Goal: Task Accomplishment & Management: Manage account settings

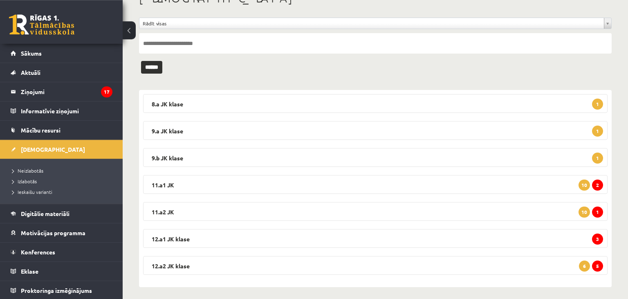
scroll to position [61, 0]
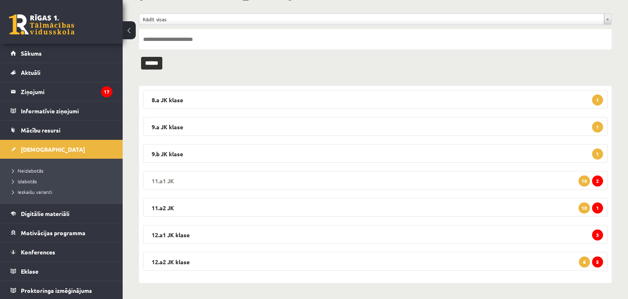
click at [453, 177] on legend "11.a1 JK 2 10" at bounding box center [375, 180] width 465 height 19
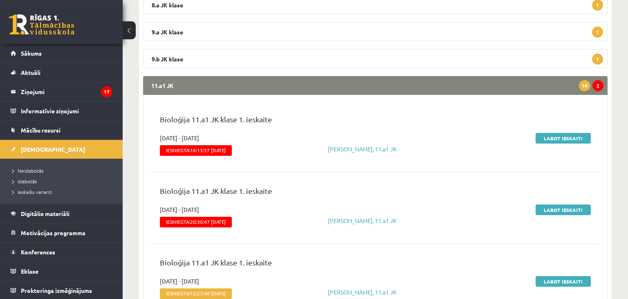
scroll to position [190, 0]
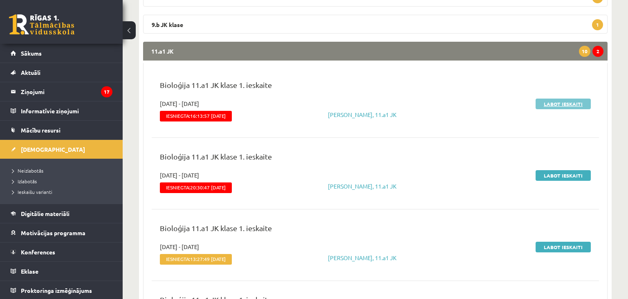
click at [571, 102] on link "Labot ieskaiti" at bounding box center [563, 104] width 55 height 11
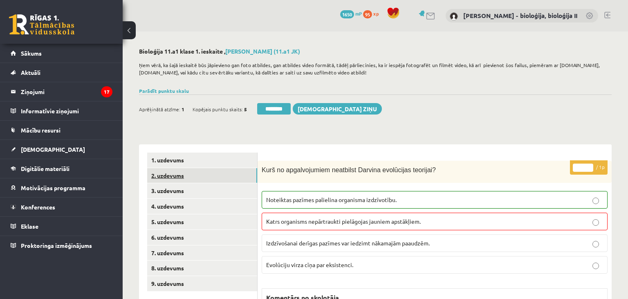
click at [174, 176] on link "2. uzdevums" at bounding box center [202, 175] width 110 height 15
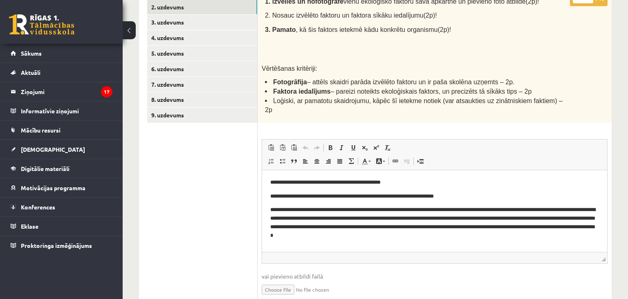
scroll to position [211, 0]
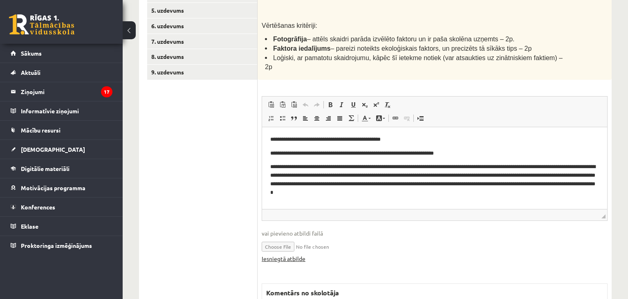
click at [300, 254] on link "Iesniegtā atbilde" at bounding box center [284, 258] width 44 height 9
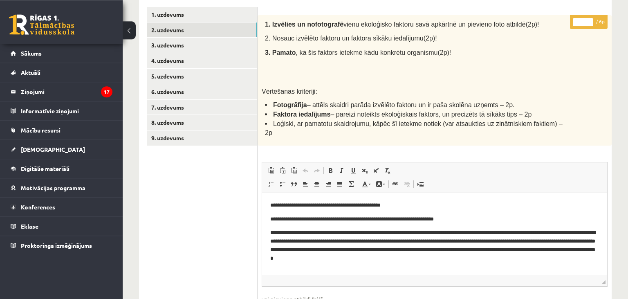
scroll to position [125, 0]
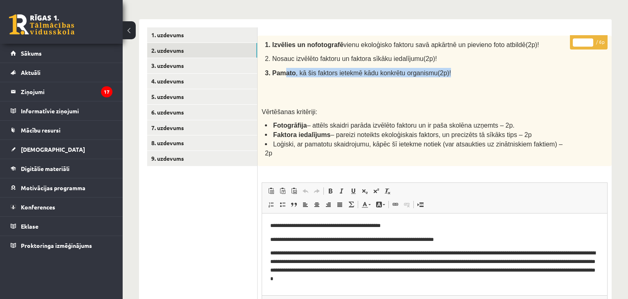
drag, startPoint x: 304, startPoint y: 72, endPoint x: 475, endPoint y: 73, distance: 171.0
click at [475, 73] on p "3. Pamato , kā šis faktors ietekmē kādu konkrētu organismu(2p)!" at bounding box center [416, 72] width 302 height 9
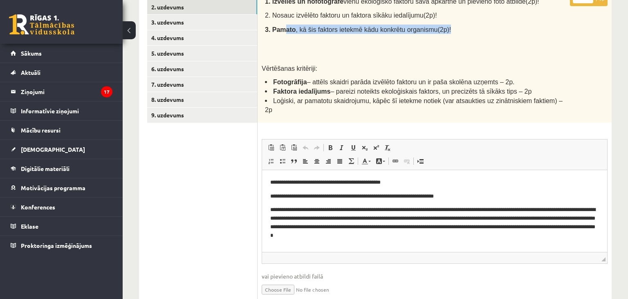
scroll to position [82, 0]
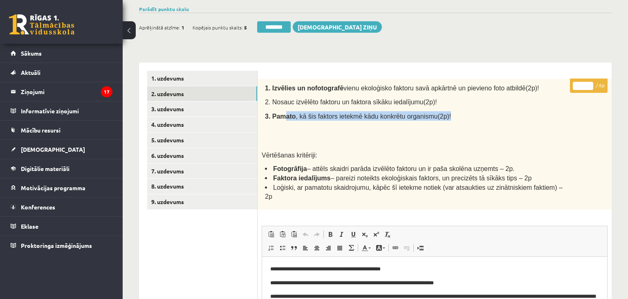
click at [591, 82] on input "*" at bounding box center [583, 86] width 20 height 8
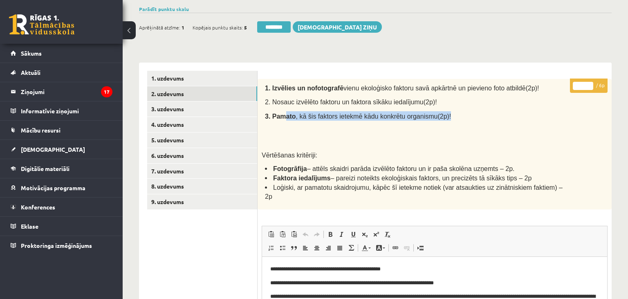
type input "*"
click at [591, 82] on input "*" at bounding box center [583, 86] width 20 height 8
click at [175, 107] on link "3. uzdevums" at bounding box center [202, 108] width 110 height 15
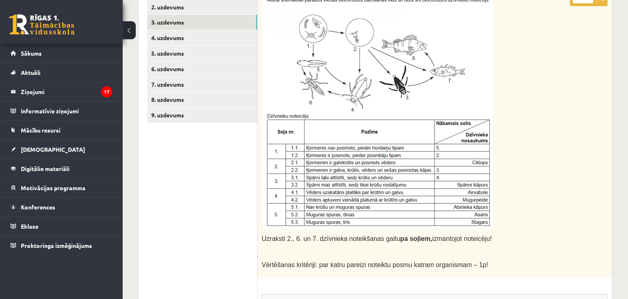
scroll to position [0, 0]
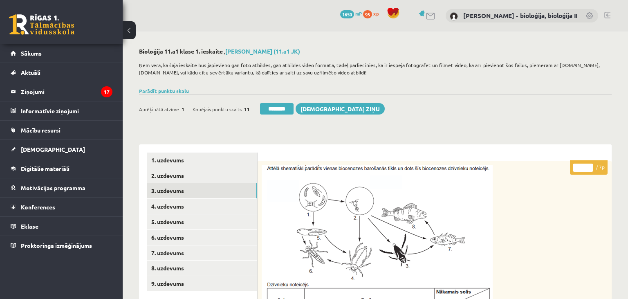
click at [590, 167] on input "*" at bounding box center [583, 168] width 20 height 8
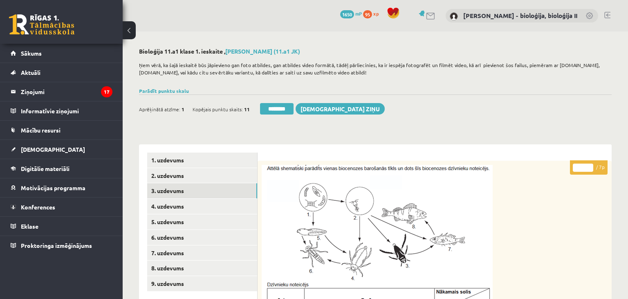
click at [590, 167] on input "*" at bounding box center [583, 168] width 20 height 8
type input "*"
click at [590, 167] on input "*" at bounding box center [583, 168] width 20 height 8
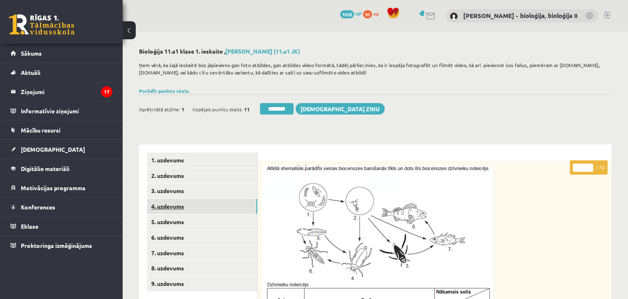
click at [200, 206] on link "4. uzdevums" at bounding box center [202, 206] width 110 height 15
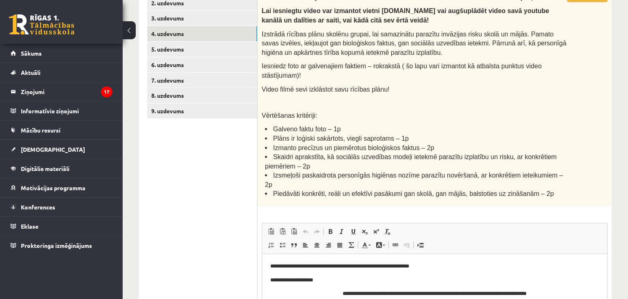
scroll to position [129, 0]
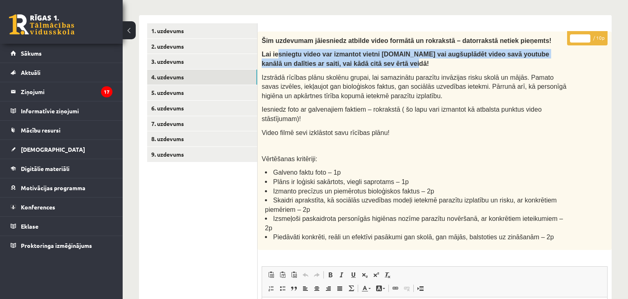
drag, startPoint x: 274, startPoint y: 56, endPoint x: 382, endPoint y: 65, distance: 107.5
click at [382, 65] on p "Lai iesniegtu video var izmantot vietni failiem.lv vai augšuplādēt video savā y…" at bounding box center [414, 58] width 305 height 18
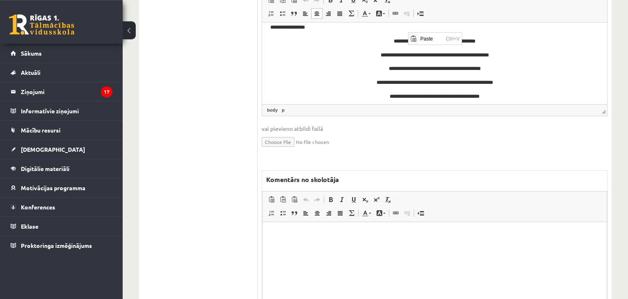
scroll to position [432, 0]
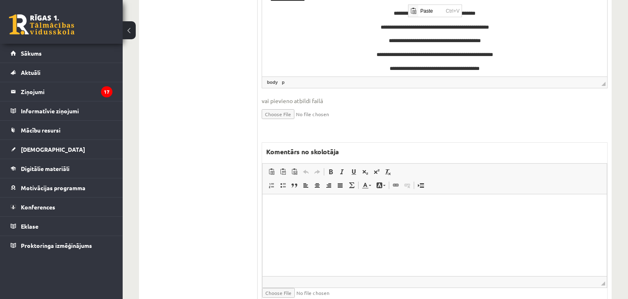
click at [389, 56] on p "**********" at bounding box center [434, 55] width 329 height 9
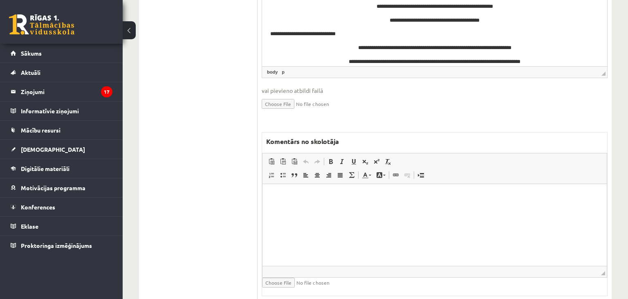
scroll to position [445, 0]
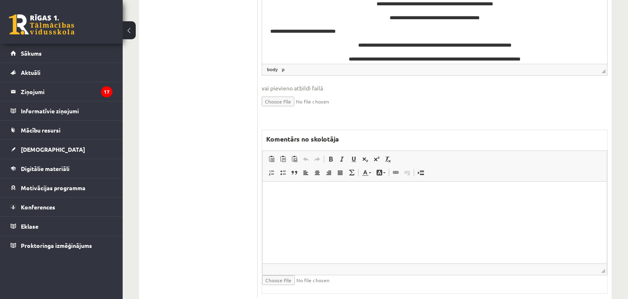
click at [420, 219] on html at bounding box center [435, 223] width 344 height 82
drag, startPoint x: 308, startPoint y: 194, endPoint x: 312, endPoint y: 194, distance: 4.5
click at [308, 194] on p "**********" at bounding box center [435, 194] width 328 height 9
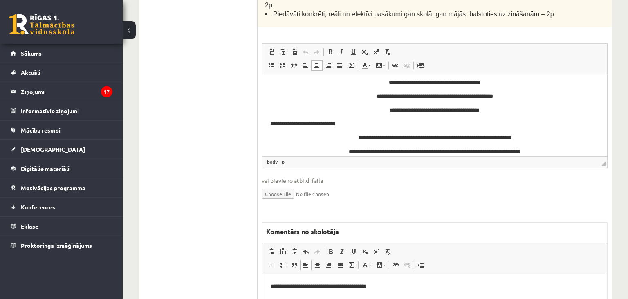
scroll to position [185, 0]
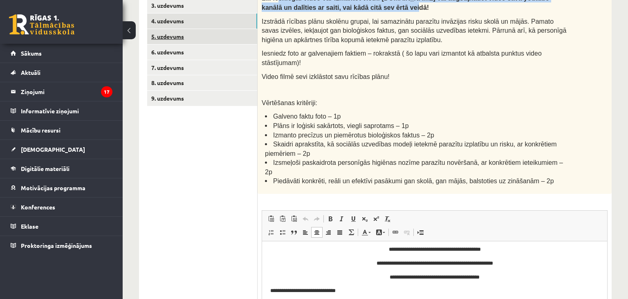
click at [205, 37] on link "5. uzdevums" at bounding box center [202, 36] width 110 height 15
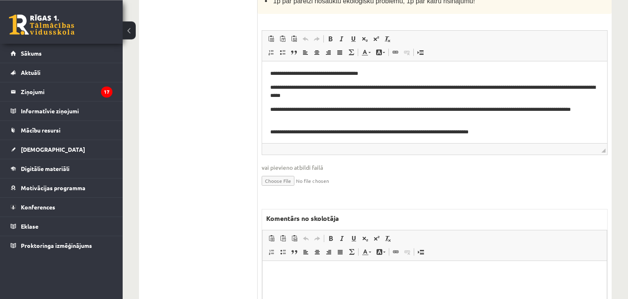
scroll to position [479, 0]
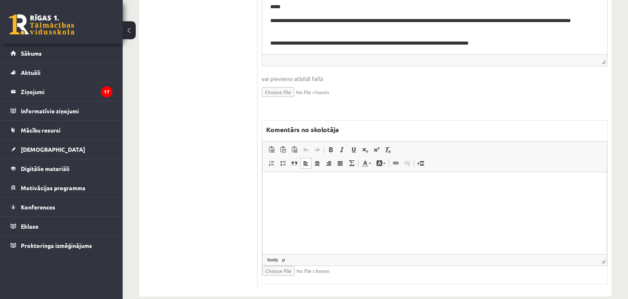
click at [339, 229] on html at bounding box center [435, 213] width 344 height 82
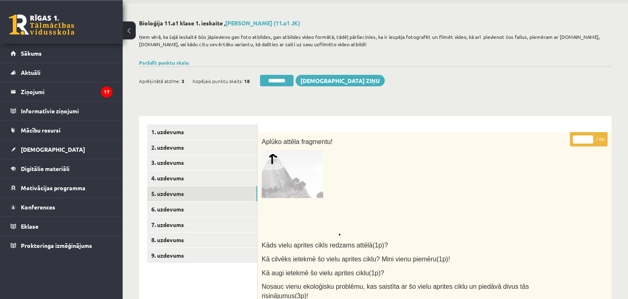
scroll to position [47, 0]
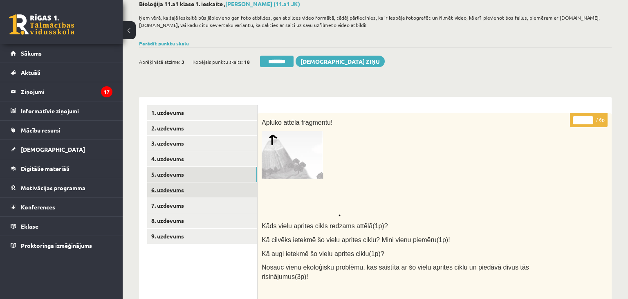
click at [196, 191] on link "6. uzdevums" at bounding box center [202, 189] width 110 height 15
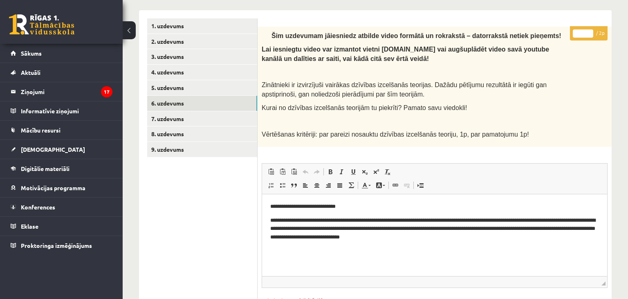
scroll to position [350, 0]
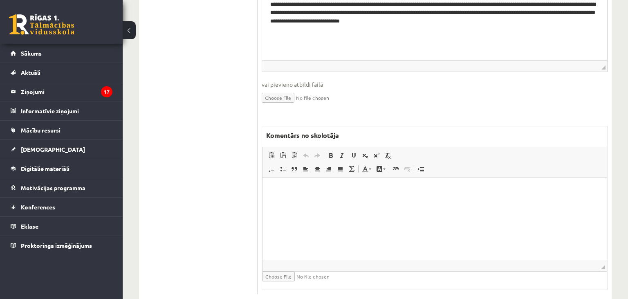
click at [337, 227] on html at bounding box center [435, 219] width 344 height 82
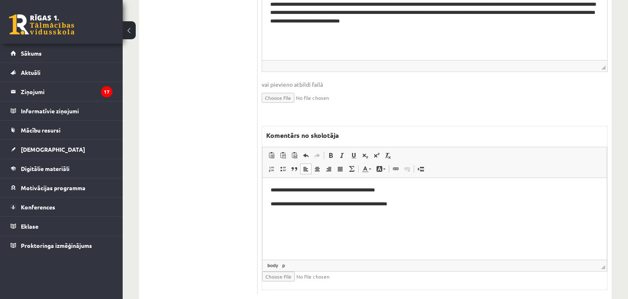
click at [301, 204] on p "**********" at bounding box center [435, 204] width 328 height 9
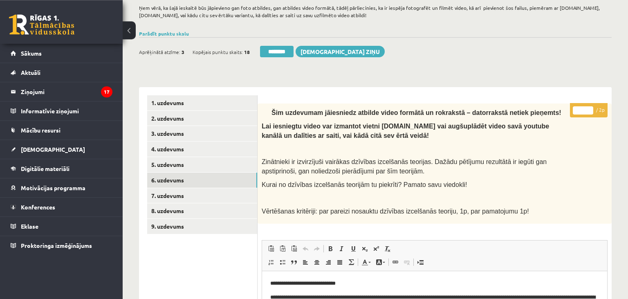
scroll to position [47, 0]
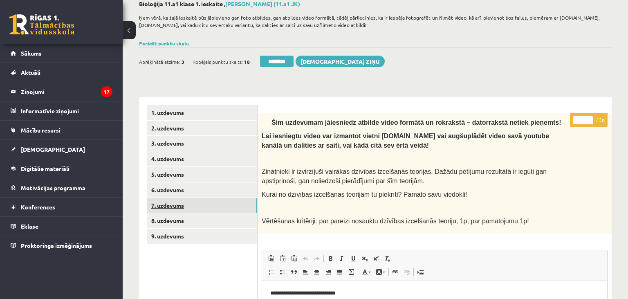
click at [184, 208] on link "7. uzdevums" at bounding box center [202, 205] width 110 height 15
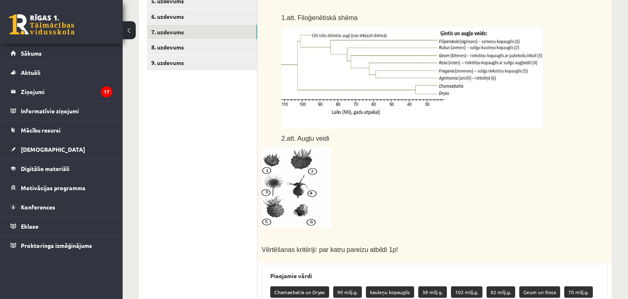
scroll to position [182, 0]
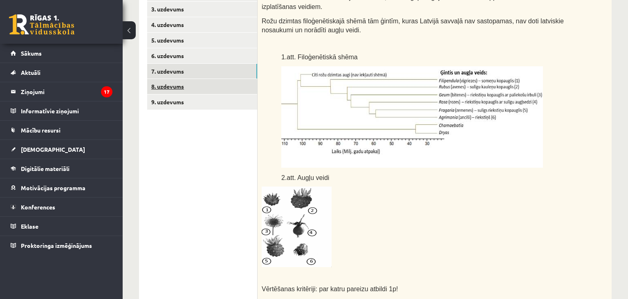
click at [189, 83] on link "8. uzdevums" at bounding box center [202, 86] width 110 height 15
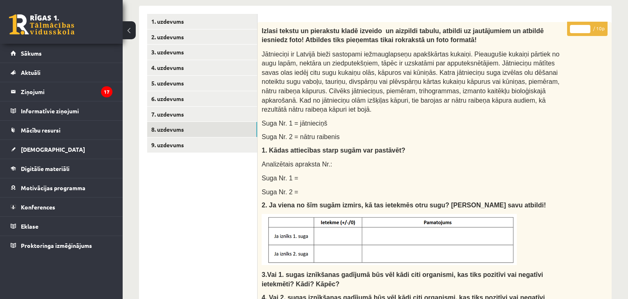
scroll to position [0, 0]
drag, startPoint x: 372, startPoint y: 229, endPoint x: 389, endPoint y: 231, distance: 16.9
click at [374, 229] on img at bounding box center [389, 239] width 255 height 51
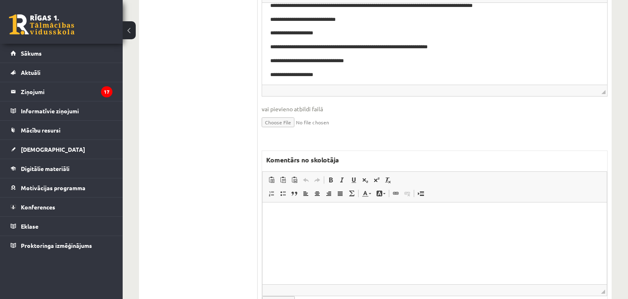
scroll to position [73, 0]
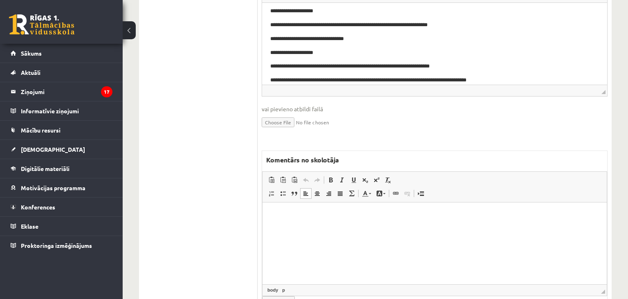
click at [416, 224] on html at bounding box center [435, 243] width 344 height 82
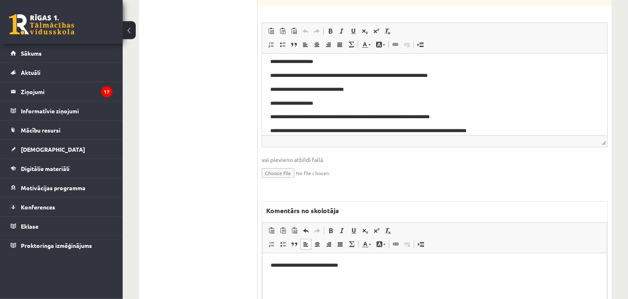
scroll to position [600, 0]
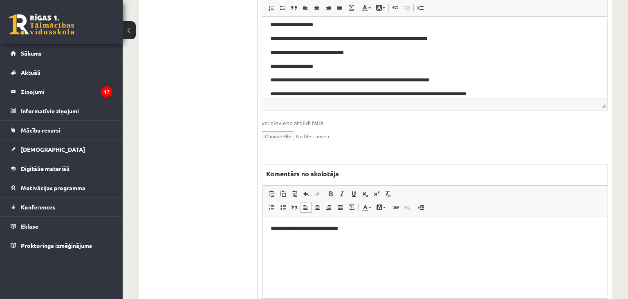
click at [373, 64] on p "**********" at bounding box center [434, 66] width 329 height 9
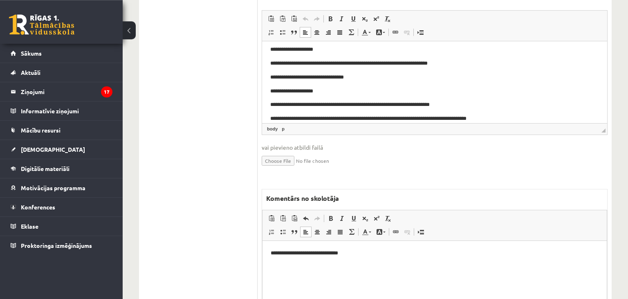
scroll to position [513, 0]
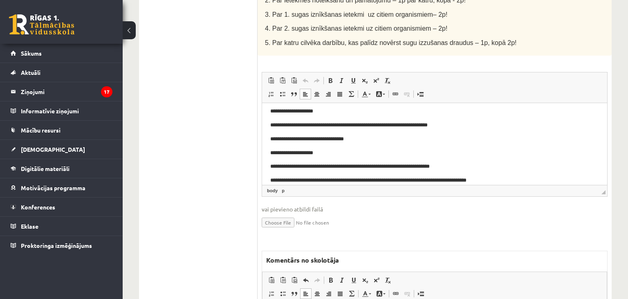
click at [525, 112] on html "**********" at bounding box center [434, 71] width 345 height 82
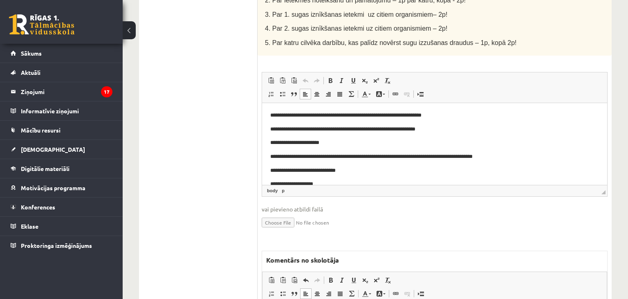
drag, startPoint x: 401, startPoint y: 157, endPoint x: 386, endPoint y: 142, distance: 21.1
click at [400, 153] on p "**********" at bounding box center [434, 156] width 329 height 9
drag, startPoint x: 377, startPoint y: 135, endPoint x: 344, endPoint y: 123, distance: 35.6
click at [344, 123] on body "**********" at bounding box center [434, 184] width 329 height 146
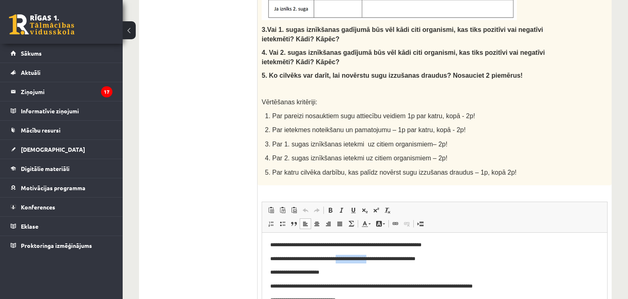
scroll to position [211, 0]
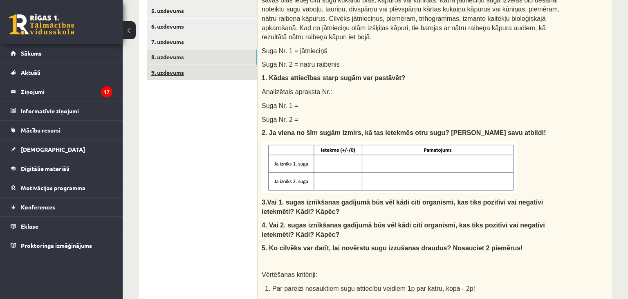
click at [186, 76] on link "9. uzdevums" at bounding box center [202, 72] width 110 height 15
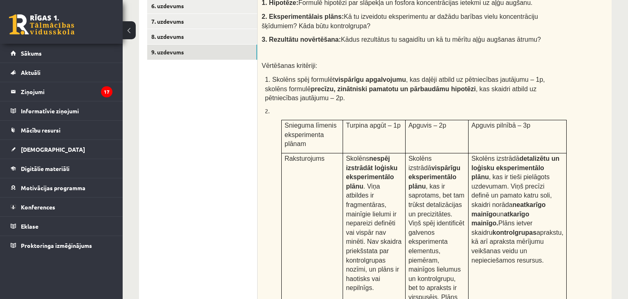
scroll to position [0, 0]
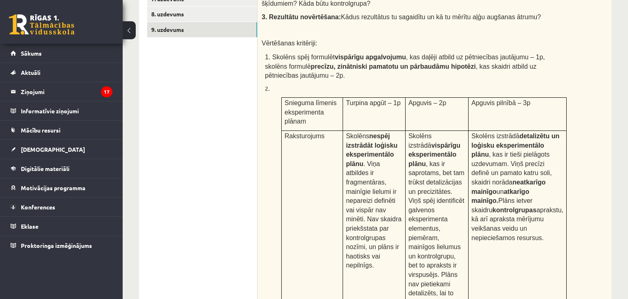
click at [479, 151] on span "Skolēns izstrādā detalizētu un loģisku eksperimentālo plānu , kas ir tieši piel…" at bounding box center [518, 187] width 92 height 109
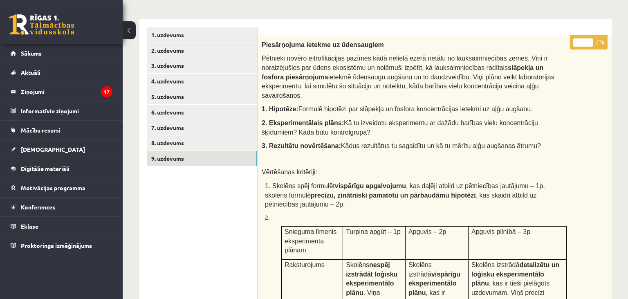
scroll to position [124, 0]
drag, startPoint x: 324, startPoint y: 172, endPoint x: 581, endPoint y: 189, distance: 257.4
click at [581, 189] on div "Piesārņojuma ietekme uz ūdensaugiem Pētnieki novēro eitrofikācijas pazīmes kādā…" at bounding box center [435, 256] width 354 height 441
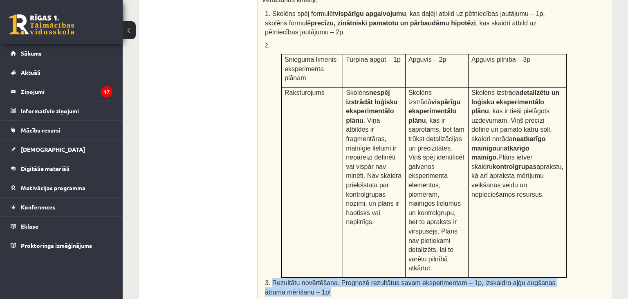
drag, startPoint x: 288, startPoint y: 233, endPoint x: 356, endPoint y: 246, distance: 69.5
click at [356, 278] on p "3. Rezultātu novērtēšana. Prognozē rezultātus savam eksperimentam – 1p, izskaid…" at bounding box center [416, 287] width 302 height 18
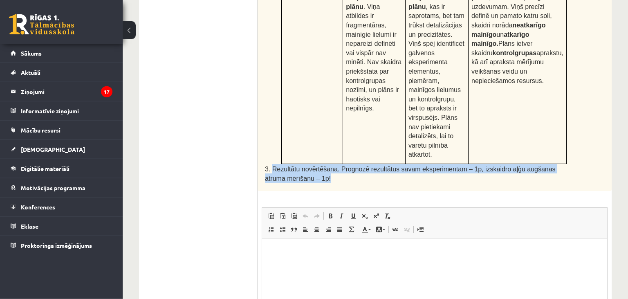
scroll to position [600, 0]
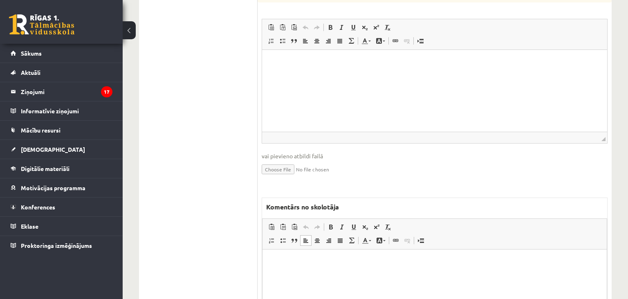
click at [296, 266] on html at bounding box center [435, 290] width 344 height 82
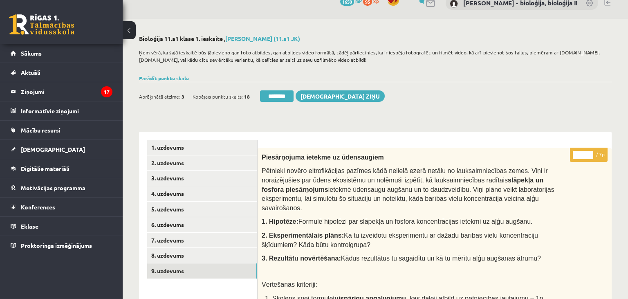
scroll to position [0, 0]
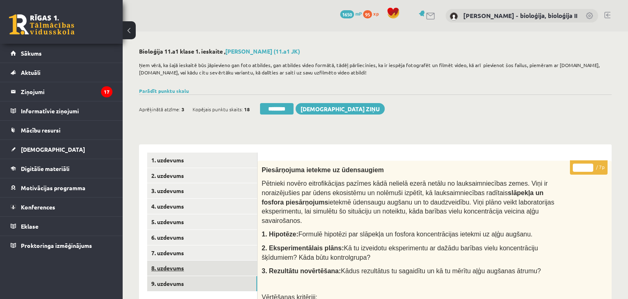
click at [169, 269] on link "8. uzdevums" at bounding box center [202, 268] width 110 height 15
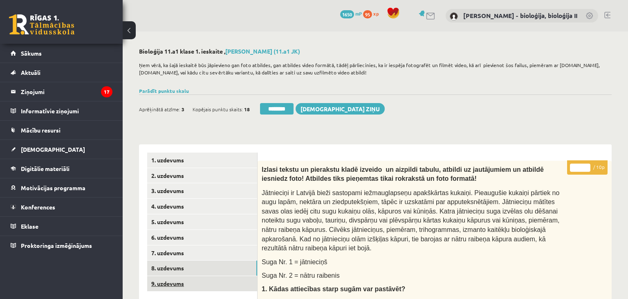
click at [198, 286] on link "9. uzdevums" at bounding box center [202, 283] width 110 height 15
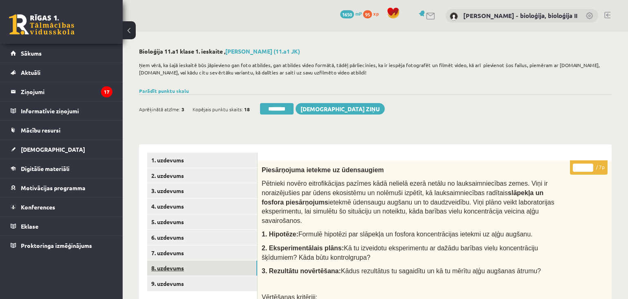
click at [183, 262] on link "8. uzdevums" at bounding box center [202, 268] width 110 height 15
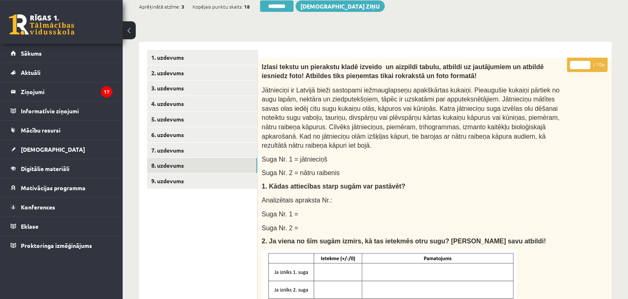
scroll to position [86, 0]
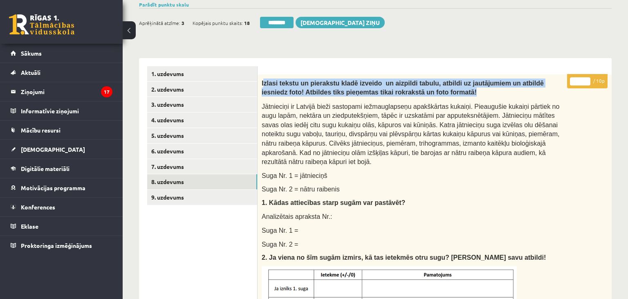
drag, startPoint x: 264, startPoint y: 84, endPoint x: 459, endPoint y: 91, distance: 194.8
click at [459, 91] on p "Izlasi tekstu un pierakstu kladē izveido un aizpildi tabulu, atbildi uz jautāju…" at bounding box center [414, 88] width 305 height 18
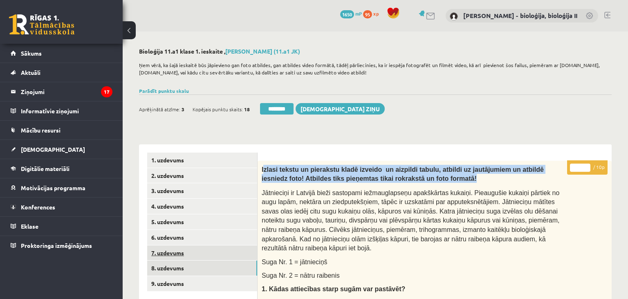
click at [215, 247] on link "7. uzdevums" at bounding box center [202, 252] width 110 height 15
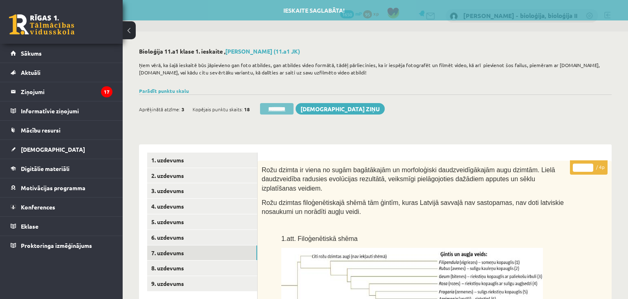
click at [287, 109] on input "********" at bounding box center [277, 108] width 34 height 11
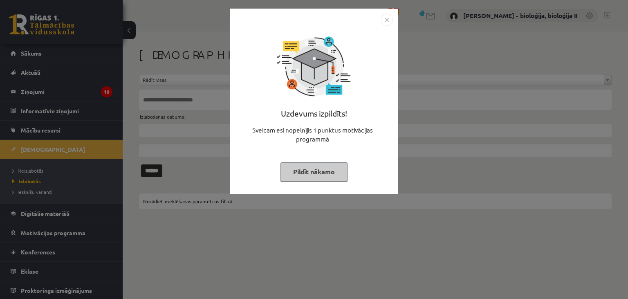
drag, startPoint x: 305, startPoint y: 177, endPoint x: 153, endPoint y: 160, distance: 153.5
click at [305, 177] on button "Pildīt nākamo" at bounding box center [314, 171] width 67 height 19
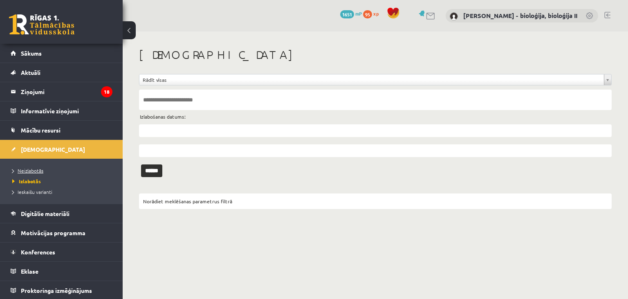
click at [28, 170] on span "Neizlabotās" at bounding box center [27, 170] width 31 height 7
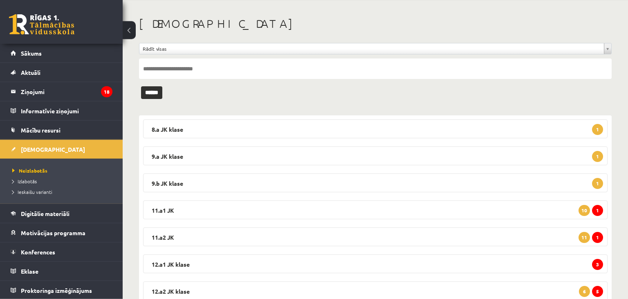
scroll to position [61, 0]
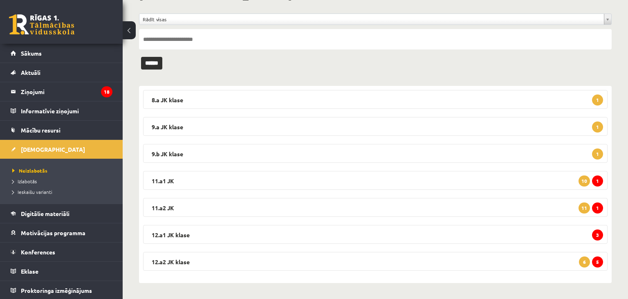
click at [506, 177] on legend "11.a1 JK 1 10" at bounding box center [375, 180] width 465 height 19
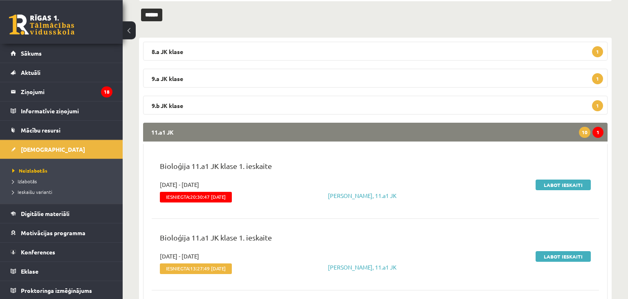
scroll to position [147, 0]
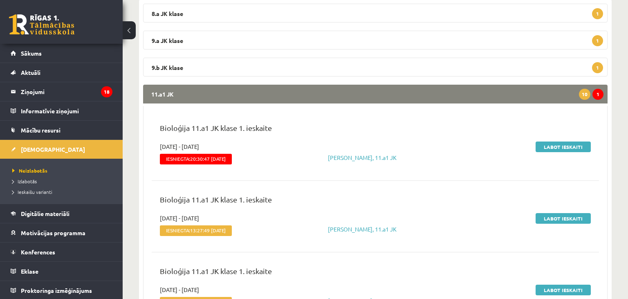
click at [480, 89] on legend "11.a1 JK 1 10" at bounding box center [375, 94] width 465 height 19
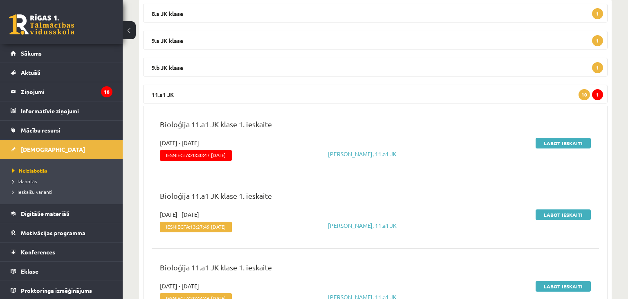
scroll to position [61, 0]
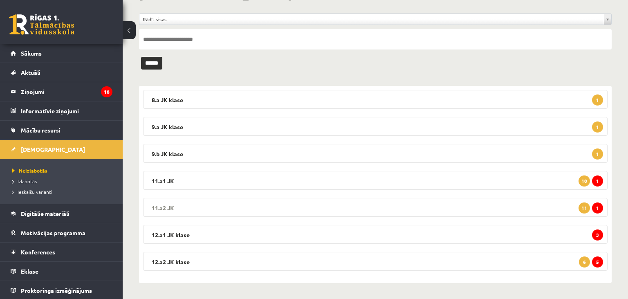
click at [534, 207] on legend "11.a2 JK 1 11" at bounding box center [375, 207] width 465 height 19
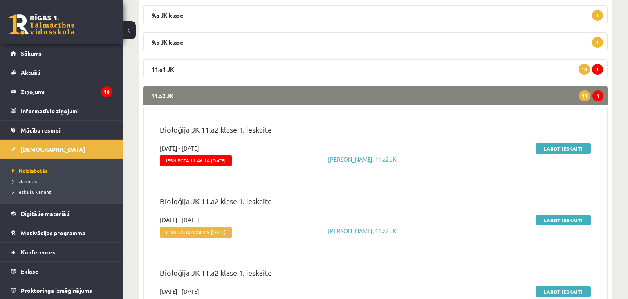
scroll to position [190, 0]
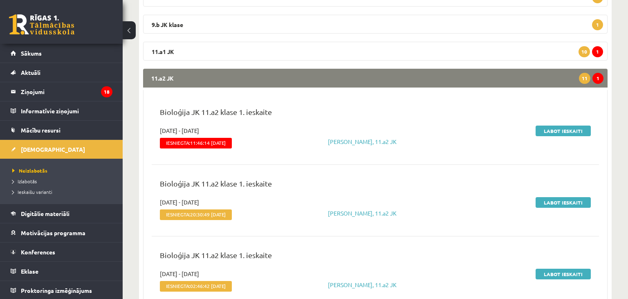
click at [396, 70] on legend "11.a2 JK 1 11" at bounding box center [375, 78] width 465 height 19
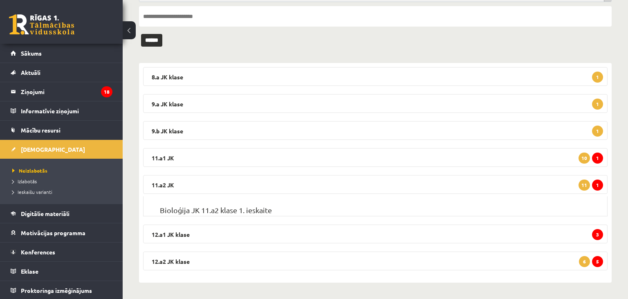
scroll to position [61, 0]
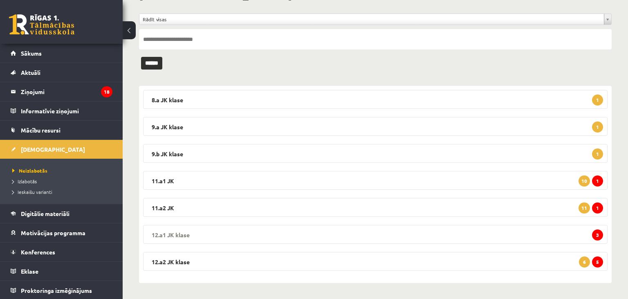
click at [544, 238] on legend "12.a1 JK klase 3" at bounding box center [375, 234] width 465 height 19
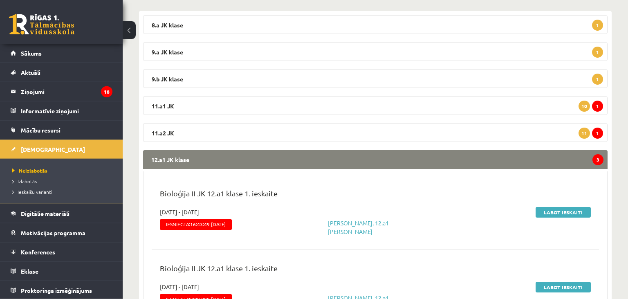
scroll to position [147, 0]
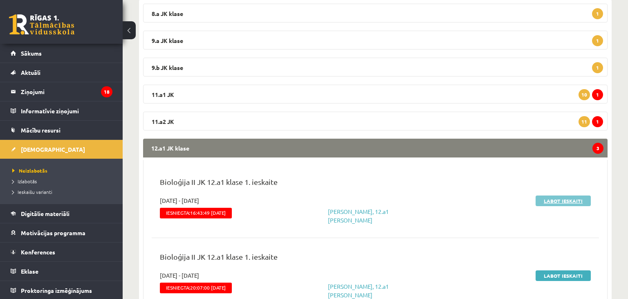
click at [565, 200] on link "Labot ieskaiti" at bounding box center [563, 200] width 55 height 11
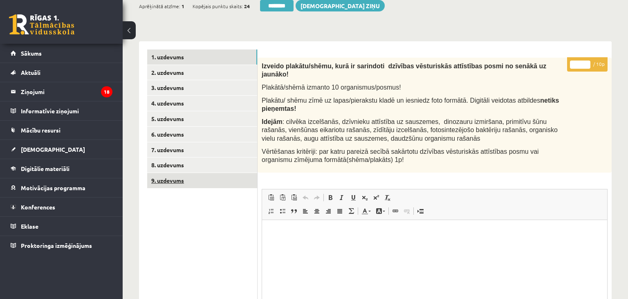
click at [178, 179] on link "9. uzdevums" at bounding box center [202, 180] width 110 height 15
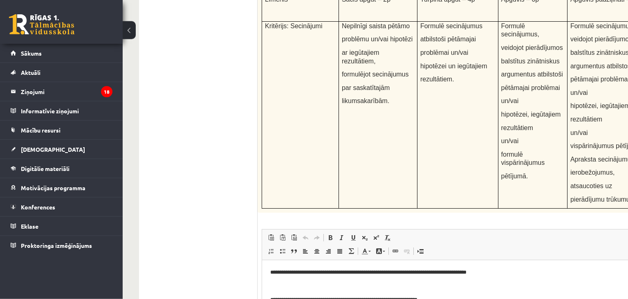
scroll to position [2891, 0]
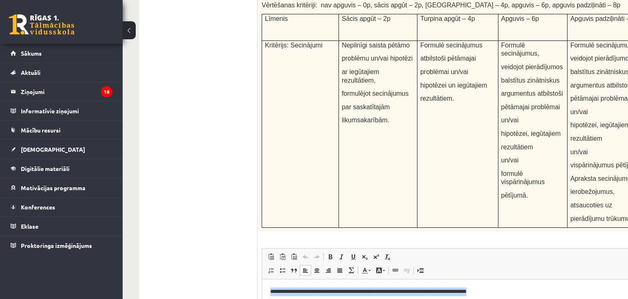
drag, startPoint x: 538, startPoint y: 290, endPoint x: 242, endPoint y: 287, distance: 295.7
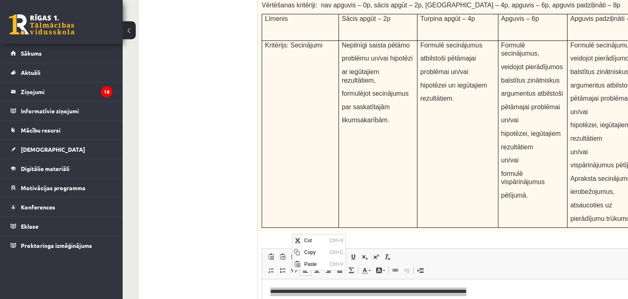
scroll to position [0, 0]
click at [321, 256] on span "Copy" at bounding box center [314, 252] width 25 height 12
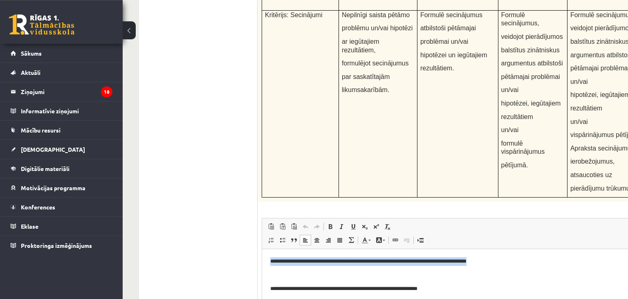
scroll to position [3107, 0]
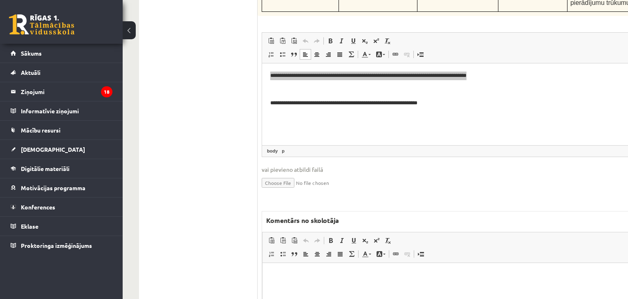
click at [298, 286] on html at bounding box center [475, 304] width 424 height 82
click at [335, 275] on p "**********" at bounding box center [474, 275] width 407 height 9
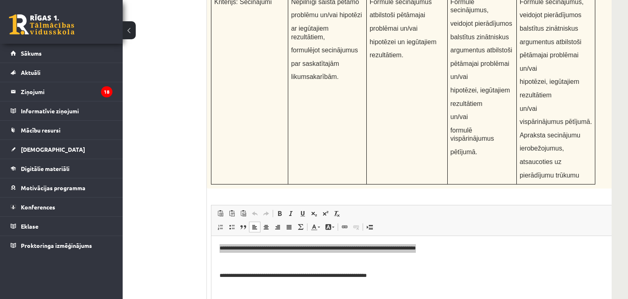
scroll to position [3150, 51]
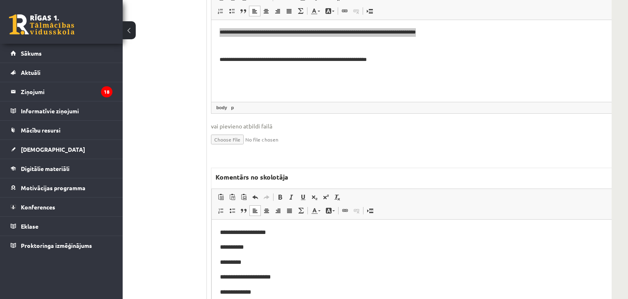
click at [259, 246] on p "**********" at bounding box center [423, 247] width 407 height 9
click at [253, 264] on p "*********" at bounding box center [423, 262] width 407 height 9
click at [303, 274] on p "**********" at bounding box center [423, 276] width 407 height 9
click at [299, 274] on p "**********" at bounding box center [423, 276] width 407 height 9
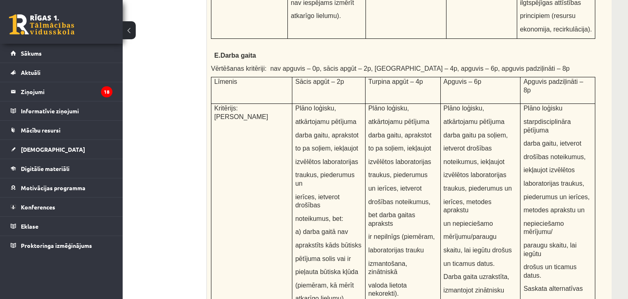
scroll to position [947, 51]
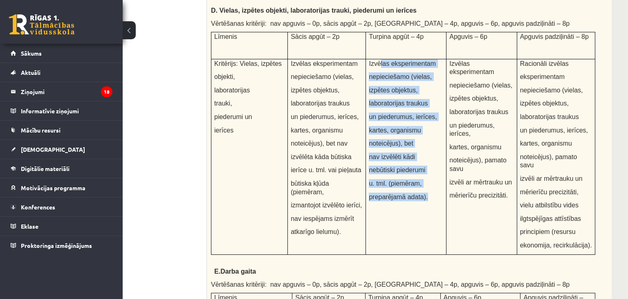
drag, startPoint x: 380, startPoint y: 56, endPoint x: 425, endPoint y: 207, distance: 156.6
click at [425, 207] on td "Izvēlas eksperimentam nepieciešamo (vielas, izpētes objektus, laboratorijas tra…" at bounding box center [406, 156] width 81 height 195
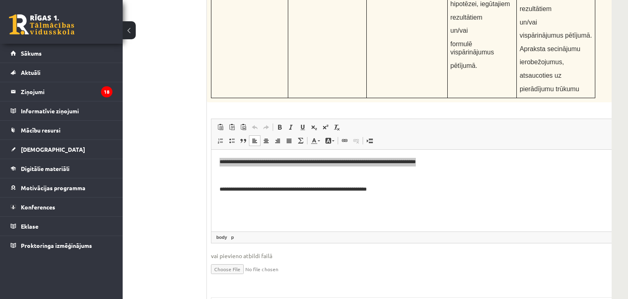
scroll to position [3150, 51]
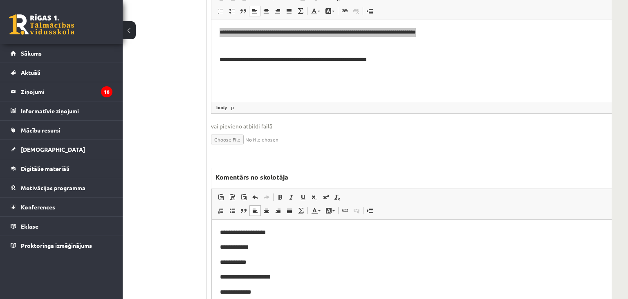
click at [280, 278] on p "**********" at bounding box center [423, 276] width 407 height 9
click at [263, 289] on p "**********" at bounding box center [423, 292] width 407 height 9
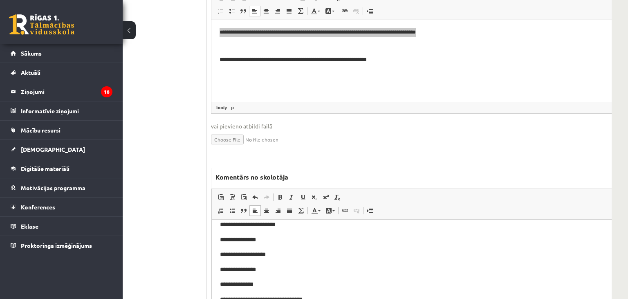
scroll to position [70, 0]
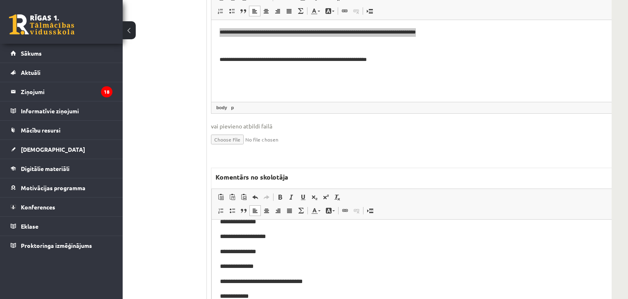
drag, startPoint x: 276, startPoint y: 238, endPoint x: 487, endPoint y: 374, distance: 250.0
click at [276, 238] on p "**********" at bounding box center [423, 236] width 407 height 9
click at [282, 266] on p "**********" at bounding box center [423, 266] width 407 height 9
click at [330, 279] on p "**********" at bounding box center [423, 281] width 407 height 9
click at [282, 294] on p "**********" at bounding box center [423, 296] width 407 height 9
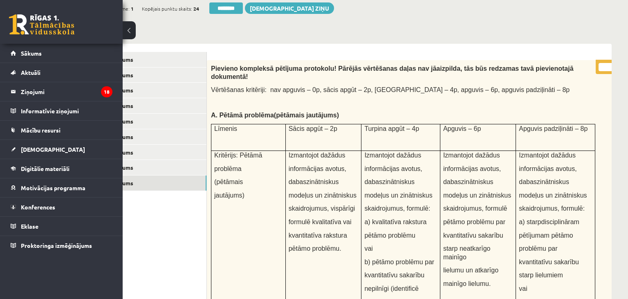
scroll to position [0, 51]
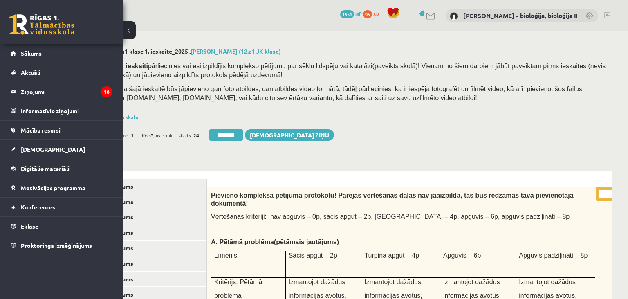
click at [606, 192] on input "*" at bounding box center [609, 194] width 20 height 8
click at [605, 192] on input "*" at bounding box center [609, 194] width 20 height 8
type input "**"
click at [175, 232] on link "4. uzdevums" at bounding box center [152, 232] width 110 height 15
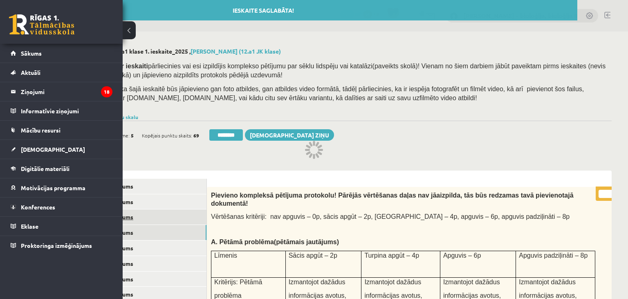
scroll to position [0, 0]
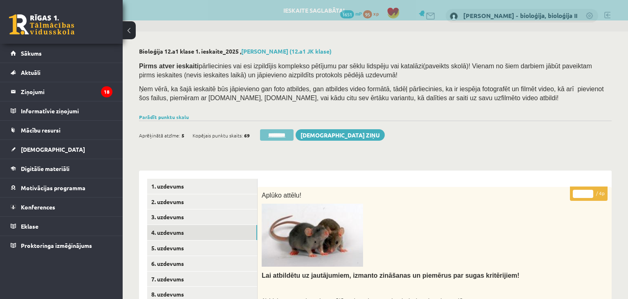
click at [287, 135] on input "********" at bounding box center [277, 134] width 34 height 11
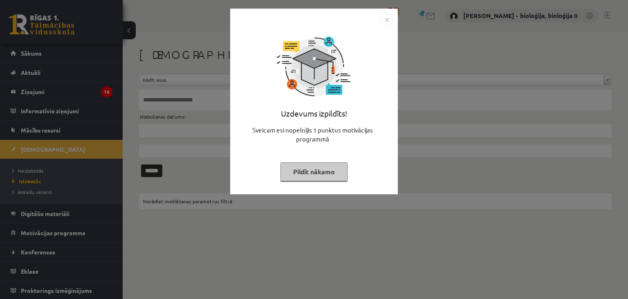
click at [327, 169] on button "Pildīt nākamo" at bounding box center [314, 171] width 67 height 19
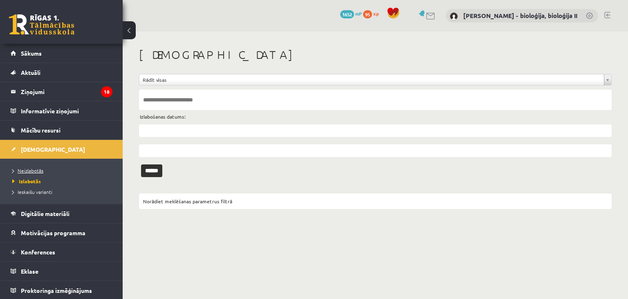
click at [36, 171] on span "Neizlabotās" at bounding box center [27, 170] width 31 height 7
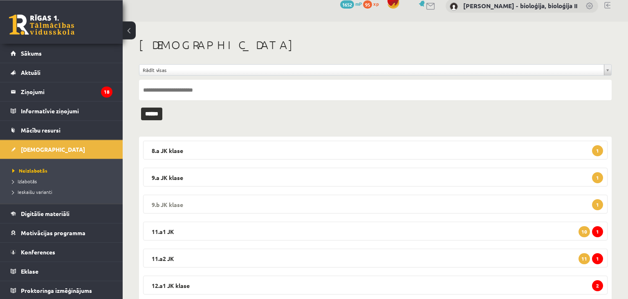
scroll to position [61, 0]
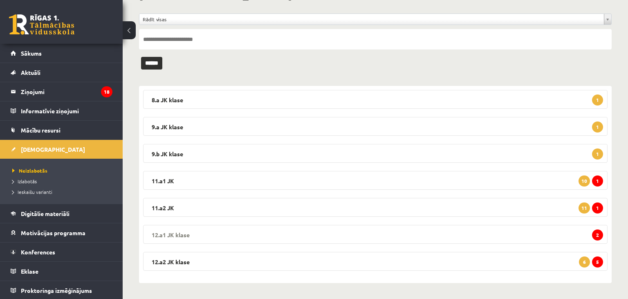
click at [448, 233] on legend "12.a1 [PERSON_NAME] 2" at bounding box center [375, 234] width 465 height 19
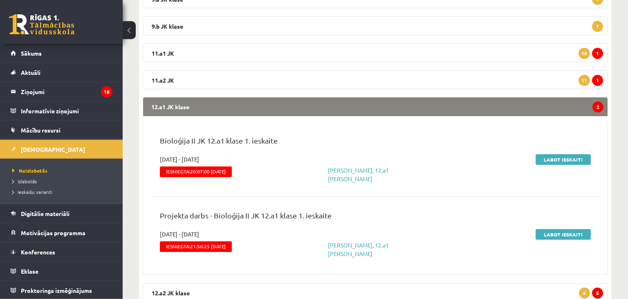
scroll to position [190, 0]
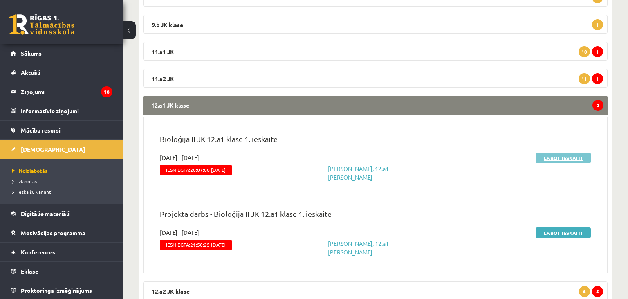
click at [575, 159] on link "Labot ieskaiti" at bounding box center [563, 158] width 55 height 11
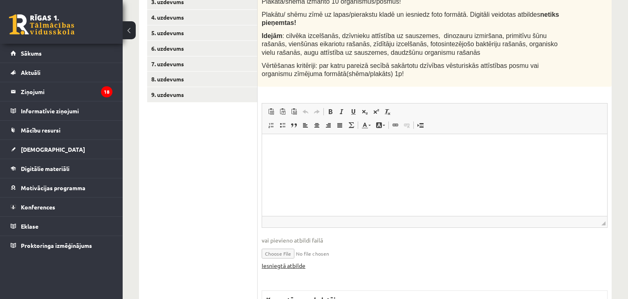
click at [282, 261] on link "Iesniegtā atbilde" at bounding box center [284, 265] width 44 height 9
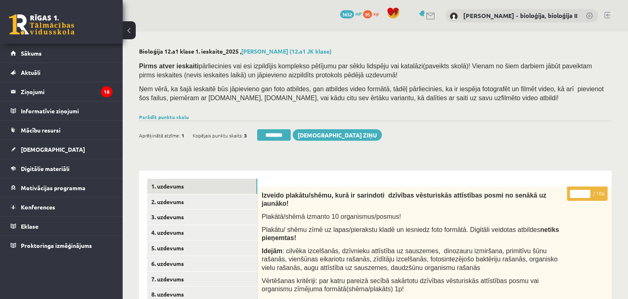
click at [576, 191] on input "*" at bounding box center [580, 194] width 20 height 8
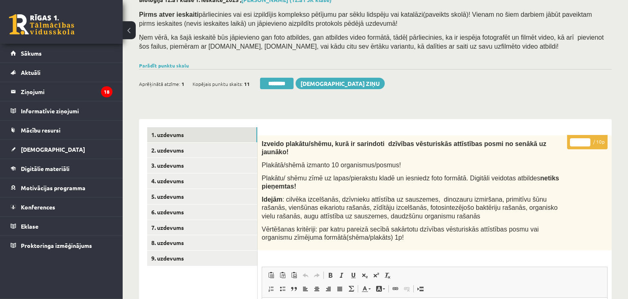
scroll to position [86, 0]
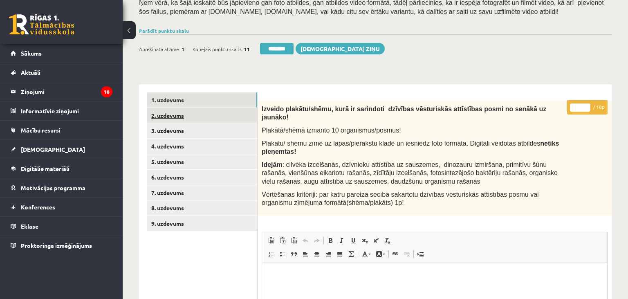
type input "*"
click at [220, 115] on link "2. uzdevums" at bounding box center [202, 115] width 110 height 15
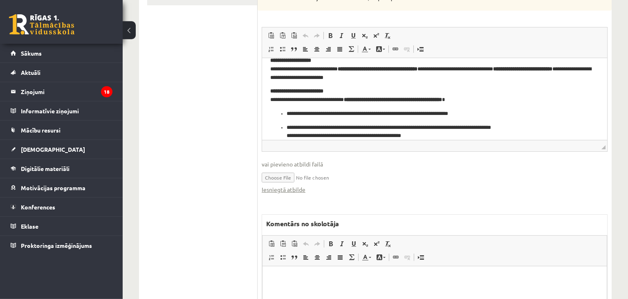
scroll to position [407, 0]
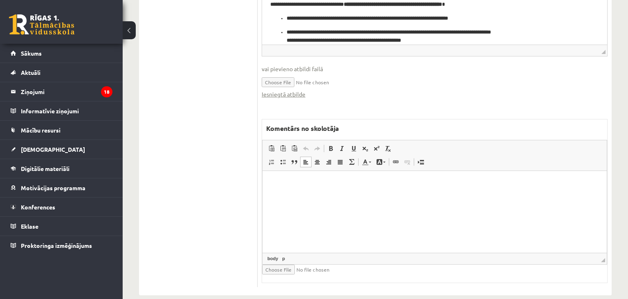
click at [319, 221] on html at bounding box center [435, 212] width 344 height 82
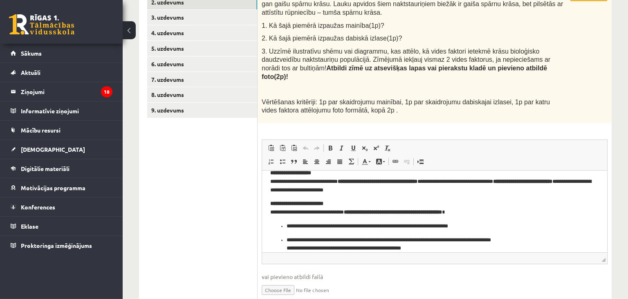
scroll to position [191, 0]
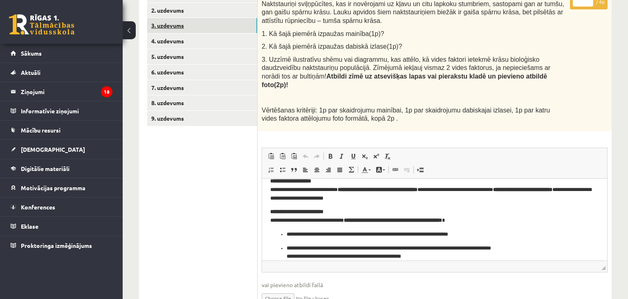
click at [164, 27] on link "3. uzdevums" at bounding box center [202, 25] width 110 height 15
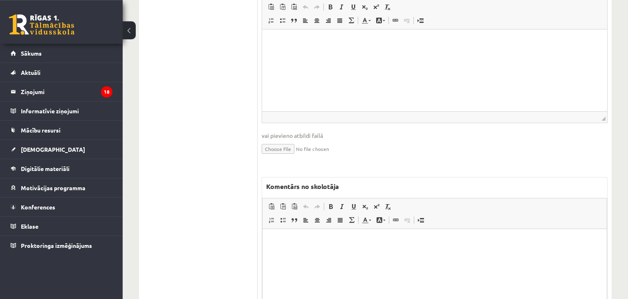
scroll to position [497, 0]
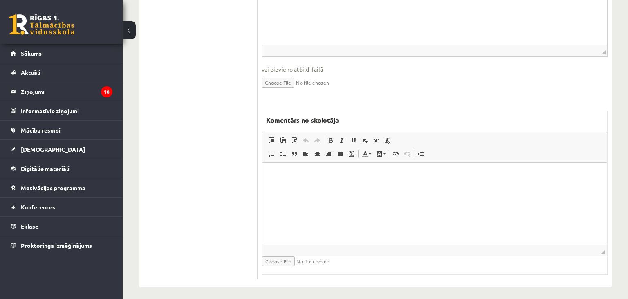
click at [362, 204] on html at bounding box center [435, 203] width 344 height 82
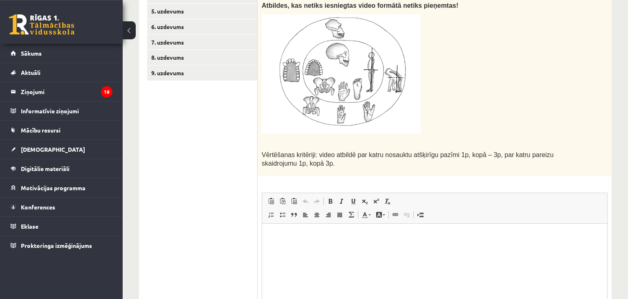
scroll to position [109, 0]
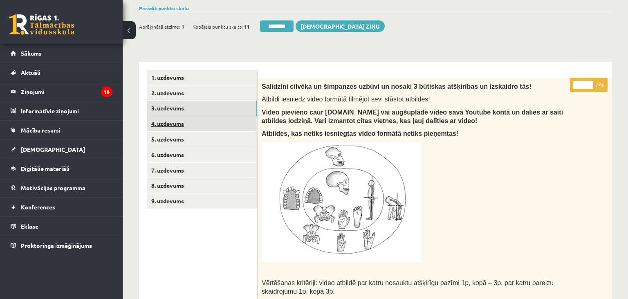
click at [199, 125] on link "4. uzdevums" at bounding box center [202, 123] width 110 height 15
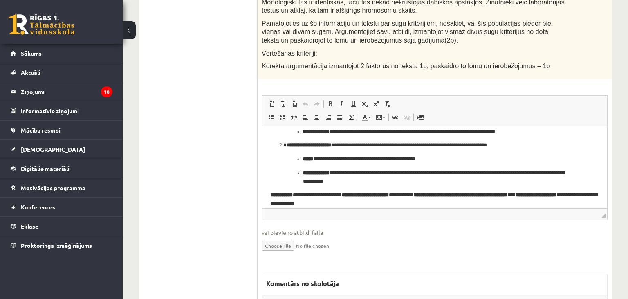
scroll to position [522, 0]
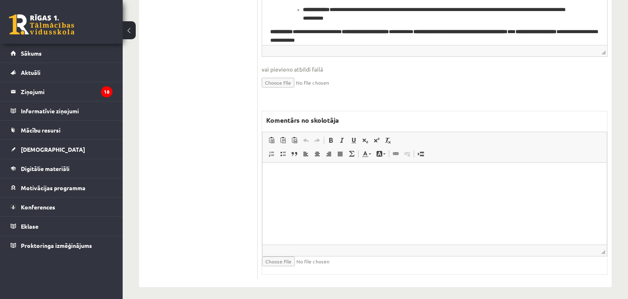
click at [318, 231] on html at bounding box center [435, 203] width 344 height 82
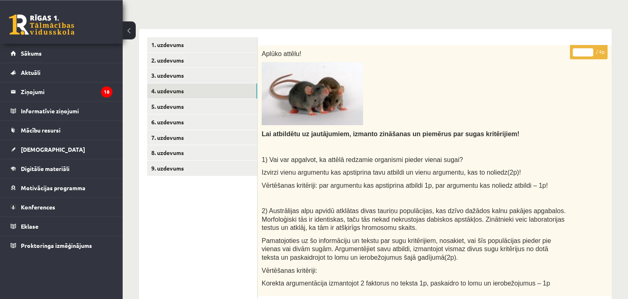
scroll to position [133, 0]
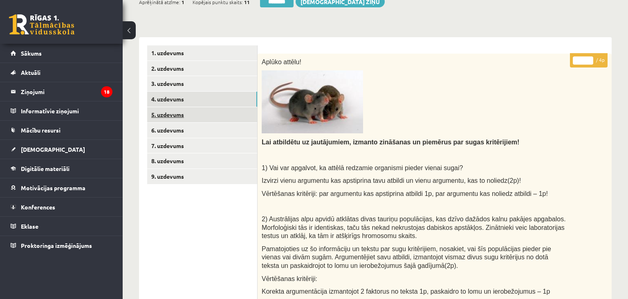
click at [180, 115] on link "5. uzdevums" at bounding box center [202, 114] width 110 height 15
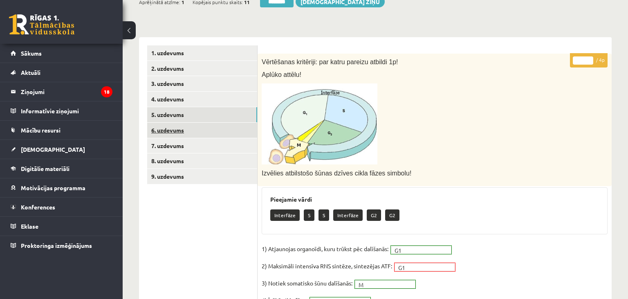
scroll to position [0, 0]
click at [186, 131] on link "6. uzdevums" at bounding box center [202, 130] width 110 height 15
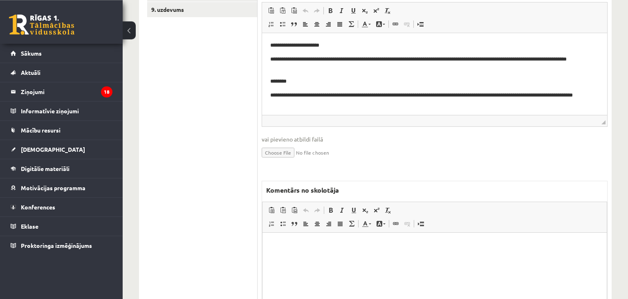
scroll to position [371, 0]
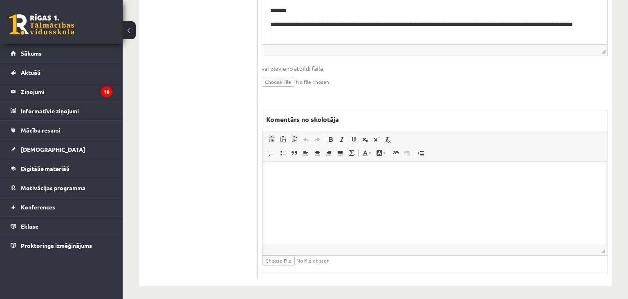
click at [338, 218] on html at bounding box center [435, 203] width 344 height 82
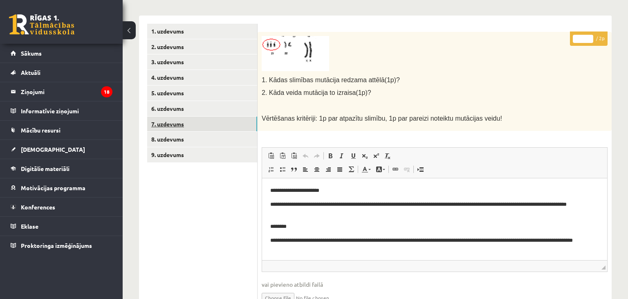
click at [181, 124] on link "7. uzdevums" at bounding box center [202, 124] width 110 height 15
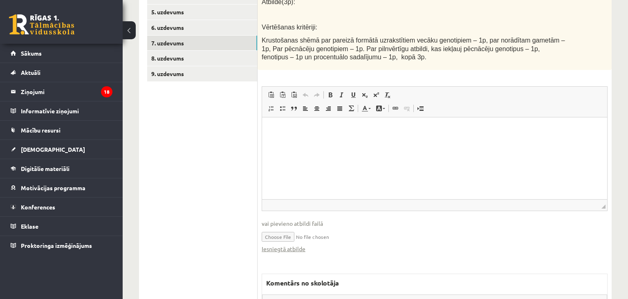
scroll to position [0, 0]
click at [294, 247] on link "Iesniegtā atbilde" at bounding box center [284, 249] width 44 height 9
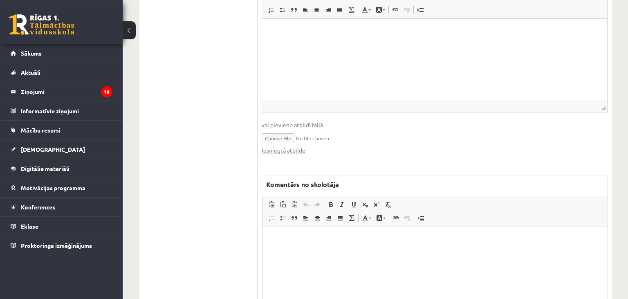
scroll to position [399, 0]
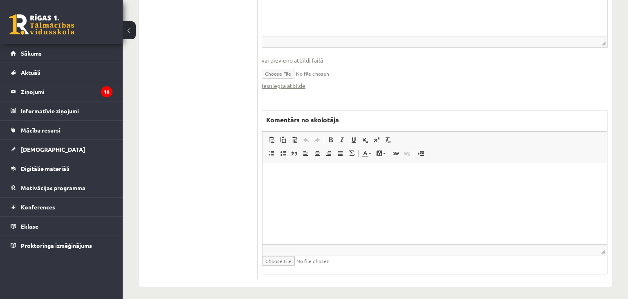
click at [329, 207] on html at bounding box center [435, 203] width 344 height 82
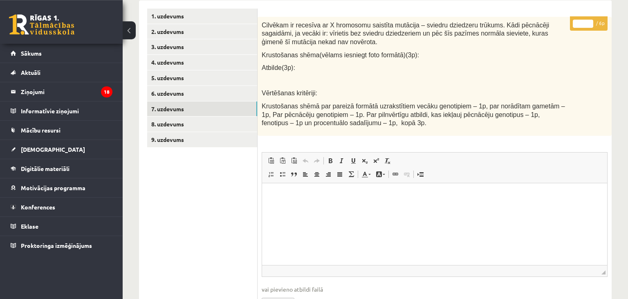
scroll to position [140, 0]
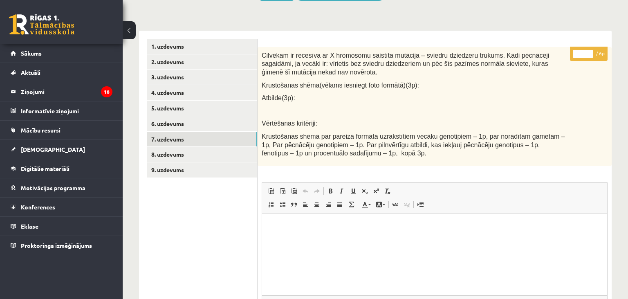
click at [589, 51] on input "*" at bounding box center [583, 54] width 20 height 8
type input "*"
click at [589, 51] on input "*" at bounding box center [583, 54] width 20 height 8
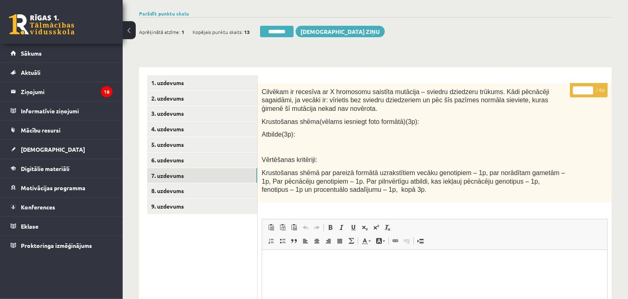
scroll to position [97, 0]
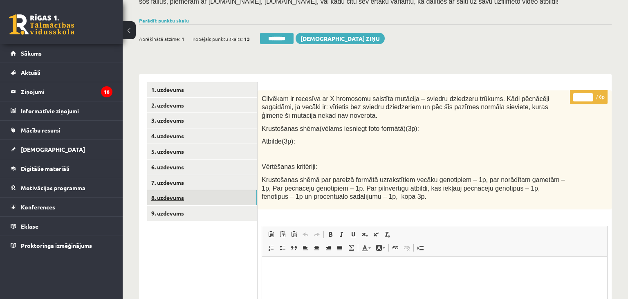
click at [199, 195] on link "8. uzdevums" at bounding box center [202, 197] width 110 height 15
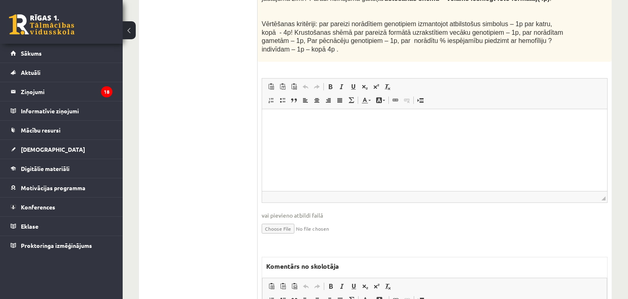
scroll to position [537, 0]
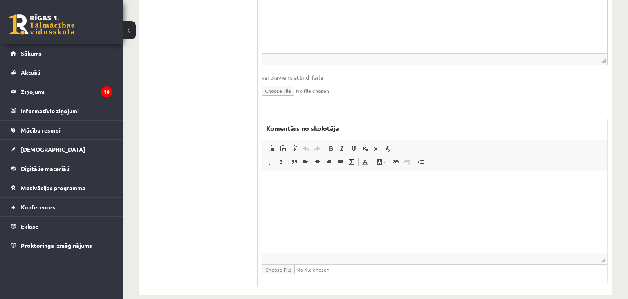
click at [371, 209] on html at bounding box center [435, 212] width 344 height 82
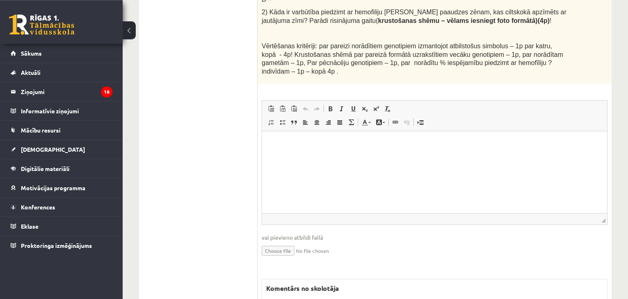
scroll to position [278, 0]
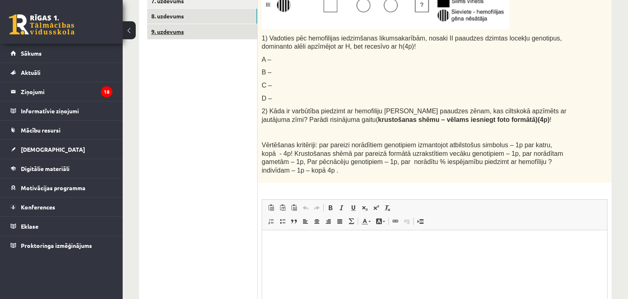
click at [212, 38] on link "9. uzdevums" at bounding box center [202, 31] width 110 height 15
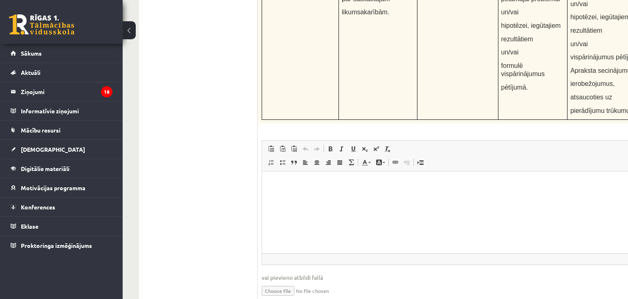
scroll to position [3150, 0]
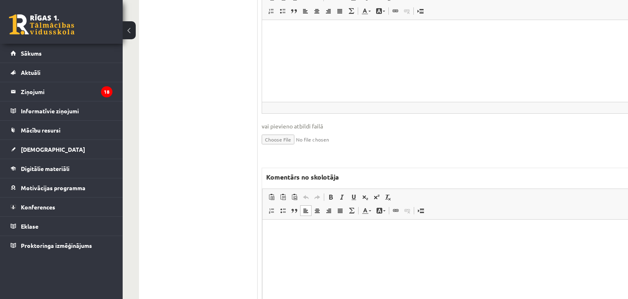
click at [339, 258] on html at bounding box center [475, 261] width 424 height 82
click at [291, 233] on p "**********" at bounding box center [475, 232] width 408 height 9
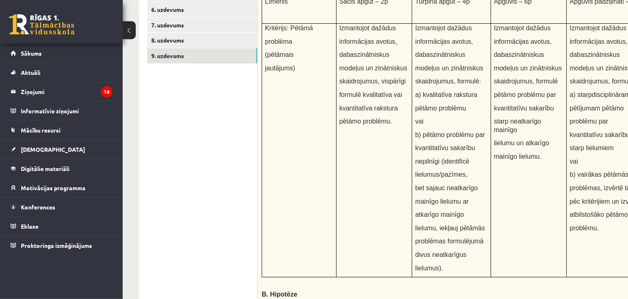
scroll to position [0, 0]
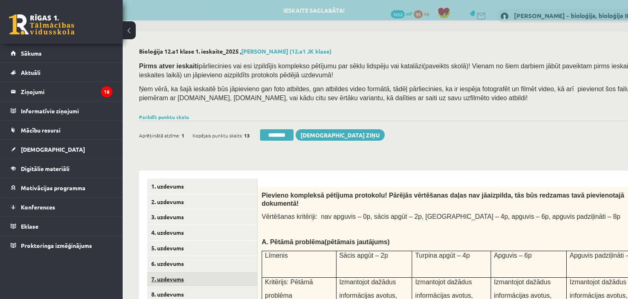
click at [221, 275] on link "7. uzdevums" at bounding box center [202, 279] width 110 height 15
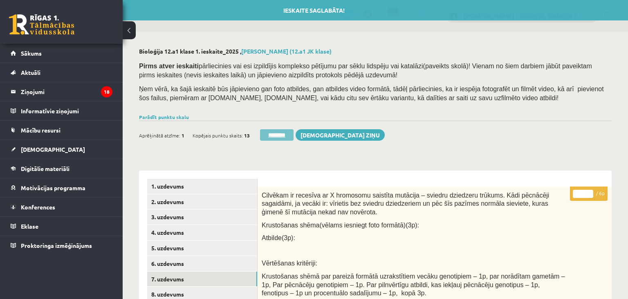
click at [281, 138] on input "********" at bounding box center [277, 134] width 34 height 11
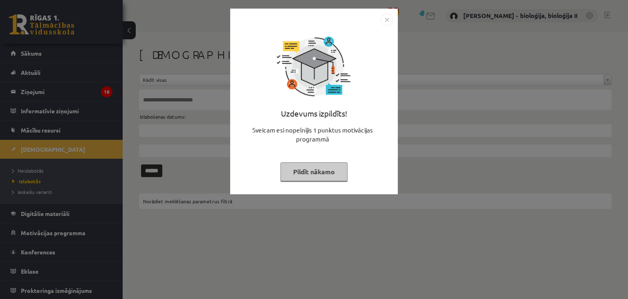
click at [329, 170] on button "Pildīt nākamo" at bounding box center [314, 171] width 67 height 19
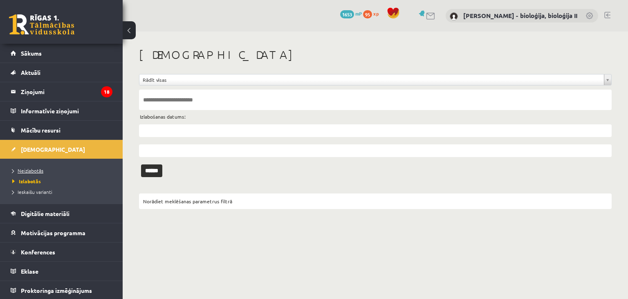
click at [40, 171] on span "Neizlabotās" at bounding box center [27, 170] width 31 height 7
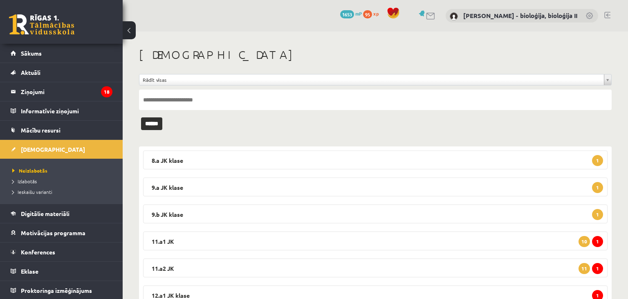
scroll to position [61, 0]
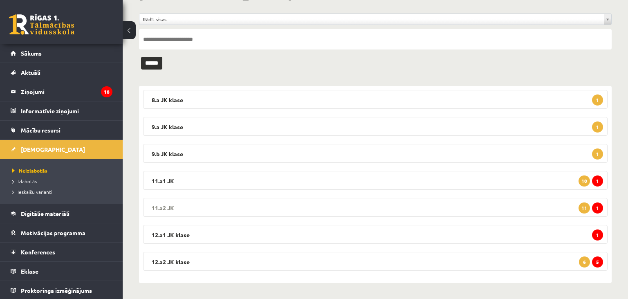
click at [470, 201] on legend "11.a2 JK 1 11" at bounding box center [375, 207] width 465 height 19
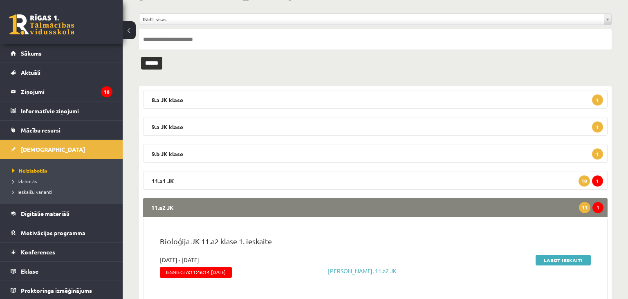
click at [470, 201] on legend "11.a2 JK 1 11" at bounding box center [375, 207] width 465 height 19
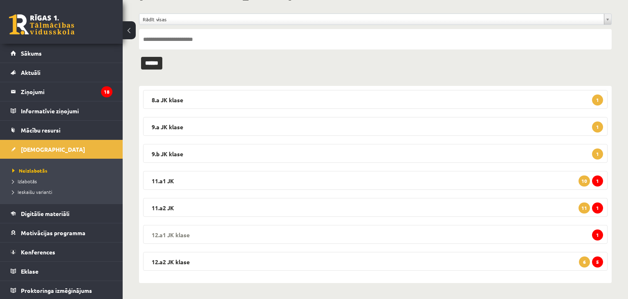
click at [515, 238] on legend "12.a1 JK klase 1" at bounding box center [375, 234] width 465 height 19
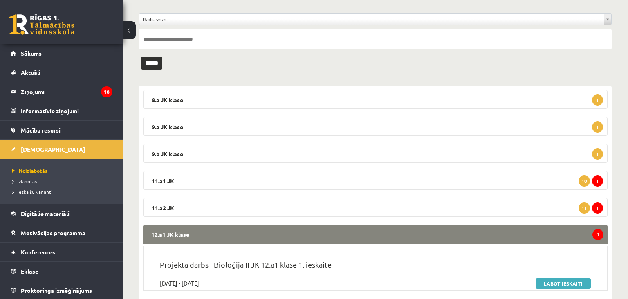
scroll to position [132, 0]
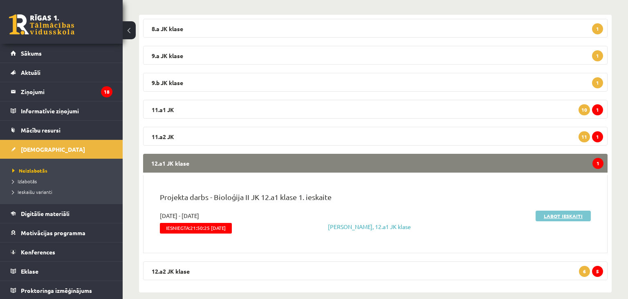
click at [555, 214] on link "Labot ieskaiti" at bounding box center [563, 216] width 55 height 11
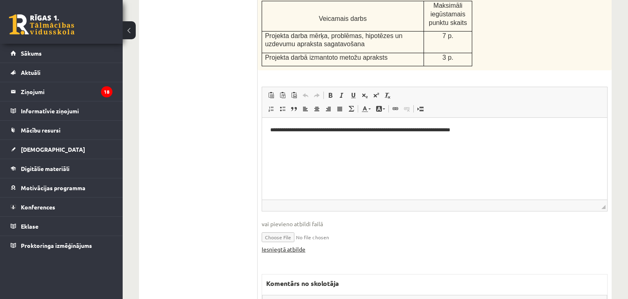
click at [296, 249] on link "Iesniegtā atbilde" at bounding box center [284, 249] width 44 height 9
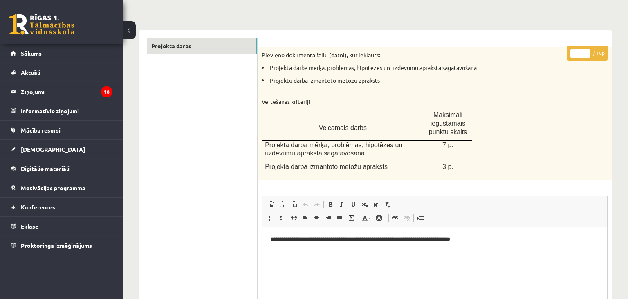
scroll to position [74, 0]
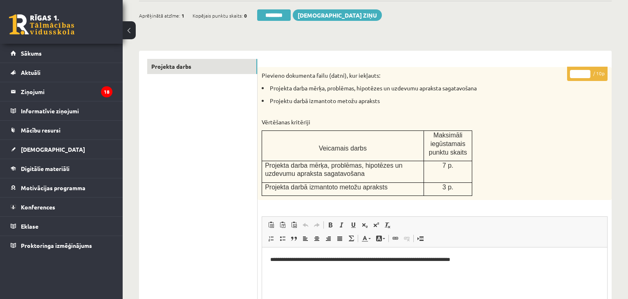
click at [586, 72] on input "*" at bounding box center [580, 74] width 20 height 8
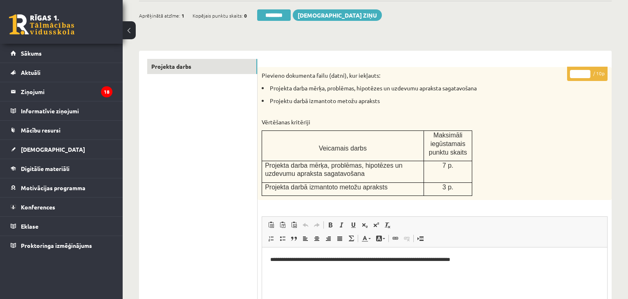
click at [586, 72] on input "*" at bounding box center [580, 74] width 20 height 8
type input "*"
click at [586, 72] on input "*" at bounding box center [580, 74] width 20 height 8
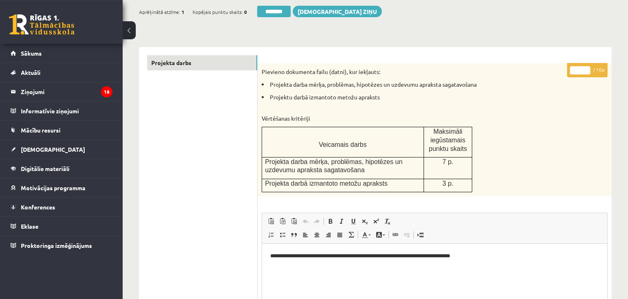
scroll to position [333, 0]
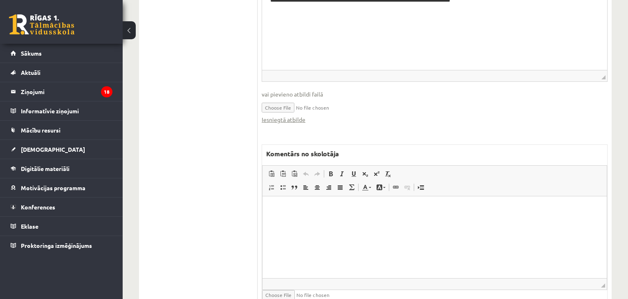
drag, startPoint x: 329, startPoint y: 218, endPoint x: 326, endPoint y: 210, distance: 8.6
click at [328, 216] on html at bounding box center [435, 237] width 344 height 82
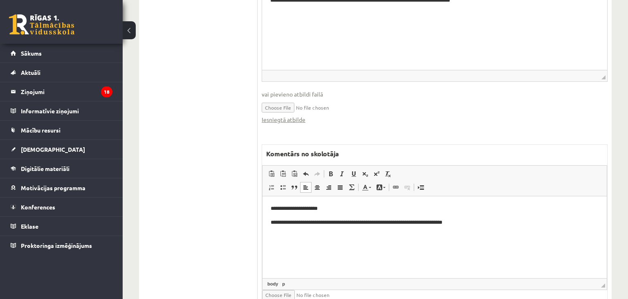
click at [302, 224] on p "**********" at bounding box center [435, 222] width 328 height 9
click at [419, 223] on p "**********" at bounding box center [435, 222] width 328 height 9
click at [484, 225] on p "**********" at bounding box center [435, 222] width 328 height 9
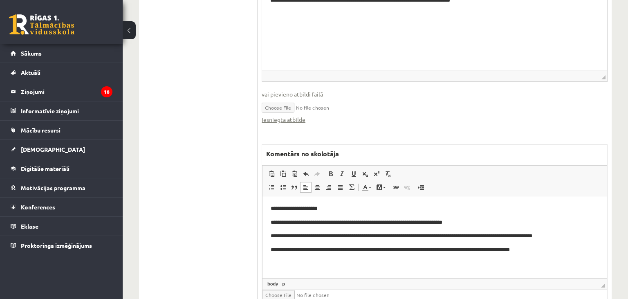
click at [297, 250] on p "**********" at bounding box center [435, 249] width 328 height 9
click at [406, 224] on p "**********" at bounding box center [435, 222] width 328 height 9
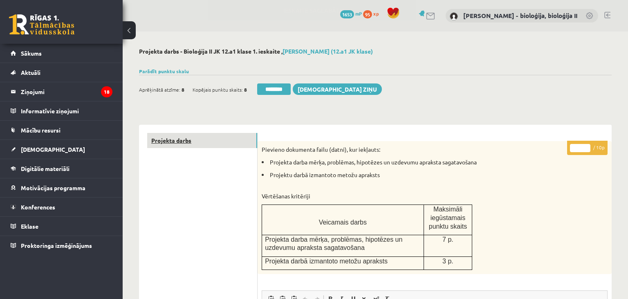
click at [179, 142] on link "Projekta darbs" at bounding box center [202, 140] width 110 height 15
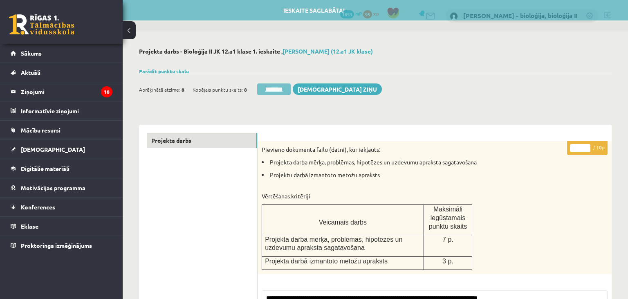
click at [269, 88] on input "********" at bounding box center [274, 88] width 34 height 11
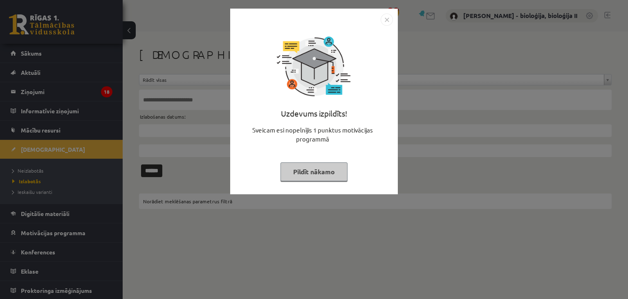
drag, startPoint x: 315, startPoint y: 175, endPoint x: 314, endPoint y: 170, distance: 4.6
click at [315, 173] on button "Pildīt nākamo" at bounding box center [314, 171] width 67 height 19
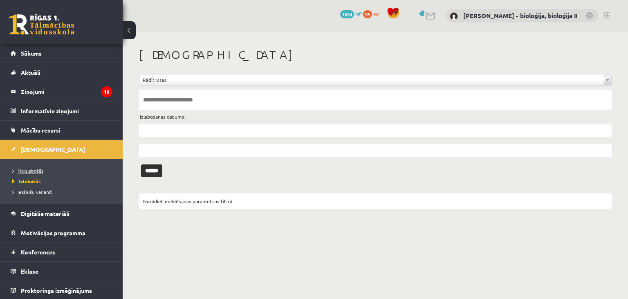
click at [29, 169] on span "Neizlabotās" at bounding box center [27, 170] width 31 height 7
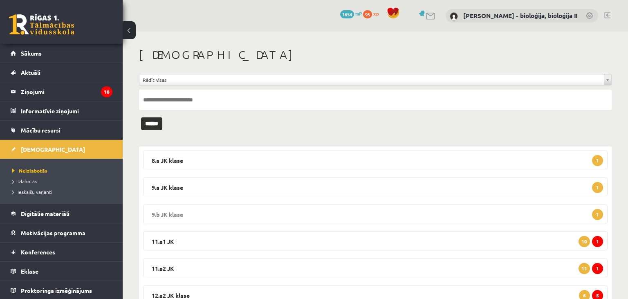
scroll to position [34, 0]
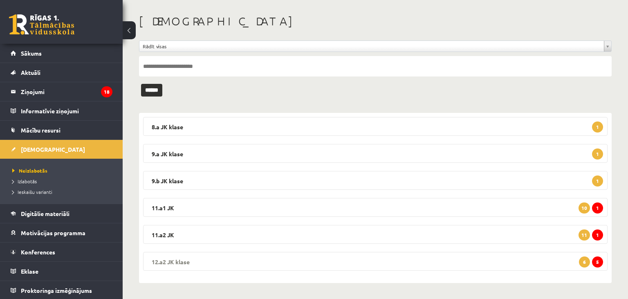
click at [492, 261] on legend "12.a2 JK klase 5 6" at bounding box center [375, 261] width 465 height 19
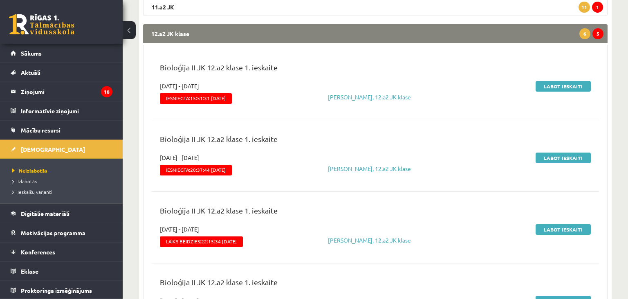
scroll to position [206, 0]
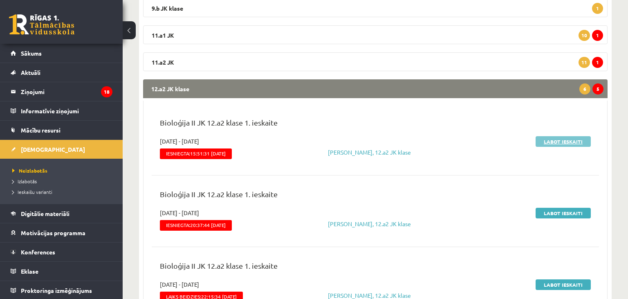
click at [559, 137] on link "Labot ieskaiti" at bounding box center [563, 141] width 55 height 11
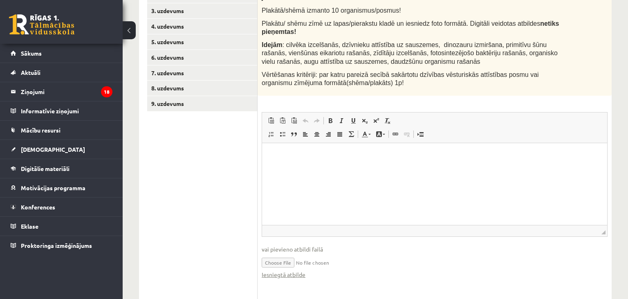
scroll to position [301, 0]
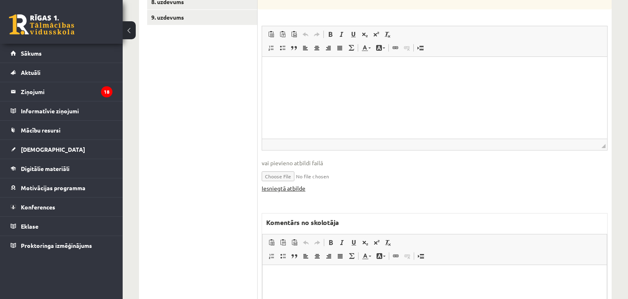
click at [289, 184] on link "Iesniegtā atbilde" at bounding box center [284, 188] width 44 height 9
click at [318, 275] on p "Editor, wiswyg-editor-47433922175620-1760430571-645" at bounding box center [435, 277] width 328 height 9
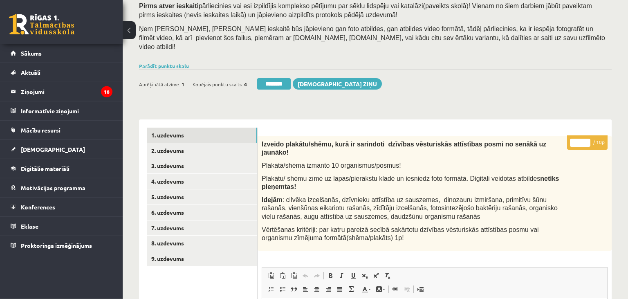
scroll to position [43, 0]
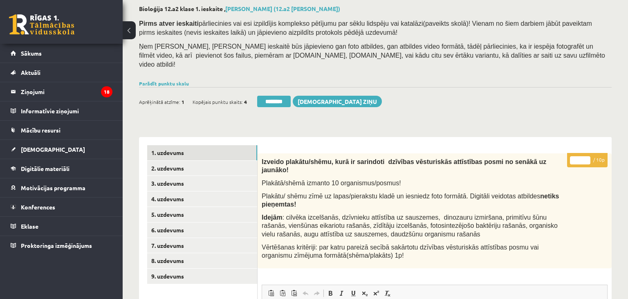
click at [581, 156] on input "*" at bounding box center [580, 160] width 20 height 8
type input "**"
click at [202, 161] on link "2. uzdevums" at bounding box center [202, 168] width 110 height 15
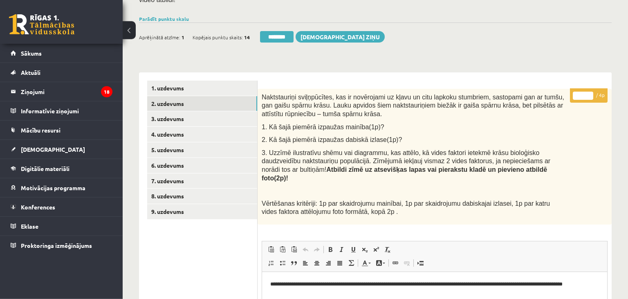
scroll to position [106, 0]
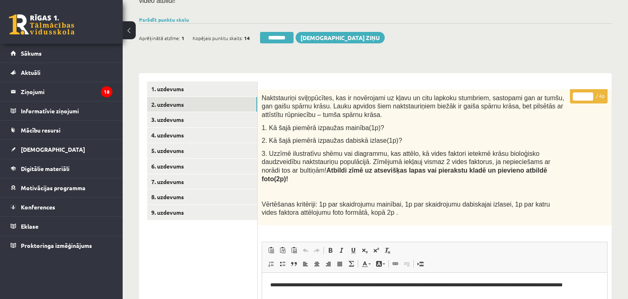
click at [590, 92] on input "*" at bounding box center [583, 96] width 20 height 8
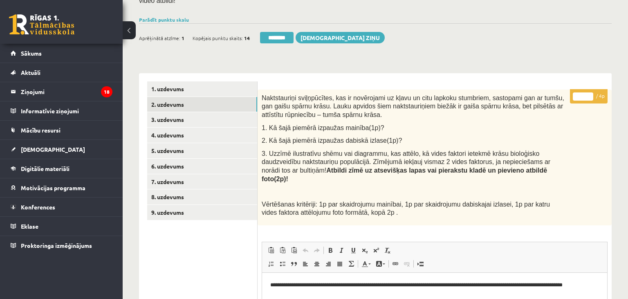
click at [591, 92] on input "*" at bounding box center [583, 96] width 20 height 8
type input "*"
click at [591, 92] on input "*" at bounding box center [583, 96] width 20 height 8
click at [214, 112] on link "3. uzdevums" at bounding box center [202, 119] width 110 height 15
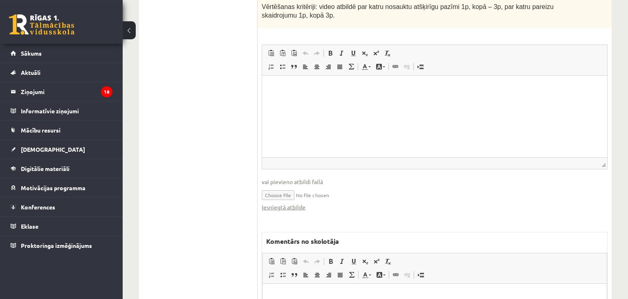
scroll to position [452, 0]
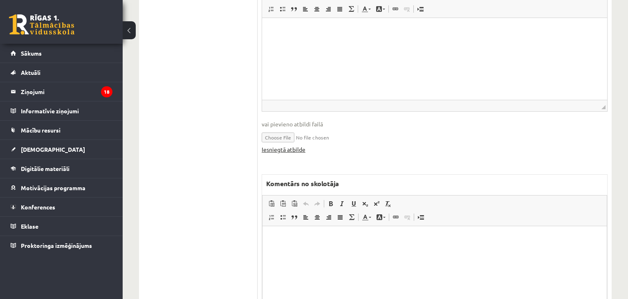
click at [293, 145] on link "Iesniegtā atbilde" at bounding box center [284, 149] width 44 height 9
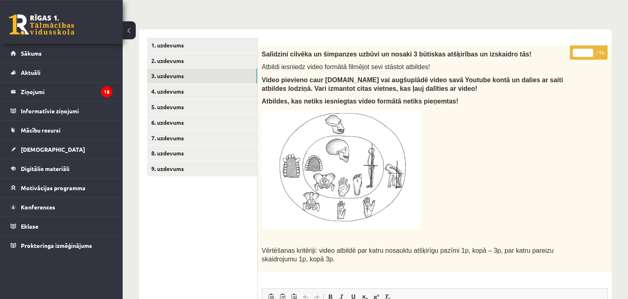
scroll to position [149, 0]
click at [588, 49] on input "*" at bounding box center [583, 53] width 20 height 8
click at [589, 49] on input "*" at bounding box center [583, 53] width 20 height 8
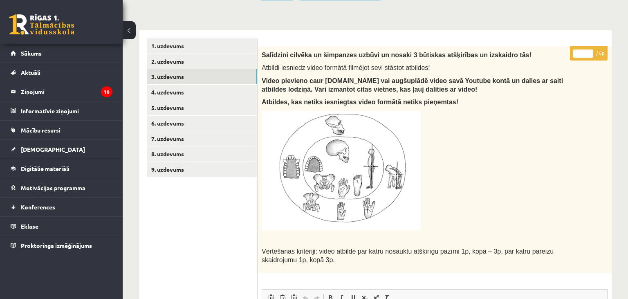
click at [589, 49] on input "*" at bounding box center [583, 53] width 20 height 8
type input "*"
click at [589, 49] on input "*" at bounding box center [583, 53] width 20 height 8
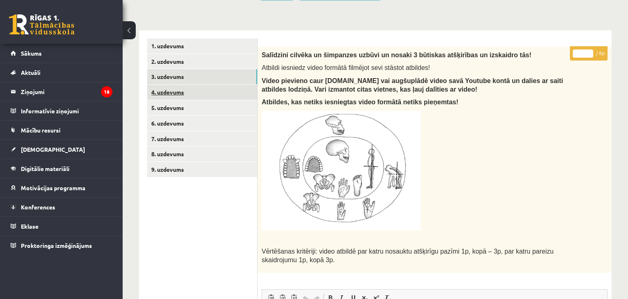
click at [218, 88] on link "4. uzdevums" at bounding box center [202, 92] width 110 height 15
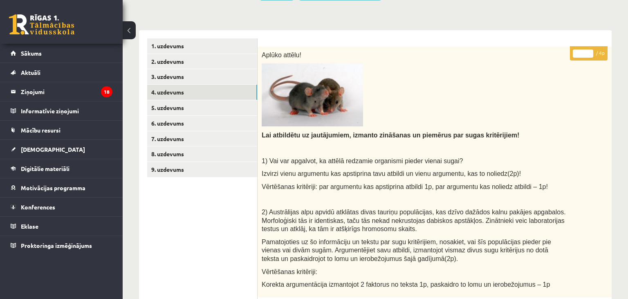
click at [590, 49] on input "*" at bounding box center [583, 53] width 20 height 8
type input "*"
click at [590, 49] on input "*" at bounding box center [583, 53] width 20 height 8
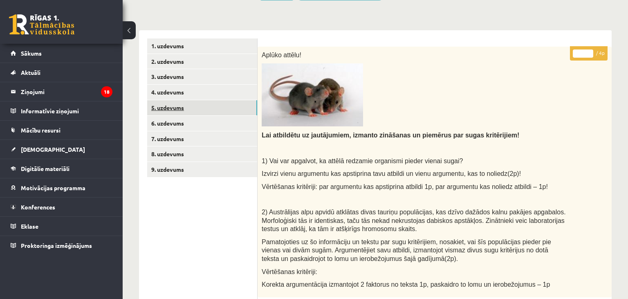
click at [153, 100] on link "5. uzdevums" at bounding box center [202, 107] width 110 height 15
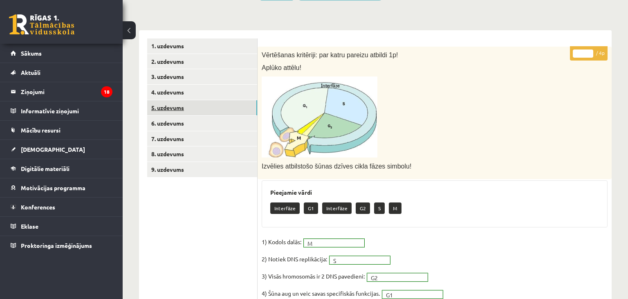
scroll to position [0, 0]
click at [181, 117] on link "6. uzdevums" at bounding box center [202, 123] width 110 height 15
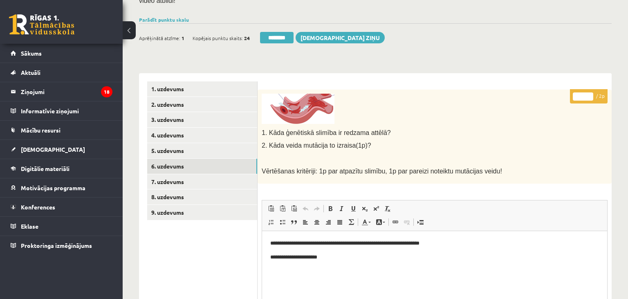
click at [586, 92] on input "*" at bounding box center [583, 96] width 20 height 8
type input "*"
click at [586, 92] on input "*" at bounding box center [583, 96] width 20 height 8
click at [200, 174] on link "7. uzdevums" at bounding box center [202, 181] width 110 height 15
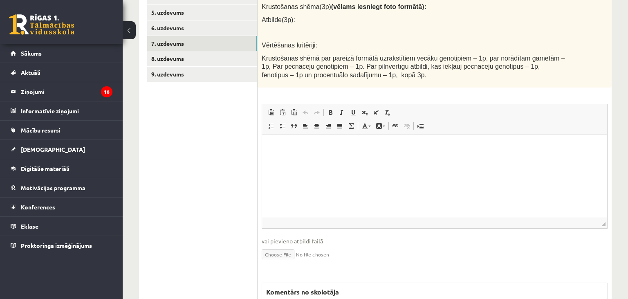
scroll to position [408, 0]
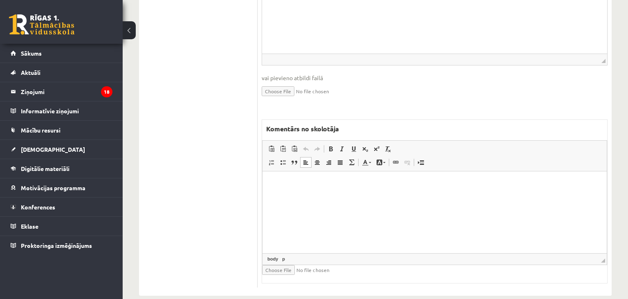
click at [366, 211] on html at bounding box center [435, 212] width 344 height 82
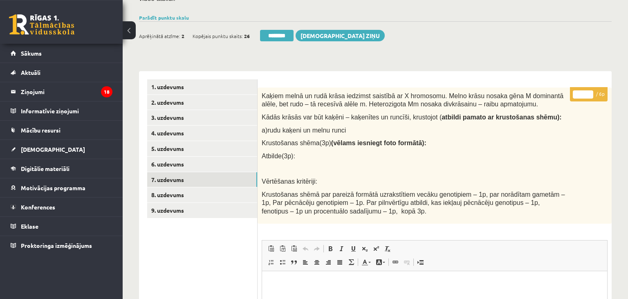
scroll to position [106, 0]
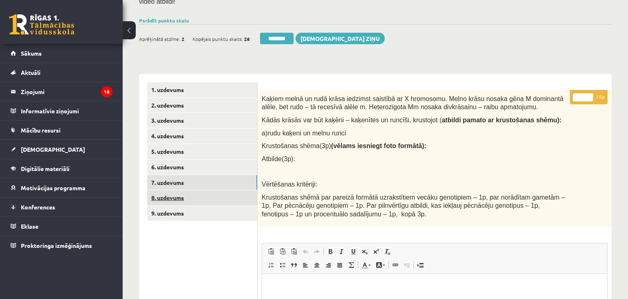
click at [201, 192] on link "8. uzdevums" at bounding box center [202, 197] width 110 height 15
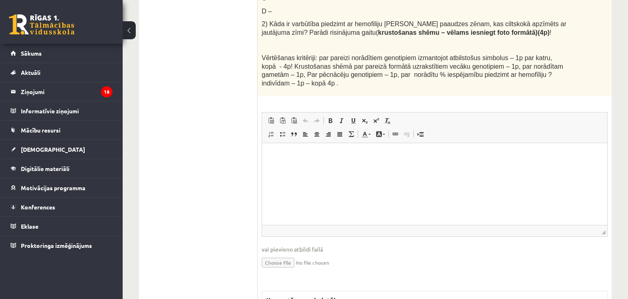
scroll to position [537, 0]
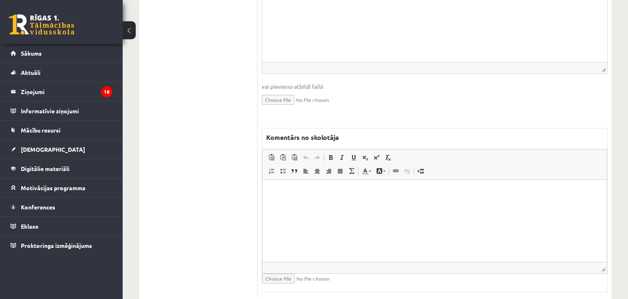
click at [350, 224] on html at bounding box center [435, 221] width 344 height 82
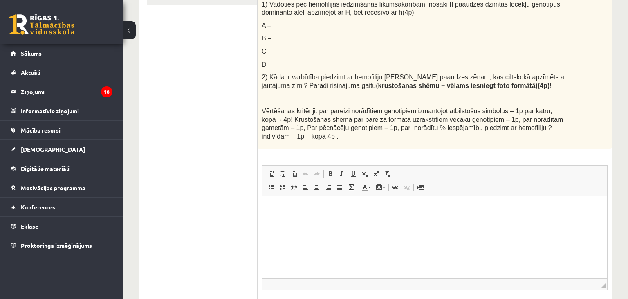
scroll to position [148, 0]
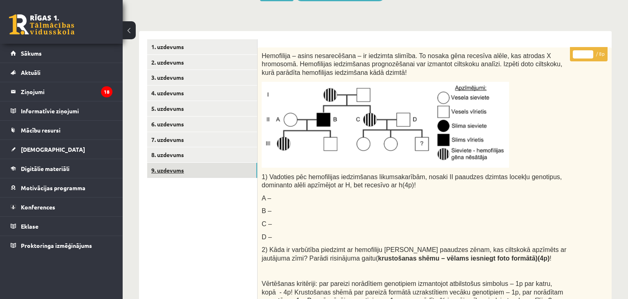
click at [189, 164] on link "9. uzdevums" at bounding box center [202, 170] width 110 height 15
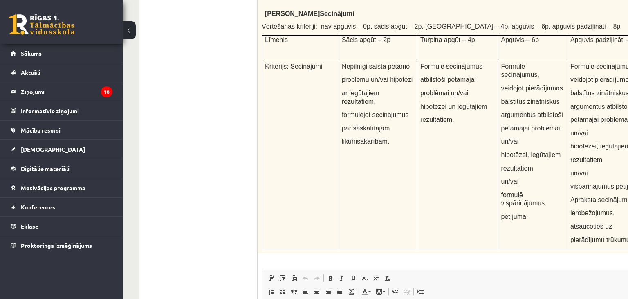
scroll to position [3158, 0]
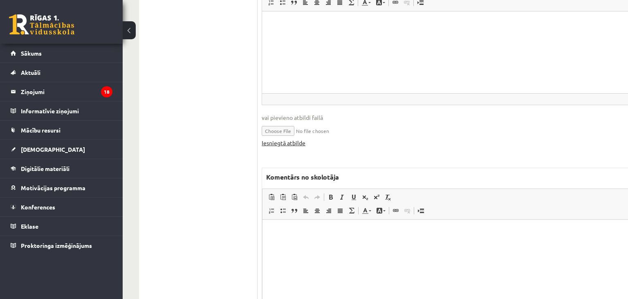
click at [291, 139] on link "Iesniegtā atbilde" at bounding box center [284, 143] width 44 height 9
click at [315, 246] on html at bounding box center [475, 261] width 424 height 82
click at [319, 249] on html at bounding box center [475, 261] width 424 height 82
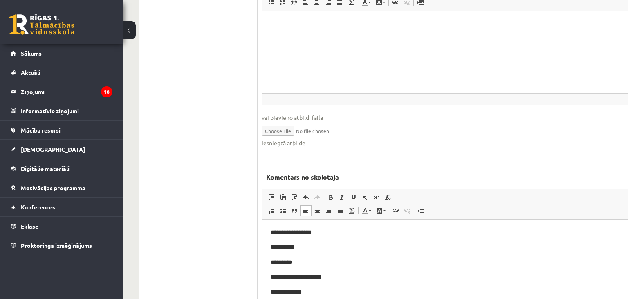
drag, startPoint x: 353, startPoint y: 234, endPoint x: 687, endPoint y: 474, distance: 411.0
click at [353, 234] on p "**********" at bounding box center [474, 232] width 407 height 9
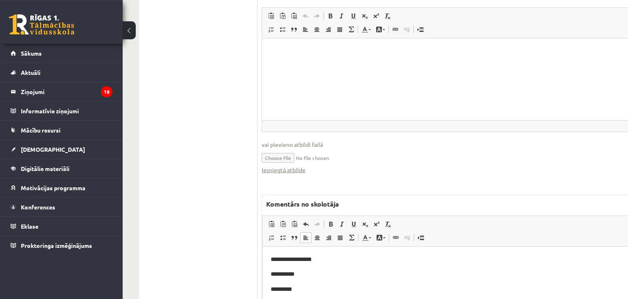
scroll to position [3115, 0]
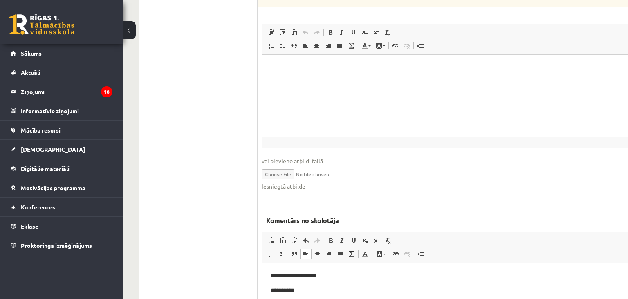
click at [316, 291] on p "**********" at bounding box center [474, 290] width 407 height 9
click at [336, 276] on p "**********" at bounding box center [474, 277] width 407 height 9
click at [319, 294] on p "**********" at bounding box center [474, 292] width 407 height 9
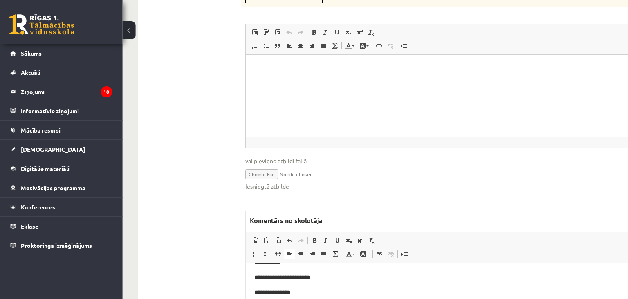
scroll to position [3115, 0]
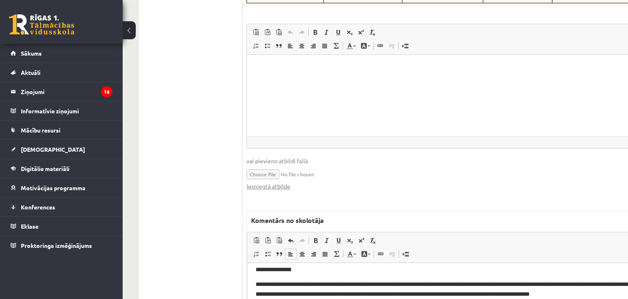
scroll to position [79, 0]
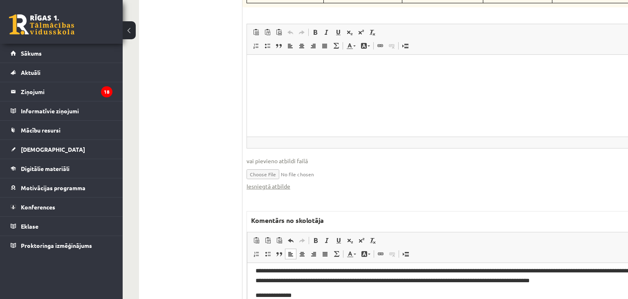
click at [315, 294] on p "**********" at bounding box center [459, 295] width 407 height 9
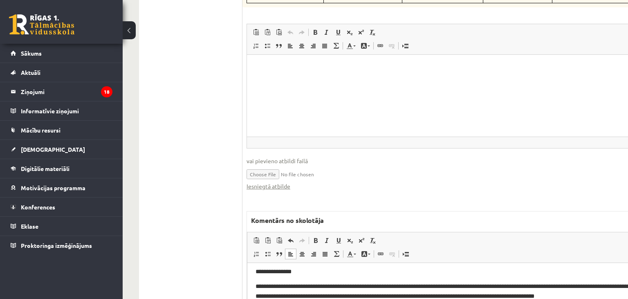
scroll to position [79, 0]
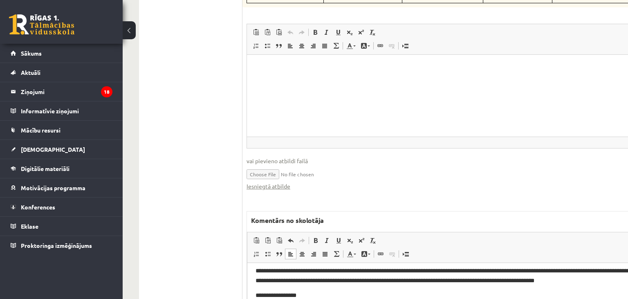
click at [326, 295] on p "**********" at bounding box center [459, 295] width 407 height 9
click at [340, 296] on span "**********" at bounding box center [304, 295] width 97 height 6
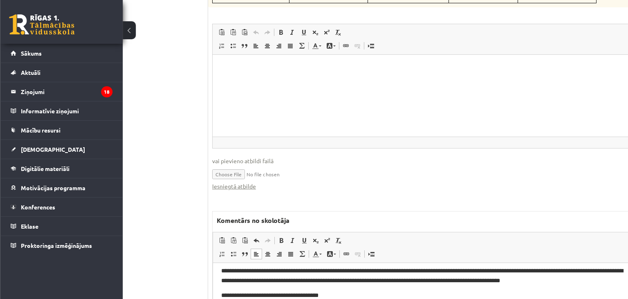
scroll to position [89, 0]
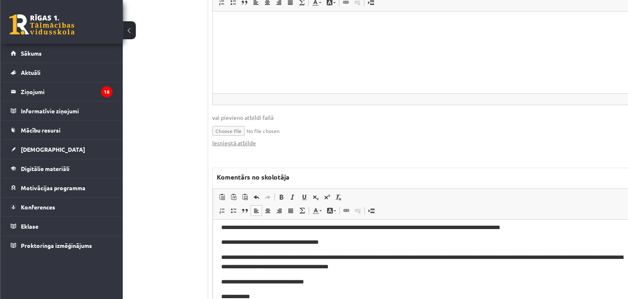
click at [314, 284] on p "**********" at bounding box center [424, 281] width 407 height 9
click at [261, 297] on p "**********" at bounding box center [424, 296] width 407 height 9
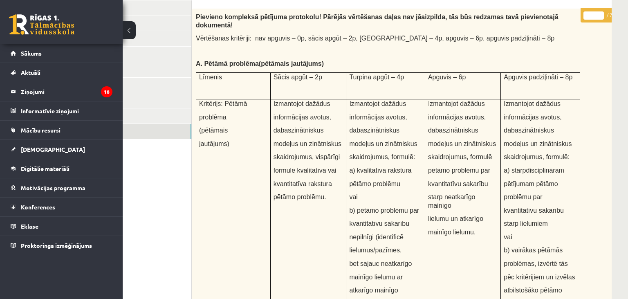
scroll to position [0, 51]
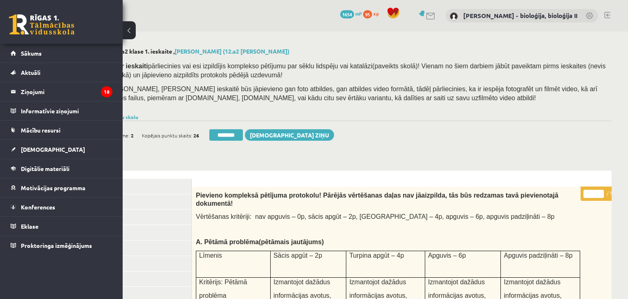
click at [589, 197] on input "*" at bounding box center [594, 194] width 20 height 8
type input "**"
click at [153, 226] on link "4. uzdevums" at bounding box center [136, 232] width 110 height 15
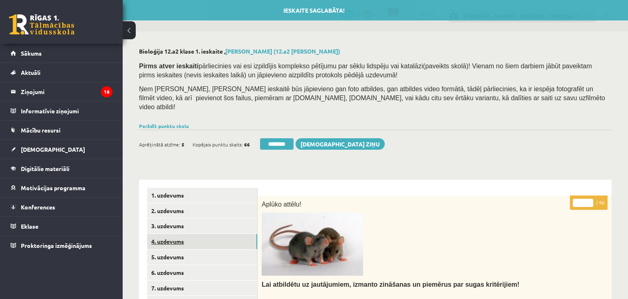
scroll to position [0, 0]
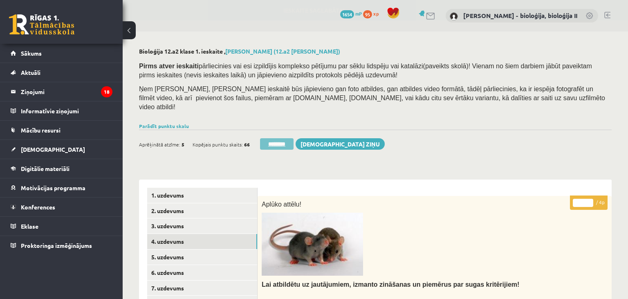
click at [282, 138] on input "********" at bounding box center [277, 143] width 34 height 11
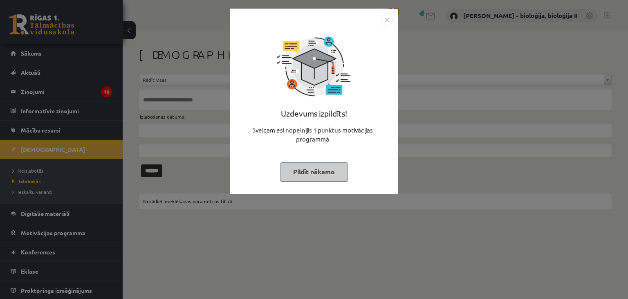
click at [310, 174] on button "Pildīt nākamo" at bounding box center [314, 171] width 67 height 19
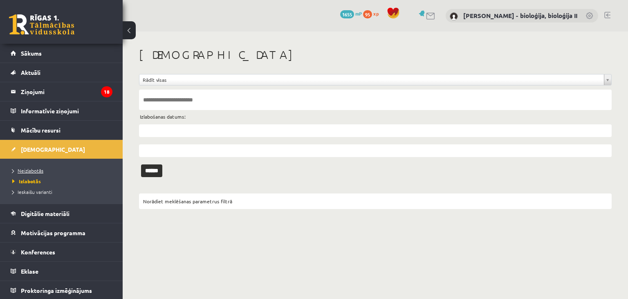
click at [21, 171] on span "Neizlabotās" at bounding box center [27, 170] width 31 height 7
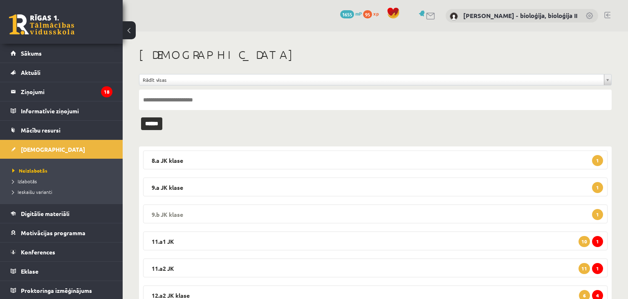
scroll to position [34, 0]
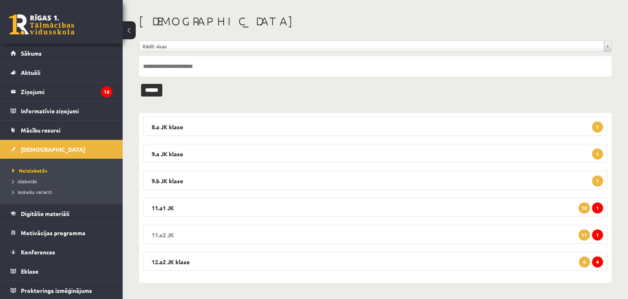
click at [495, 239] on legend "11.a2 JK 1 11" at bounding box center [375, 234] width 465 height 19
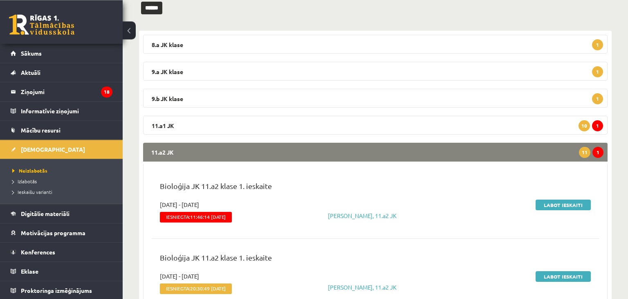
scroll to position [163, 0]
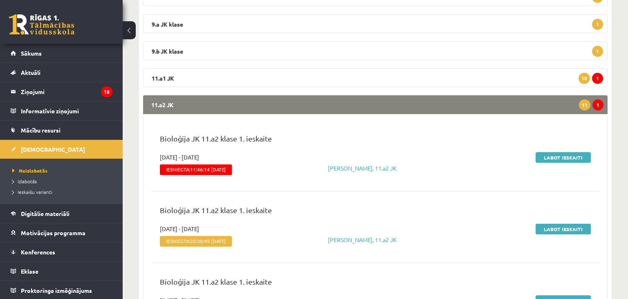
click at [311, 103] on legend "11.a2 JK 1 11" at bounding box center [375, 104] width 465 height 19
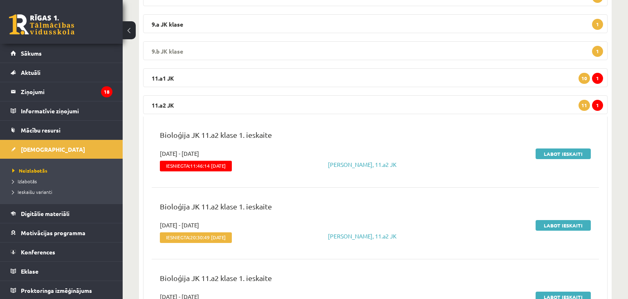
scroll to position [34, 0]
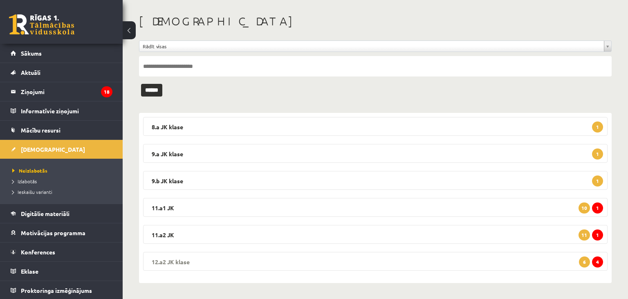
click at [462, 268] on legend "12.a2 [PERSON_NAME] 4 6" at bounding box center [375, 261] width 465 height 19
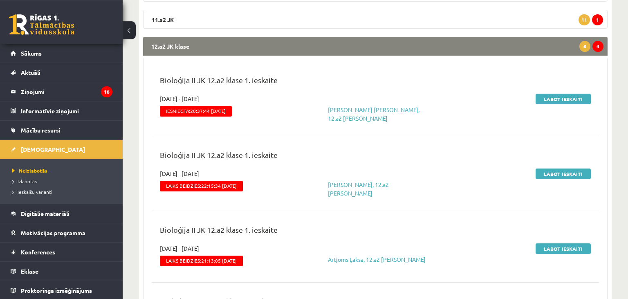
scroll to position [249, 0]
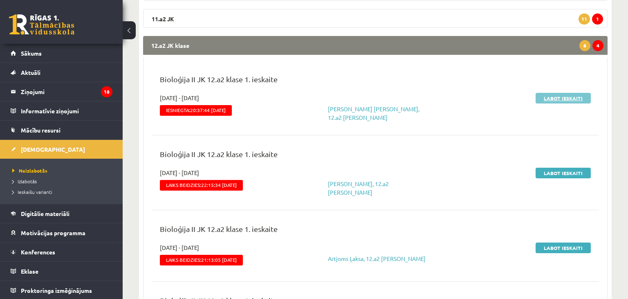
click at [548, 97] on link "Labot ieskaiti" at bounding box center [563, 98] width 55 height 11
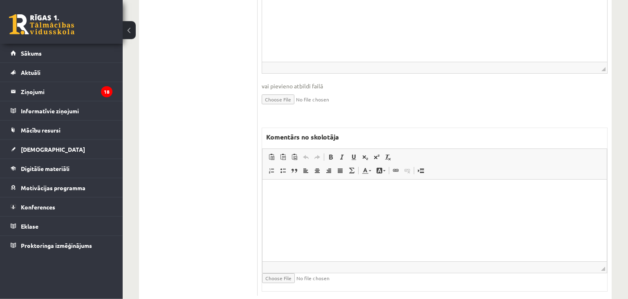
scroll to position [370, 0]
click at [339, 220] on html at bounding box center [435, 220] width 344 height 82
drag, startPoint x: 341, startPoint y: 193, endPoint x: 323, endPoint y: 194, distance: 17.6
click at [323, 194] on p "**********" at bounding box center [435, 191] width 328 height 9
click at [308, 191] on p "**********" at bounding box center [435, 191] width 328 height 9
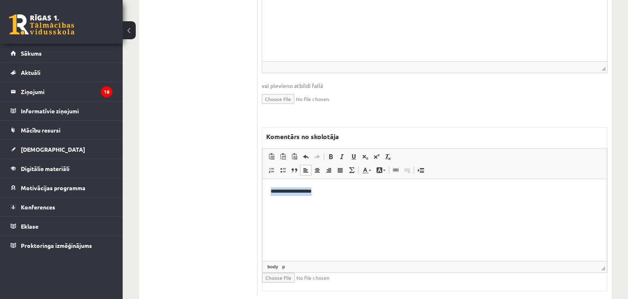
drag, startPoint x: 287, startPoint y: 191, endPoint x: 275, endPoint y: 195, distance: 12.5
click at [263, 195] on html "**********" at bounding box center [435, 220] width 344 height 82
click at [306, 191] on span "Copy" at bounding box center [297, 195] width 25 height 12
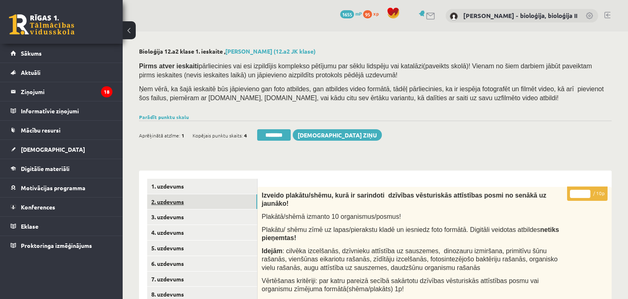
click at [216, 202] on link "2. uzdevums" at bounding box center [202, 201] width 110 height 15
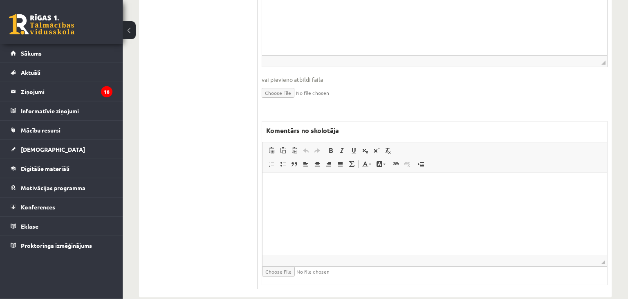
scroll to position [399, 0]
click at [318, 216] on html at bounding box center [435, 211] width 344 height 82
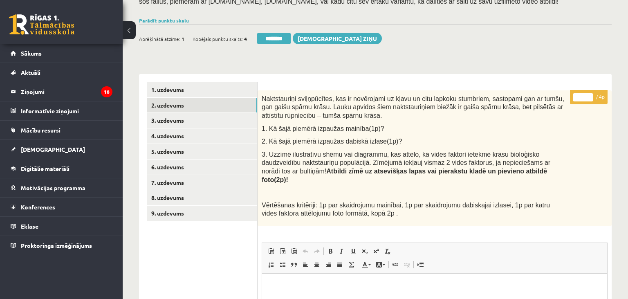
scroll to position [0, 0]
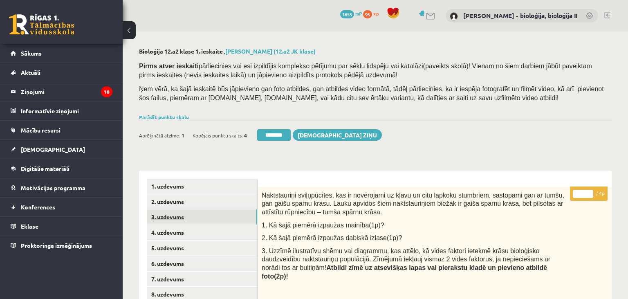
click at [193, 218] on link "3. uzdevums" at bounding box center [202, 216] width 110 height 15
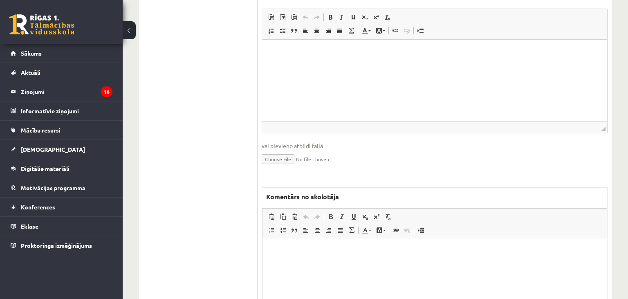
scroll to position [497, 0]
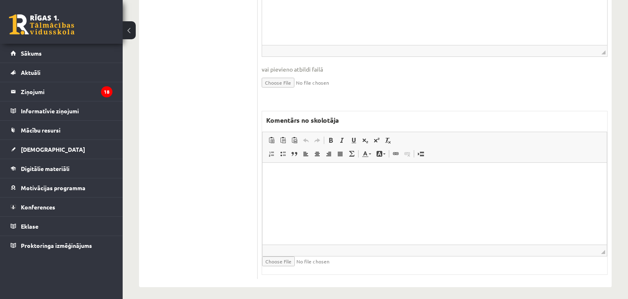
click at [339, 209] on html at bounding box center [435, 203] width 344 height 82
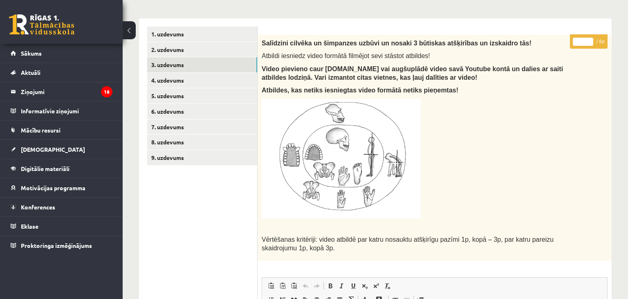
scroll to position [0, 0]
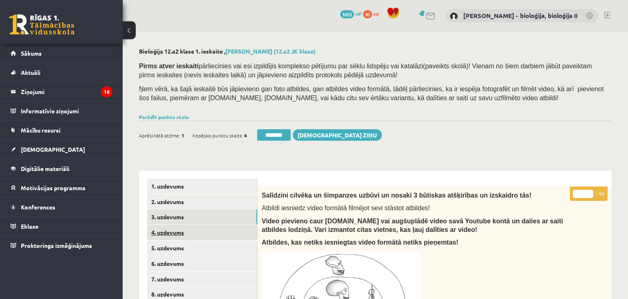
click at [186, 232] on link "4. uzdevums" at bounding box center [202, 232] width 110 height 15
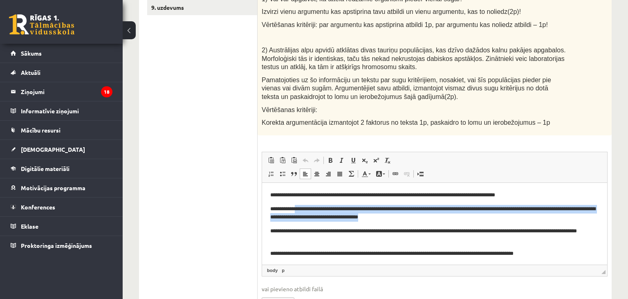
drag, startPoint x: 302, startPoint y: 208, endPoint x: 420, endPoint y: 219, distance: 118.3
click at [420, 219] on p "**********" at bounding box center [434, 212] width 329 height 17
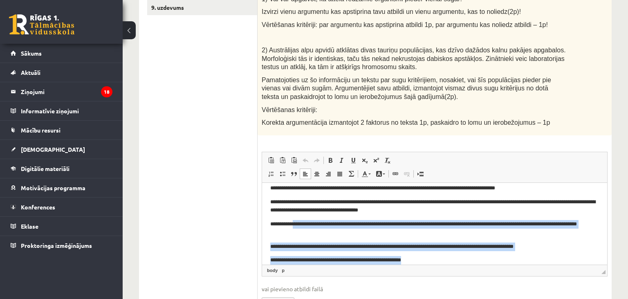
drag, startPoint x: 308, startPoint y: 222, endPoint x: 458, endPoint y: 265, distance: 155.8
click at [458, 257] on html "**********" at bounding box center [434, 216] width 345 height 82
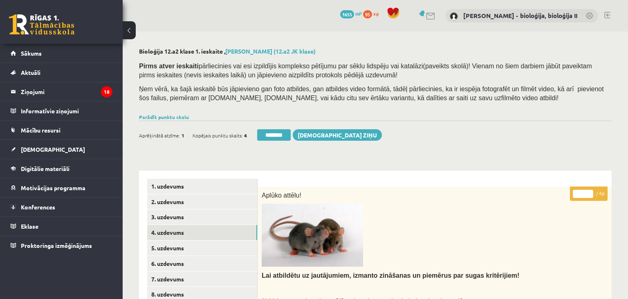
click at [590, 192] on input "*" at bounding box center [583, 194] width 20 height 8
type input "*"
click at [590, 192] on input "*" at bounding box center [583, 194] width 20 height 8
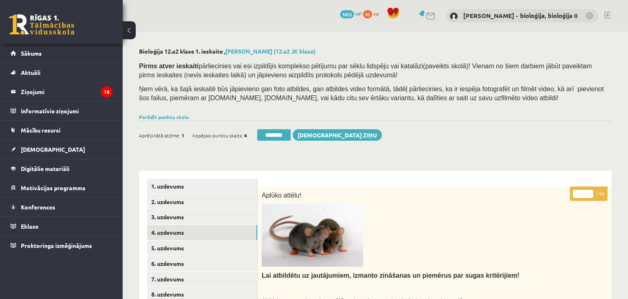
click at [590, 192] on input "*" at bounding box center [583, 194] width 20 height 8
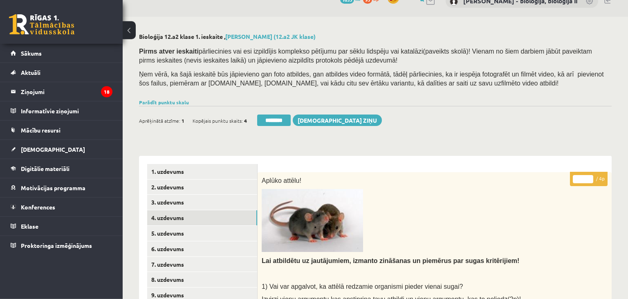
scroll to position [129, 0]
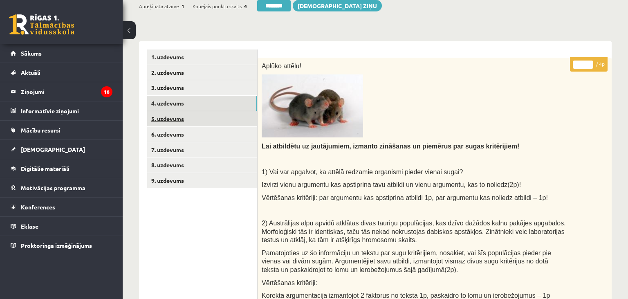
click at [162, 115] on link "5. uzdevums" at bounding box center [202, 118] width 110 height 15
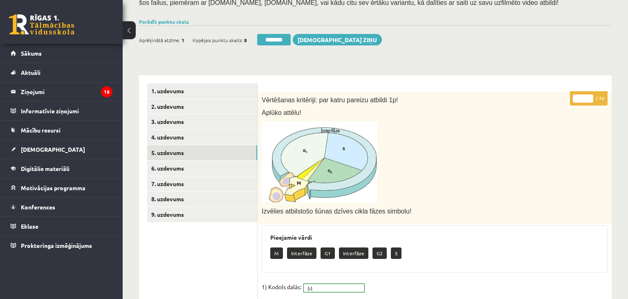
scroll to position [0, 0]
click at [209, 173] on link "6. uzdevums" at bounding box center [202, 168] width 110 height 15
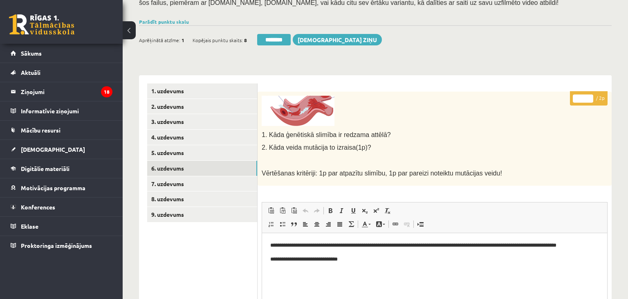
click at [588, 96] on input "*" at bounding box center [583, 98] width 20 height 8
type input "*"
click at [588, 96] on input "*" at bounding box center [583, 98] width 20 height 8
click at [208, 185] on link "7. uzdevums" at bounding box center [202, 183] width 110 height 15
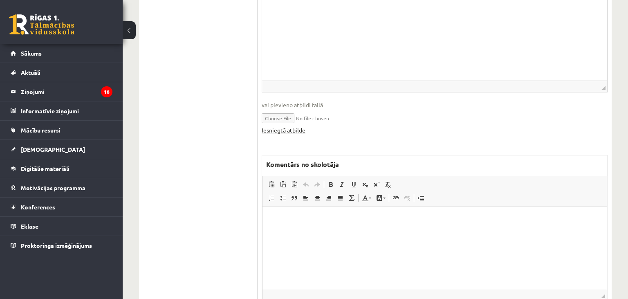
click at [294, 129] on link "Iesniegtā atbilde" at bounding box center [284, 130] width 44 height 9
click at [332, 258] on html at bounding box center [435, 248] width 344 height 82
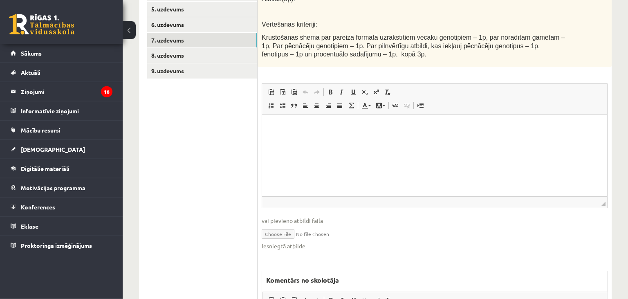
scroll to position [95, 0]
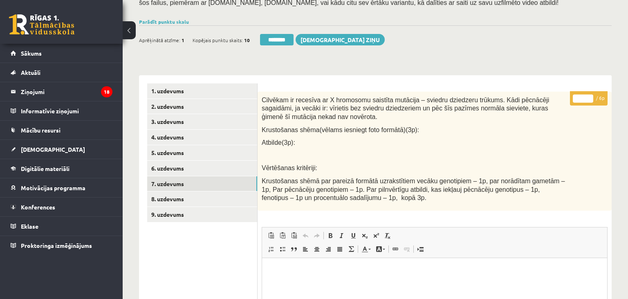
click at [591, 96] on input "*" at bounding box center [583, 98] width 20 height 8
type input "*"
click at [591, 96] on input "*" at bounding box center [583, 98] width 20 height 8
click at [203, 203] on link "8. uzdevums" at bounding box center [202, 198] width 110 height 15
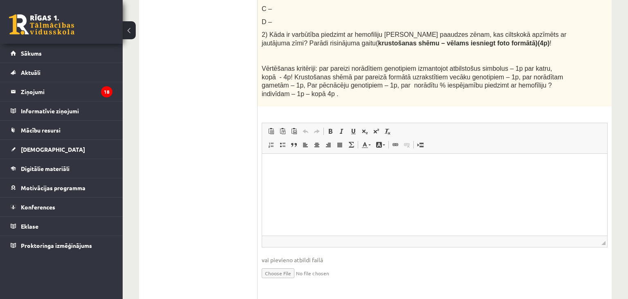
scroll to position [537, 0]
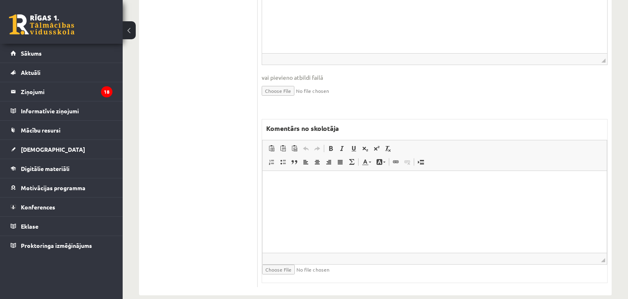
click at [365, 207] on html at bounding box center [435, 212] width 344 height 82
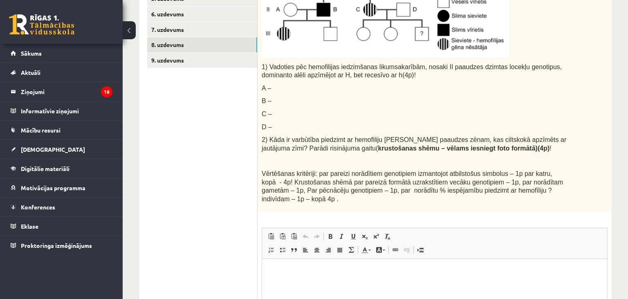
scroll to position [235, 0]
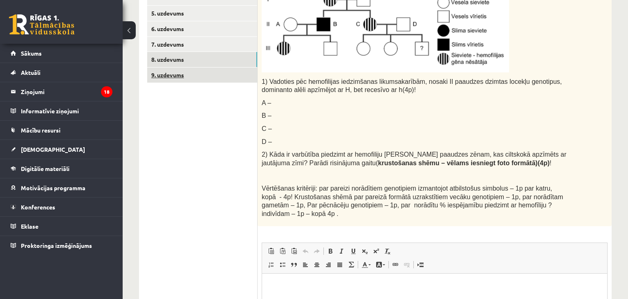
click at [186, 73] on link "9. uzdevums" at bounding box center [202, 74] width 110 height 15
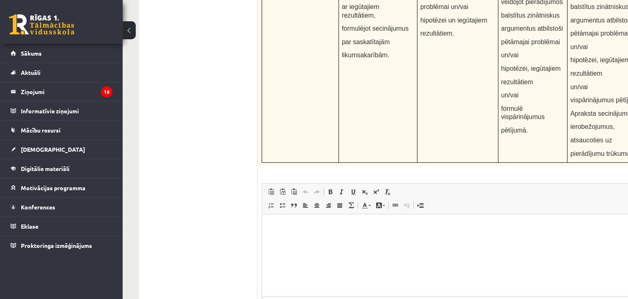
scroll to position [3158, 0]
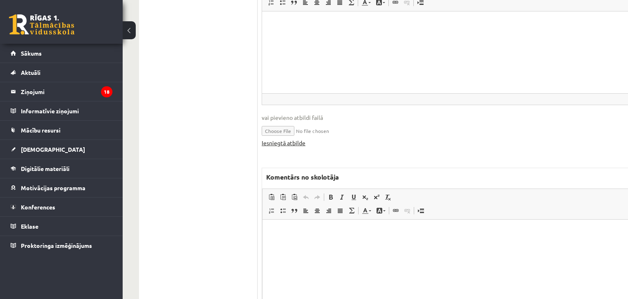
click at [295, 139] on link "Iesniegtā atbilde" at bounding box center [284, 143] width 44 height 9
click at [296, 139] on link "Iesniegtā atbilde" at bounding box center [284, 143] width 44 height 9
click at [314, 246] on html at bounding box center [475, 261] width 424 height 82
drag, startPoint x: 342, startPoint y: 237, endPoint x: 261, endPoint y: 238, distance: 80.6
click at [263, 238] on html "**********" at bounding box center [475, 261] width 424 height 82
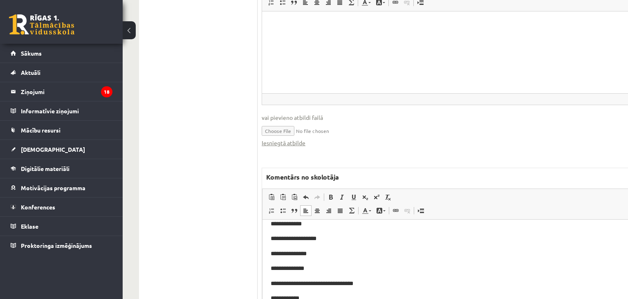
scroll to position [0, 0]
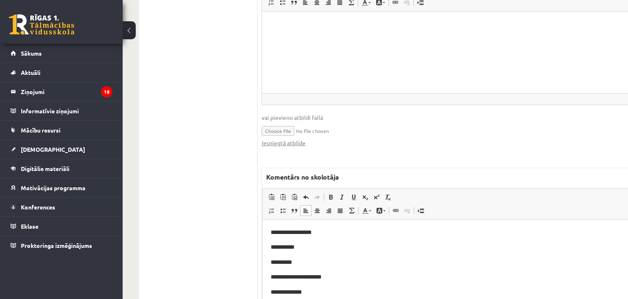
click at [332, 233] on p "**********" at bounding box center [474, 232] width 407 height 9
click at [310, 252] on p "**********" at bounding box center [474, 247] width 407 height 9
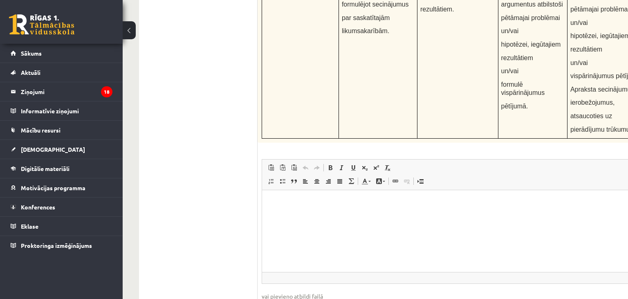
scroll to position [3158, 0]
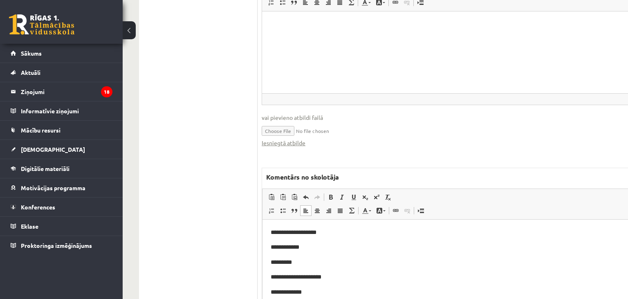
click at [317, 265] on p "*********" at bounding box center [474, 262] width 407 height 9
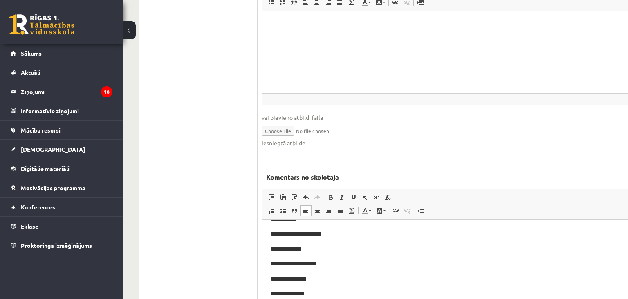
click at [326, 232] on p "**********" at bounding box center [474, 233] width 407 height 9
click at [311, 248] on p "**********" at bounding box center [474, 249] width 407 height 9
click at [360, 261] on p "**********" at bounding box center [474, 263] width 407 height 9
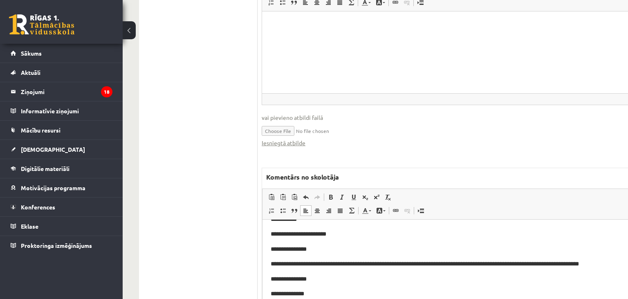
click at [330, 279] on p "**********" at bounding box center [474, 278] width 407 height 9
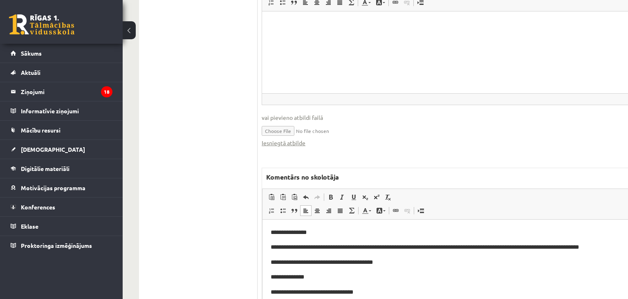
scroll to position [70, 0]
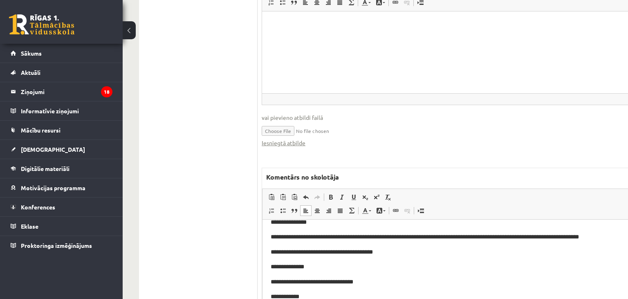
click at [321, 264] on p "**********" at bounding box center [474, 266] width 407 height 9
click at [339, 265] on p "**********" at bounding box center [474, 266] width 407 height 9
click at [376, 281] on p "**********" at bounding box center [474, 281] width 407 height 9
click at [312, 292] on p "**********" at bounding box center [474, 296] width 407 height 9
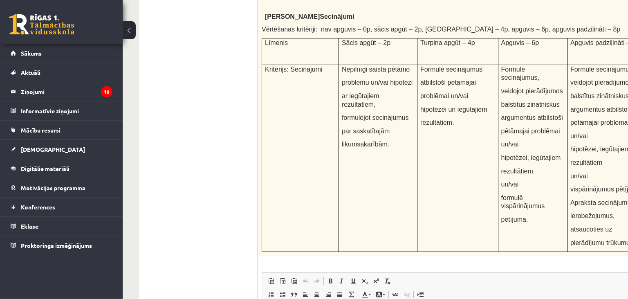
scroll to position [2856, 0]
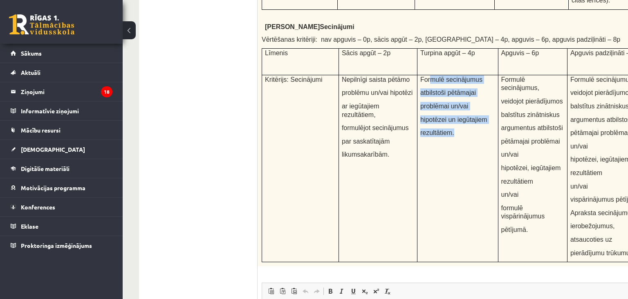
drag, startPoint x: 432, startPoint y: 23, endPoint x: 484, endPoint y: 107, distance: 98.6
click at [484, 107] on td "Formulē secinājumus atbilstoši pētāmajai problēmai un/vai hipotēzei un iegūtaji…" at bounding box center [457, 168] width 81 height 187
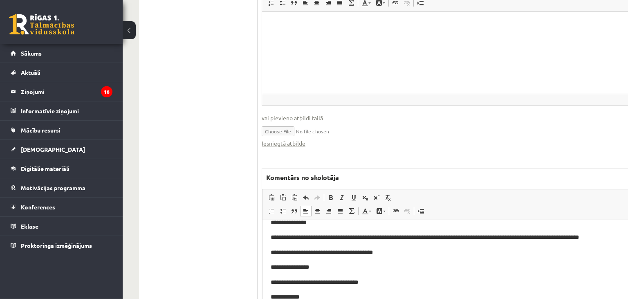
scroll to position [3158, 0]
click at [315, 297] on p "**********" at bounding box center [474, 296] width 407 height 9
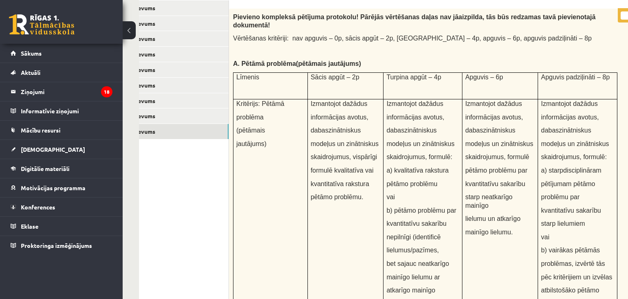
scroll to position [0, 0]
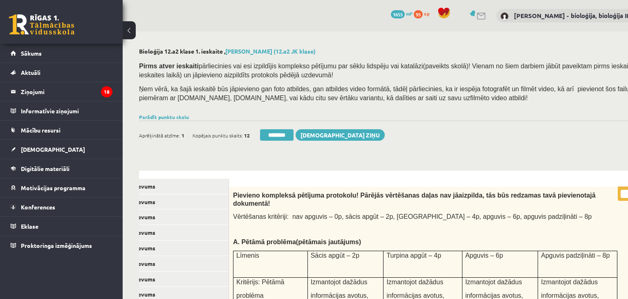
click at [621, 193] on input "*" at bounding box center [631, 194] width 20 height 8
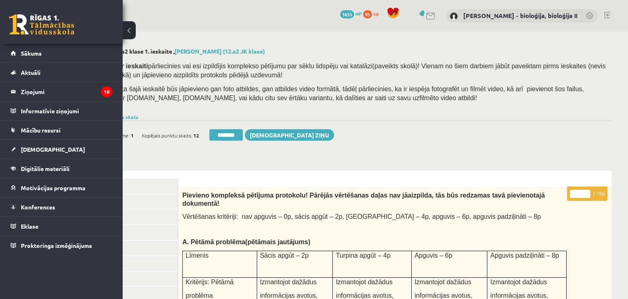
click at [570, 193] on input "*" at bounding box center [580, 194] width 20 height 8
click at [574, 193] on input "*" at bounding box center [580, 194] width 20 height 8
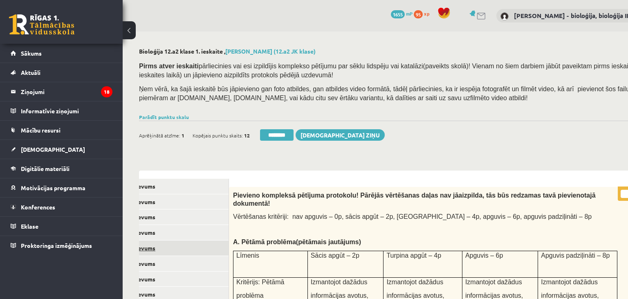
type input "**"
click at [197, 250] on link "5. uzdevums" at bounding box center [174, 247] width 110 height 15
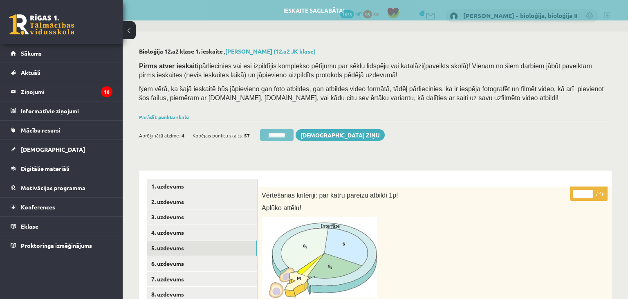
click at [280, 136] on input "********" at bounding box center [277, 134] width 34 height 11
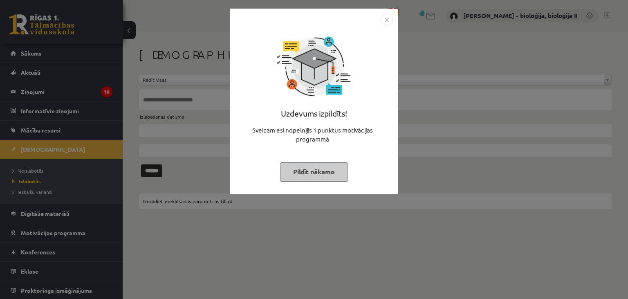
click at [309, 162] on div "Uzdevums izpildīts! Sveicam esi nopelnījis 1 punktus motivācijas programmā Pild…" at bounding box center [314, 108] width 158 height 164
click at [310, 168] on button "Pildīt nākamo" at bounding box center [314, 171] width 67 height 19
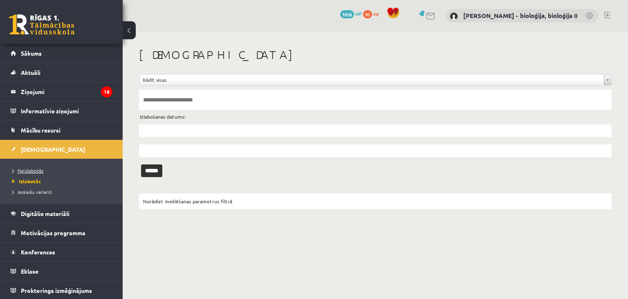
click at [46, 171] on link "Neizlabotās" at bounding box center [63, 170] width 102 height 7
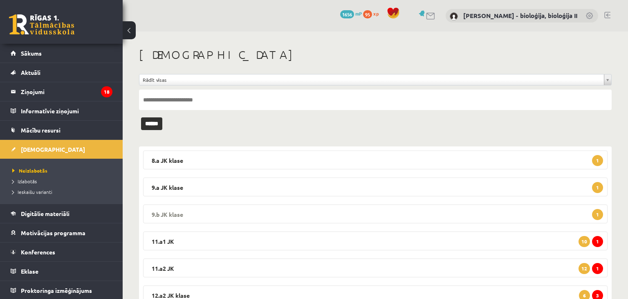
scroll to position [34, 0]
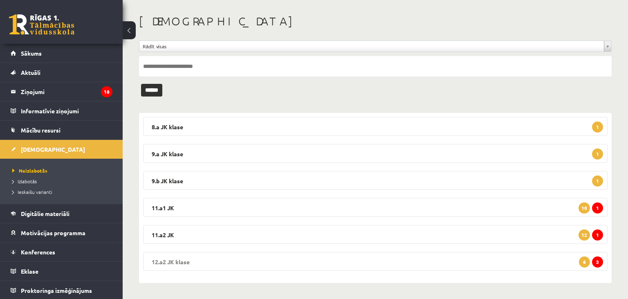
click at [409, 259] on legend "12.a2 [PERSON_NAME] 3 6" at bounding box center [375, 261] width 465 height 19
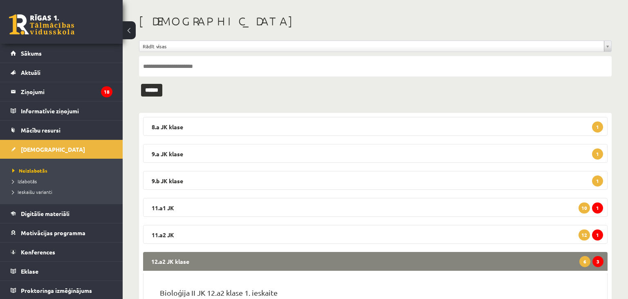
scroll to position [249, 0]
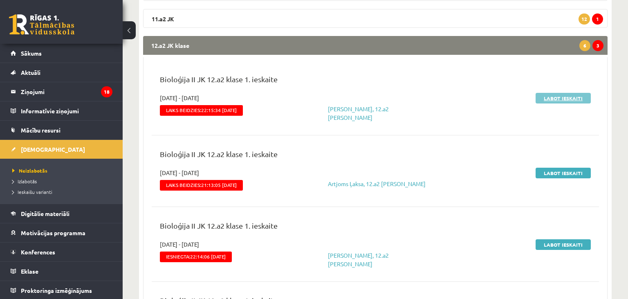
click at [568, 98] on link "Labot ieskaiti" at bounding box center [563, 98] width 55 height 11
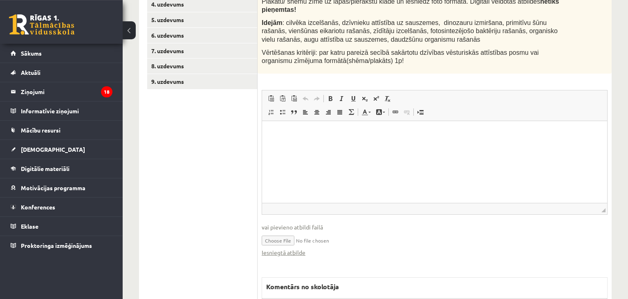
scroll to position [259, 0]
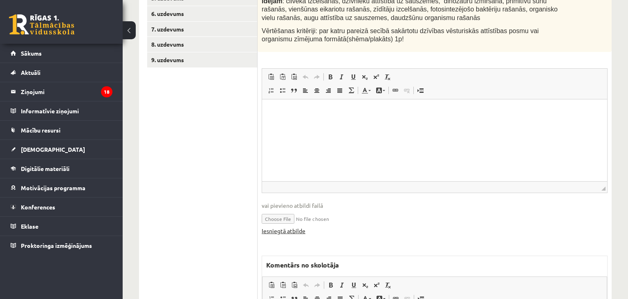
click at [288, 227] on link "Iesniegtā atbilde" at bounding box center [284, 231] width 44 height 9
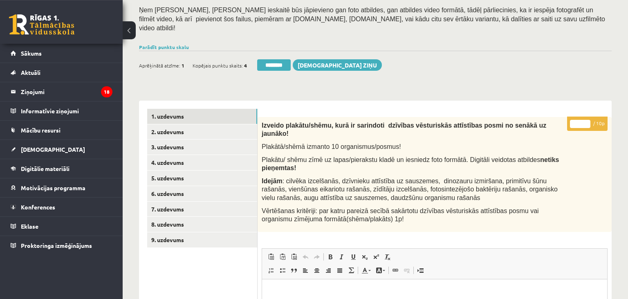
scroll to position [43, 0]
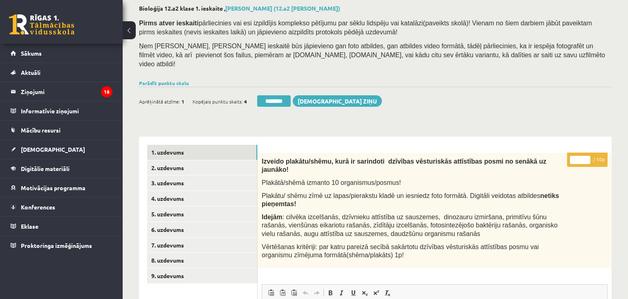
click at [578, 156] on input "*" at bounding box center [580, 160] width 20 height 8
type input "*"
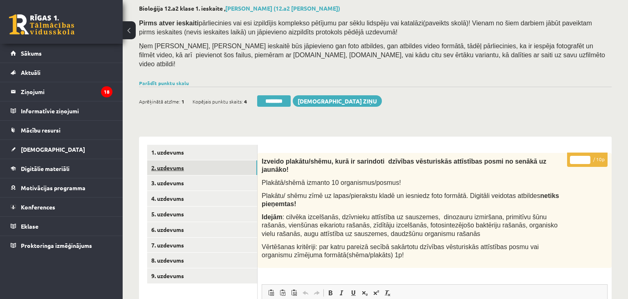
click at [166, 160] on link "2. uzdevums" at bounding box center [202, 167] width 110 height 15
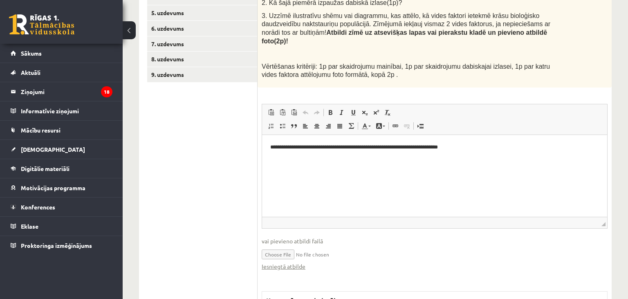
scroll to position [0, 0]
click at [284, 262] on link "Iesniegtā atbilde" at bounding box center [284, 266] width 44 height 9
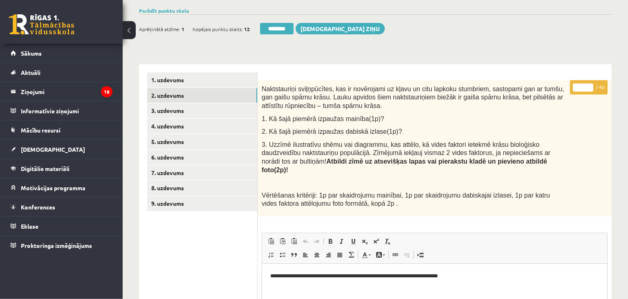
scroll to position [72, 0]
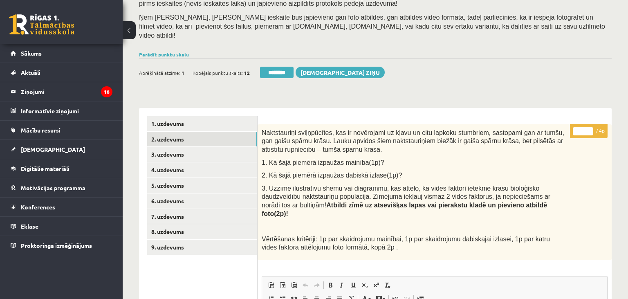
click at [590, 127] on input "*" at bounding box center [583, 131] width 20 height 8
type input "*"
click at [590, 127] on input "*" at bounding box center [583, 131] width 20 height 8
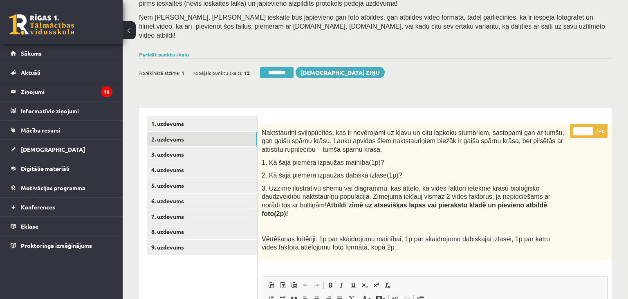
click at [590, 127] on input "*" at bounding box center [583, 131] width 20 height 8
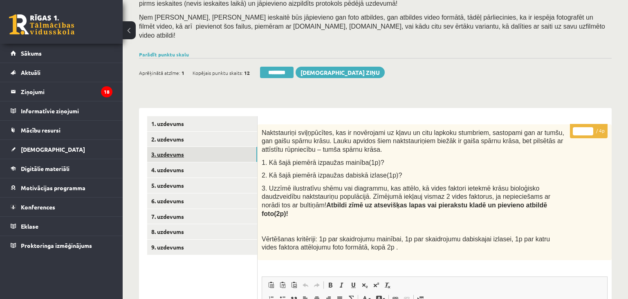
click at [199, 147] on link "3. uzdevums" at bounding box center [202, 154] width 110 height 15
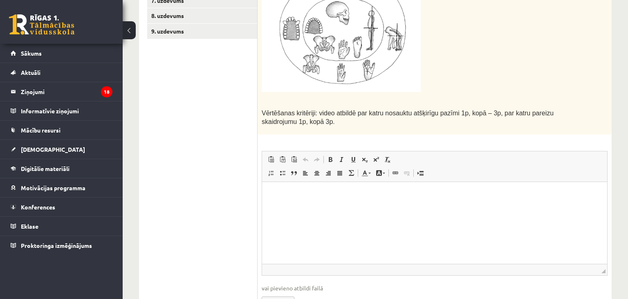
scroll to position [460, 0]
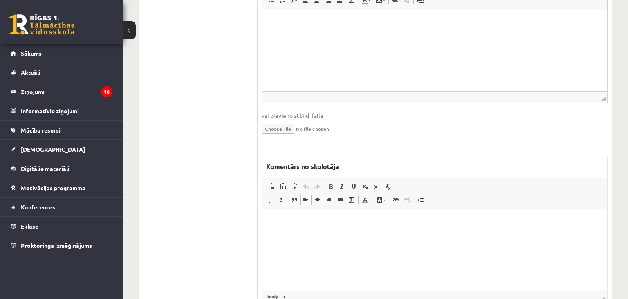
click at [373, 238] on html at bounding box center [435, 250] width 344 height 82
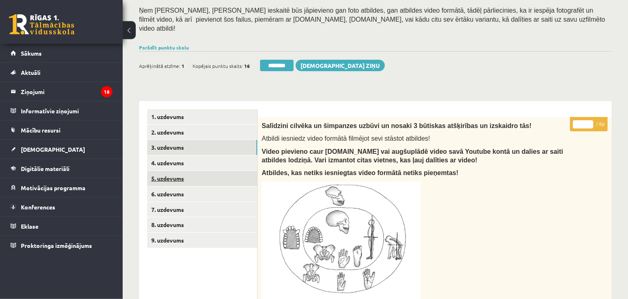
scroll to position [72, 0]
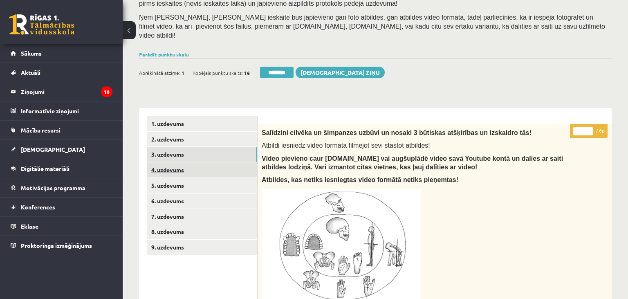
click at [189, 164] on link "4. uzdevums" at bounding box center [202, 169] width 110 height 15
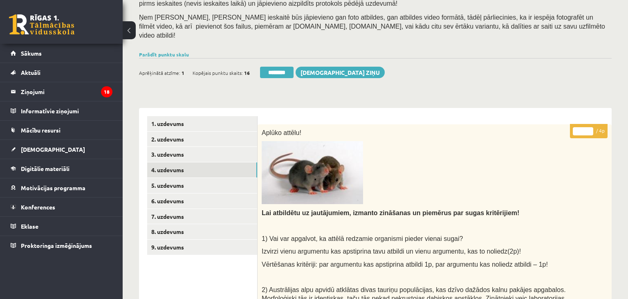
click at [587, 127] on input "*" at bounding box center [583, 131] width 20 height 8
type input "*"
click at [587, 127] on input "*" at bounding box center [583, 131] width 20 height 8
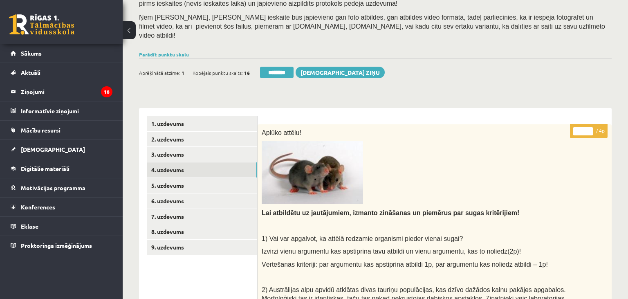
click at [587, 127] on input "*" at bounding box center [583, 131] width 20 height 8
click at [170, 178] on link "5. uzdevums" at bounding box center [202, 185] width 110 height 15
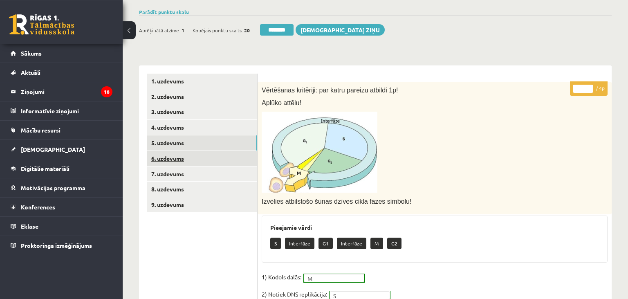
scroll to position [95, 0]
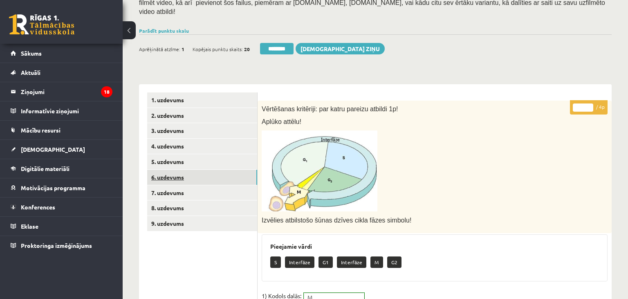
click at [198, 170] on link "6. uzdevums" at bounding box center [202, 177] width 110 height 15
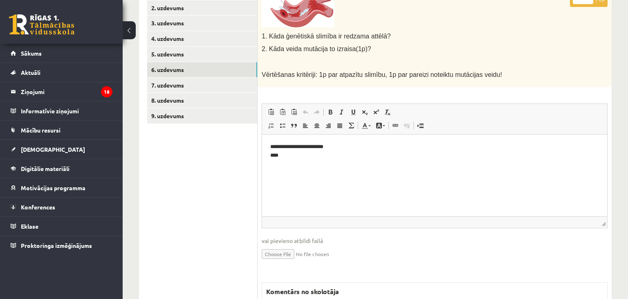
scroll to position [73, 0]
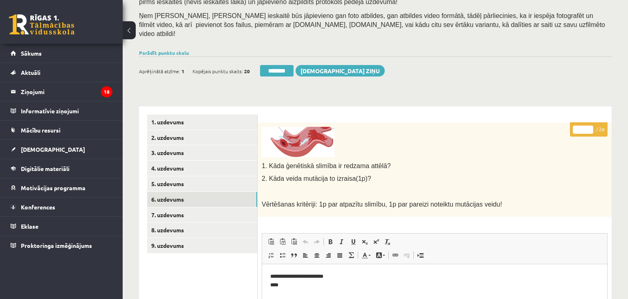
type input "*"
drag, startPoint x: 589, startPoint y: 119, endPoint x: 575, endPoint y: 120, distance: 13.6
click at [589, 126] on input "*" at bounding box center [583, 130] width 20 height 8
click at [207, 207] on link "7. uzdevums" at bounding box center [202, 214] width 110 height 15
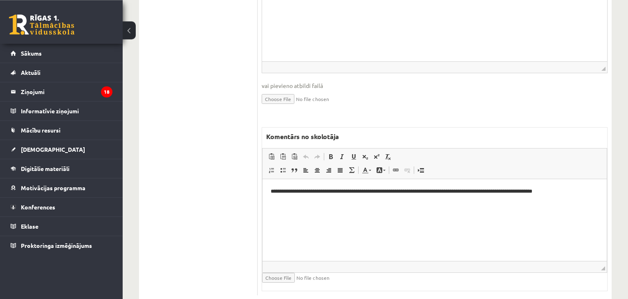
scroll to position [408, 0]
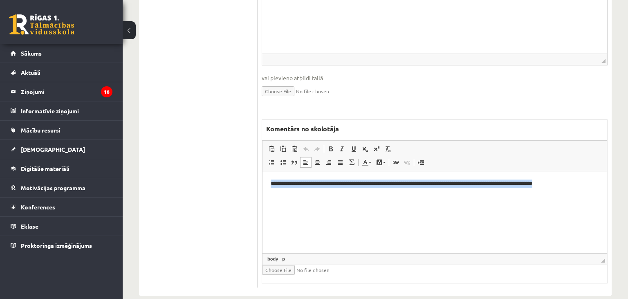
drag, startPoint x: 479, startPoint y: 184, endPoint x: 523, endPoint y: 344, distance: 165.1
click at [263, 183] on html "**********" at bounding box center [435, 212] width 344 height 82
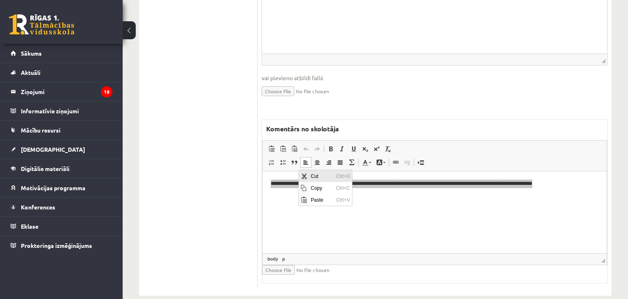
scroll to position [0, 0]
drag, startPoint x: 314, startPoint y: 186, endPoint x: 357, endPoint y: 186, distance: 42.5
click at [314, 186] on span "Copy" at bounding box center [320, 188] width 25 height 12
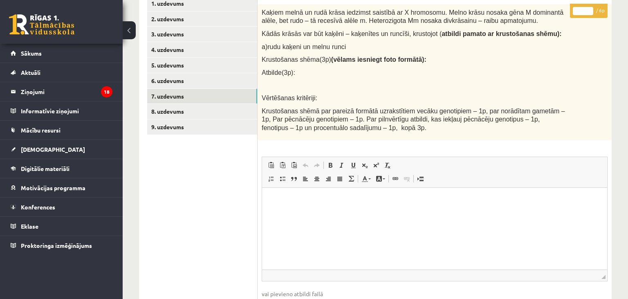
scroll to position [408, 0]
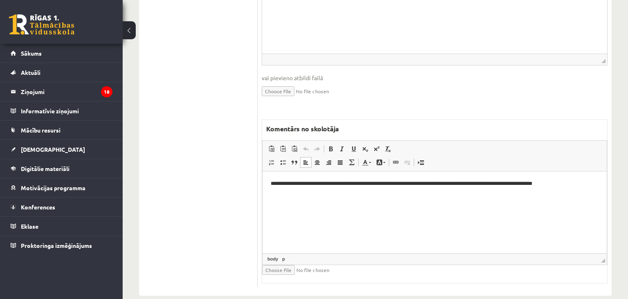
click at [585, 188] on p "**********" at bounding box center [435, 184] width 328 height 9
click at [430, 197] on p "**********" at bounding box center [435, 197] width 328 height 9
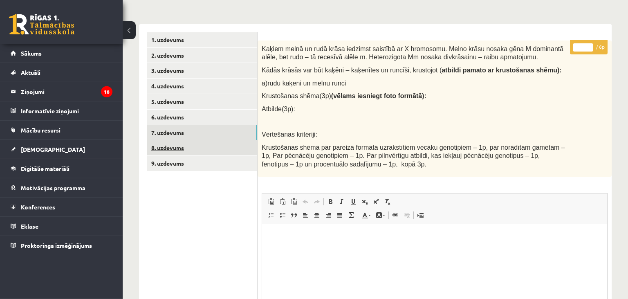
scroll to position [149, 0]
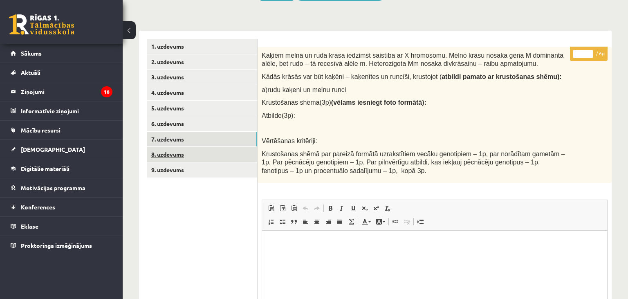
click at [185, 151] on link "8. uzdevums" at bounding box center [202, 154] width 110 height 15
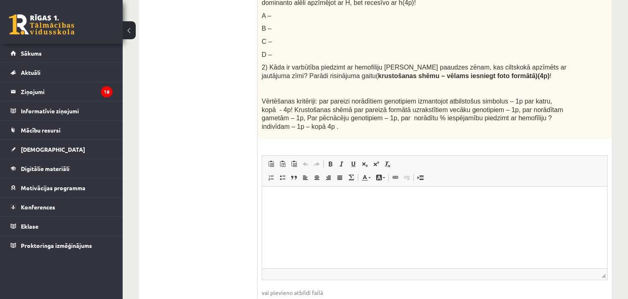
scroll to position [537, 0]
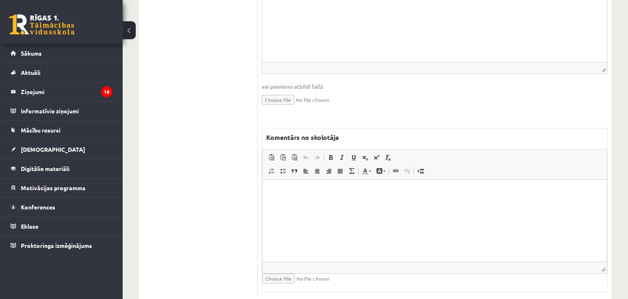
click at [330, 227] on html at bounding box center [435, 221] width 344 height 82
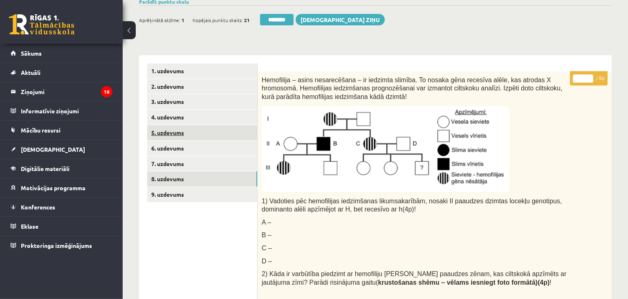
scroll to position [62, 0]
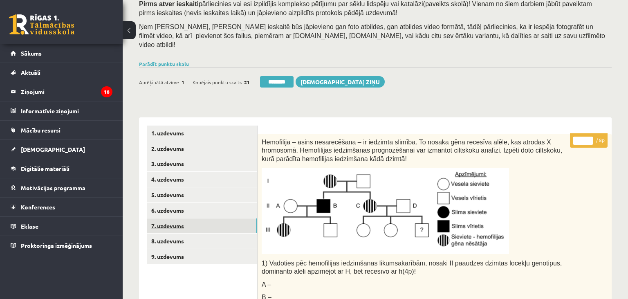
click at [177, 220] on link "7. uzdevums" at bounding box center [202, 225] width 110 height 15
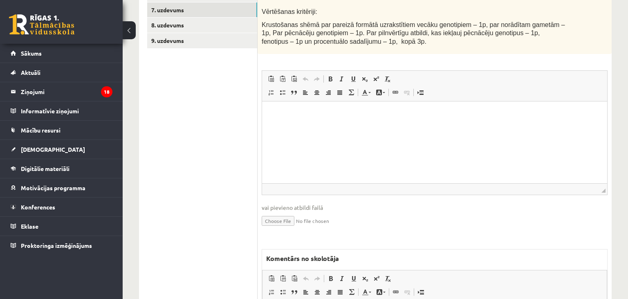
scroll to position [364, 0]
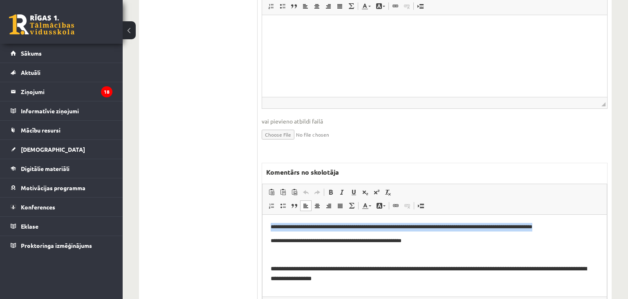
drag, startPoint x: 275, startPoint y: 225, endPoint x: 627, endPoint y: 221, distance: 352.1
click at [607, 221] on html "**********" at bounding box center [435, 256] width 344 height 82
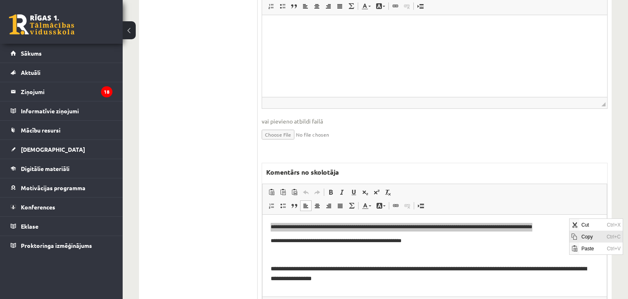
drag, startPoint x: 587, startPoint y: 236, endPoint x: 1096, endPoint y: 220, distance: 509.0
click at [587, 236] on span "Copy" at bounding box center [591, 237] width 25 height 12
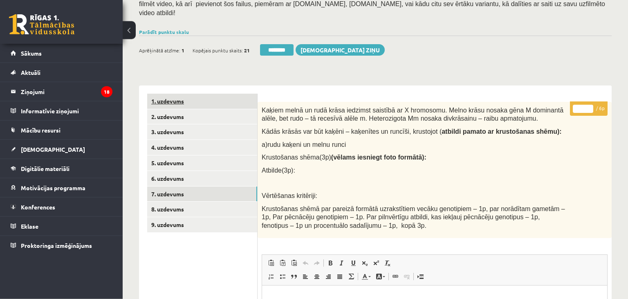
scroll to position [62, 0]
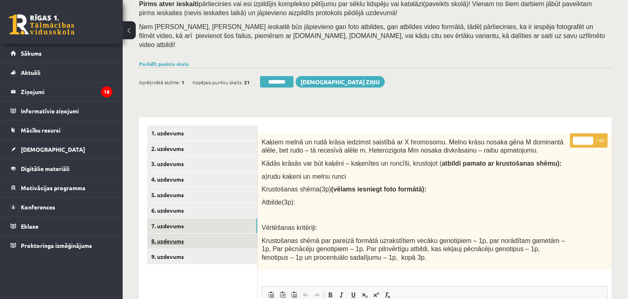
click at [180, 234] on link "8. uzdevums" at bounding box center [202, 241] width 110 height 15
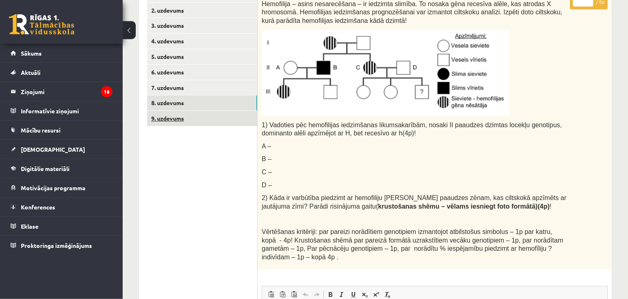
scroll to position [158, 0]
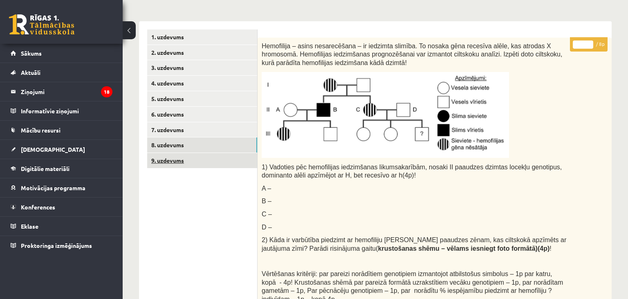
click at [185, 156] on link "9. uzdevums" at bounding box center [202, 160] width 110 height 15
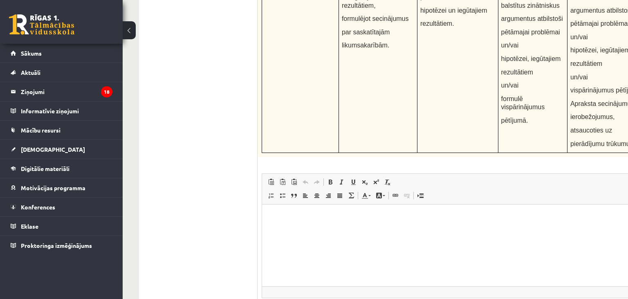
scroll to position [3150, 0]
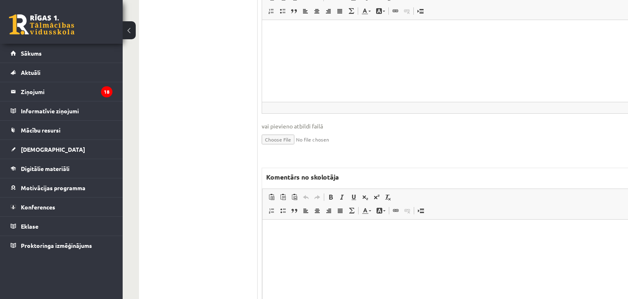
click at [337, 257] on html at bounding box center [475, 261] width 424 height 82
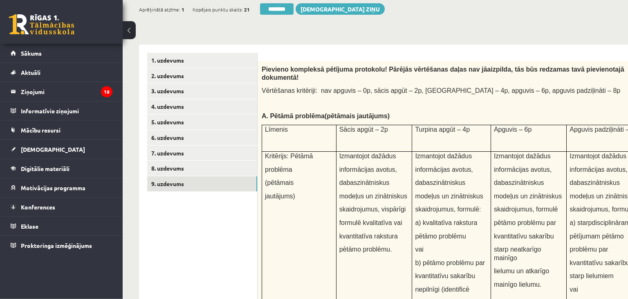
scroll to position [40, 0]
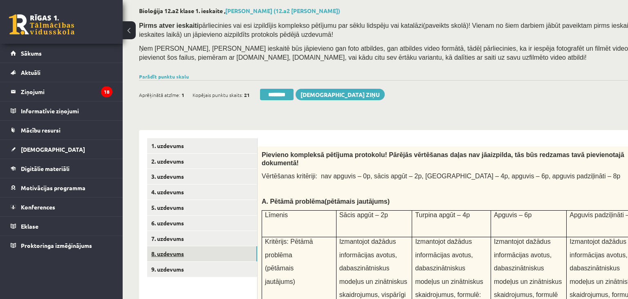
click at [189, 254] on link "8. uzdevums" at bounding box center [202, 253] width 110 height 15
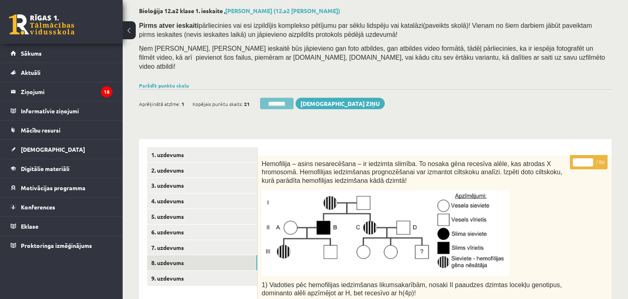
click at [281, 98] on input "********" at bounding box center [277, 103] width 34 height 11
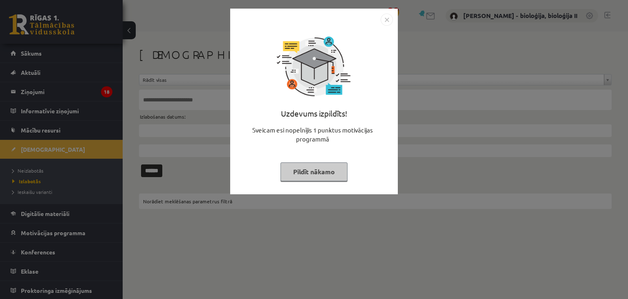
click at [318, 172] on button "Pildīt nākamo" at bounding box center [314, 171] width 67 height 19
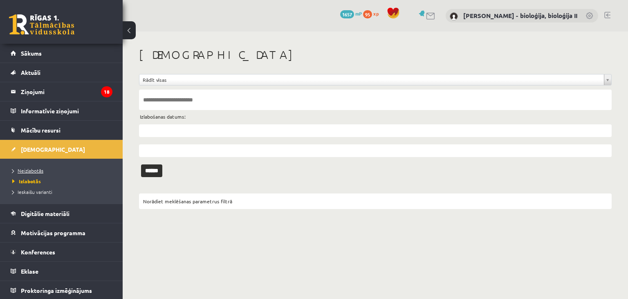
click at [38, 171] on span "Neizlabotās" at bounding box center [27, 170] width 31 height 7
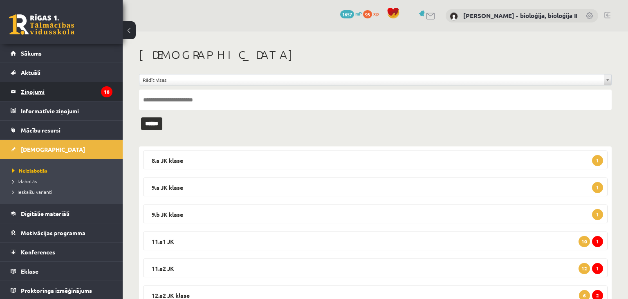
click at [54, 92] on legend "Ziņojumi 18" at bounding box center [67, 91] width 92 height 19
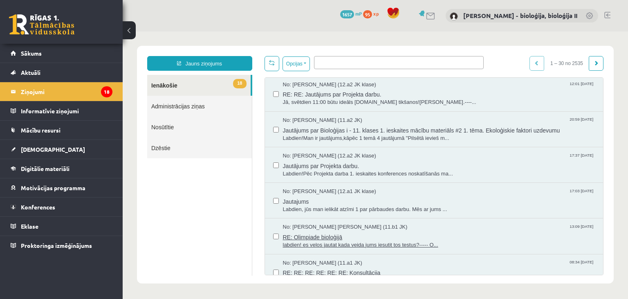
scroll to position [672, 0]
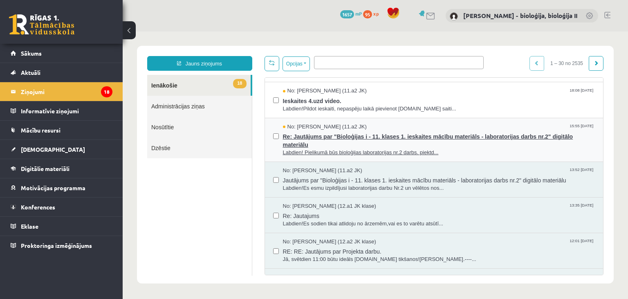
click at [460, 149] on span "Labdien! Pielikumā būs bioloģijas laboratorijas nr.2 darbs. piektd..." at bounding box center [439, 153] width 312 height 8
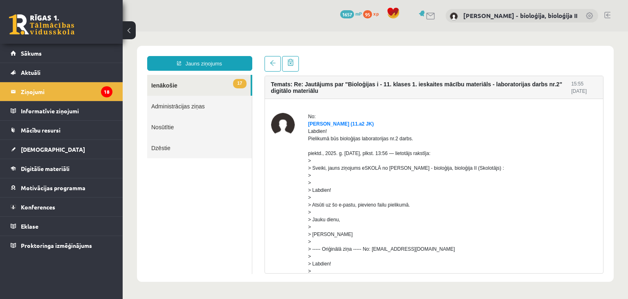
scroll to position [160, 0]
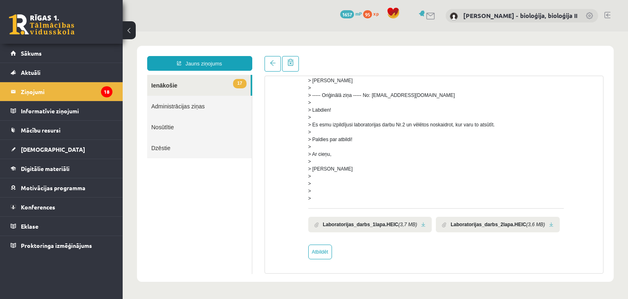
click at [421, 223] on link at bounding box center [423, 224] width 4 height 5
click at [542, 227] on li "Laboratorijas_darbs_2lapa.HEIC (3,6 MB)" at bounding box center [498, 225] width 124 height 16
click at [549, 226] on link at bounding box center [551, 224] width 4 height 5
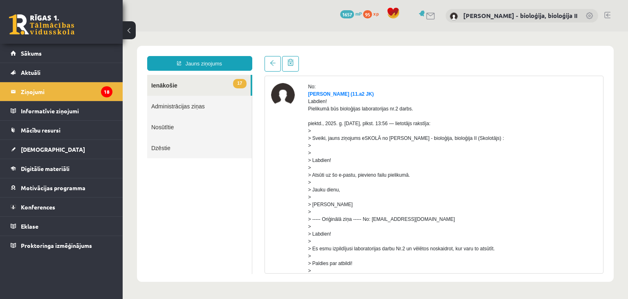
scroll to position [0, 0]
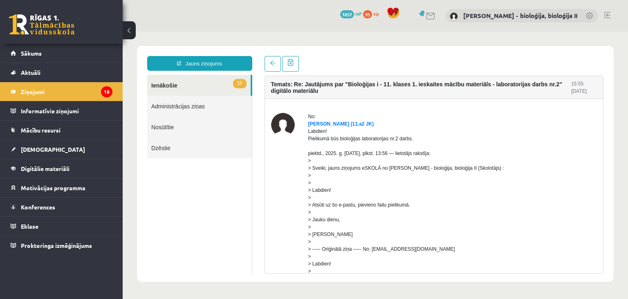
click at [561, 164] on div "No: [PERSON_NAME] (11.a2 JK) Labdien! Pielikumā būs bioloģijas laboratorijas nr…" at bounding box center [434, 263] width 326 height 300
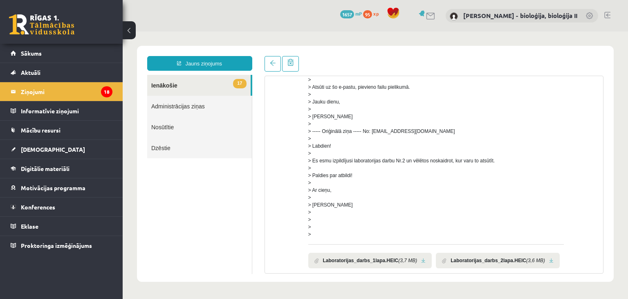
scroll to position [160, 0]
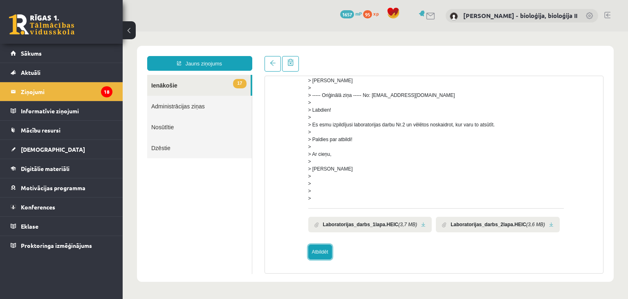
click at [324, 255] on link "Atbildēt" at bounding box center [320, 252] width 24 height 15
type input "**********"
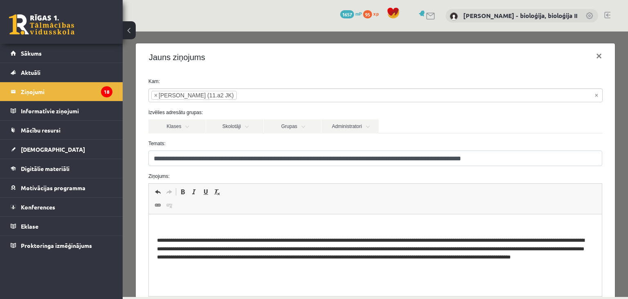
scroll to position [0, 0]
click at [251, 220] on html "**********" at bounding box center [374, 255] width 453 height 82
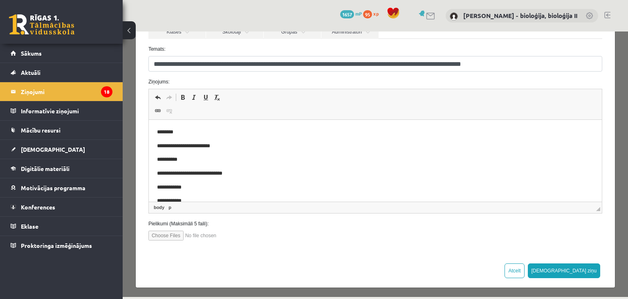
click at [586, 269] on button "[DEMOGRAPHIC_DATA] ziņu" at bounding box center [564, 270] width 73 height 15
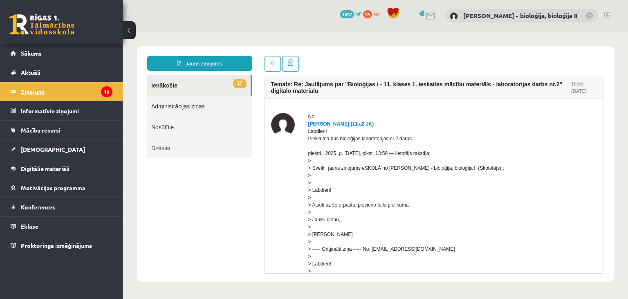
click at [65, 90] on legend "Ziņojumi 18" at bounding box center [67, 91] width 92 height 19
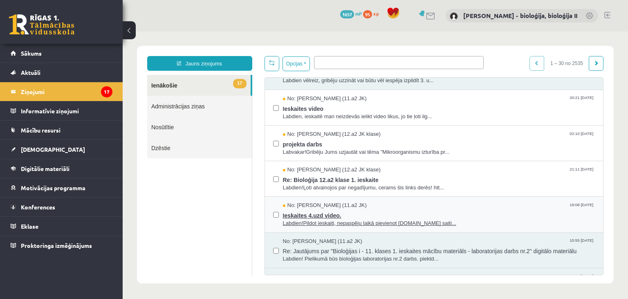
scroll to position [589, 0]
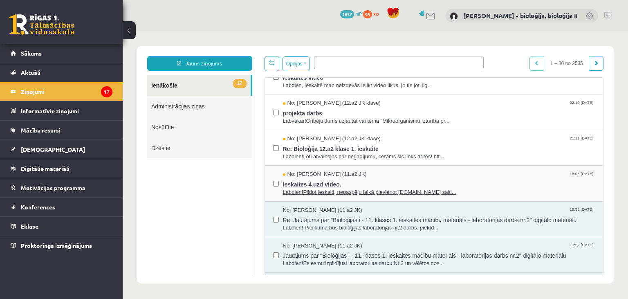
click at [474, 173] on div "No: [PERSON_NAME] (11.a2 JK) 18:08 [DATE]" at bounding box center [439, 175] width 312 height 8
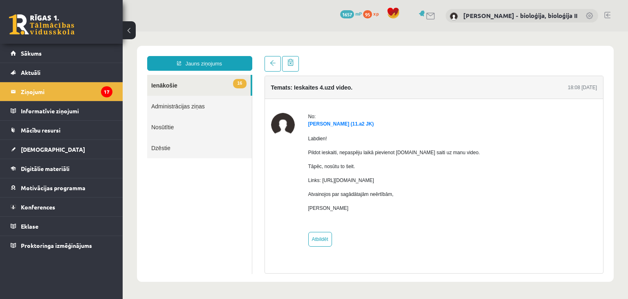
scroll to position [0, 0]
drag, startPoint x: 307, startPoint y: 181, endPoint x: 416, endPoint y: 182, distance: 109.2
click at [416, 182] on div "No: [PERSON_NAME] (11.a2 JK) Labdien! Pildot ieskaiti, nepaspēju laikā pievieno…" at bounding box center [434, 180] width 326 height 134
copy p "Links: [URL][DOMAIN_NAME]"
click at [41, 151] on span "[DEMOGRAPHIC_DATA]" at bounding box center [53, 149] width 64 height 7
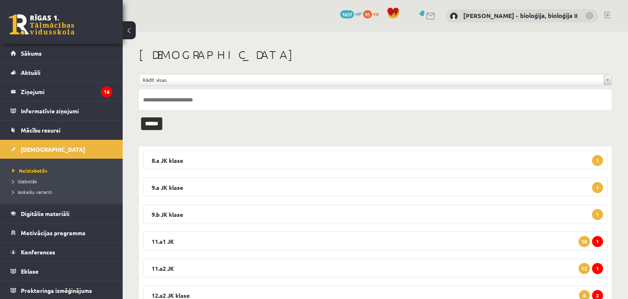
click at [351, 95] on input "text" at bounding box center [375, 100] width 473 height 20
type input "********"
click at [141, 117] on input "******" at bounding box center [151, 123] width 21 height 13
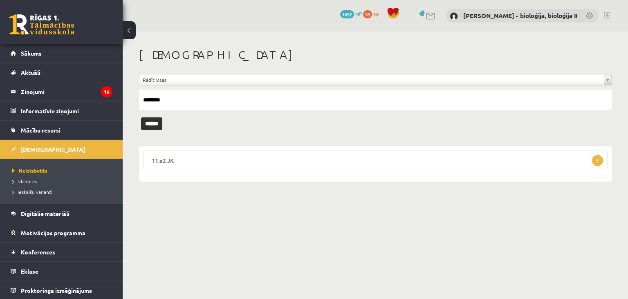
click at [238, 160] on legend "11.a2 JK 1" at bounding box center [375, 160] width 465 height 19
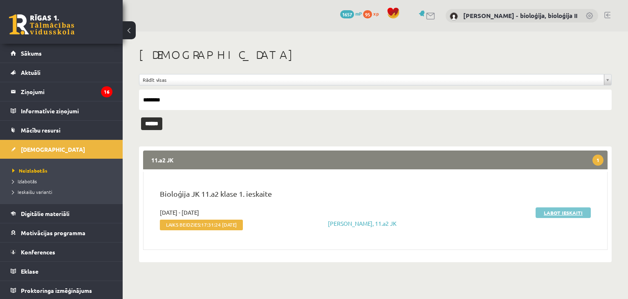
click at [562, 212] on link "Labot ieskaiti" at bounding box center [563, 212] width 55 height 11
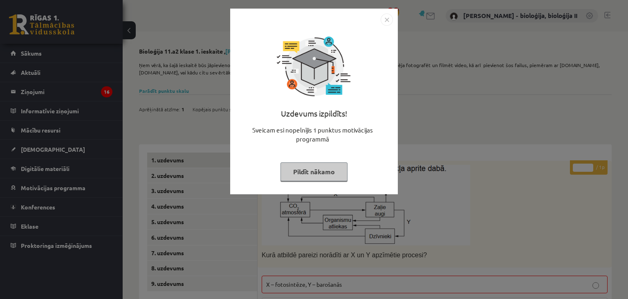
click at [319, 173] on button "Pildīt nākamo" at bounding box center [314, 171] width 67 height 19
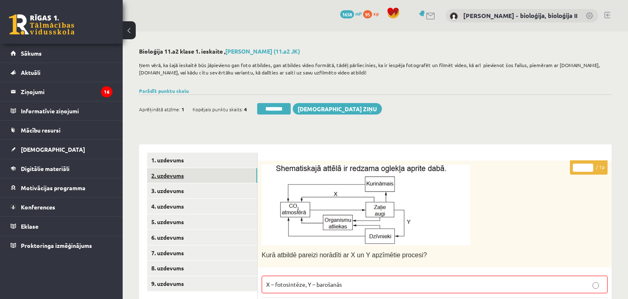
click at [162, 174] on link "2. uzdevums" at bounding box center [202, 175] width 110 height 15
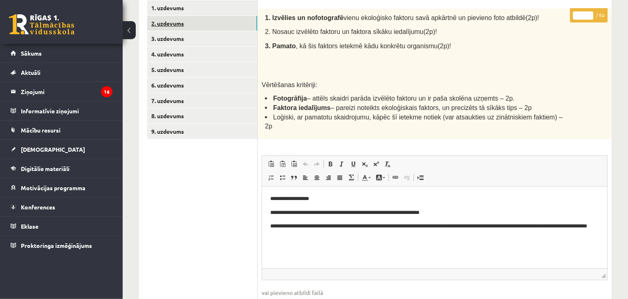
scroll to position [125, 0]
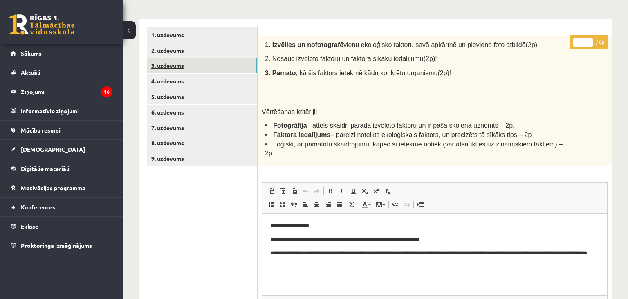
click at [183, 67] on link "3. uzdevums" at bounding box center [202, 65] width 110 height 15
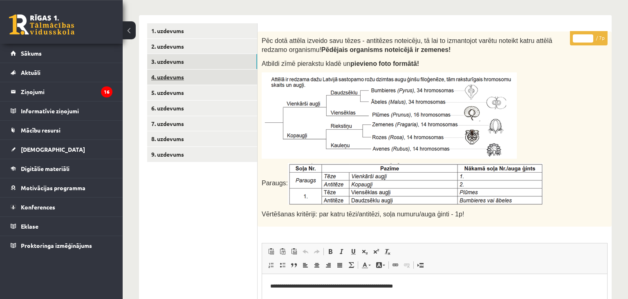
scroll to position [113, 0]
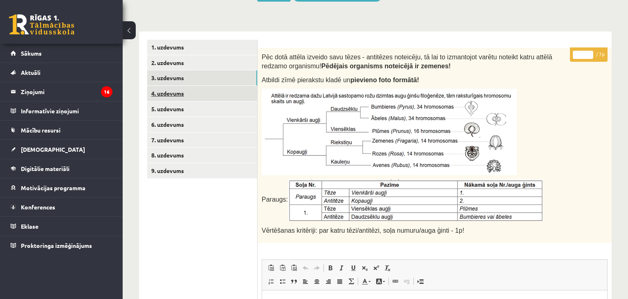
click at [172, 92] on link "4. uzdevums" at bounding box center [202, 93] width 110 height 15
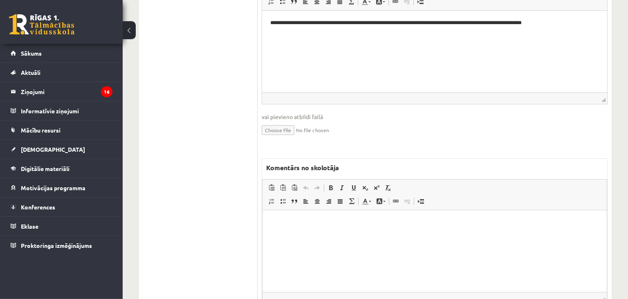
scroll to position [445, 0]
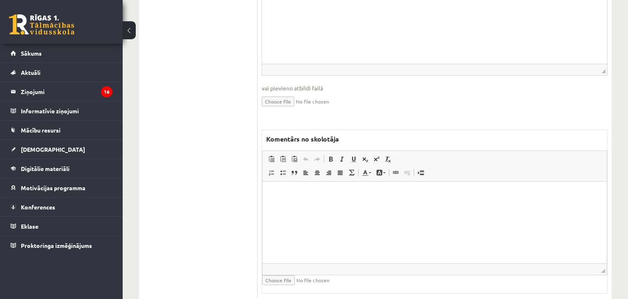
click at [324, 198] on p "Editor, wiswyg-editor-47433932069600-1760433287-411" at bounding box center [435, 194] width 328 height 9
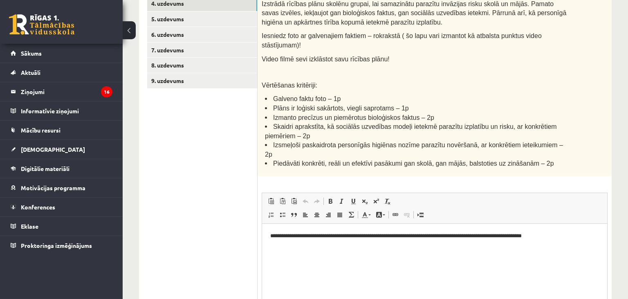
scroll to position [185, 0]
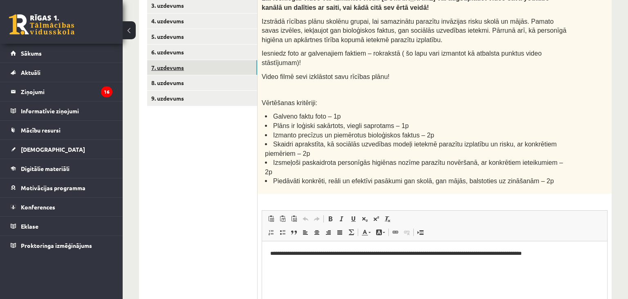
click at [177, 66] on link "7. uzdevums" at bounding box center [202, 67] width 110 height 15
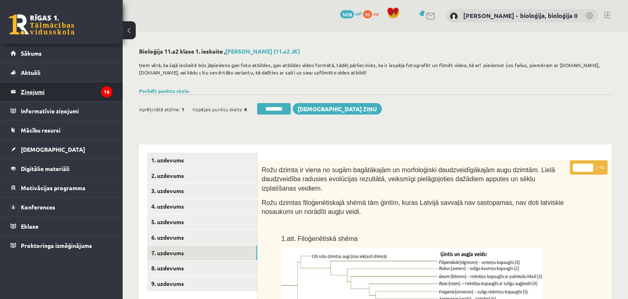
scroll to position [0, 0]
click at [47, 91] on legend "Ziņojumi 16" at bounding box center [67, 91] width 92 height 19
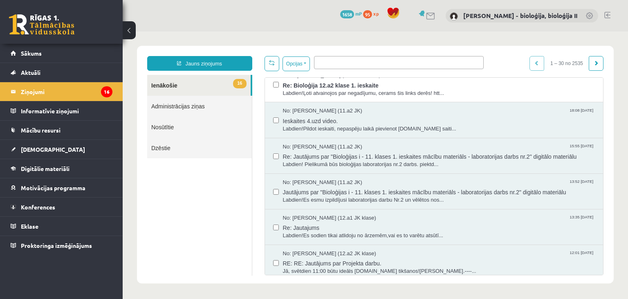
scroll to position [633, 0]
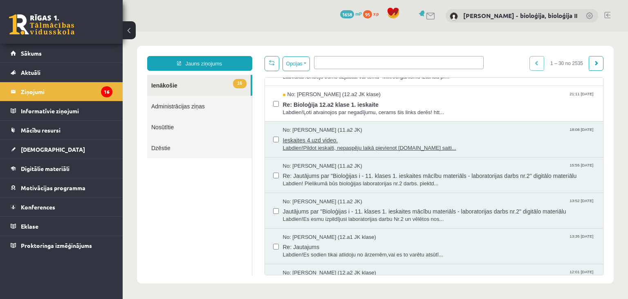
click at [449, 130] on div "No: Amanda Neifelde (11.a2 JK) 18:08 10/10/2025" at bounding box center [439, 130] width 312 height 8
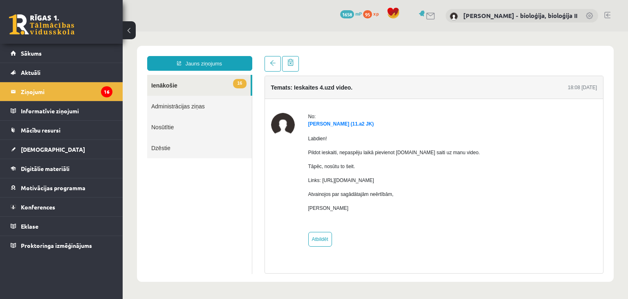
scroll to position [0, 0]
drag, startPoint x: 324, startPoint y: 234, endPoint x: 311, endPoint y: 235, distance: 13.5
click at [324, 234] on link "Atbildēt" at bounding box center [320, 239] width 24 height 15
type input "**********"
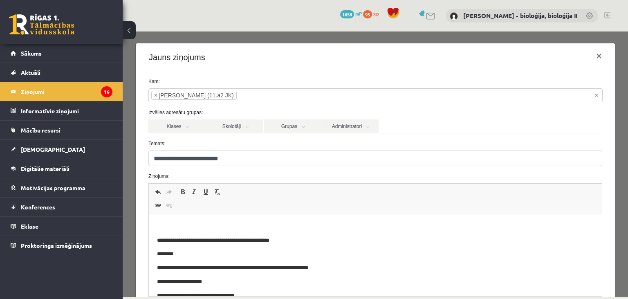
click at [252, 229] on p "Editor, wiswyg-editor-47433951862540-1760433301-489" at bounding box center [375, 226] width 437 height 9
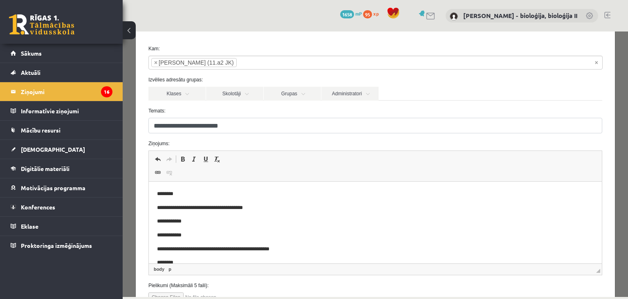
scroll to position [94, 0]
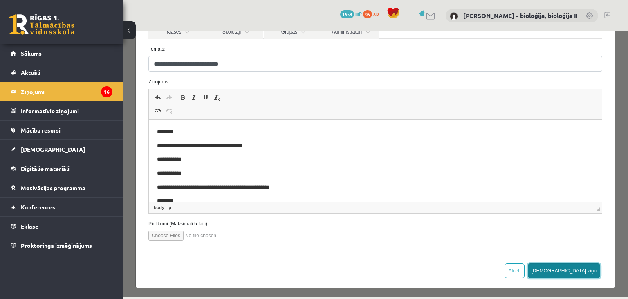
click at [591, 272] on button "Sūtīt ziņu" at bounding box center [564, 270] width 73 height 15
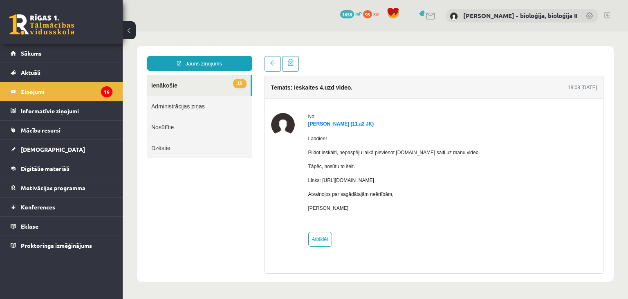
scroll to position [0, 0]
click at [72, 91] on legend "Ziņojumi 16" at bounding box center [67, 91] width 92 height 19
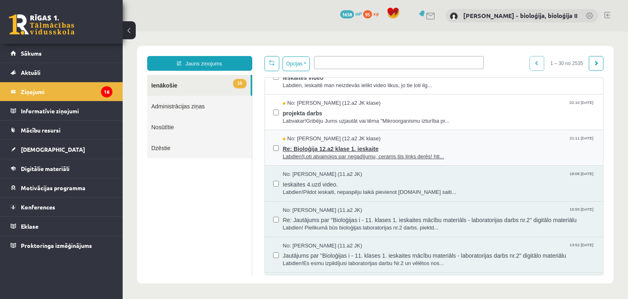
click at [467, 145] on span "Re: Bioloģija 12.a2 klase 1. ieskaite" at bounding box center [439, 148] width 312 height 10
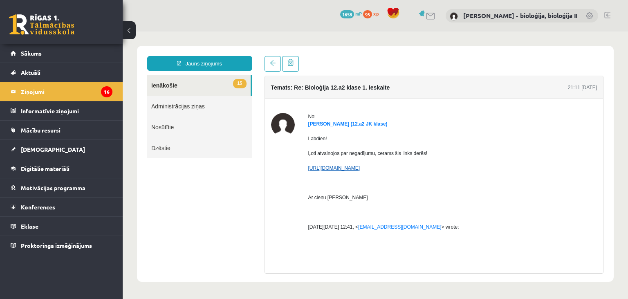
click at [360, 168] on link "https://failiem.lv/u/ttxqq4evt7?share_email_id=17933f0&share_show_reg_form=true" at bounding box center [334, 168] width 52 height 6
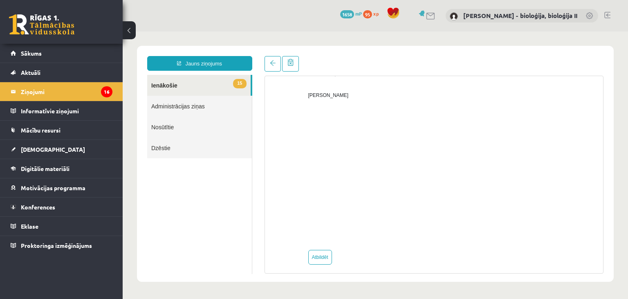
scroll to position [476, 0]
click at [324, 249] on link "Atbildēt" at bounding box center [320, 252] width 24 height 15
type input "**********"
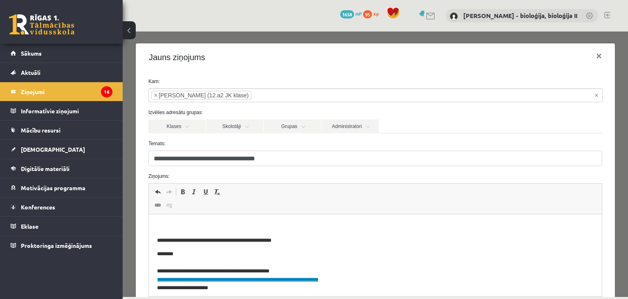
scroll to position [0, 0]
click at [221, 222] on html "**********" at bounding box center [374, 255] width 453 height 82
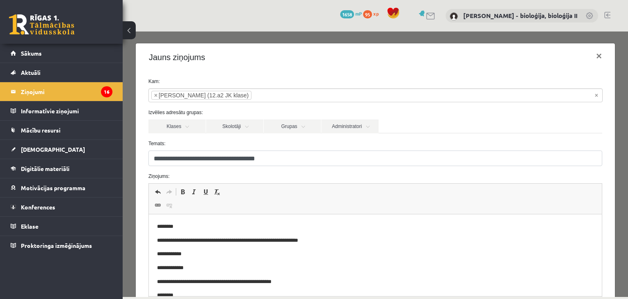
click at [181, 270] on p "**********" at bounding box center [375, 268] width 437 height 9
click at [267, 243] on p "**********" at bounding box center [375, 240] width 437 height 9
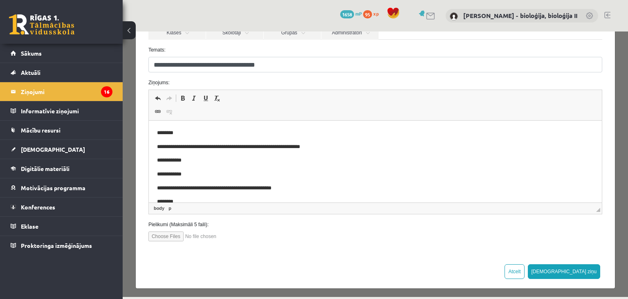
scroll to position [94, 0]
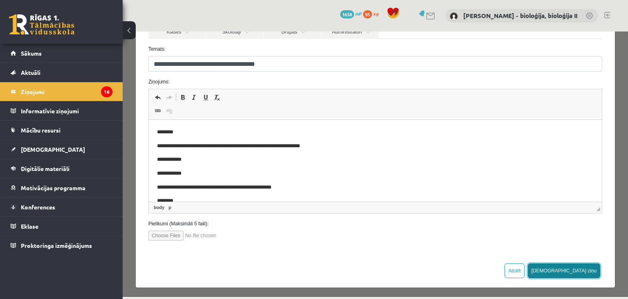
click at [593, 268] on button "[DEMOGRAPHIC_DATA] ziņu" at bounding box center [564, 270] width 73 height 15
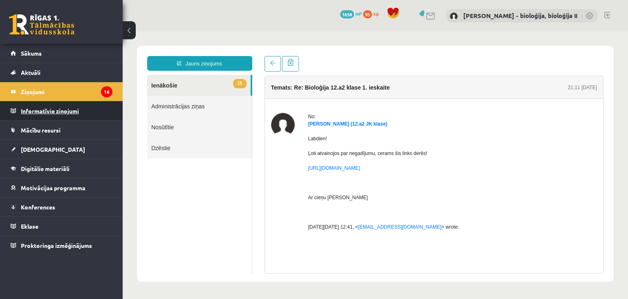
scroll to position [0, 0]
click at [67, 88] on legend "Ziņojumi 16" at bounding box center [67, 91] width 92 height 19
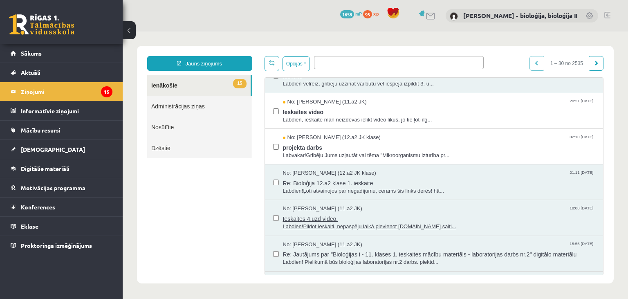
scroll to position [515, 0]
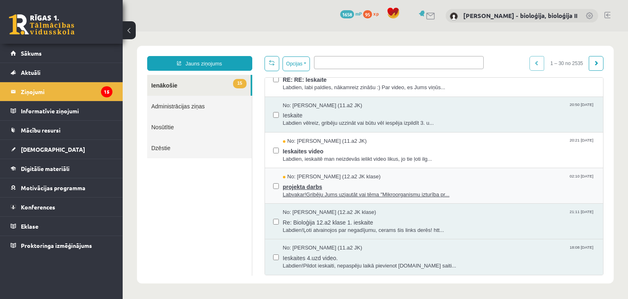
click at [479, 181] on span "projekta darbs" at bounding box center [439, 186] width 312 height 10
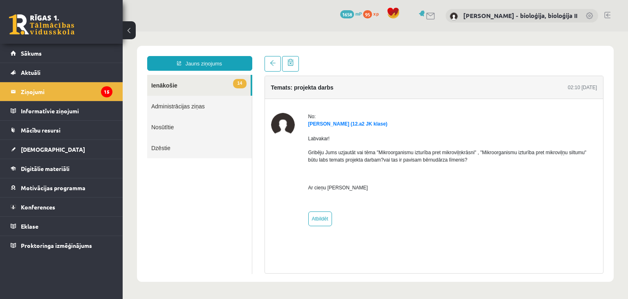
scroll to position [0, 0]
click at [319, 220] on link "Atbildēt" at bounding box center [320, 218] width 24 height 15
type input "**********"
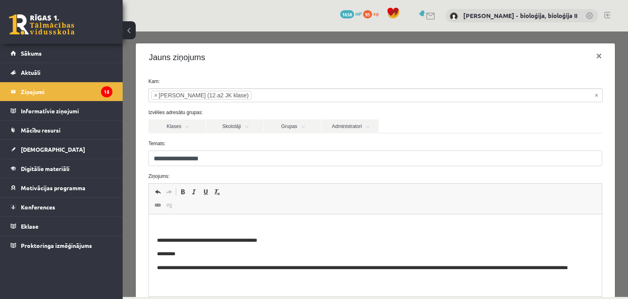
click at [260, 224] on p "Editor, wiswyg-editor-47433894939220-1760433574-167" at bounding box center [375, 226] width 437 height 9
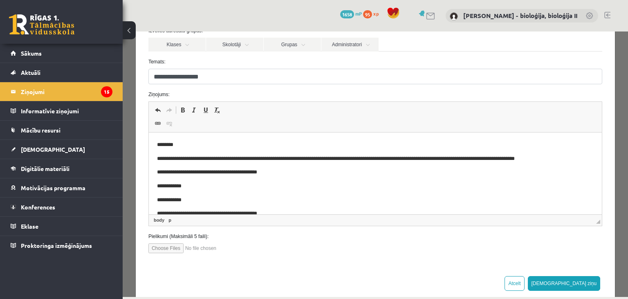
scroll to position [94, 0]
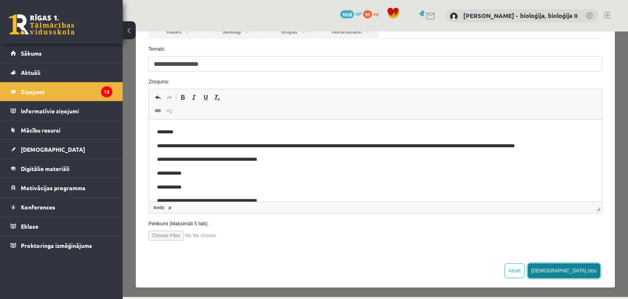
click at [586, 270] on button "[DEMOGRAPHIC_DATA] ziņu" at bounding box center [564, 270] width 73 height 15
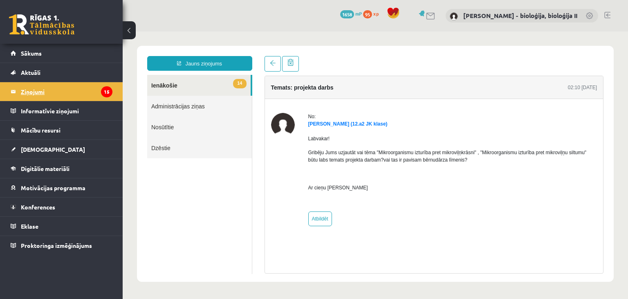
scroll to position [0, 0]
click at [79, 93] on legend "Ziņojumi 15" at bounding box center [67, 91] width 92 height 19
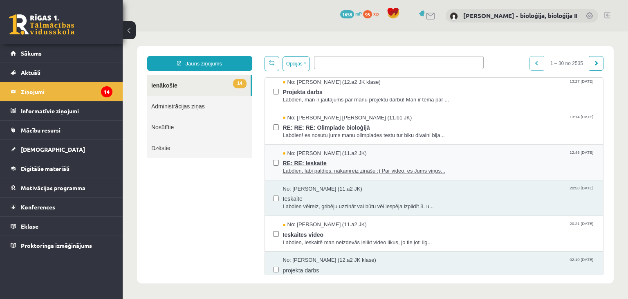
scroll to position [550, 0]
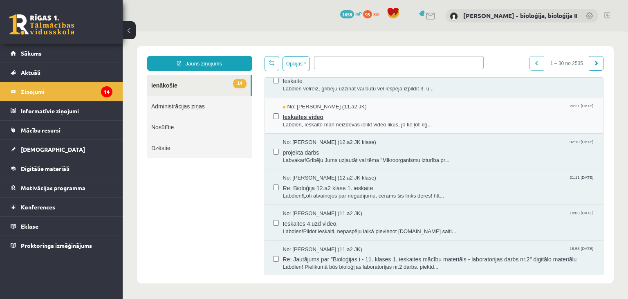
click at [470, 118] on span "Ieskaites video" at bounding box center [439, 116] width 312 height 10
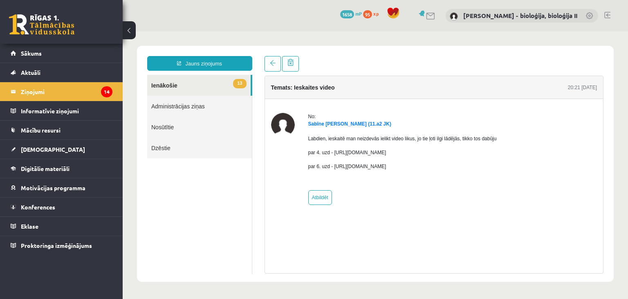
scroll to position [0, 0]
drag, startPoint x: 336, startPoint y: 153, endPoint x: 418, endPoint y: 151, distance: 81.8
click at [418, 151] on p "par 4. uzd - https://failiem.lv/f/vr8bsejx2r" at bounding box center [402, 152] width 189 height 7
click at [366, 151] on p "par 4. uzd - https://failiem.lv/f/vr8bsejx2r" at bounding box center [402, 152] width 189 height 7
drag, startPoint x: 335, startPoint y: 153, endPoint x: 425, endPoint y: 148, distance: 90.1
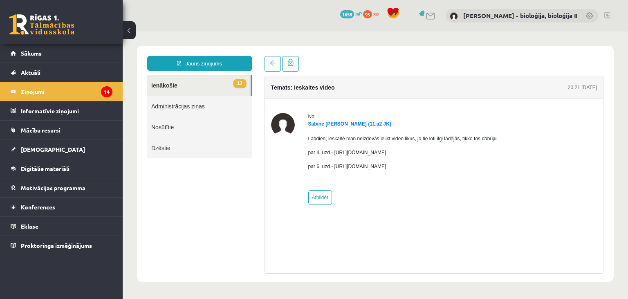
click at [425, 148] on div "Labdien, ieskaitē man neizdevās ielikt video likus, jo tie ļoti ilgi lādējās, t…" at bounding box center [402, 156] width 189 height 56
copy p "https://failiem.lv/f/vr8bsejx2r"
drag, startPoint x: 334, startPoint y: 166, endPoint x: 422, endPoint y: 166, distance: 87.9
click at [422, 166] on p "par 6. uzd - https://failiem.lv/f/uzefmbs9qz" at bounding box center [402, 166] width 189 height 7
copy p "https://failiem.lv/f/uzefmbs9qz"
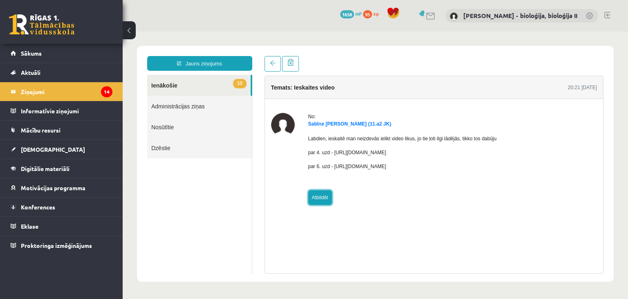
click at [320, 192] on link "Atbildēt" at bounding box center [320, 197] width 24 height 15
type input "**********"
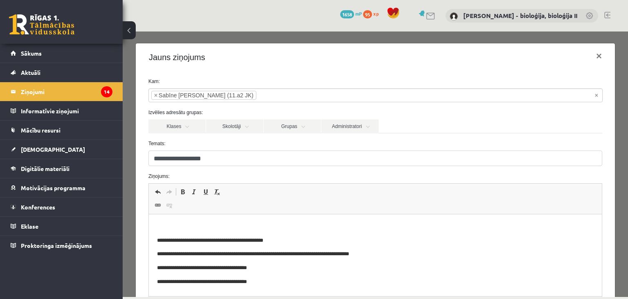
click at [252, 220] on html "**********" at bounding box center [374, 255] width 453 height 82
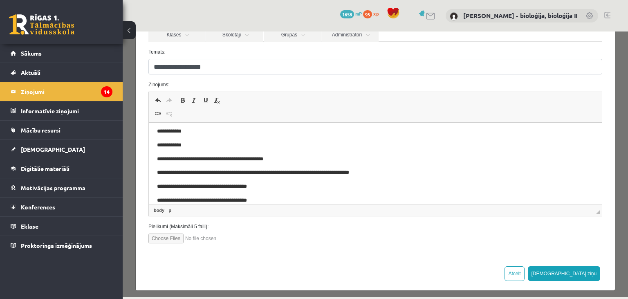
scroll to position [94, 0]
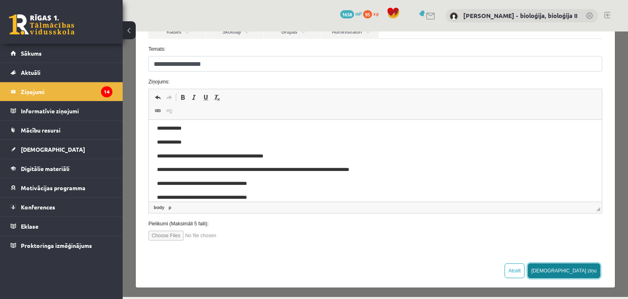
click at [587, 271] on button "[DEMOGRAPHIC_DATA] ziņu" at bounding box center [564, 270] width 73 height 15
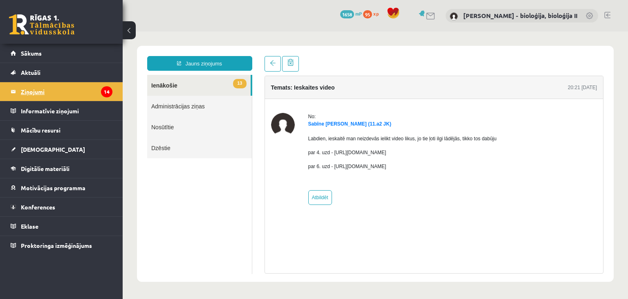
scroll to position [0, 0]
click at [46, 90] on legend "Ziņojumi 14" at bounding box center [67, 91] width 92 height 19
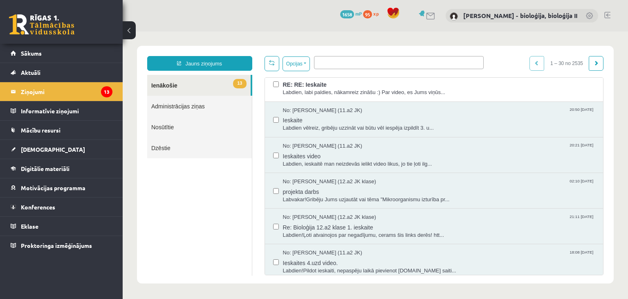
scroll to position [432, 0]
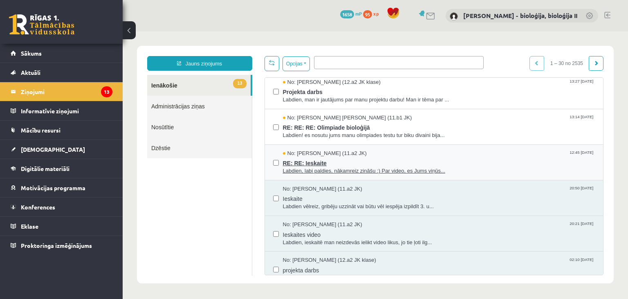
click at [465, 157] on span "RE: RE: Ieskaite" at bounding box center [439, 162] width 312 height 10
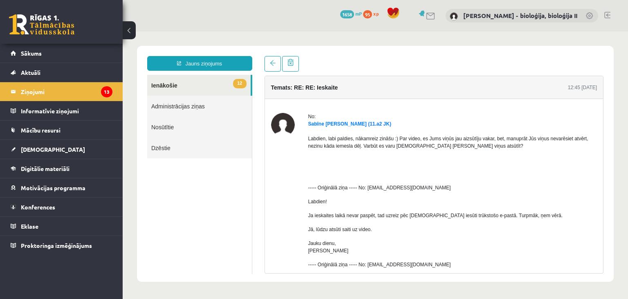
scroll to position [0, 0]
click at [173, 86] on link "12 Ienākošie" at bounding box center [198, 85] width 103 height 21
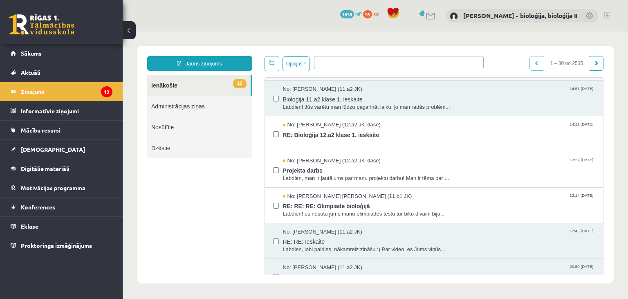
scroll to position [432, 0]
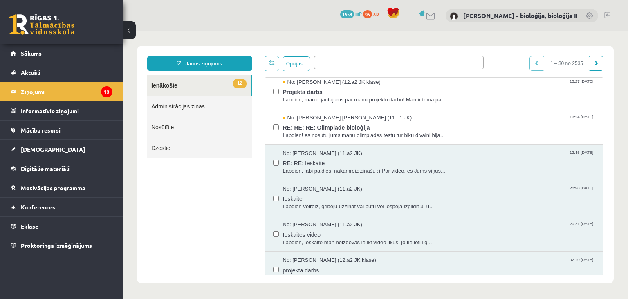
click at [479, 157] on span "RE: RE: Ieskaite" at bounding box center [439, 162] width 312 height 10
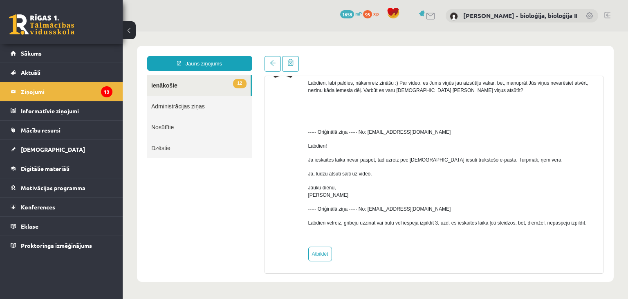
scroll to position [57, 0]
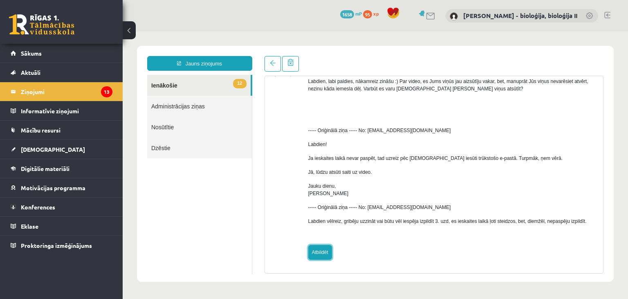
click at [317, 249] on link "Atbildēt" at bounding box center [320, 252] width 24 height 15
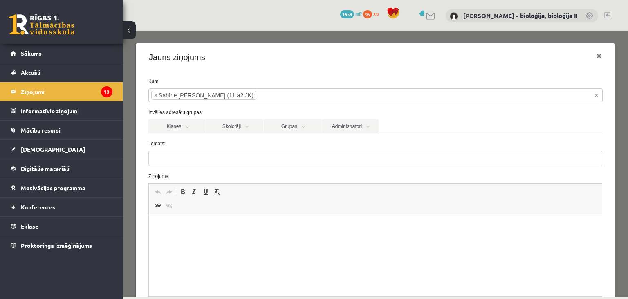
type input "**********"
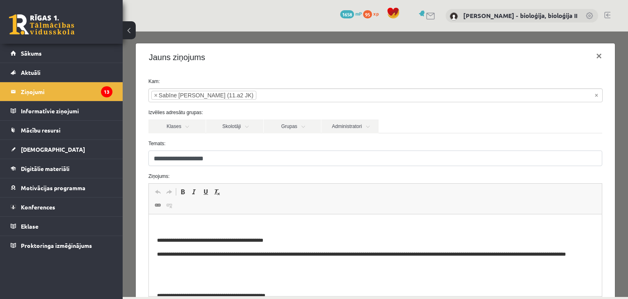
scroll to position [0, 0]
click at [207, 227] on p "Editor, wiswyg-editor-47433949796340-1760433820-976" at bounding box center [375, 226] width 437 height 9
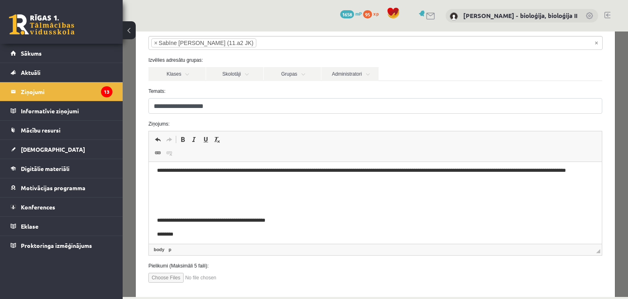
scroll to position [94, 0]
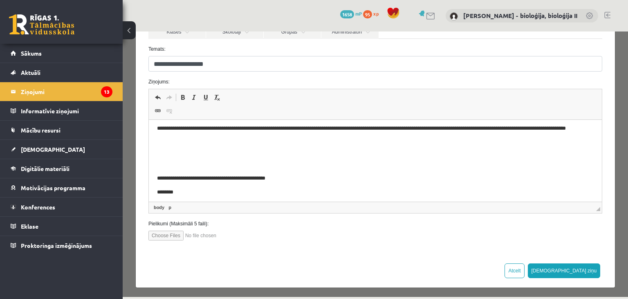
click at [163, 236] on input "file" at bounding box center [194, 236] width 93 height 10
type input "**********"
click at [592, 267] on button "[DEMOGRAPHIC_DATA] ziņu" at bounding box center [564, 270] width 73 height 15
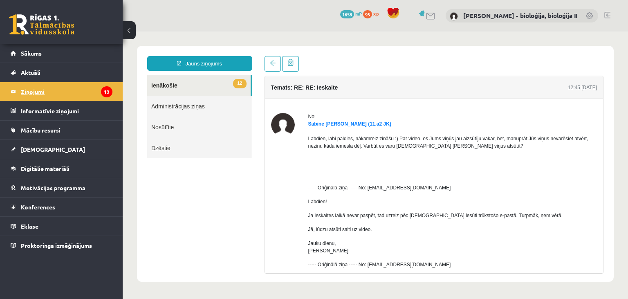
scroll to position [0, 0]
click at [47, 89] on legend "Ziņojumi 13" at bounding box center [67, 91] width 92 height 19
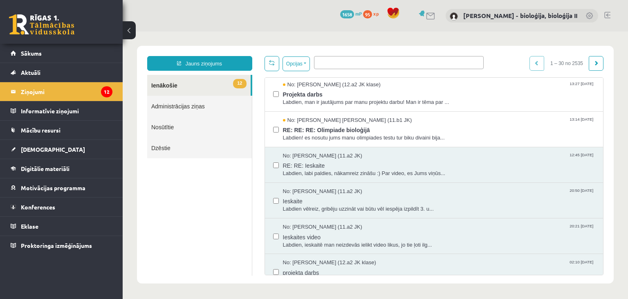
scroll to position [432, 0]
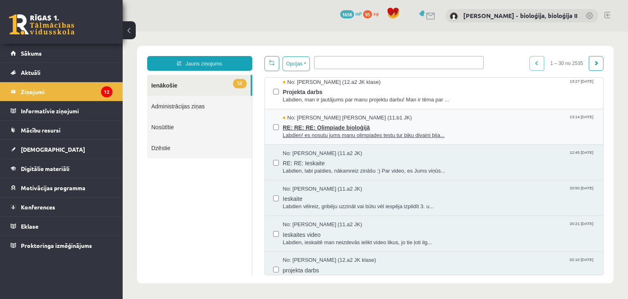
click at [478, 130] on span "RE: RE: RE: Olimpiade bioloģijā" at bounding box center [439, 126] width 312 height 10
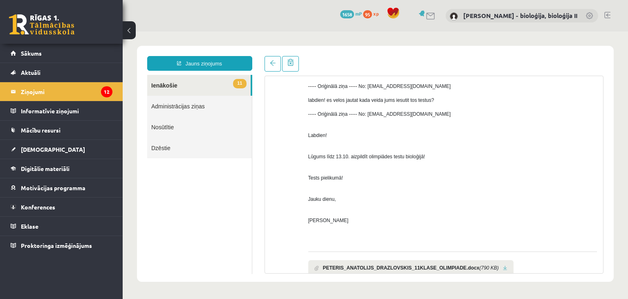
scroll to position [200, 0]
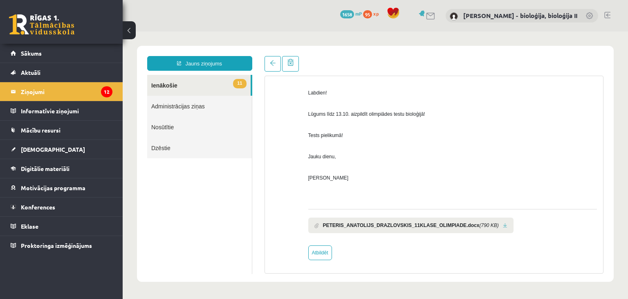
click at [503, 224] on link at bounding box center [505, 225] width 4 height 5
click at [330, 251] on link "Atbildēt" at bounding box center [320, 252] width 24 height 15
type input "**********"
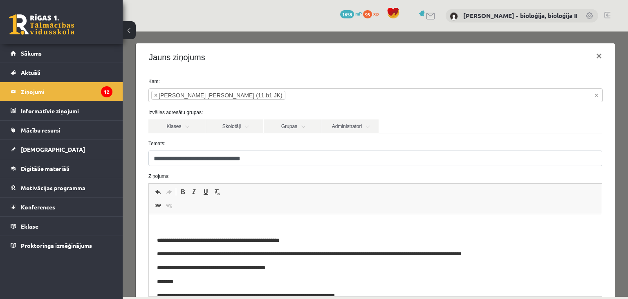
scroll to position [0, 0]
click at [226, 223] on p "Editor, wiswyg-editor-47433857275680-1760433987-648" at bounding box center [375, 226] width 437 height 9
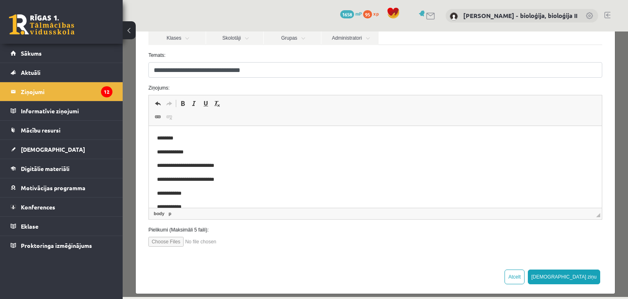
scroll to position [94, 0]
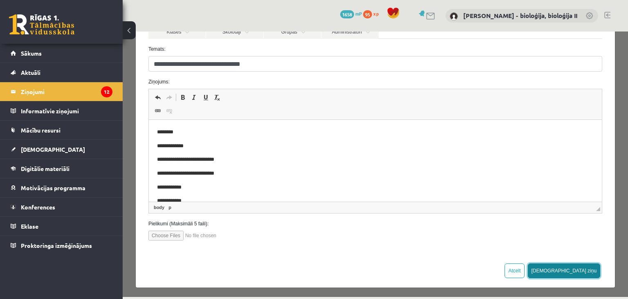
click at [588, 268] on button "[DEMOGRAPHIC_DATA] ziņu" at bounding box center [564, 270] width 73 height 15
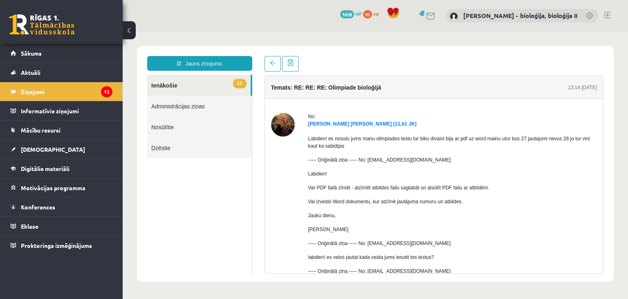
scroll to position [0, 0]
click at [84, 90] on legend "Ziņojumi 12" at bounding box center [67, 91] width 92 height 19
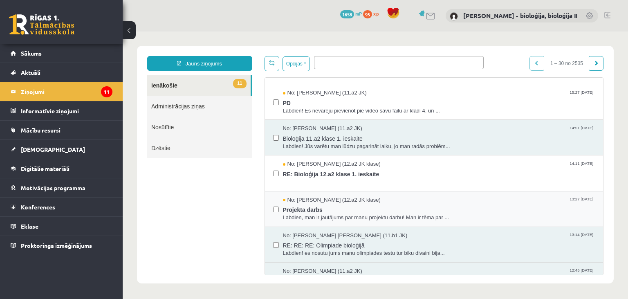
scroll to position [393, 0]
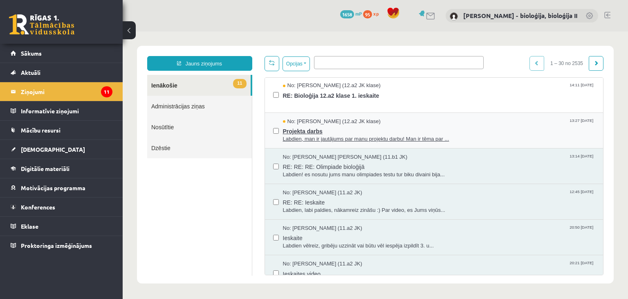
click at [510, 132] on span "Projekta darbs" at bounding box center [439, 130] width 312 height 10
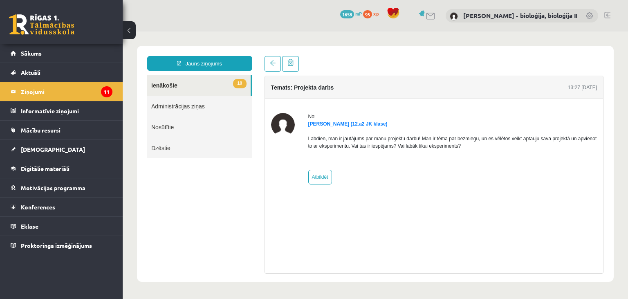
scroll to position [0, 0]
click at [323, 176] on link "Atbildēt" at bounding box center [320, 177] width 24 height 15
type input "**********"
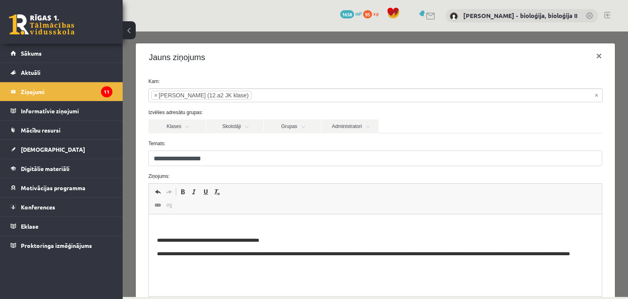
click at [238, 229] on p "Editor, wiswyg-editor-47433918068760-1760434125-274" at bounding box center [375, 226] width 437 height 9
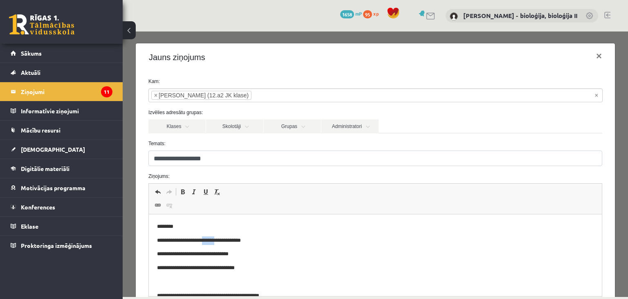
drag, startPoint x: 230, startPoint y: 240, endPoint x: 215, endPoint y: 239, distance: 14.8
click at [215, 239] on p "**********" at bounding box center [375, 240] width 437 height 9
click at [243, 255] on p "**********" at bounding box center [375, 254] width 437 height 9
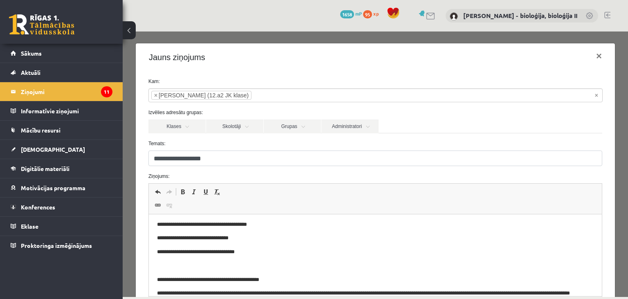
scroll to position [26, 0]
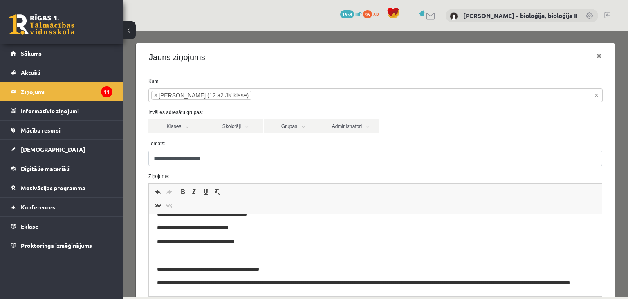
click at [282, 249] on body "**********" at bounding box center [375, 246] width 437 height 100
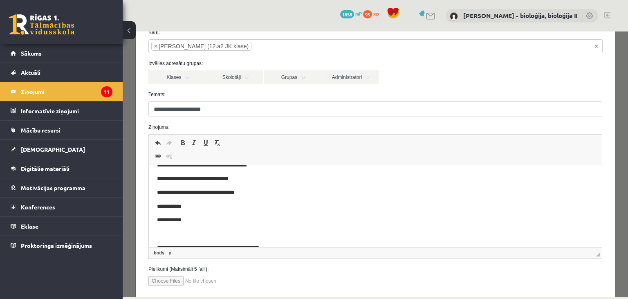
scroll to position [94, 0]
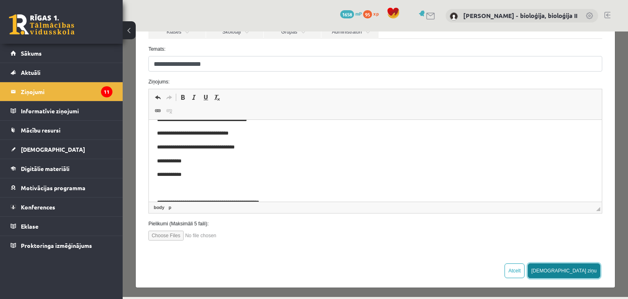
click at [590, 269] on button "[DEMOGRAPHIC_DATA] ziņu" at bounding box center [564, 270] width 73 height 15
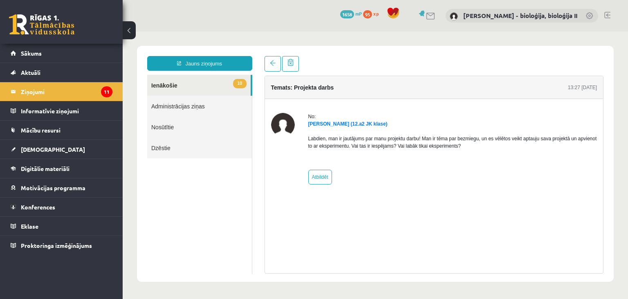
scroll to position [0, 0]
click at [46, 93] on legend "Ziņojumi 11" at bounding box center [67, 91] width 92 height 19
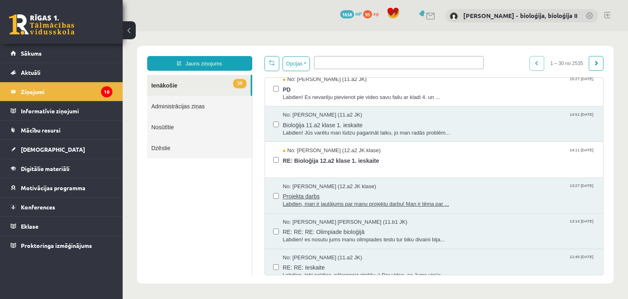
scroll to position [353, 0]
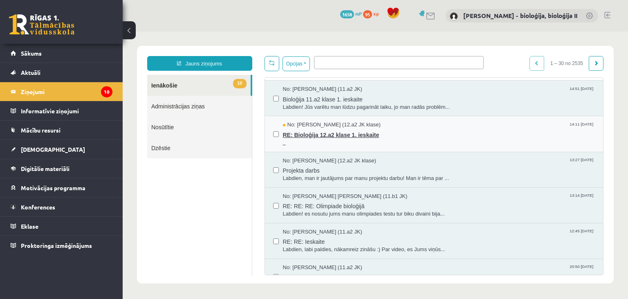
click at [434, 139] on span at bounding box center [439, 143] width 312 height 8
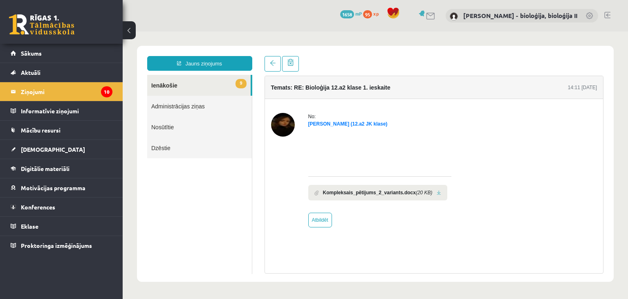
scroll to position [0, 0]
click at [437, 194] on link at bounding box center [439, 192] width 4 height 5
click at [30, 146] on span "[DEMOGRAPHIC_DATA]" at bounding box center [53, 149] width 64 height 7
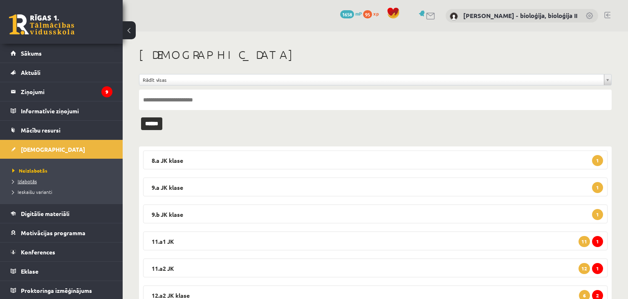
click at [30, 180] on span "Izlabotās" at bounding box center [24, 181] width 25 height 7
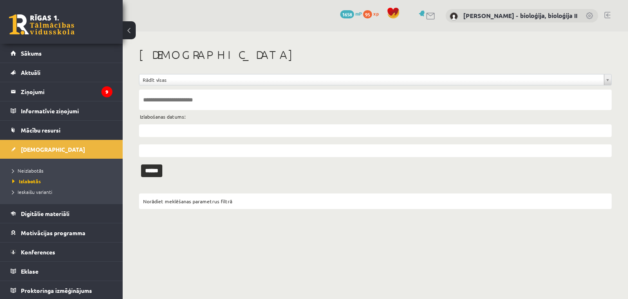
click at [202, 106] on input "text" at bounding box center [375, 100] width 473 height 20
type input "**********"
click at [141, 164] on input "******" at bounding box center [151, 170] width 21 height 13
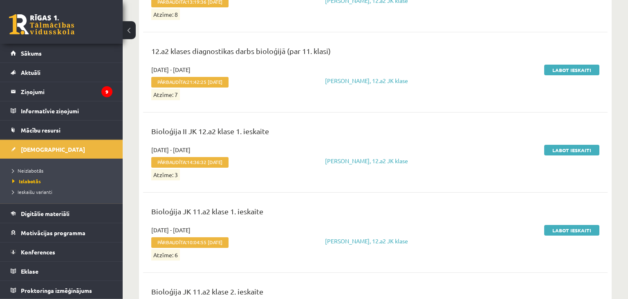
scroll to position [259, 0]
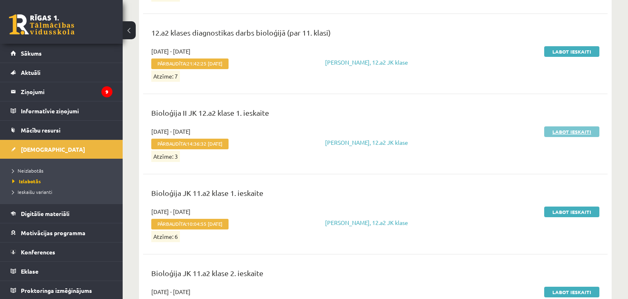
click at [565, 131] on link "Labot ieskaiti" at bounding box center [571, 131] width 55 height 11
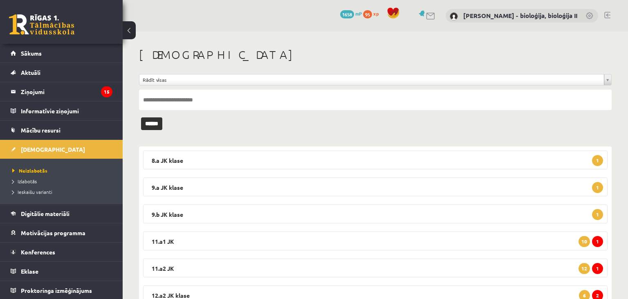
click at [196, 100] on input "text" at bounding box center [375, 100] width 473 height 20
type input "********"
click at [141, 117] on input "******" at bounding box center [151, 123] width 21 height 13
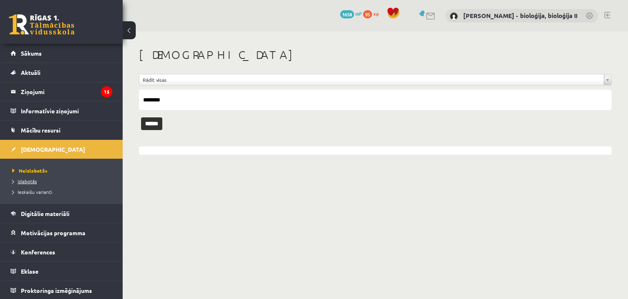
click at [46, 182] on link "Izlabotās" at bounding box center [63, 180] width 102 height 7
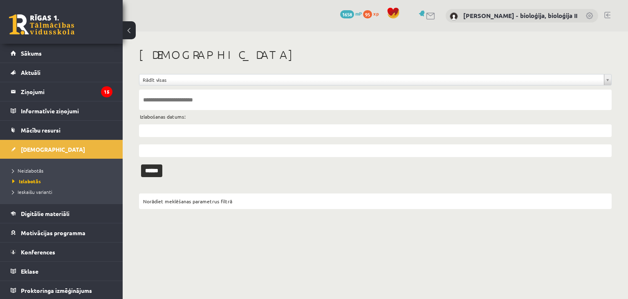
click at [291, 99] on input "text" at bounding box center [375, 100] width 473 height 20
type input "********"
click at [141, 164] on input "******" at bounding box center [151, 170] width 21 height 13
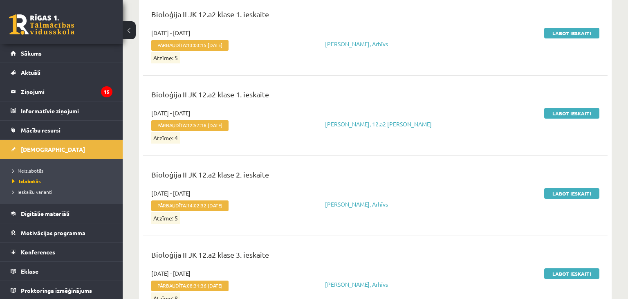
scroll to position [234, 0]
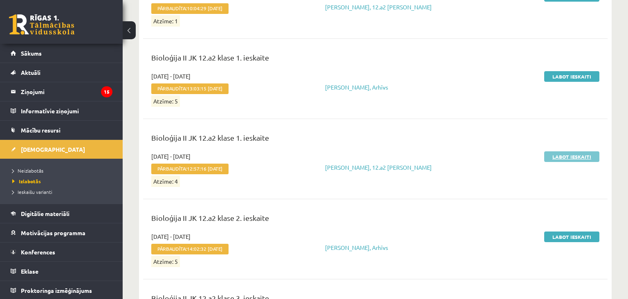
click at [578, 159] on link "Labot ieskaiti" at bounding box center [571, 156] width 55 height 11
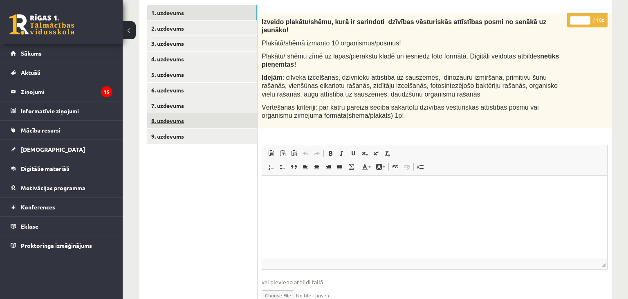
scroll to position [129, 0]
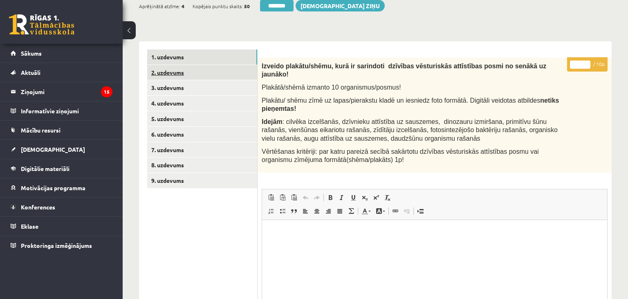
click at [174, 75] on link "2. uzdevums" at bounding box center [202, 72] width 110 height 15
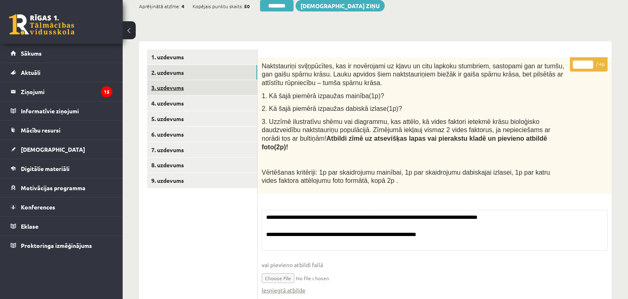
click at [176, 90] on link "3. uzdevums" at bounding box center [202, 87] width 110 height 15
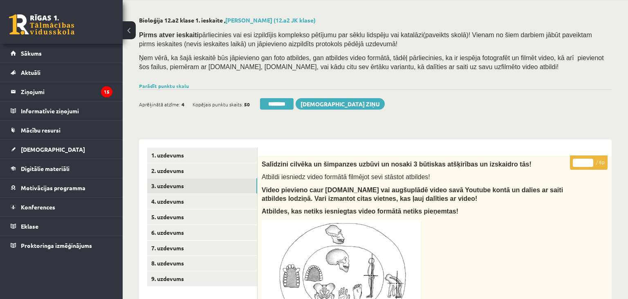
scroll to position [0, 0]
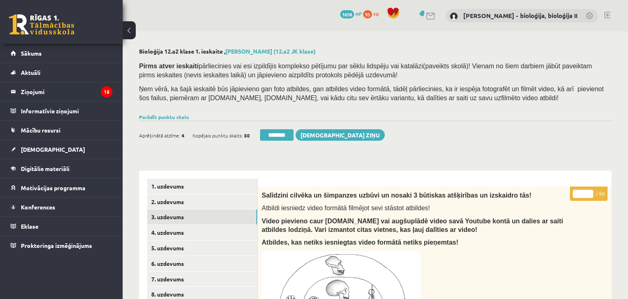
click at [589, 192] on input "*" at bounding box center [583, 194] width 20 height 8
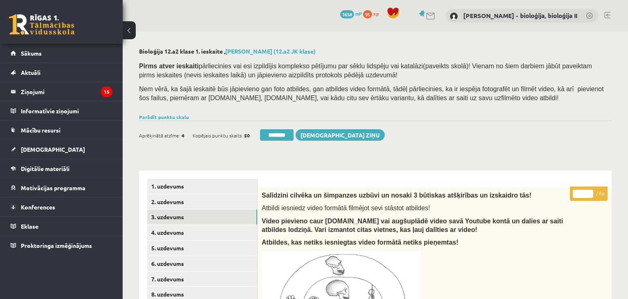
type input "*"
click at [589, 192] on input "*" at bounding box center [583, 194] width 20 height 8
click at [187, 249] on link "5. uzdevums" at bounding box center [202, 247] width 110 height 15
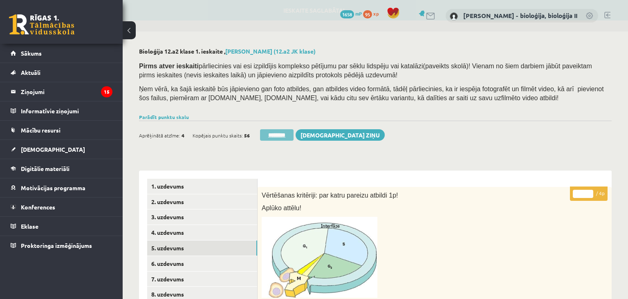
click at [276, 133] on input "********" at bounding box center [277, 134] width 34 height 11
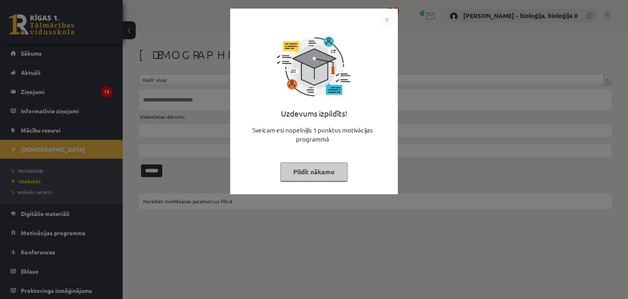
click at [318, 171] on button "Pildīt nākamo" at bounding box center [314, 171] width 67 height 19
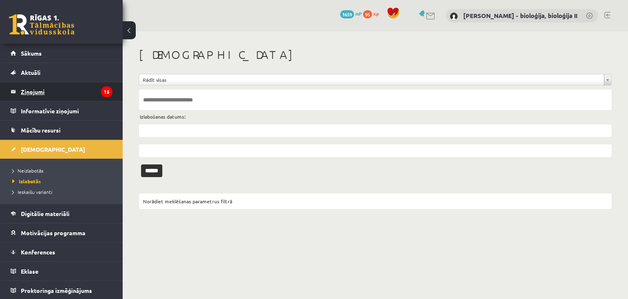
click at [28, 92] on legend "Ziņojumi 15" at bounding box center [67, 91] width 92 height 19
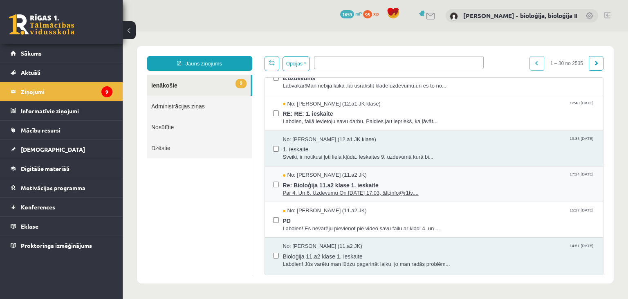
scroll to position [275, 0]
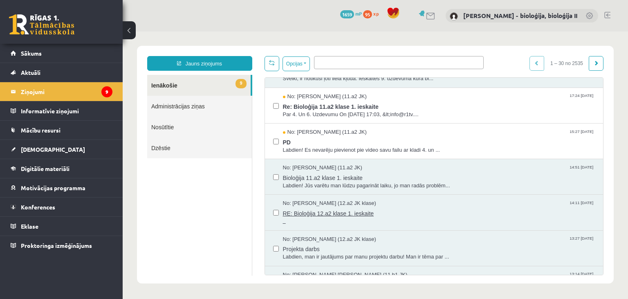
click at [433, 209] on span "RE: Bioloģija 12.a2 klase 1. ieskaite" at bounding box center [439, 212] width 312 height 10
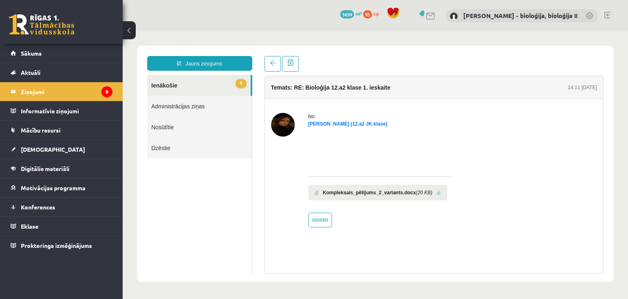
scroll to position [0, 0]
click at [323, 223] on link "Atbildēt" at bounding box center [320, 220] width 24 height 15
type input "**********"
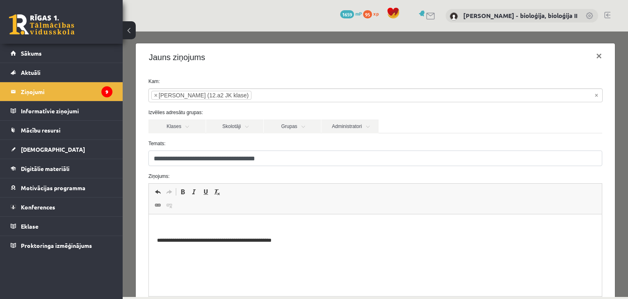
click at [283, 220] on html "**********" at bounding box center [374, 255] width 453 height 82
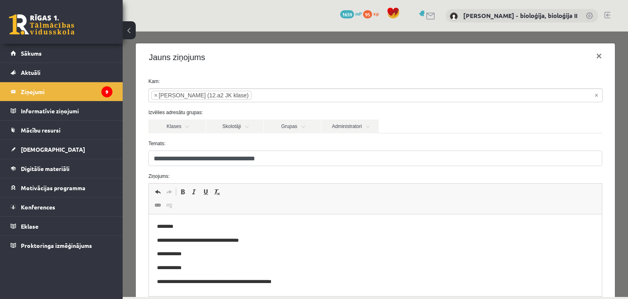
scroll to position [94, 0]
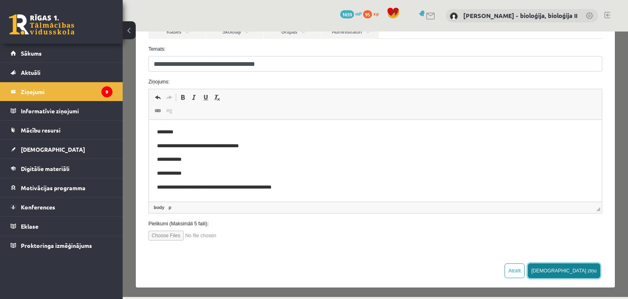
click at [596, 268] on button "[DEMOGRAPHIC_DATA] ziņu" at bounding box center [564, 270] width 73 height 15
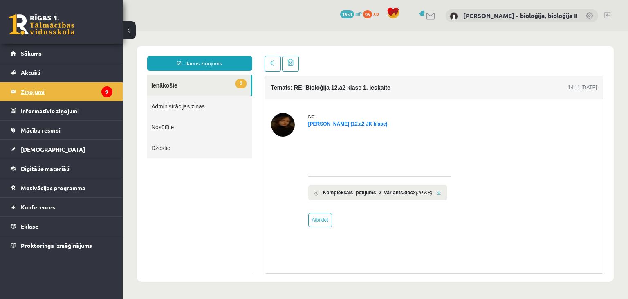
scroll to position [0, 0]
click at [52, 90] on legend "Ziņojumi 9" at bounding box center [67, 91] width 92 height 19
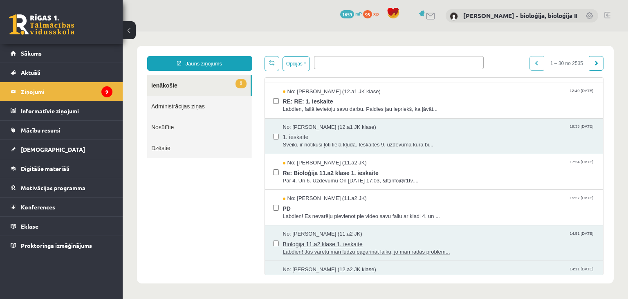
scroll to position [236, 0]
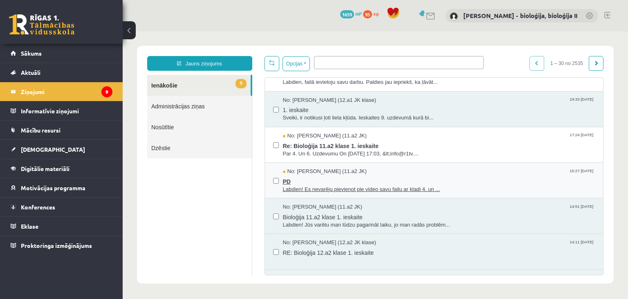
click at [505, 177] on span "PD" at bounding box center [439, 180] width 312 height 10
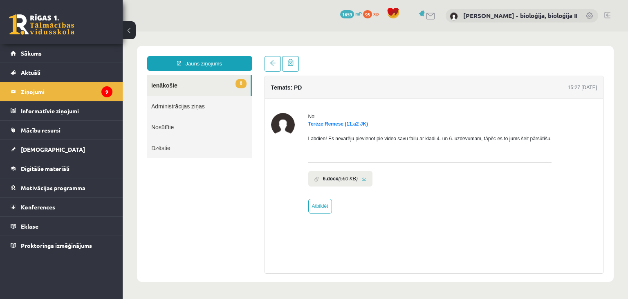
scroll to position [0, 0]
click at [362, 179] on link at bounding box center [364, 178] width 4 height 5
click at [321, 206] on link "Atbildēt" at bounding box center [320, 206] width 24 height 15
type input "******"
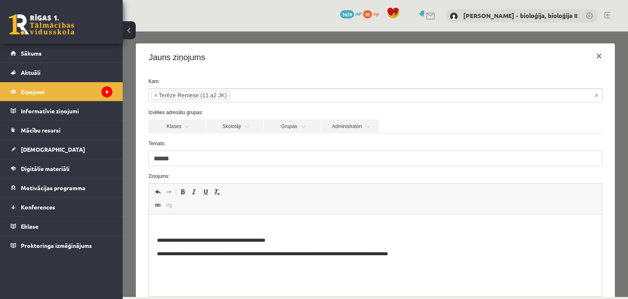
click at [240, 225] on p "Editor, wiswyg-editor-47433866716660-1760434781-666" at bounding box center [375, 226] width 437 height 9
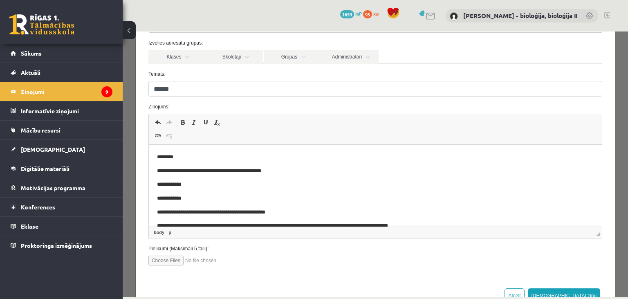
scroll to position [94, 0]
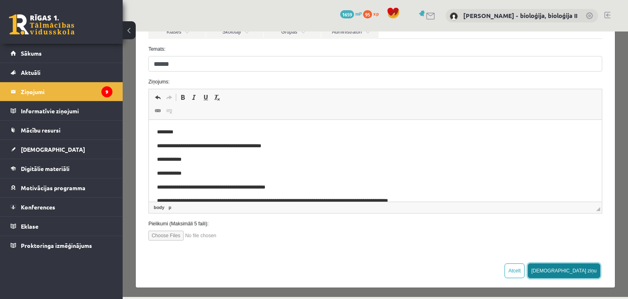
click at [593, 269] on button "Sūtīt ziņu" at bounding box center [564, 270] width 73 height 15
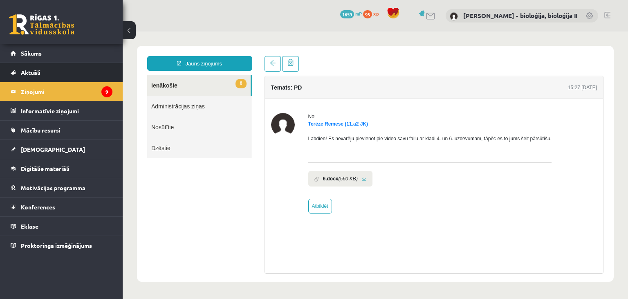
scroll to position [0, 0]
click at [58, 95] on legend "Ziņojumi 9" at bounding box center [67, 91] width 92 height 19
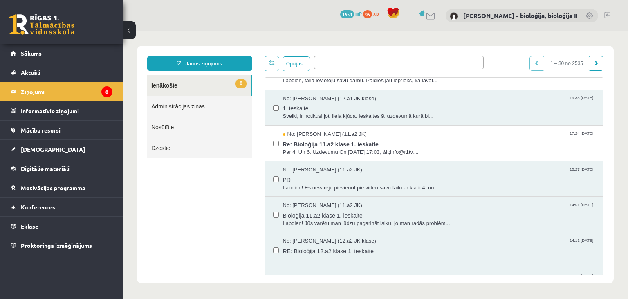
scroll to position [196, 0]
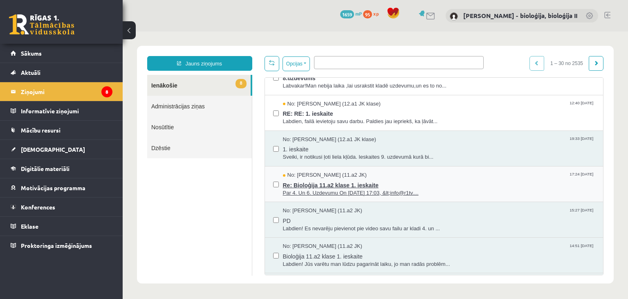
click at [480, 176] on div "No: Terēze Remese (11.a2 JK) 17:24 12/10/2025" at bounding box center [439, 175] width 312 height 8
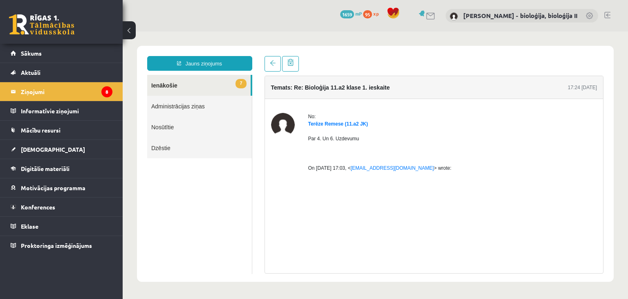
scroll to position [0, 0]
click at [179, 86] on link "7 Ienākošie" at bounding box center [198, 85] width 103 height 21
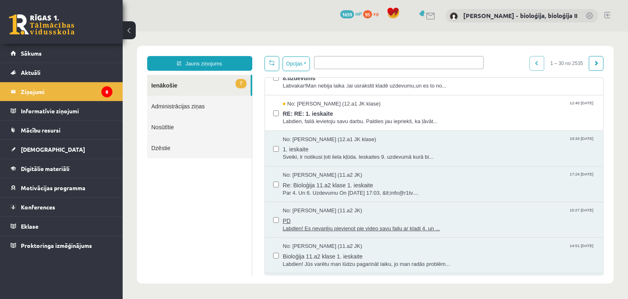
scroll to position [157, 0]
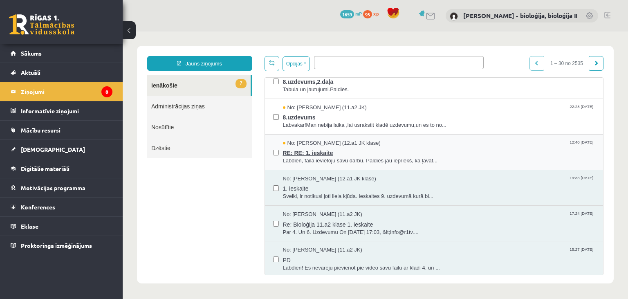
click at [468, 153] on span "RE: RE: 1. ieskaite" at bounding box center [439, 152] width 312 height 10
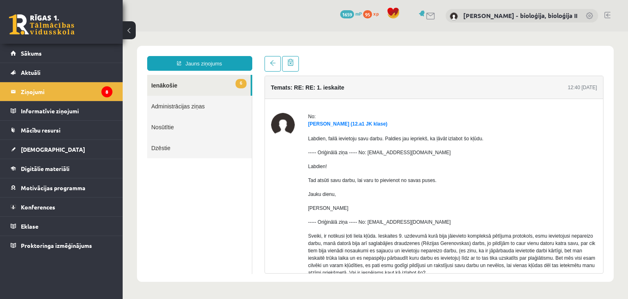
scroll to position [101, 0]
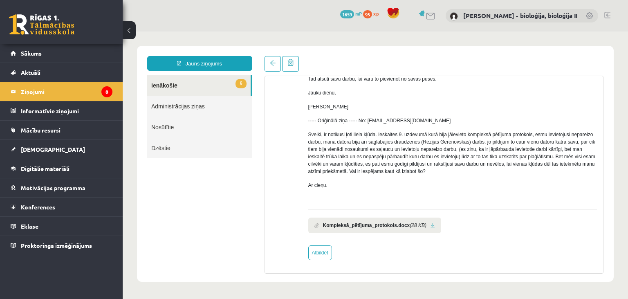
click at [431, 223] on link at bounding box center [433, 225] width 4 height 5
click at [323, 251] on link "Atbildēt" at bounding box center [320, 252] width 24 height 15
type input "**********"
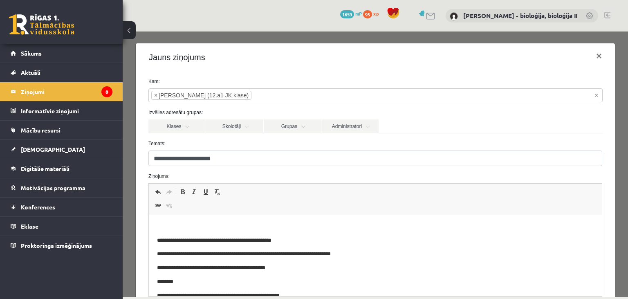
scroll to position [0, 0]
click at [281, 226] on p "Editor, wiswyg-editor-47433949558820-1760434869-540" at bounding box center [375, 226] width 437 height 9
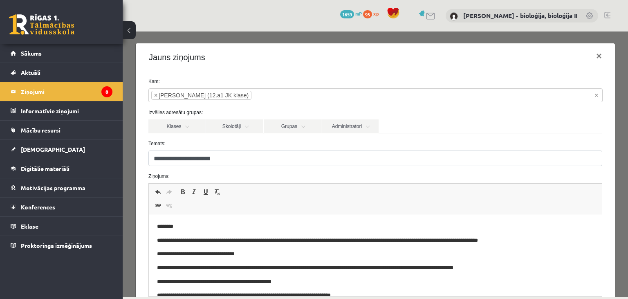
click at [327, 268] on p "**********" at bounding box center [375, 268] width 437 height 9
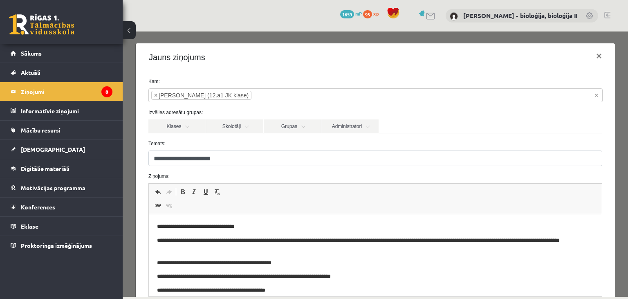
scroll to position [43, 0]
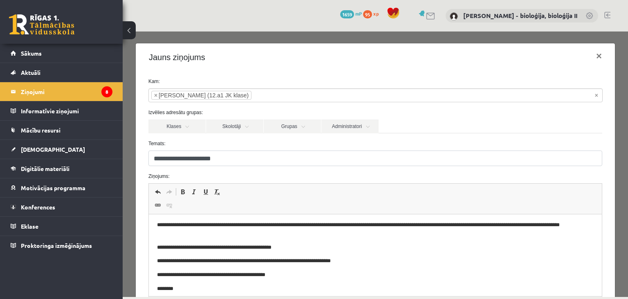
click at [216, 235] on p "**********" at bounding box center [375, 229] width 437 height 17
click at [555, 252] on p "**********" at bounding box center [375, 247] width 437 height 9
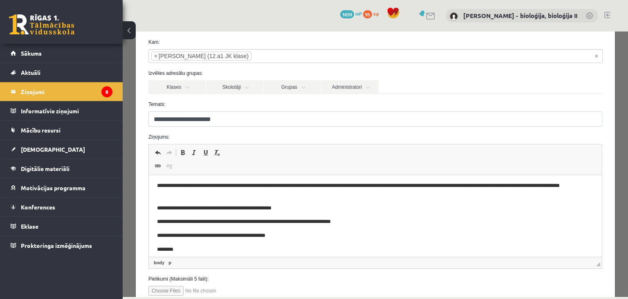
click at [371, 186] on p "**********" at bounding box center [375, 190] width 437 height 17
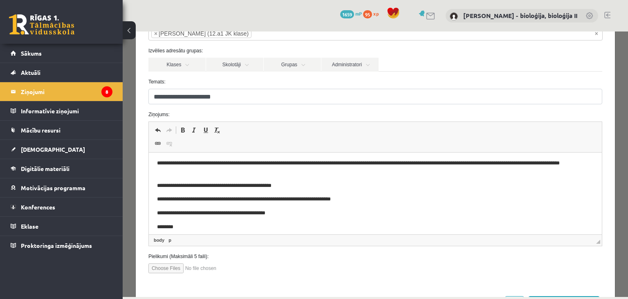
scroll to position [94, 0]
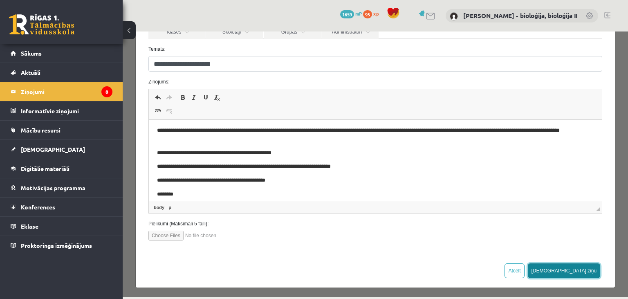
click at [590, 268] on button "[DEMOGRAPHIC_DATA] ziņu" at bounding box center [564, 270] width 73 height 15
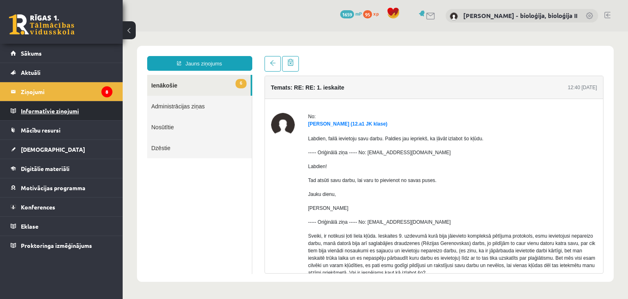
scroll to position [0, 0]
click at [40, 90] on legend "Ziņojumi 8" at bounding box center [67, 91] width 92 height 19
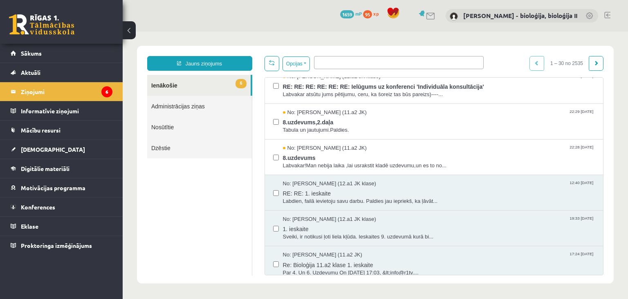
scroll to position [118, 0]
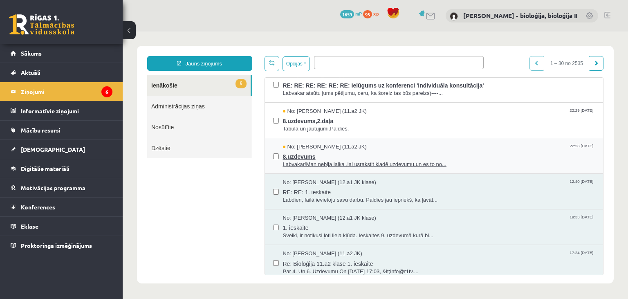
click at [506, 148] on div "No: Karolina Rogalika (11.a2 JK) 22:28 13/10/2025" at bounding box center [439, 147] width 312 height 8
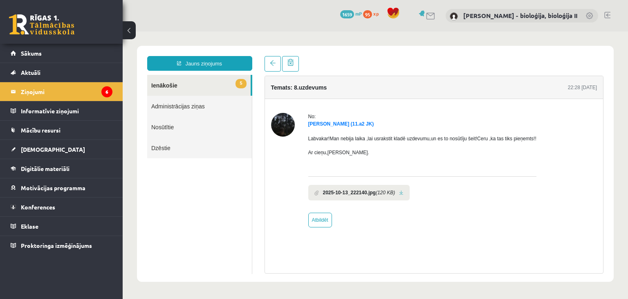
scroll to position [0, 0]
click at [402, 192] on link at bounding box center [401, 192] width 4 height 5
click at [324, 216] on link "Atbildēt" at bounding box center [320, 220] width 24 height 15
type input "**********"
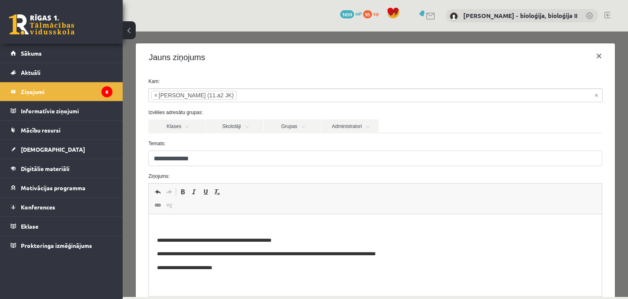
click at [270, 224] on p "Editor, wiswyg-editor-47433995682160-1760435732-87" at bounding box center [375, 226] width 437 height 9
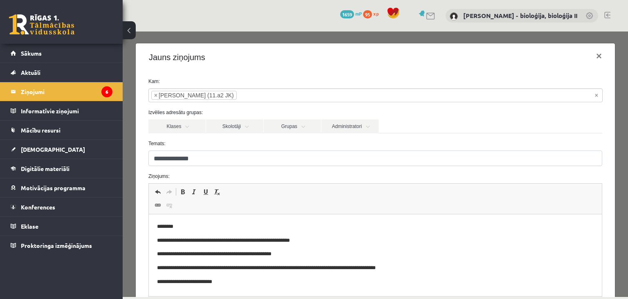
click at [238, 240] on p "**********" at bounding box center [375, 240] width 437 height 9
click at [342, 240] on p "**********" at bounding box center [375, 240] width 437 height 9
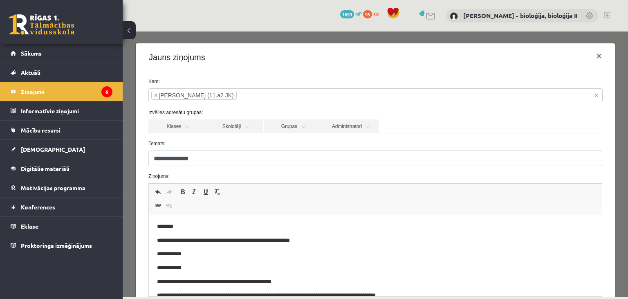
click at [164, 254] on p "**********" at bounding box center [375, 254] width 437 height 9
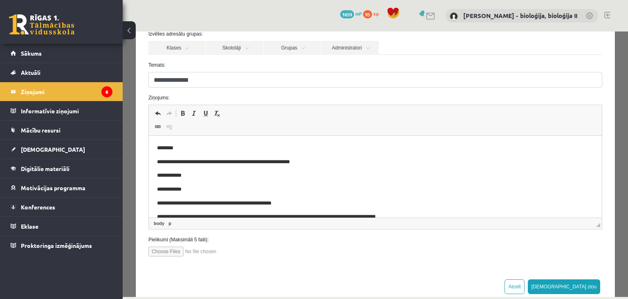
scroll to position [94, 0]
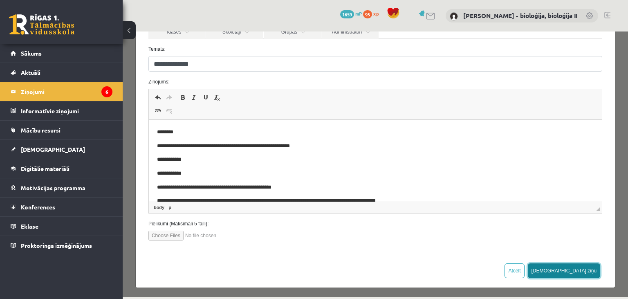
click at [591, 268] on button "[DEMOGRAPHIC_DATA] ziņu" at bounding box center [564, 270] width 73 height 15
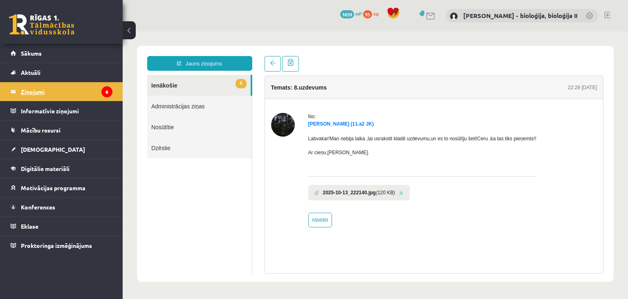
scroll to position [0, 0]
click at [57, 99] on legend "Ziņojumi 6" at bounding box center [67, 91] width 92 height 19
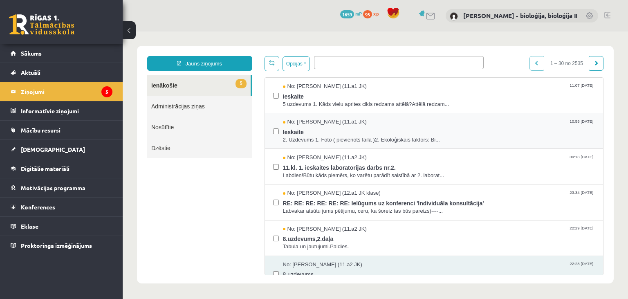
scroll to position [79, 0]
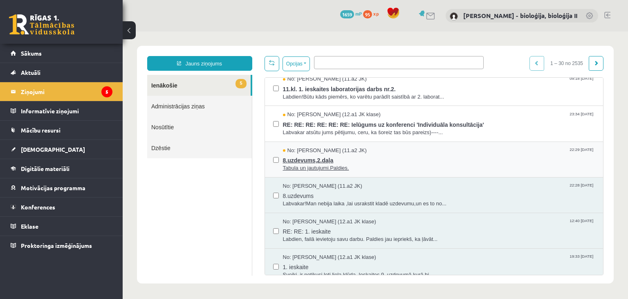
click at [496, 156] on span "8.uzdevums,2.daļa" at bounding box center [439, 159] width 312 height 10
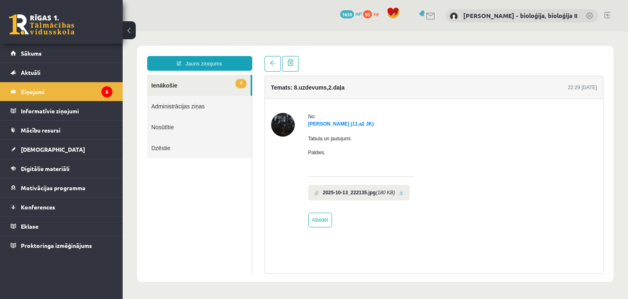
scroll to position [0, 0]
click at [402, 193] on link at bounding box center [401, 192] width 4 height 5
click at [401, 191] on link at bounding box center [401, 192] width 4 height 5
click at [328, 217] on link "Atbildēt" at bounding box center [320, 220] width 24 height 15
type input "**********"
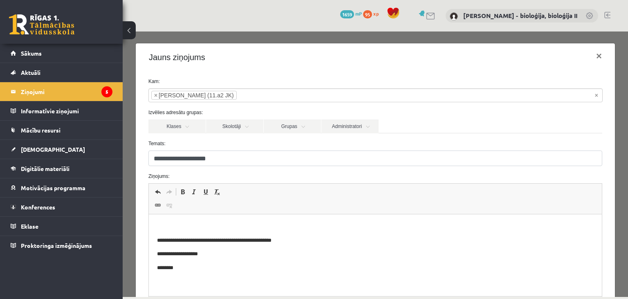
click at [218, 225] on p "Editor, wiswyg-editor-47433895983820-1760435827-597" at bounding box center [375, 226] width 437 height 9
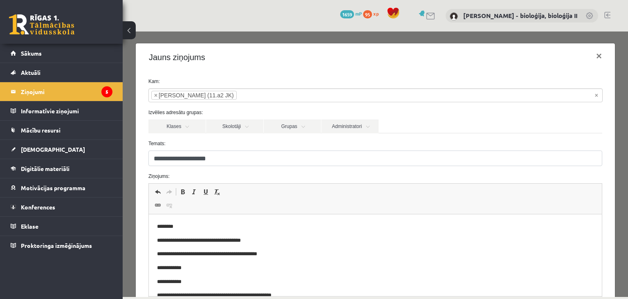
scroll to position [94, 0]
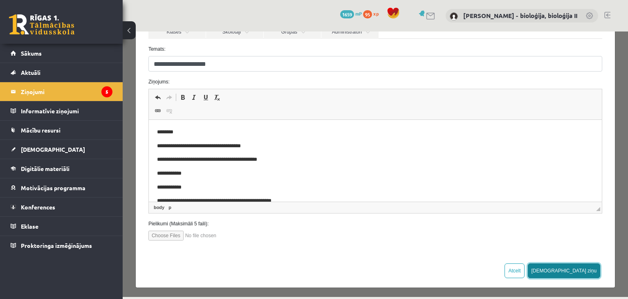
click at [583, 270] on button "[DEMOGRAPHIC_DATA] ziņu" at bounding box center [564, 270] width 73 height 15
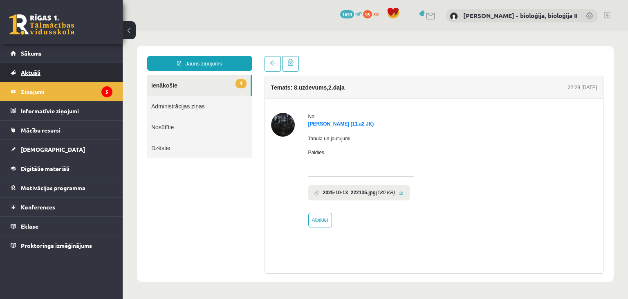
scroll to position [0, 0]
click at [43, 94] on legend "Ziņojumi 5" at bounding box center [67, 91] width 92 height 19
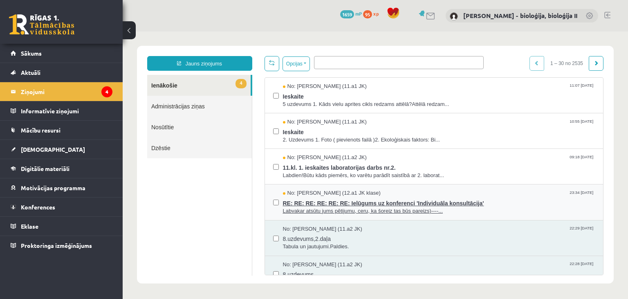
click at [514, 202] on span "RE: RE: RE: RE: RE: RE: Ielūgums uz konferenci 'Individuāla konsultācija'" at bounding box center [439, 202] width 312 height 10
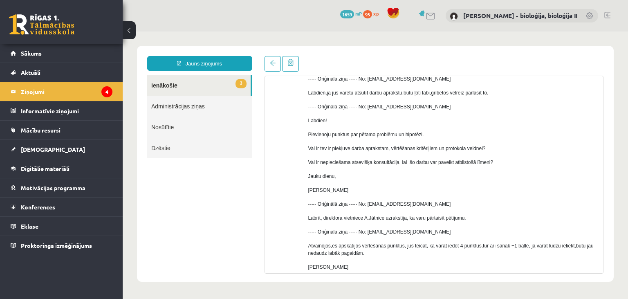
scroll to position [260, 0]
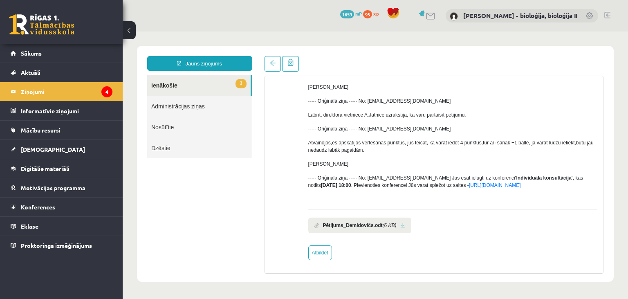
click at [401, 225] on link at bounding box center [403, 225] width 4 height 5
click at [322, 254] on link "Atbildēt" at bounding box center [320, 252] width 24 height 15
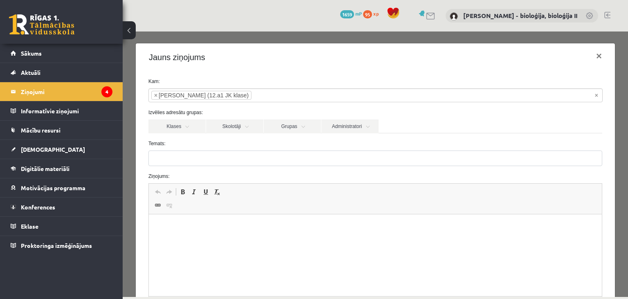
type input "**********"
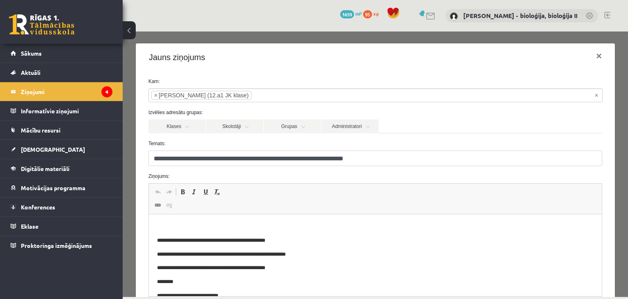
scroll to position [0, 0]
click at [227, 225] on p "Editor, wiswyg-editor-47433955083600-1760435935-168" at bounding box center [375, 226] width 437 height 9
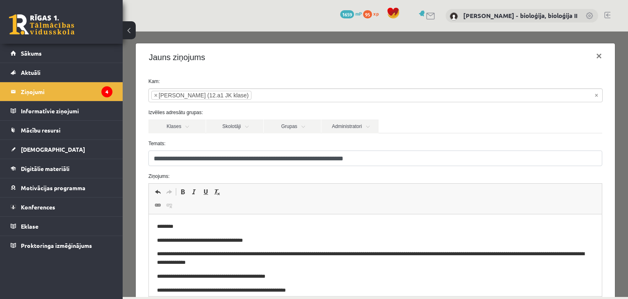
click at [222, 253] on p "**********" at bounding box center [375, 258] width 437 height 17
click at [589, 258] on p "**********" at bounding box center [375, 258] width 437 height 17
click at [355, 262] on p "**********" at bounding box center [375, 258] width 437 height 17
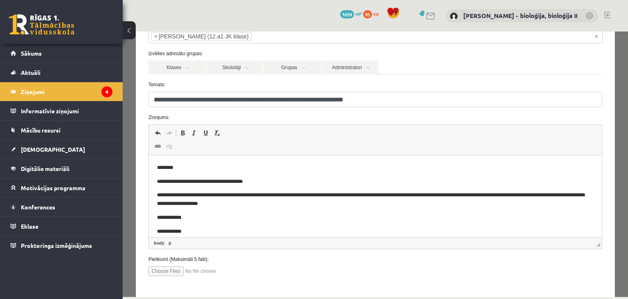
scroll to position [94, 0]
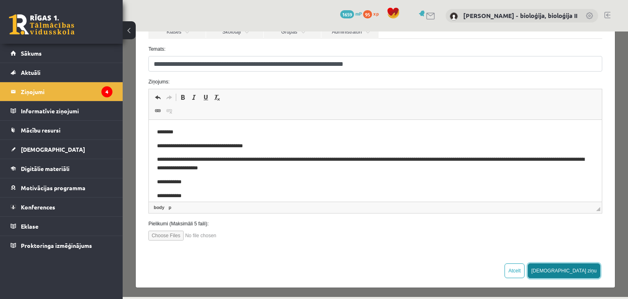
click at [591, 266] on button "[DEMOGRAPHIC_DATA] ziņu" at bounding box center [564, 270] width 73 height 15
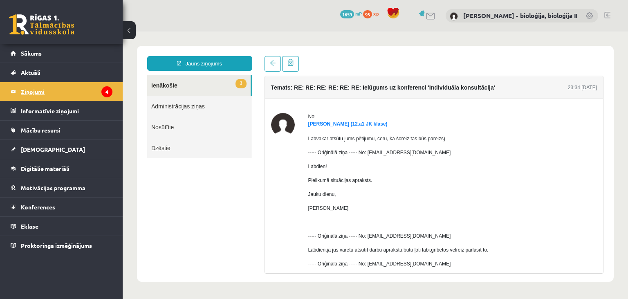
scroll to position [0, 0]
click at [50, 94] on legend "Ziņojumi 4" at bounding box center [67, 91] width 92 height 19
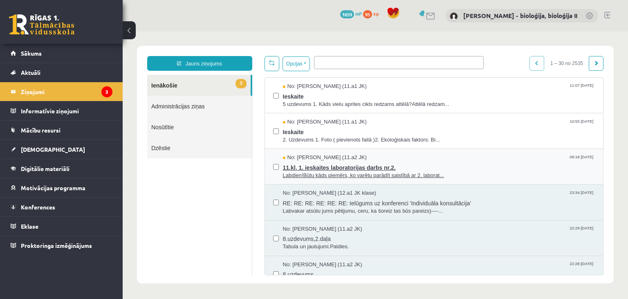
click at [498, 158] on div "No: Elīza Tāre (11.a2 JK) 09:18 14/10/2025" at bounding box center [439, 158] width 312 height 8
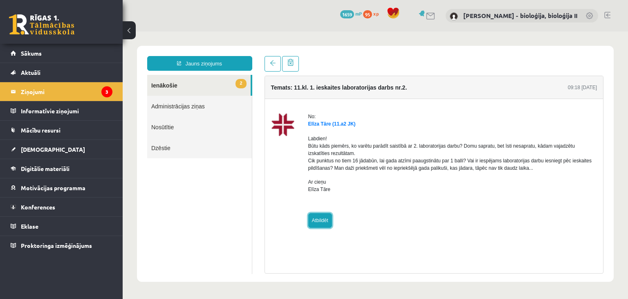
click at [325, 221] on link "Atbildēt" at bounding box center [320, 220] width 24 height 15
type input "**********"
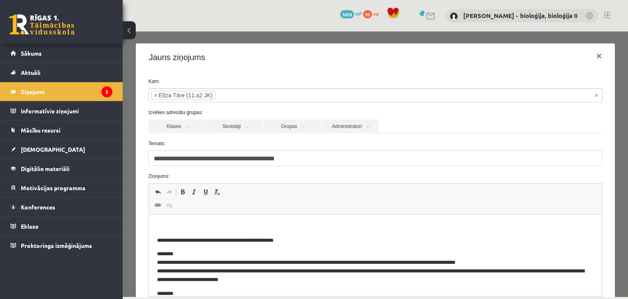
click at [311, 227] on p "Editor, wiswyg-editor-47433956852480-1760436090-349" at bounding box center [375, 226] width 437 height 9
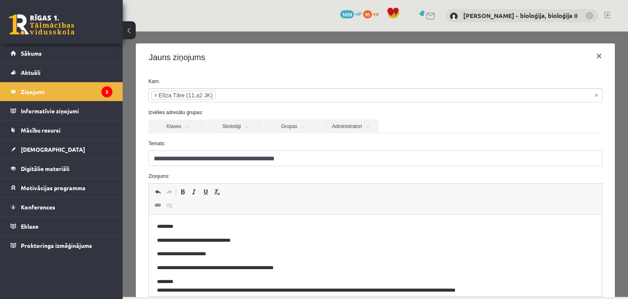
click at [202, 255] on p "**********" at bounding box center [375, 254] width 437 height 9
click at [288, 247] on body "**********" at bounding box center [375, 277] width 437 height 111
click at [260, 263] on body "**********" at bounding box center [375, 277] width 437 height 111
click at [236, 257] on p "**********" at bounding box center [375, 254] width 437 height 9
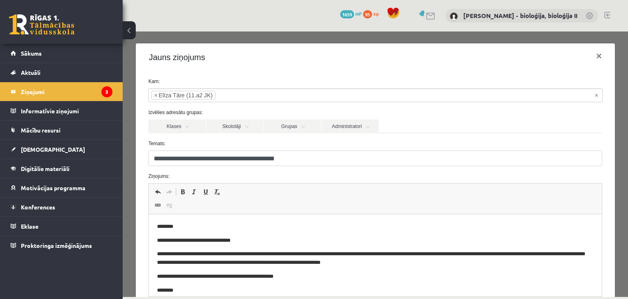
click at [160, 255] on p "**********" at bounding box center [375, 258] width 437 height 17
click at [356, 265] on p "**********" at bounding box center [375, 258] width 437 height 17
click at [428, 259] on p "**********" at bounding box center [375, 258] width 437 height 17
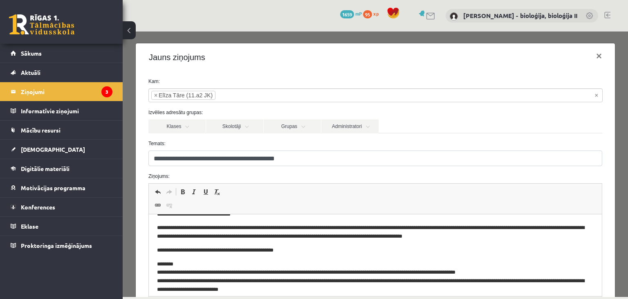
scroll to position [43, 0]
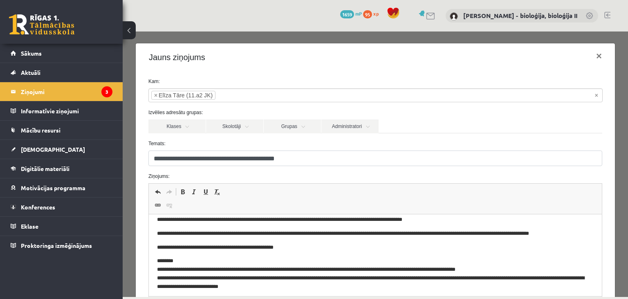
click at [540, 235] on p "**********" at bounding box center [375, 233] width 437 height 9
click at [540, 234] on p "**********" at bounding box center [375, 233] width 437 height 9
click at [576, 235] on p "**********" at bounding box center [375, 233] width 437 height 9
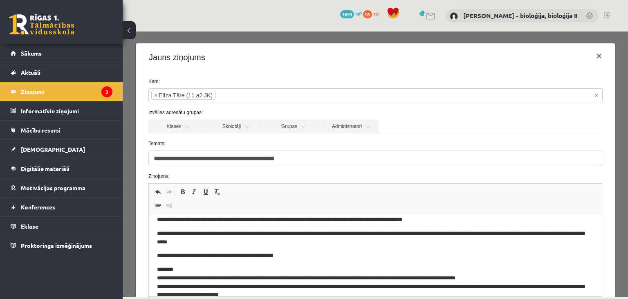
click at [432, 237] on p "**********" at bounding box center [375, 237] width 437 height 17
click at [433, 236] on p "**********" at bounding box center [375, 237] width 437 height 17
click at [236, 239] on p "**********" at bounding box center [375, 237] width 437 height 17
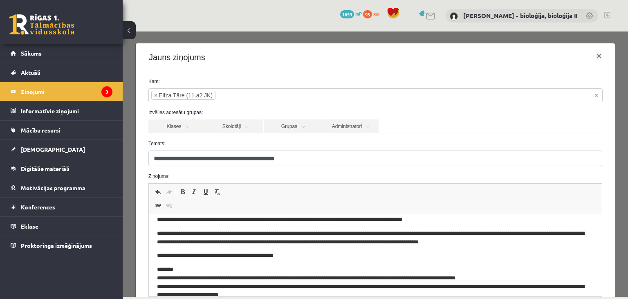
click at [455, 233] on p "**********" at bounding box center [375, 237] width 437 height 17
click at [212, 243] on p "**********" at bounding box center [375, 237] width 437 height 17
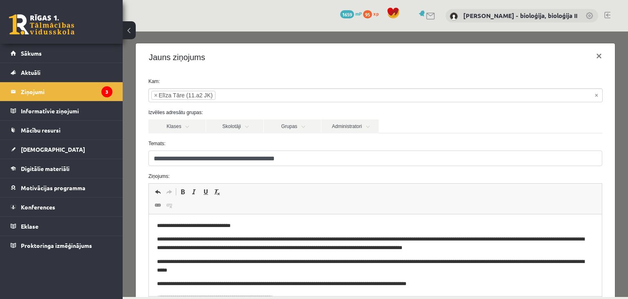
scroll to position [0, 0]
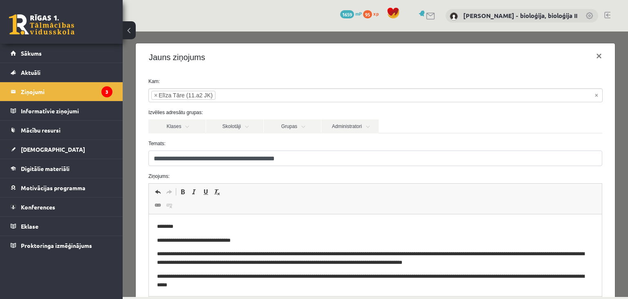
click at [528, 263] on p "**********" at bounding box center [375, 258] width 437 height 17
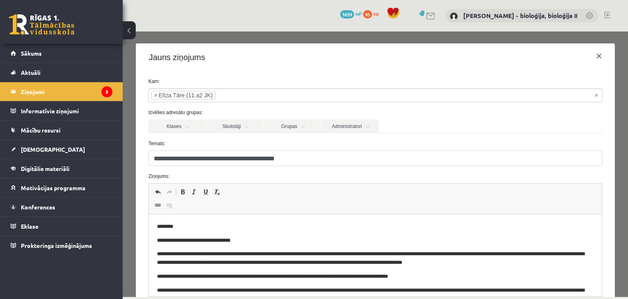
click at [222, 277] on p "**********" at bounding box center [375, 276] width 437 height 9
click at [257, 278] on p "**********" at bounding box center [375, 276] width 437 height 9
click at [419, 278] on p "**********" at bounding box center [375, 276] width 437 height 9
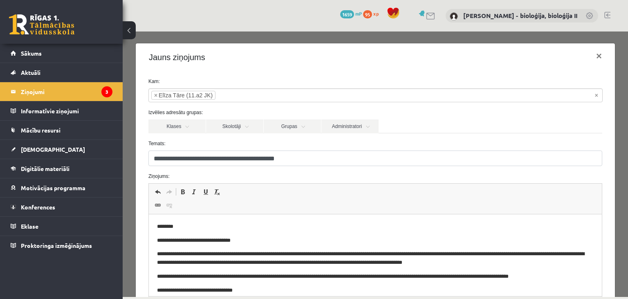
scroll to position [43, 0]
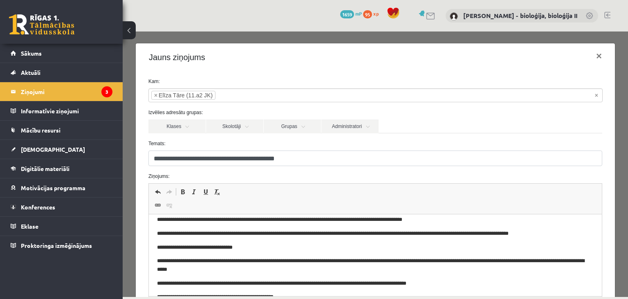
click at [349, 234] on p "**********" at bounding box center [375, 233] width 437 height 9
click at [536, 235] on p "**********" at bounding box center [375, 233] width 437 height 9
click at [552, 231] on p "**********" at bounding box center [375, 233] width 437 height 9
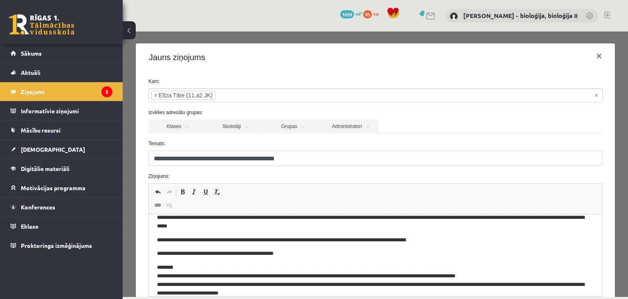
click at [469, 244] on p "**********" at bounding box center [375, 240] width 437 height 9
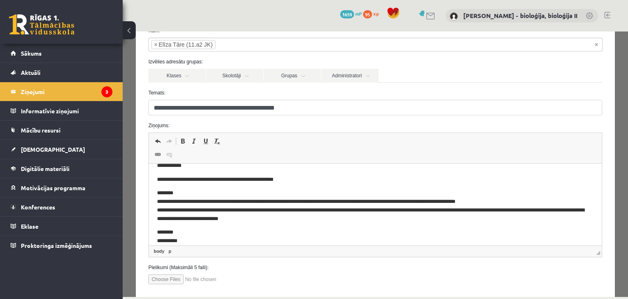
scroll to position [94, 0]
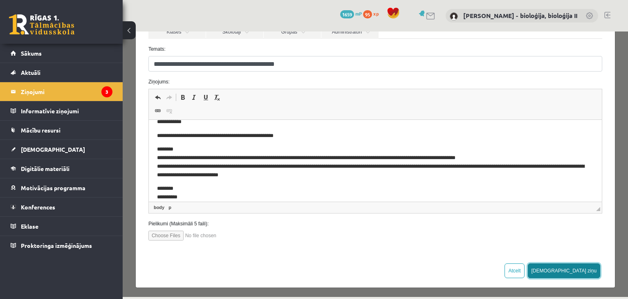
click at [588, 266] on button "[DEMOGRAPHIC_DATA] ziņu" at bounding box center [564, 270] width 73 height 15
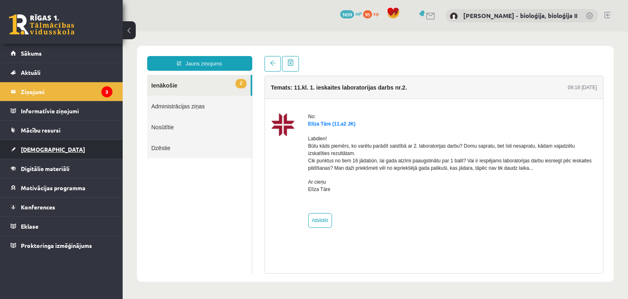
scroll to position [0, 0]
click at [52, 94] on legend "Ziņojumi 3" at bounding box center [67, 91] width 92 height 19
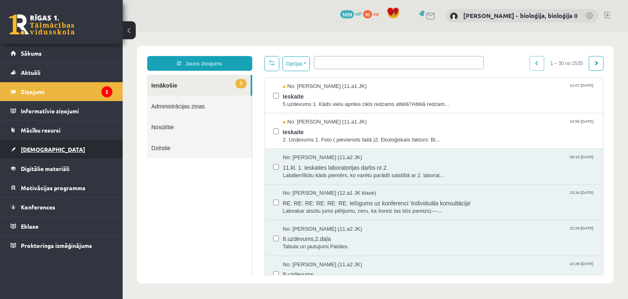
click at [49, 151] on link "[DEMOGRAPHIC_DATA]" at bounding box center [62, 149] width 102 height 19
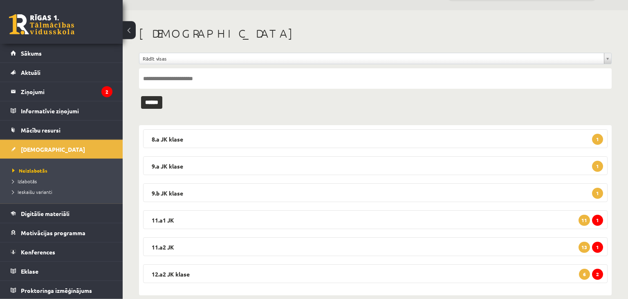
scroll to position [34, 0]
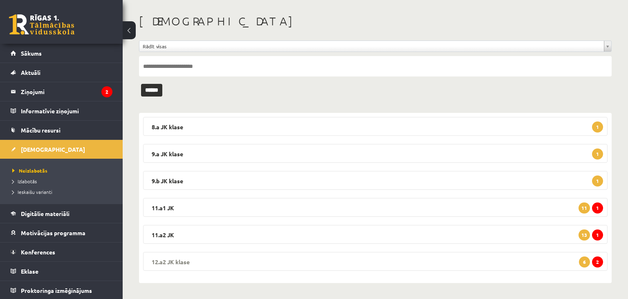
click at [295, 258] on legend "12.a2 JK klase 2 6" at bounding box center [375, 261] width 465 height 19
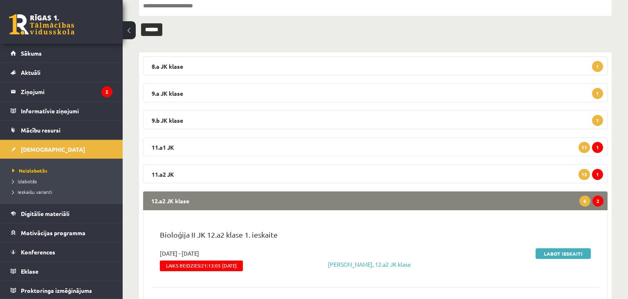
scroll to position [163, 0]
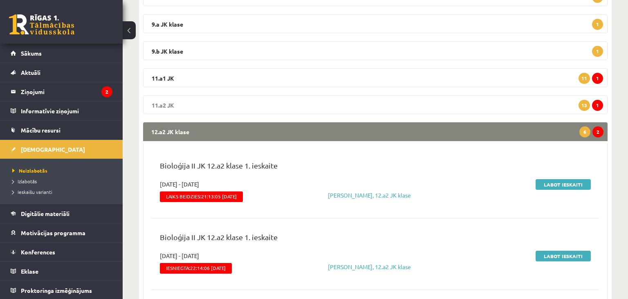
click at [405, 103] on legend "11.a2 JK 1 13" at bounding box center [375, 104] width 465 height 19
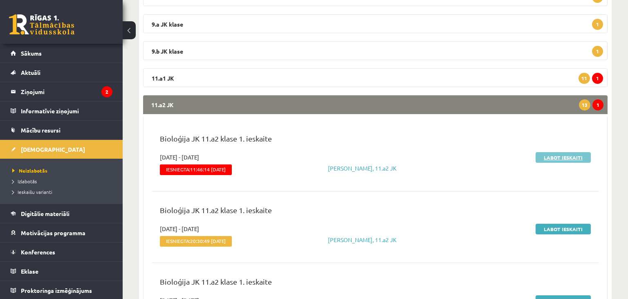
click at [558, 157] on link "Labot ieskaiti" at bounding box center [563, 157] width 55 height 11
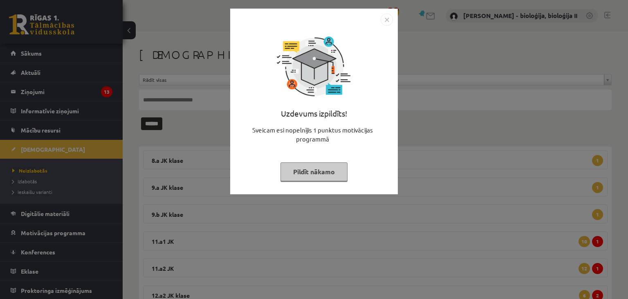
click at [311, 174] on button "Pildīt nākamo" at bounding box center [314, 171] width 67 height 19
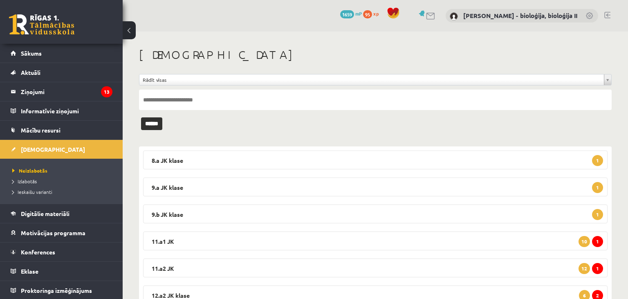
click at [235, 99] on input "text" at bounding box center [375, 100] width 473 height 20
type input "******"
click at [141, 117] on input "******" at bounding box center [151, 123] width 21 height 13
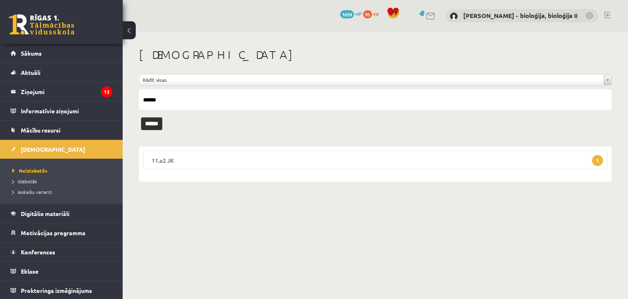
click at [218, 155] on legend "11.a2 JK 1" at bounding box center [375, 160] width 465 height 19
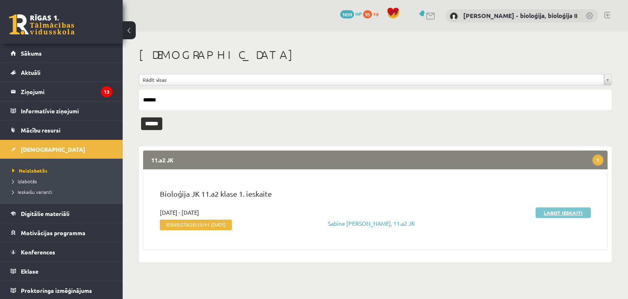
click at [555, 212] on link "Labot ieskaiti" at bounding box center [563, 212] width 55 height 11
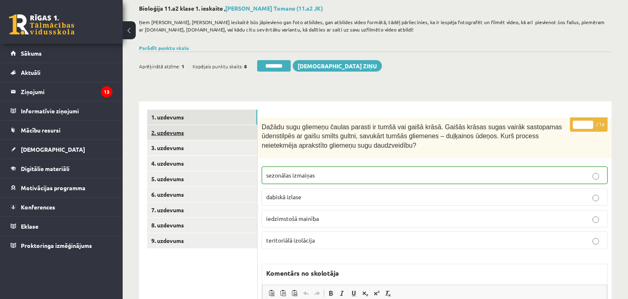
click at [191, 137] on link "2. uzdevums" at bounding box center [202, 132] width 110 height 15
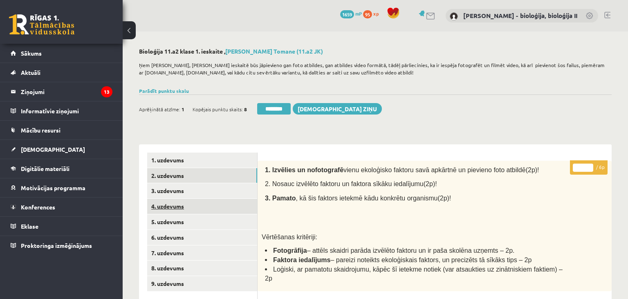
click at [162, 206] on link "4. uzdevums" at bounding box center [202, 206] width 110 height 15
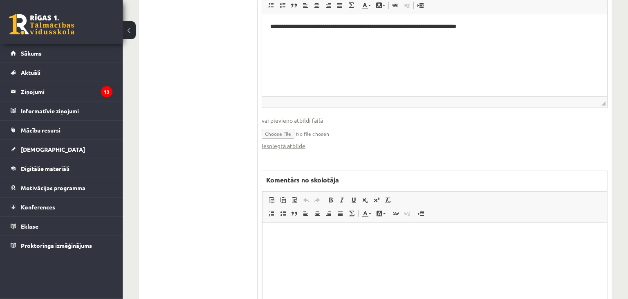
scroll to position [419, 0]
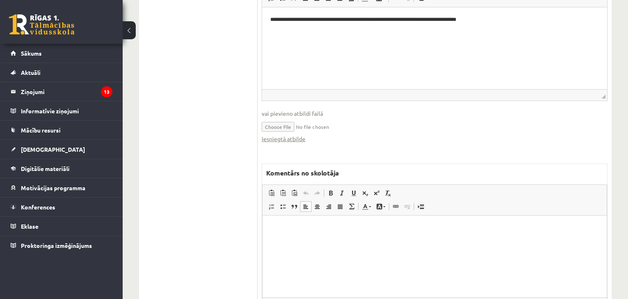
click at [338, 231] on p "Editor, wiswyg-editor-47433785988500-1760433731-789" at bounding box center [435, 228] width 328 height 9
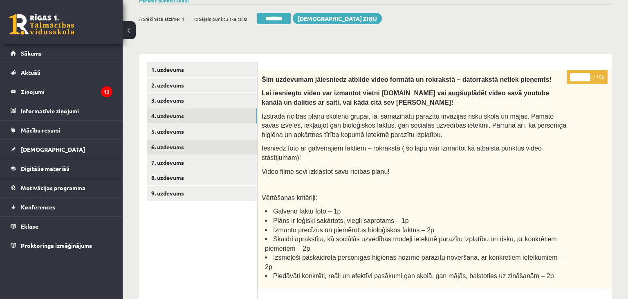
scroll to position [74, 0]
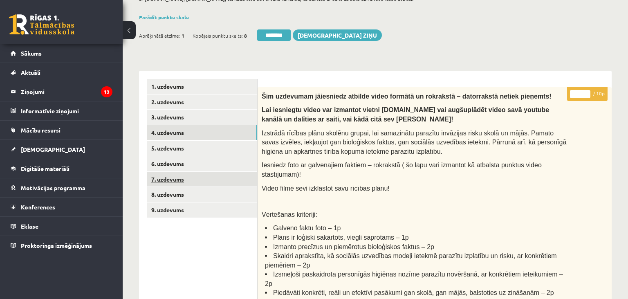
click at [189, 177] on link "7. uzdevums" at bounding box center [202, 179] width 110 height 15
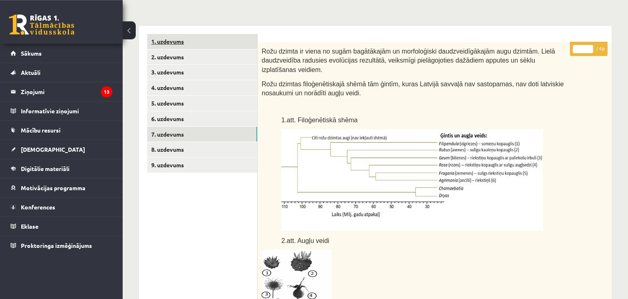
scroll to position [117, 0]
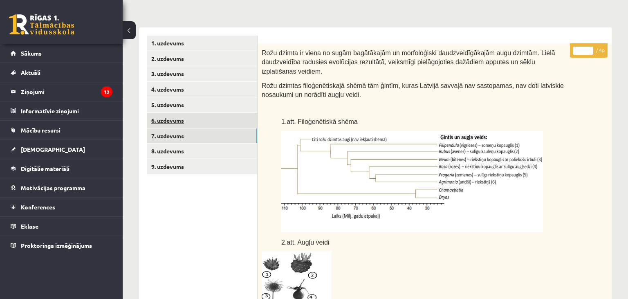
click at [182, 123] on link "6. uzdevums" at bounding box center [202, 120] width 110 height 15
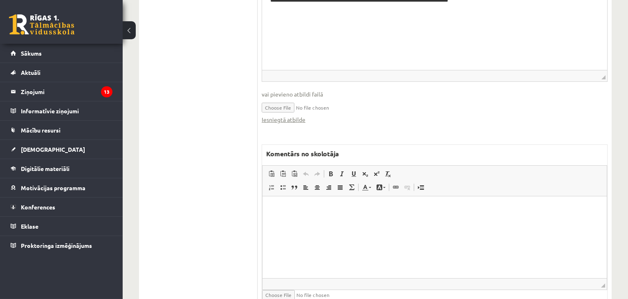
scroll to position [0, 0]
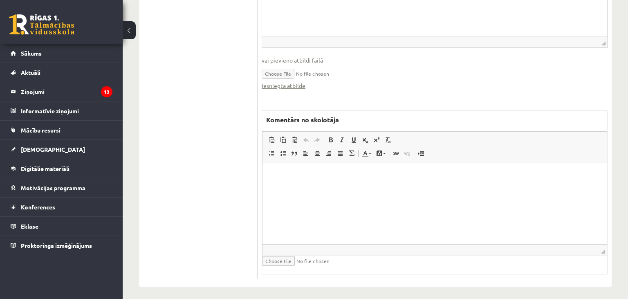
click at [351, 188] on html at bounding box center [435, 203] width 344 height 82
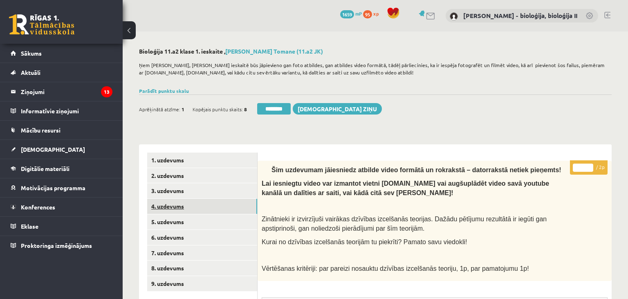
click at [208, 203] on link "4. uzdevums" at bounding box center [202, 206] width 110 height 15
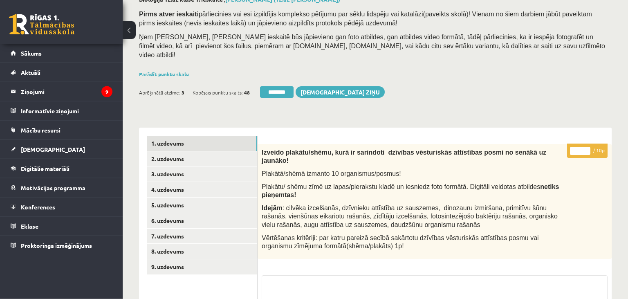
scroll to position [206, 0]
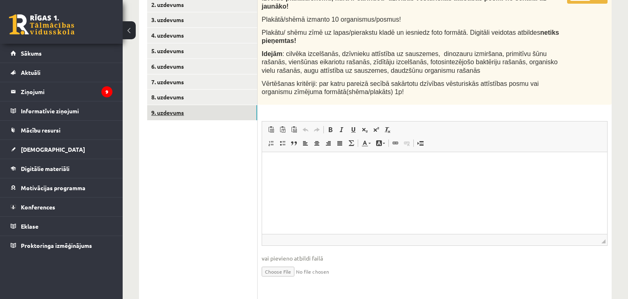
click at [192, 106] on link "9. uzdevums" at bounding box center [202, 112] width 110 height 15
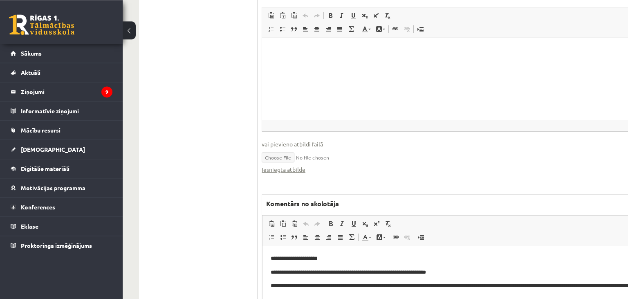
scroll to position [3115, 0]
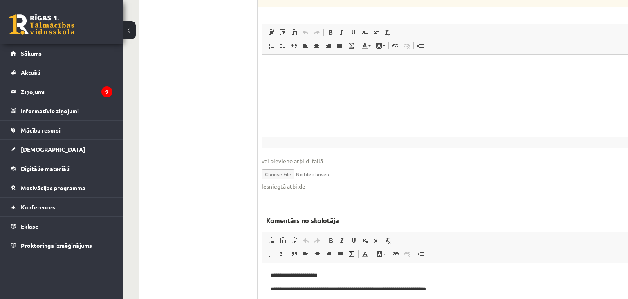
click at [268, 278] on html "**********" at bounding box center [475, 304] width 424 height 82
click at [281, 279] on p "Editor, wiswyg-editor-47433882832660-1760434228-57" at bounding box center [474, 275] width 407 height 9
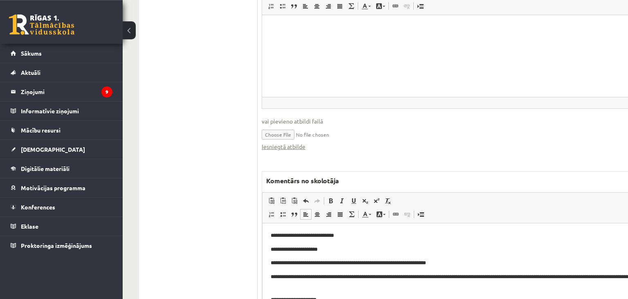
scroll to position [3158, 0]
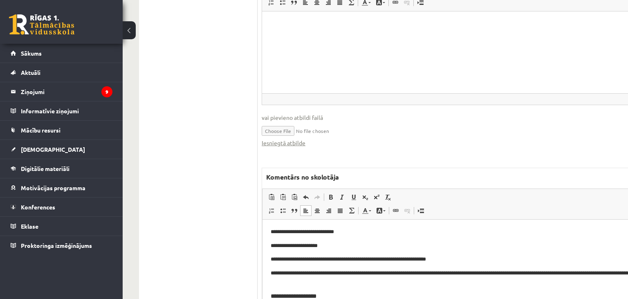
type input "**********"
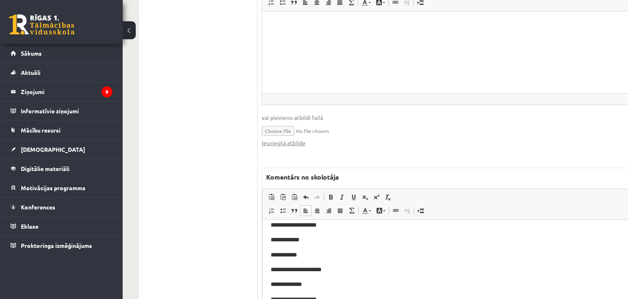
scroll to position [86, 0]
click at [348, 252] on p "**********" at bounding box center [474, 254] width 407 height 9
click at [569, 238] on p "**********" at bounding box center [474, 239] width 407 height 9
click at [360, 258] on p "**********" at bounding box center [474, 254] width 407 height 9
click at [563, 284] on p "**********" at bounding box center [474, 284] width 407 height 9
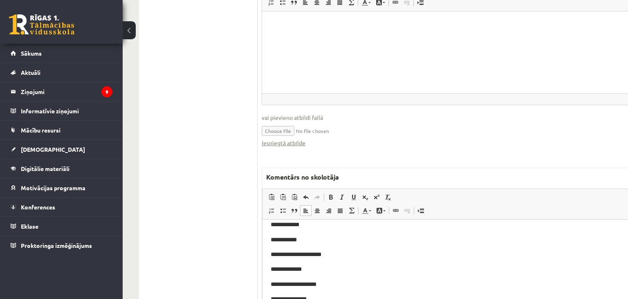
click at [336, 252] on p "**********" at bounding box center [474, 254] width 407 height 9
drag, startPoint x: 320, startPoint y: 272, endPoint x: 327, endPoint y: 273, distance: 7.1
click at [320, 272] on p "**********" at bounding box center [474, 269] width 407 height 9
click at [580, 191] on span "Paste Keyboard shortcut Ctrl+V Paste as plain text Keyboard shortcut Ctrl+Shift…" at bounding box center [474, 197] width 417 height 13
click at [342, 240] on p "**********" at bounding box center [474, 239] width 407 height 9
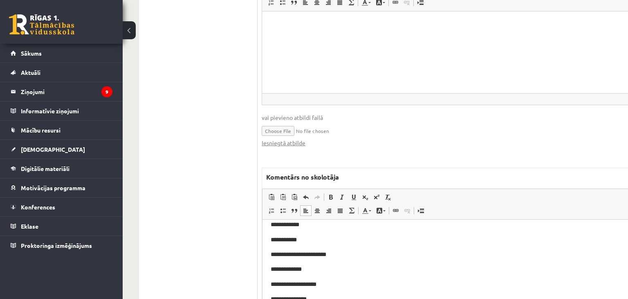
click at [355, 281] on p "**********" at bounding box center [474, 284] width 407 height 9
click at [348, 274] on p "**********" at bounding box center [474, 269] width 407 height 9
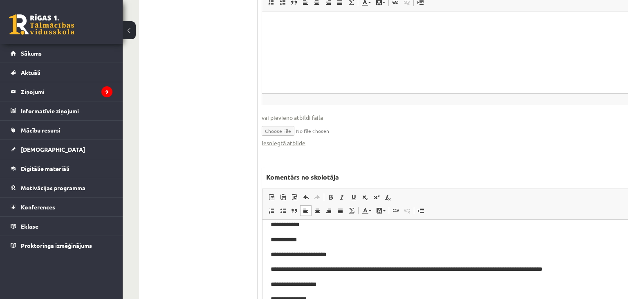
click at [362, 270] on span "**********" at bounding box center [407, 269] width 272 height 6
click at [447, 270] on span "**********" at bounding box center [405, 269] width 269 height 6
drag, startPoint x: 435, startPoint y: 272, endPoint x: 465, endPoint y: 271, distance: 29.5
click at [465, 271] on span "**********" at bounding box center [405, 269] width 269 height 6
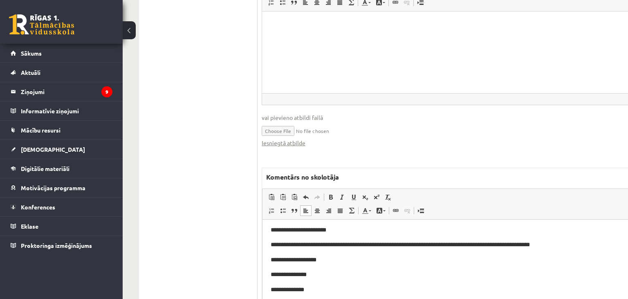
scroll to position [129, 0]
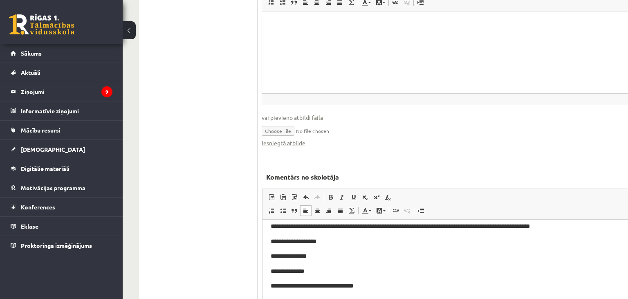
click at [338, 239] on p "**********" at bounding box center [474, 241] width 407 height 9
click at [303, 225] on span "**********" at bounding box center [400, 226] width 259 height 6
click at [323, 238] on p "**********" at bounding box center [474, 241] width 407 height 9
click at [543, 189] on span "Editor toolbars Paste Keyboard shortcut Ctrl+V Paste as plain text Keyboard sho…" at bounding box center [475, 204] width 424 height 31
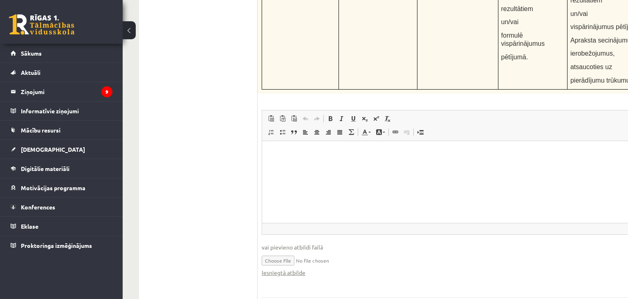
scroll to position [3169, 0]
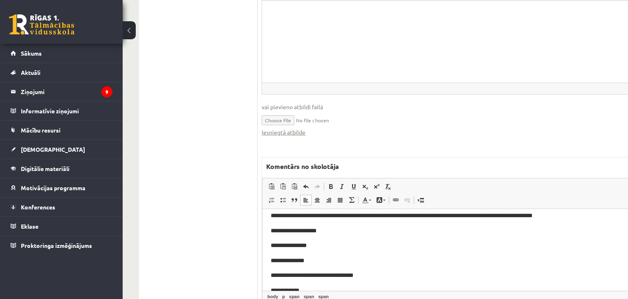
click at [336, 237] on body "**********" at bounding box center [474, 191] width 407 height 207
click at [371, 243] on p "**********" at bounding box center [474, 245] width 407 height 9
drag, startPoint x: 333, startPoint y: 252, endPoint x: 333, endPoint y: 260, distance: 8.2
click at [333, 256] on body "**********" at bounding box center [474, 191] width 407 height 207
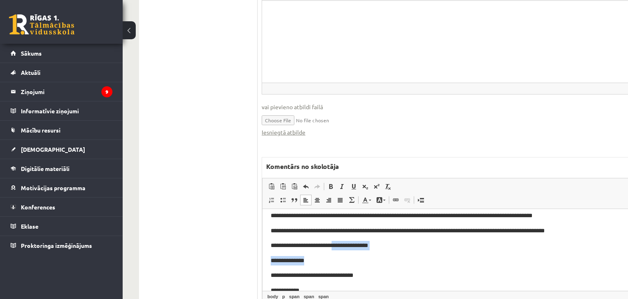
click at [346, 266] on body "**********" at bounding box center [474, 191] width 407 height 207
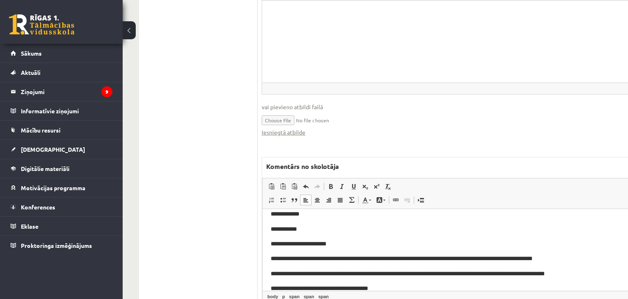
scroll to position [134, 0]
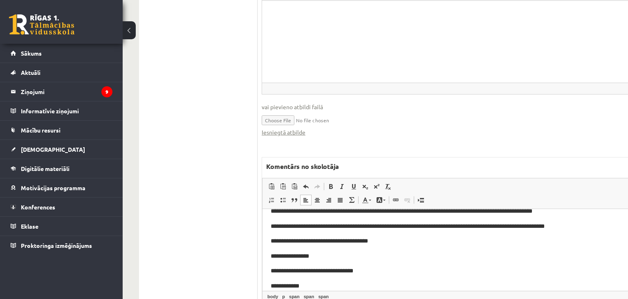
click at [378, 269] on p "**********" at bounding box center [474, 270] width 407 height 9
click at [316, 287] on p "**********" at bounding box center [474, 285] width 407 height 9
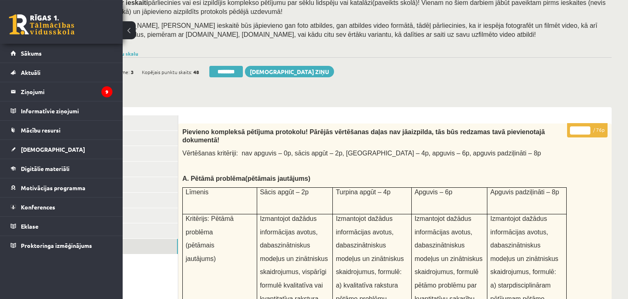
scroll to position [36, 51]
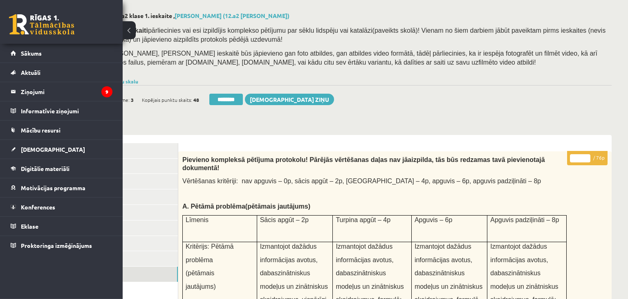
click at [574, 157] on input "**" at bounding box center [580, 158] width 20 height 8
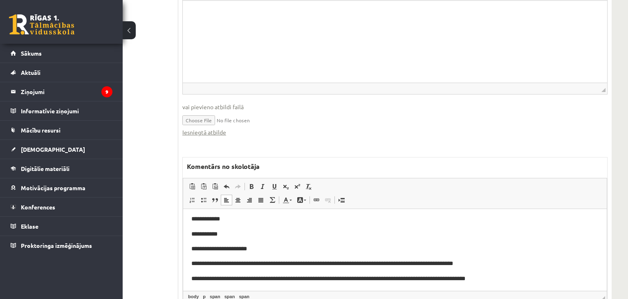
scroll to position [86, 0]
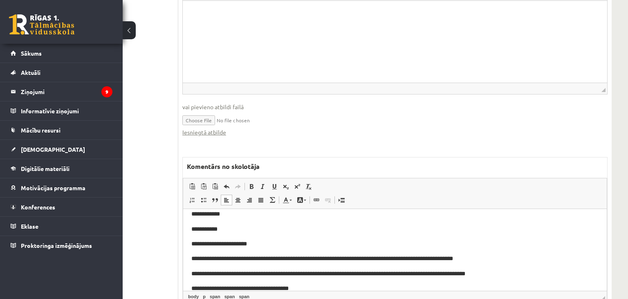
click at [285, 246] on p "**********" at bounding box center [394, 243] width 407 height 9
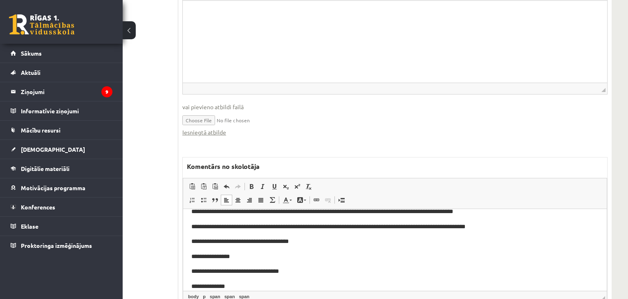
scroll to position [134, 0]
click at [261, 229] on span "**********" at bounding box center [328, 226] width 274 height 6
click at [246, 243] on span "**********" at bounding box center [239, 241] width 97 height 6
click at [234, 260] on p "**********" at bounding box center [394, 256] width 407 height 9
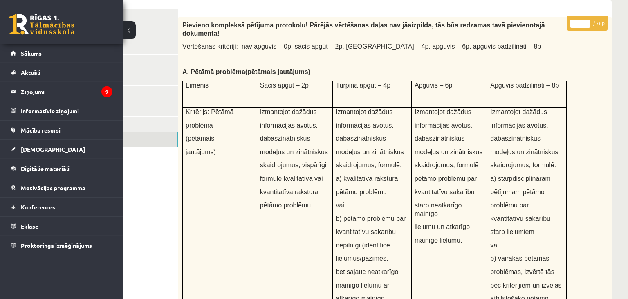
scroll to position [0, 51]
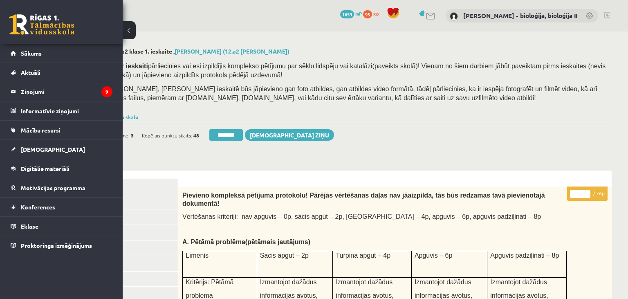
click at [573, 199] on p "** / 76p" at bounding box center [587, 193] width 40 height 14
click at [573, 191] on input "**" at bounding box center [580, 194] width 20 height 8
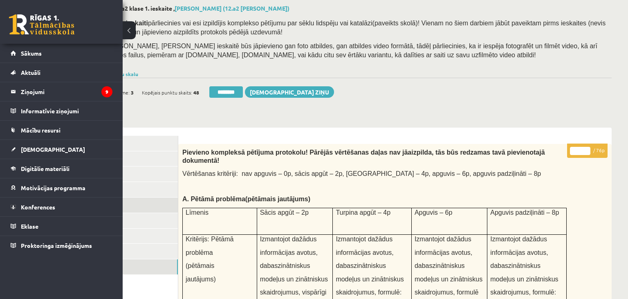
type input "**"
click at [166, 207] on link "5. uzdevums" at bounding box center [123, 205] width 110 height 15
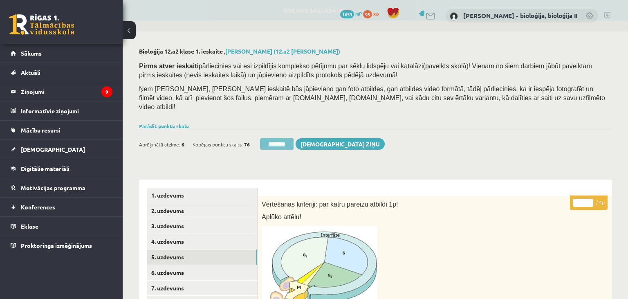
scroll to position [0, 0]
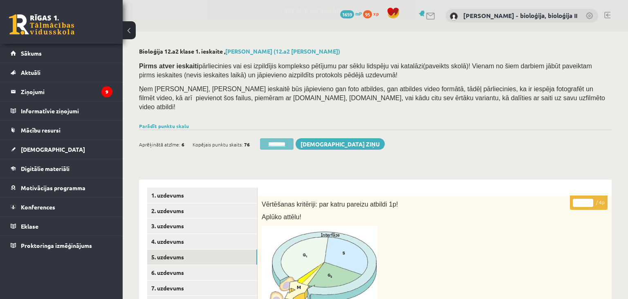
click at [281, 138] on input "********" at bounding box center [277, 143] width 34 height 11
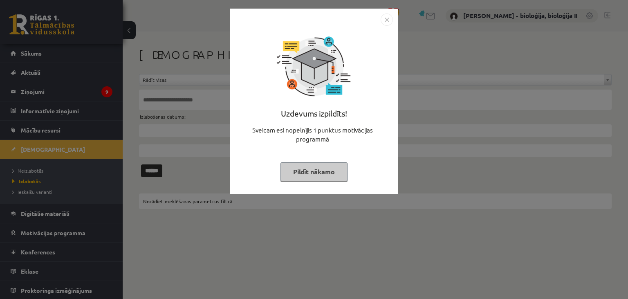
click at [335, 168] on button "Pildīt nākamo" at bounding box center [314, 171] width 67 height 19
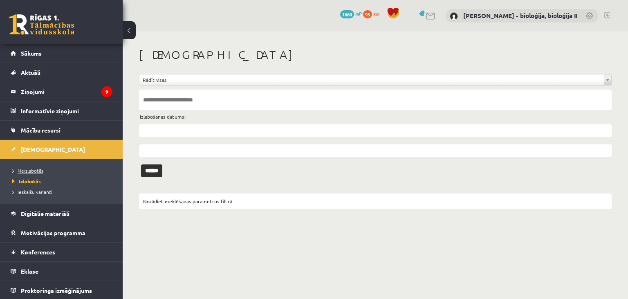
click at [48, 172] on link "Neizlabotās" at bounding box center [63, 170] width 102 height 7
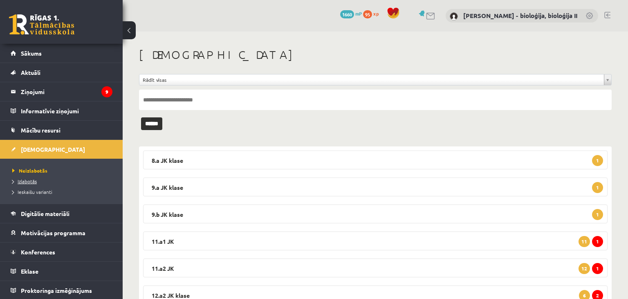
click at [62, 180] on link "Izlabotās" at bounding box center [63, 180] width 102 height 7
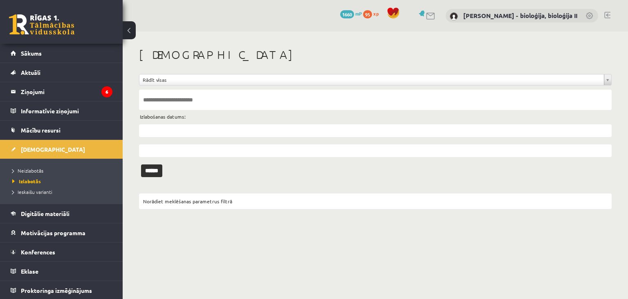
click at [243, 92] on input "text" at bounding box center [375, 100] width 473 height 20
type input "*"
type input "******"
click at [141, 164] on input "******" at bounding box center [151, 170] width 21 height 13
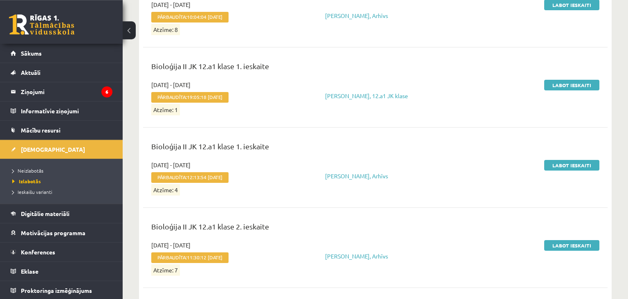
scroll to position [604, 0]
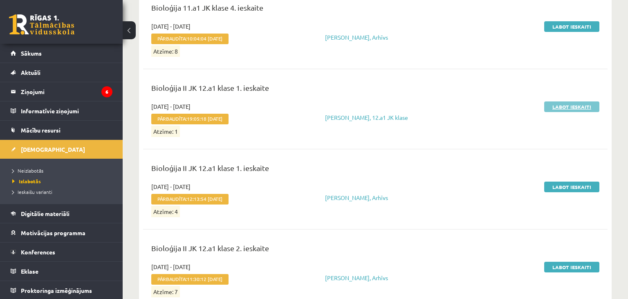
click at [559, 106] on link "Labot ieskaiti" at bounding box center [571, 106] width 55 height 11
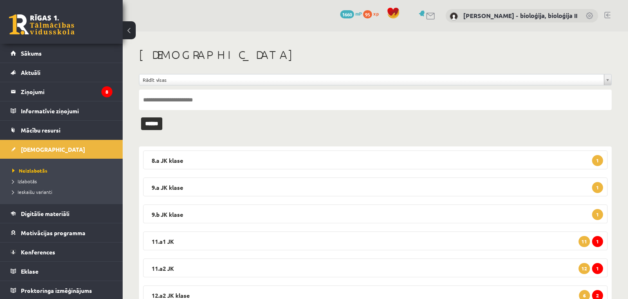
click at [197, 96] on input "text" at bounding box center [375, 100] width 473 height 20
type input "******"
click at [141, 117] on input "******" at bounding box center [151, 123] width 21 height 13
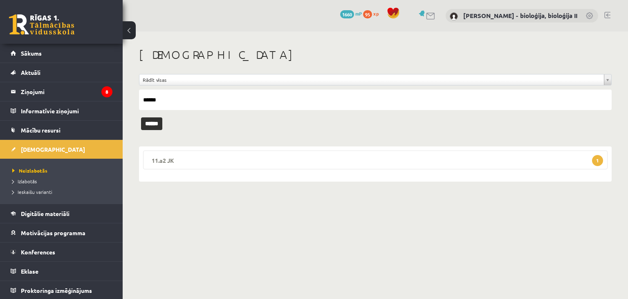
click at [203, 160] on legend "11.a2 JK 1" at bounding box center [375, 160] width 465 height 19
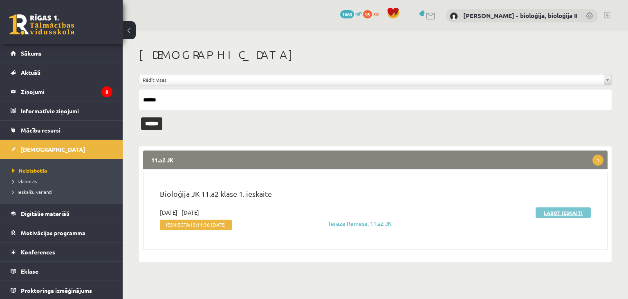
click at [563, 210] on link "Labot ieskaiti" at bounding box center [563, 212] width 55 height 11
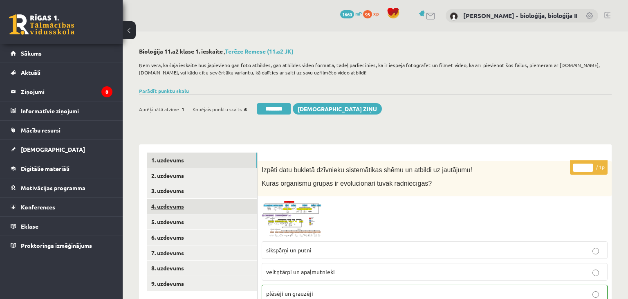
click at [184, 209] on link "4. uzdevums" at bounding box center [202, 206] width 110 height 15
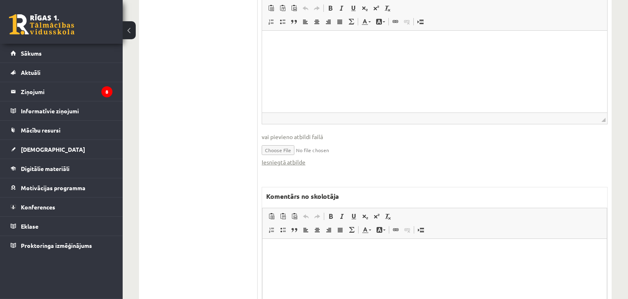
scroll to position [432, 0]
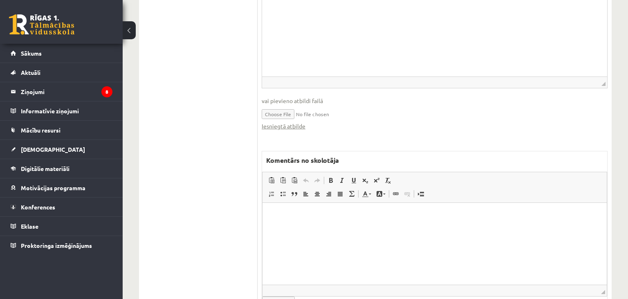
click at [313, 239] on html at bounding box center [435, 244] width 344 height 82
click at [297, 122] on link "Iesniegtā atbilde" at bounding box center [284, 126] width 44 height 9
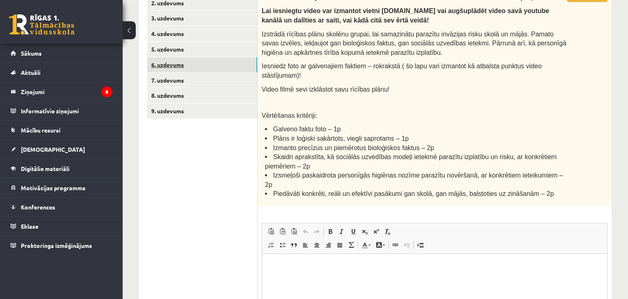
click at [210, 65] on link "6. uzdevums" at bounding box center [202, 64] width 110 height 15
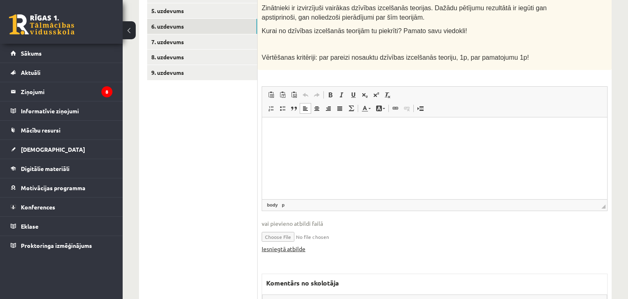
scroll to position [0, 0]
click at [294, 246] on link "Iesniegtā atbilde" at bounding box center [284, 249] width 44 height 9
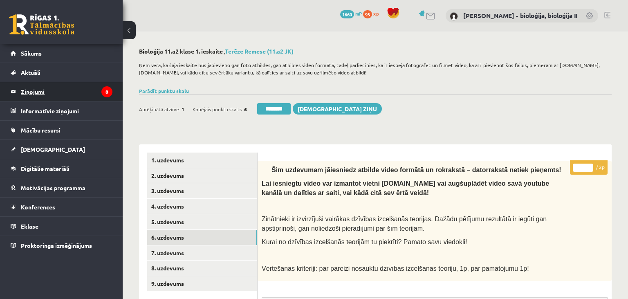
click at [28, 92] on legend "Ziņojumi 8" at bounding box center [67, 91] width 92 height 19
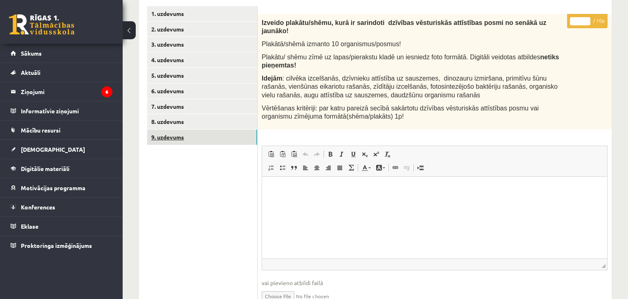
click at [180, 141] on link "9. uzdevums" at bounding box center [202, 137] width 110 height 15
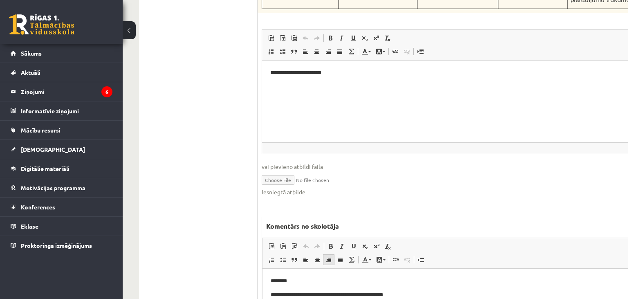
scroll to position [3158, 0]
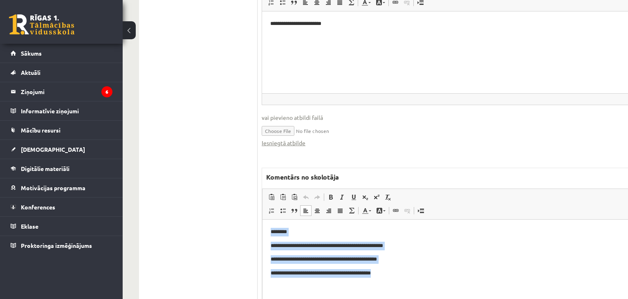
drag, startPoint x: 270, startPoint y: 247, endPoint x: 247, endPoint y: 223, distance: 32.7
click at [263, 223] on html "**********" at bounding box center [475, 261] width 424 height 82
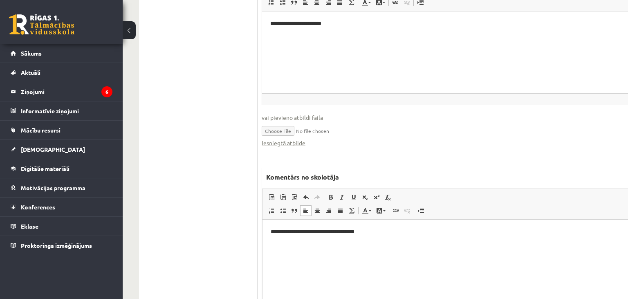
type input "**********"
click at [293, 139] on link "Iesniegtā atbilde" at bounding box center [284, 143] width 44 height 9
click at [455, 71] on html "**********" at bounding box center [474, 52] width 425 height 82
click at [373, 233] on p "**********" at bounding box center [475, 232] width 408 height 9
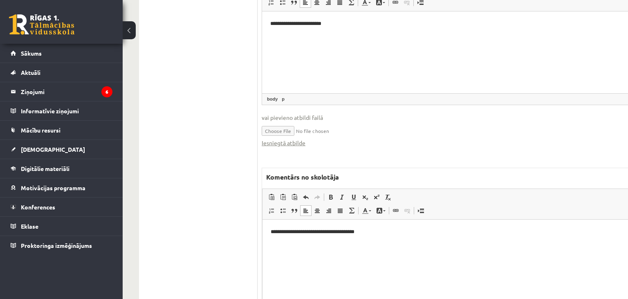
scroll to position [2985, 0]
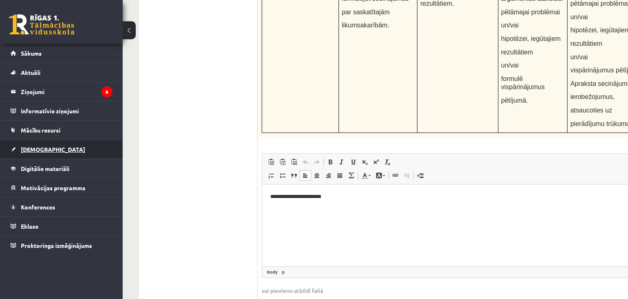
click at [35, 148] on span "[DEMOGRAPHIC_DATA]" at bounding box center [53, 149] width 64 height 7
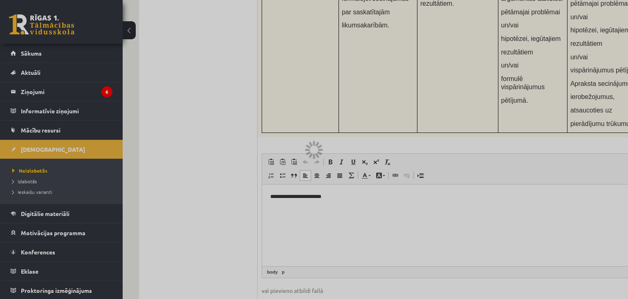
scroll to position [34, 0]
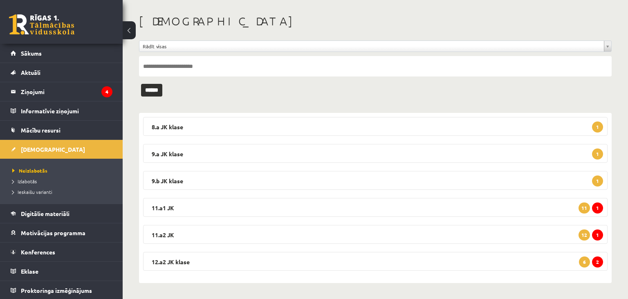
click at [222, 61] on input "text" at bounding box center [375, 66] width 473 height 20
type input "********"
click at [141, 84] on input "******" at bounding box center [151, 90] width 21 height 13
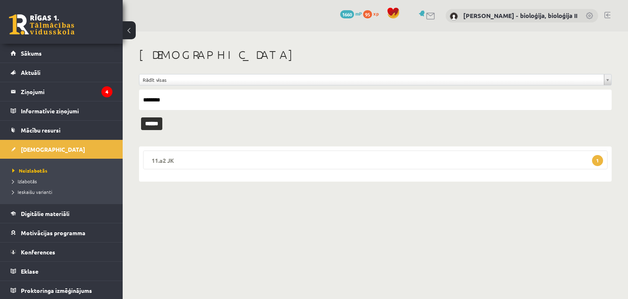
click at [202, 157] on legend "11.a2 JK 1" at bounding box center [375, 160] width 465 height 19
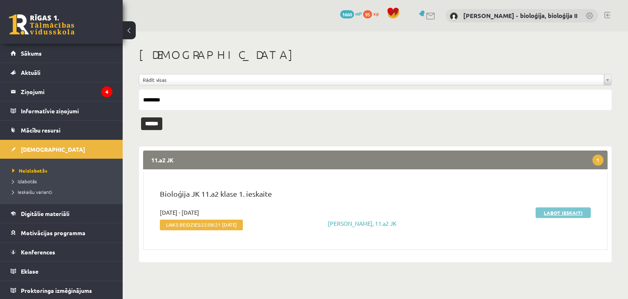
click at [571, 215] on link "Labot ieskaiti" at bounding box center [563, 212] width 55 height 11
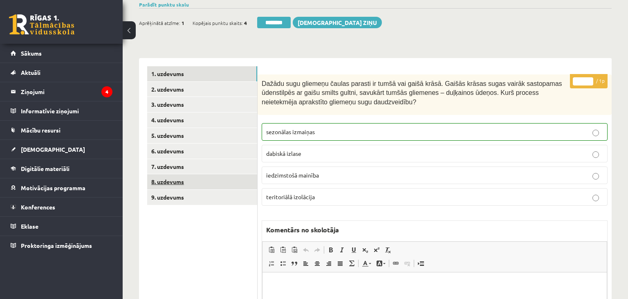
click at [176, 182] on link "8. uzdevums" at bounding box center [202, 181] width 110 height 15
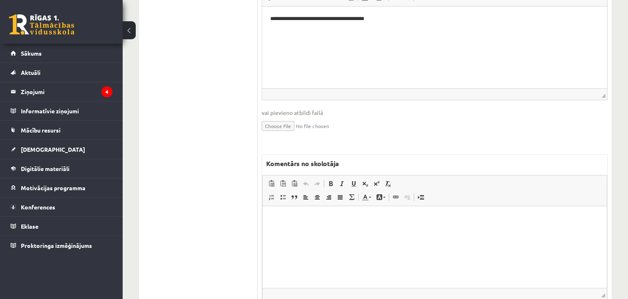
scroll to position [636, 0]
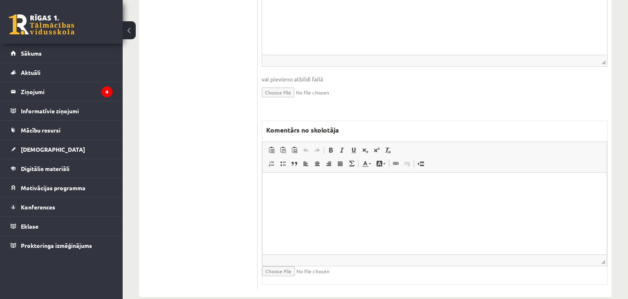
click at [278, 266] on input "file" at bounding box center [310, 271] width 97 height 10
click at [355, 209] on html at bounding box center [435, 214] width 344 height 82
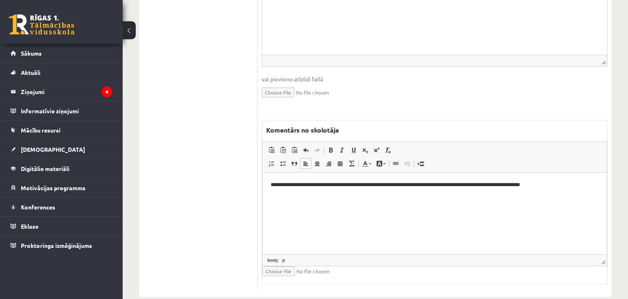
click at [580, 190] on html "**********" at bounding box center [435, 214] width 344 height 82
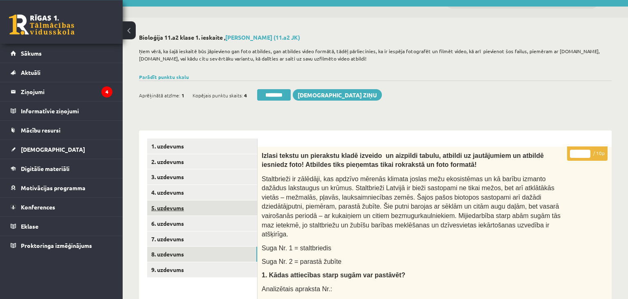
scroll to position [0, 0]
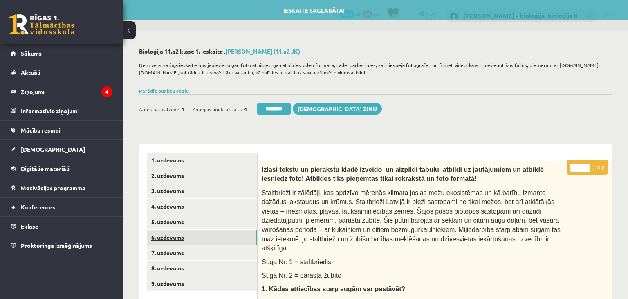
click at [199, 238] on link "6. uzdevums" at bounding box center [202, 237] width 110 height 15
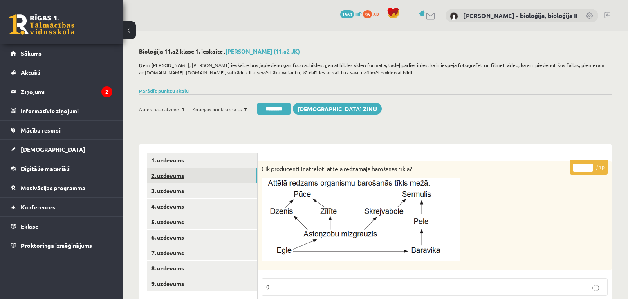
click at [184, 181] on link "2. uzdevums" at bounding box center [202, 175] width 110 height 15
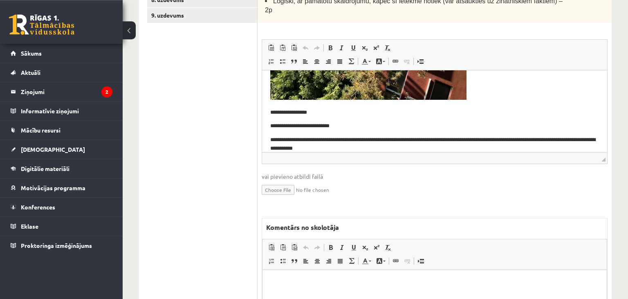
scroll to position [302, 0]
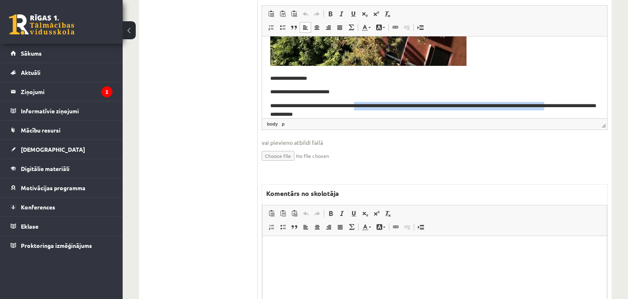
drag, startPoint x: 370, startPoint y: 106, endPoint x: 530, endPoint y: 99, distance: 160.4
click at [576, 106] on p "**********" at bounding box center [434, 109] width 329 height 17
click at [354, 109] on p "**********" at bounding box center [434, 109] width 329 height 17
drag, startPoint x: 330, startPoint y: 107, endPoint x: 790, endPoint y: 150, distance: 461.7
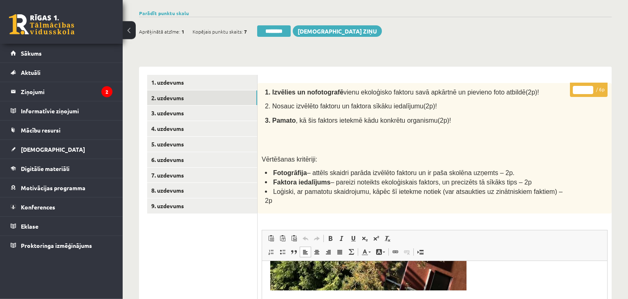
scroll to position [43, 0]
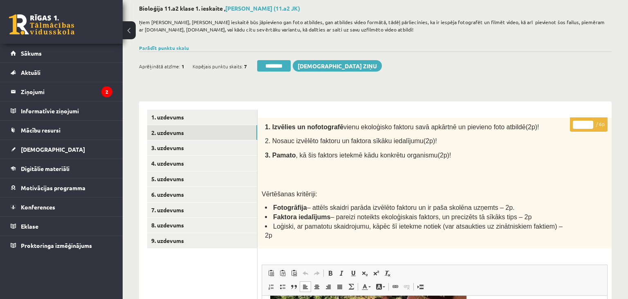
click at [588, 121] on input "*" at bounding box center [583, 125] width 20 height 8
type input "*"
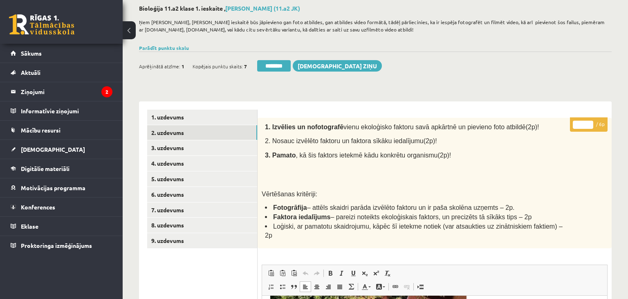
click at [588, 121] on input "*" at bounding box center [583, 125] width 20 height 8
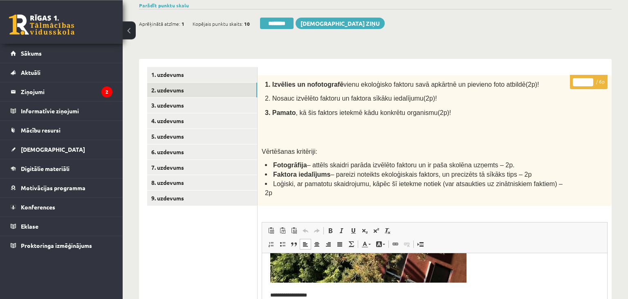
scroll to position [129, 0]
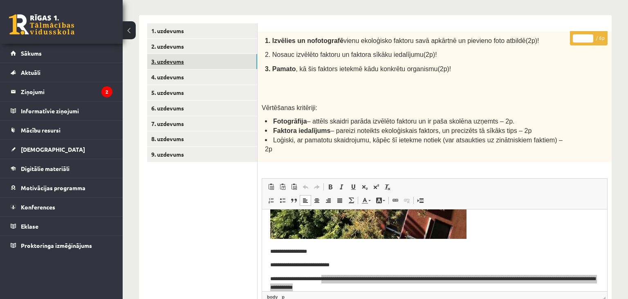
click at [184, 62] on link "3. uzdevums" at bounding box center [202, 61] width 110 height 15
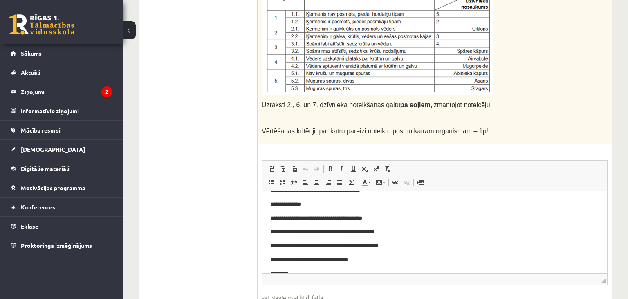
scroll to position [43, 0]
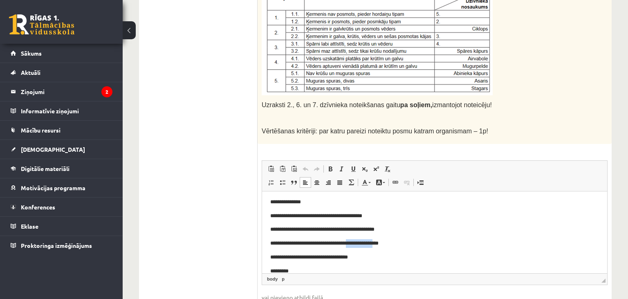
click at [379, 245] on p "**********" at bounding box center [434, 243] width 329 height 9
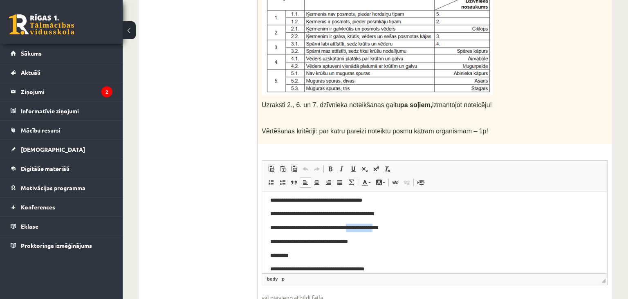
scroll to position [73, 0]
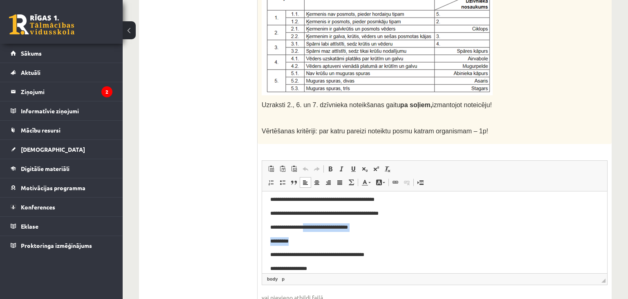
drag, startPoint x: 310, startPoint y: 227, endPoint x: 366, endPoint y: 236, distance: 57.6
click at [366, 236] on body "**********" at bounding box center [434, 199] width 329 height 146
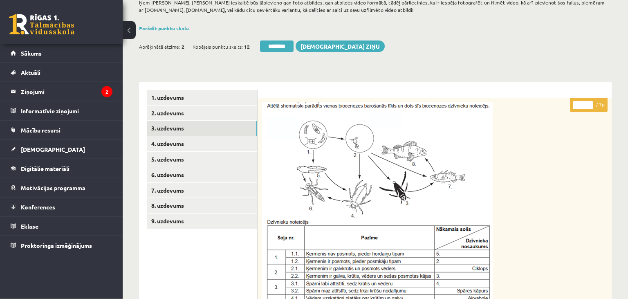
scroll to position [43, 0]
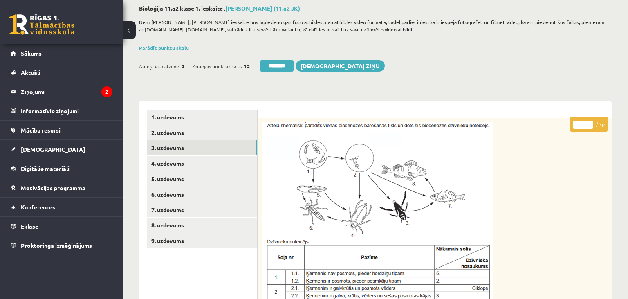
click at [590, 122] on input "*" at bounding box center [583, 125] width 20 height 8
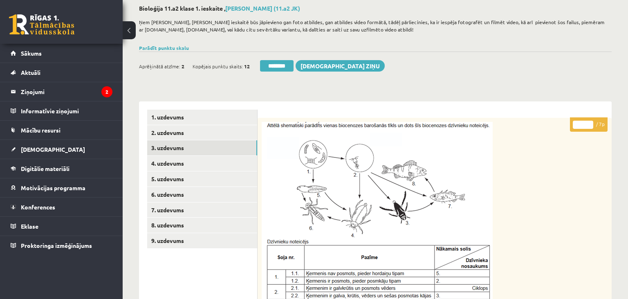
click at [590, 122] on input "*" at bounding box center [583, 125] width 20 height 8
type input "*"
click at [590, 122] on input "*" at bounding box center [583, 125] width 20 height 8
click at [179, 161] on link "4. uzdevums" at bounding box center [202, 163] width 110 height 15
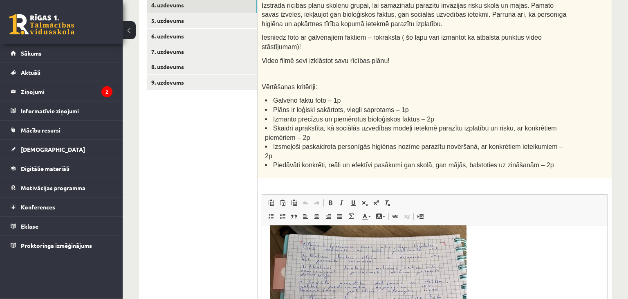
scroll to position [185, 0]
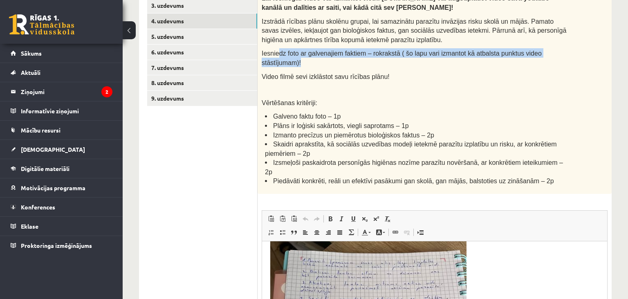
drag, startPoint x: 279, startPoint y: 53, endPoint x: 576, endPoint y: 49, distance: 297.3
click at [576, 49] on div "Šim uzdevumam jāiesniedz atbilde video formātā un rokrakstā – datorrakstā netie…" at bounding box center [435, 84] width 354 height 218
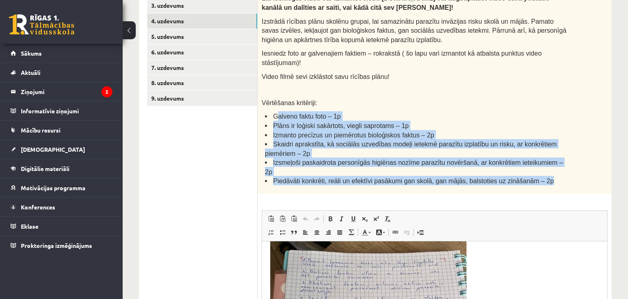
drag, startPoint x: 274, startPoint y: 109, endPoint x: 537, endPoint y: 159, distance: 268.2
click at [549, 170] on div "Šim uzdevumam jāiesniedz atbilde video formātā un rokrakstā – datorrakstā netie…" at bounding box center [435, 84] width 354 height 218
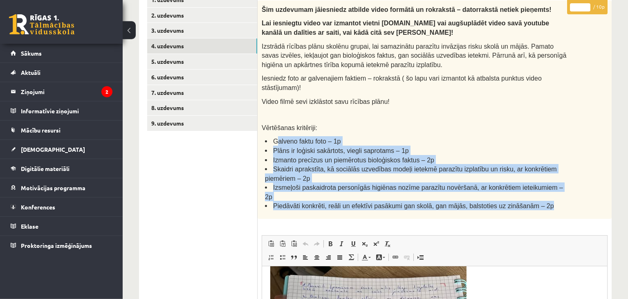
scroll to position [142, 0]
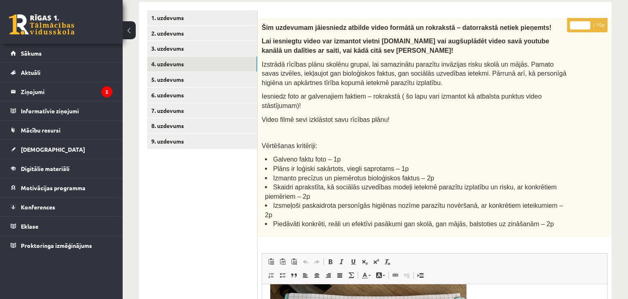
drag, startPoint x: 281, startPoint y: 149, endPoint x: 343, endPoint y: 148, distance: 62.2
click at [343, 154] on li "Galveno faktu foto – 1p" at bounding box center [416, 158] width 302 height 9
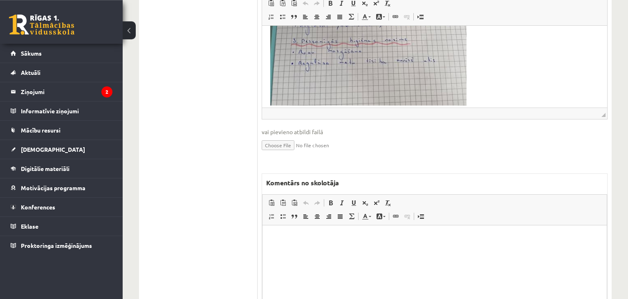
scroll to position [401, 0]
click at [319, 244] on html at bounding box center [435, 266] width 344 height 82
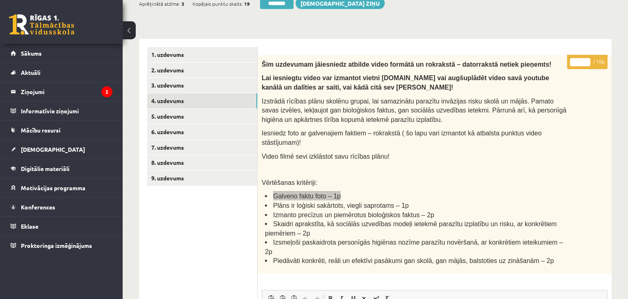
scroll to position [99, 0]
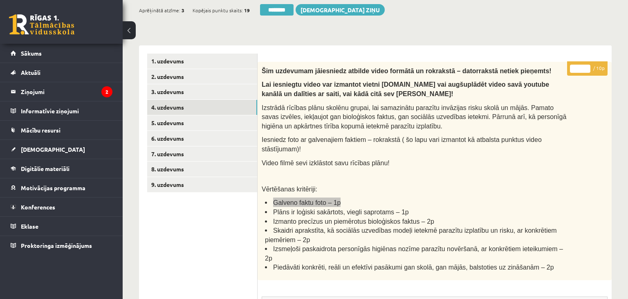
type input "*"
click at [588, 66] on input "*" at bounding box center [580, 69] width 20 height 8
click at [177, 122] on link "5. uzdevums" at bounding box center [202, 122] width 110 height 15
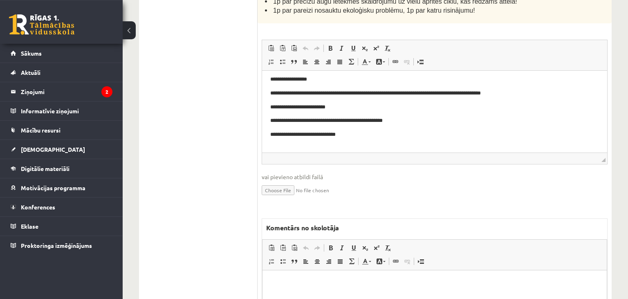
scroll to position [401, 0]
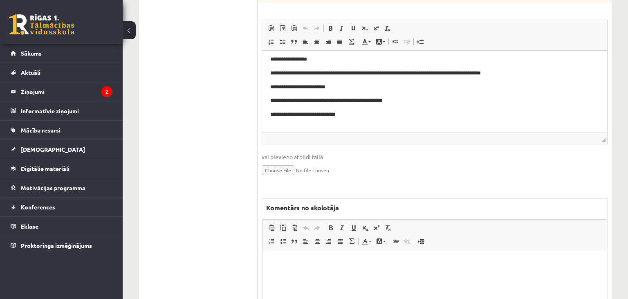
click at [386, 265] on html at bounding box center [435, 291] width 344 height 82
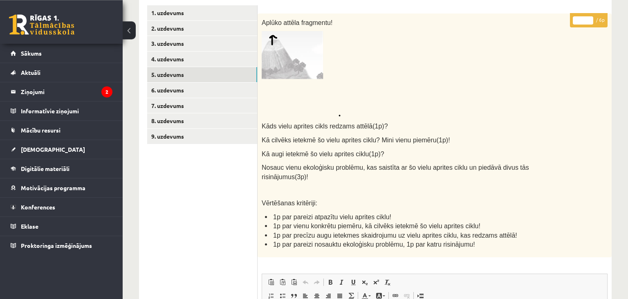
scroll to position [142, 0]
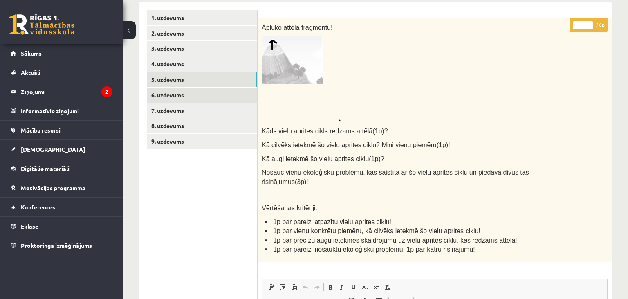
click at [177, 92] on link "6. uzdevums" at bounding box center [202, 95] width 110 height 15
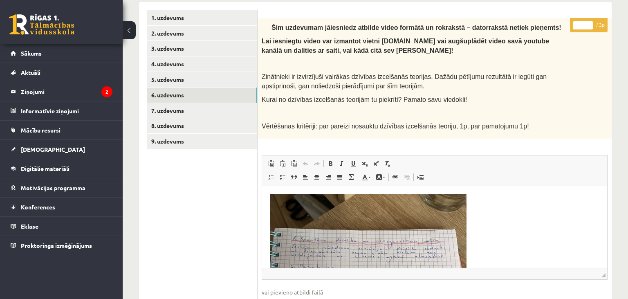
scroll to position [0, 0]
drag, startPoint x: 373, startPoint y: 21, endPoint x: 517, endPoint y: 16, distance: 144.4
click at [517, 18] on div "Šim uzdevumam jāiesniedz atbilde video formātā un rokrakstā – datorrakstā netie…" at bounding box center [435, 78] width 354 height 120
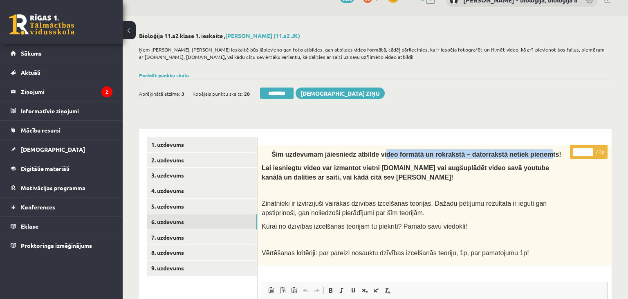
scroll to position [13, 0]
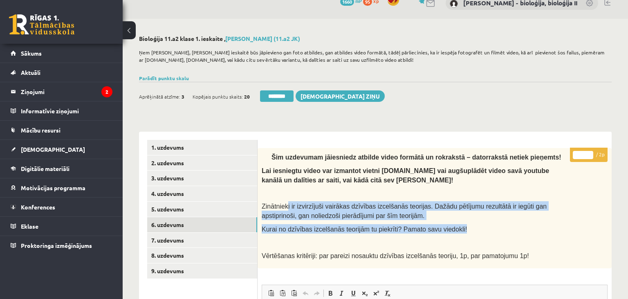
drag, startPoint x: 288, startPoint y: 205, endPoint x: 506, endPoint y: 223, distance: 219.5
click at [506, 223] on div "Šim uzdevumam jāiesniedz atbilde video formātā un rokrakstā – datorrakstā netie…" at bounding box center [435, 208] width 354 height 120
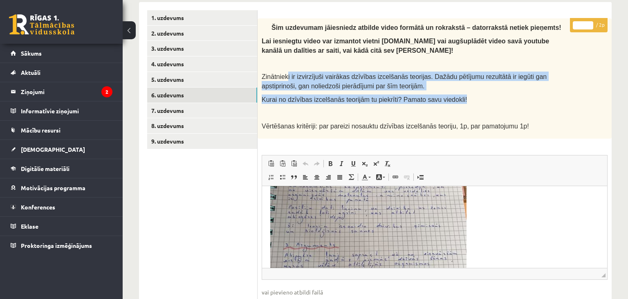
scroll to position [86, 0]
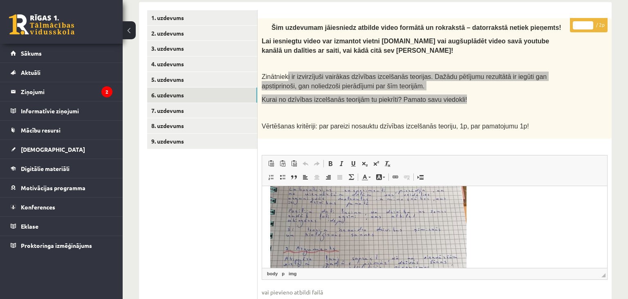
click at [418, 236] on img "Editor, wiswyg-editor-user-answer-47433978607560" at bounding box center [368, 239] width 196 height 262
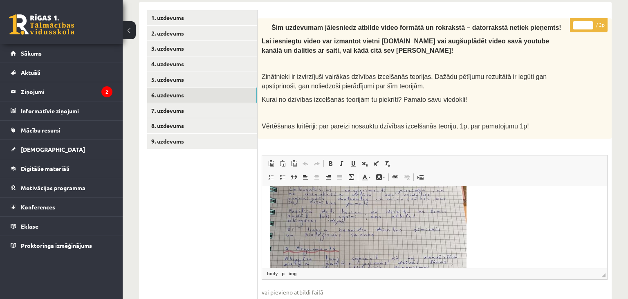
select select
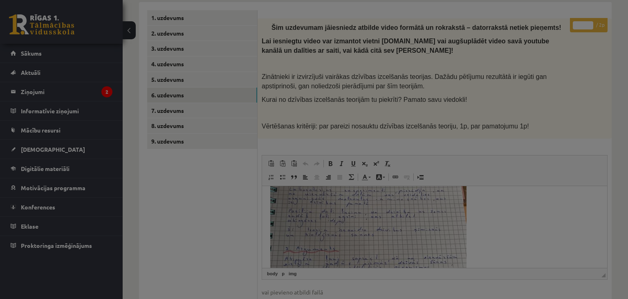
type input "***"
select select "****"
type input "*"
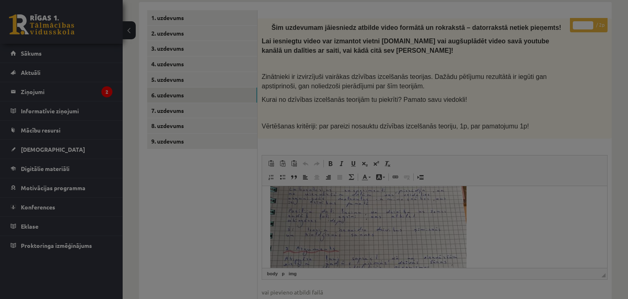
type input "*"
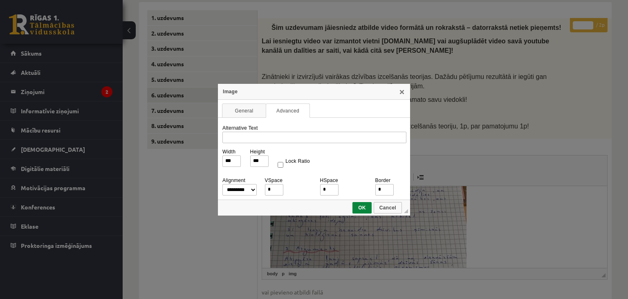
click at [418, 235] on div "**********" at bounding box center [314, 149] width 628 height 299
click at [403, 92] on link "X" at bounding box center [402, 91] width 7 height 7
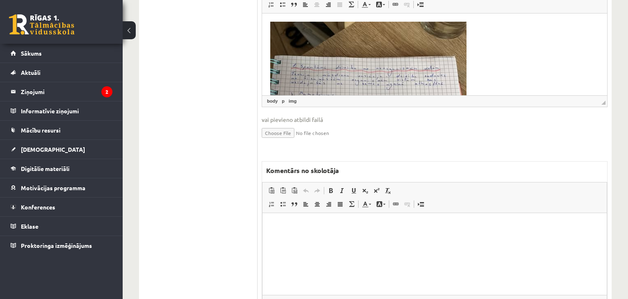
scroll to position [43, 0]
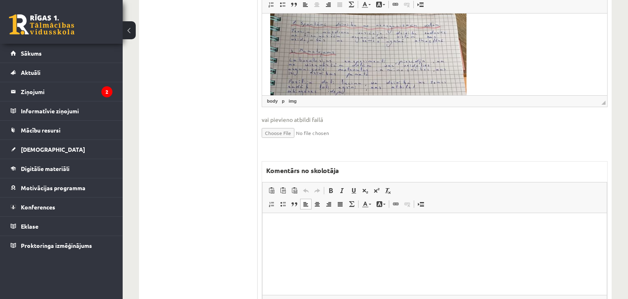
click at [312, 254] on html at bounding box center [435, 254] width 344 height 82
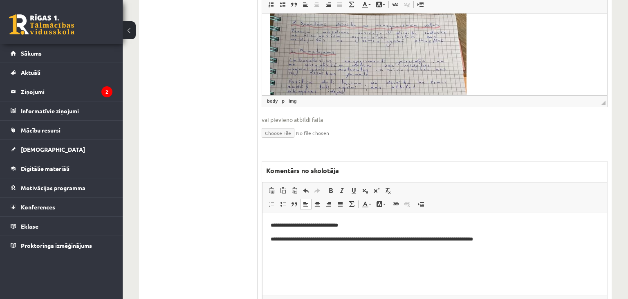
click at [448, 238] on p "**********" at bounding box center [435, 239] width 328 height 9
click at [512, 239] on p "**********" at bounding box center [435, 239] width 328 height 9
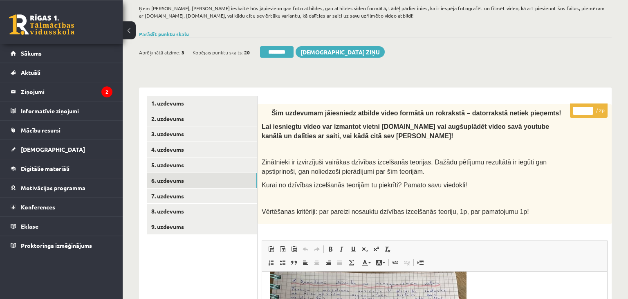
scroll to position [56, 0]
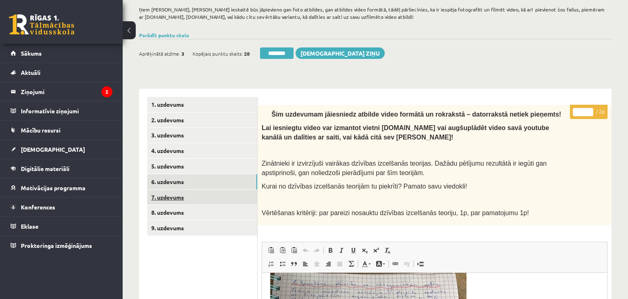
click at [207, 197] on link "7. uzdevums" at bounding box center [202, 197] width 110 height 15
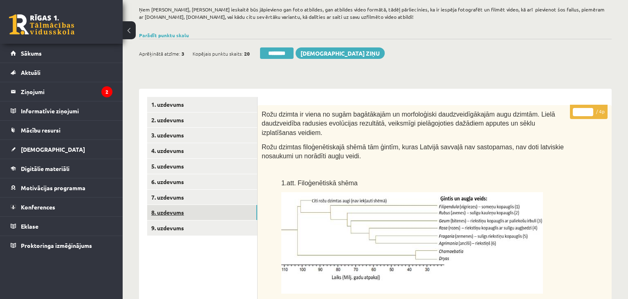
click at [199, 217] on link "8. uzdevums" at bounding box center [202, 212] width 110 height 15
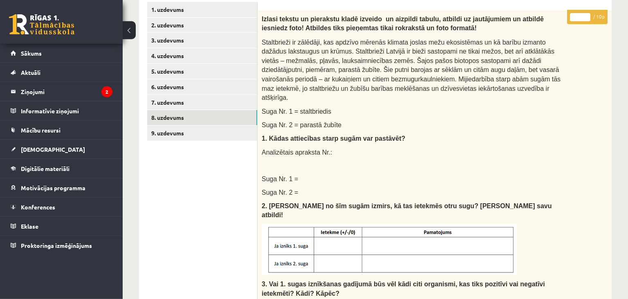
scroll to position [142, 0]
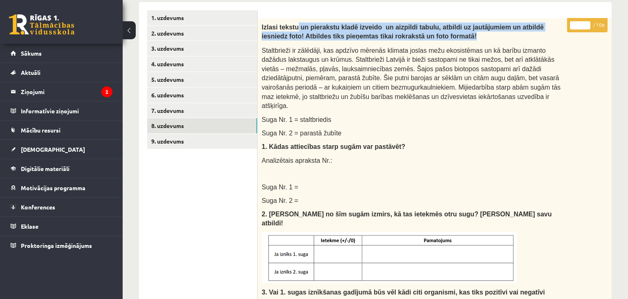
drag, startPoint x: 315, startPoint y: 25, endPoint x: 554, endPoint y: 38, distance: 239.2
click at [554, 38] on p "Izlasi tekstu un pierakstu kladē izveido un aizpildi tabulu, atbildi uz jautāju…" at bounding box center [414, 31] width 305 height 18
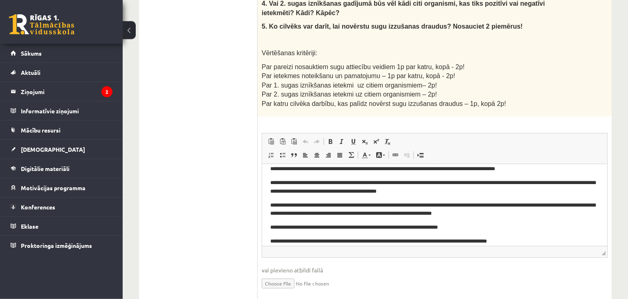
scroll to position [487, 0]
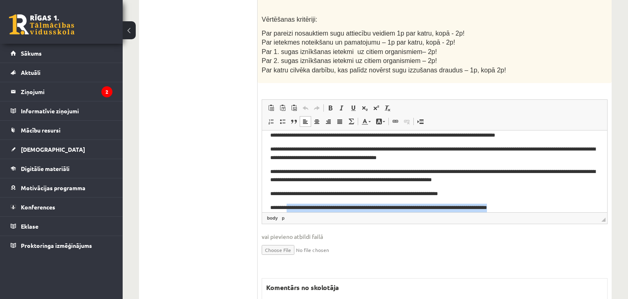
drag, startPoint x: 308, startPoint y: 202, endPoint x: 546, endPoint y: 202, distance: 238.0
click at [546, 202] on body "**********" at bounding box center [434, 157] width 329 height 108
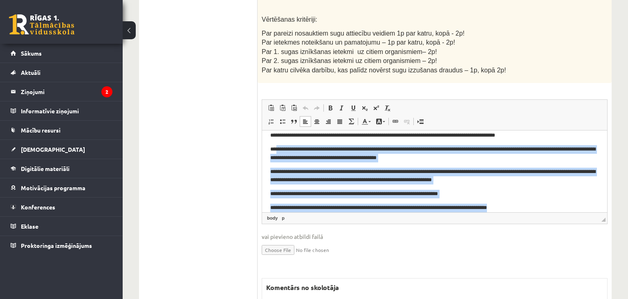
drag, startPoint x: 280, startPoint y: 151, endPoint x: 549, endPoint y: 212, distance: 276.1
click at [549, 177] on html "**********" at bounding box center [434, 136] width 345 height 82
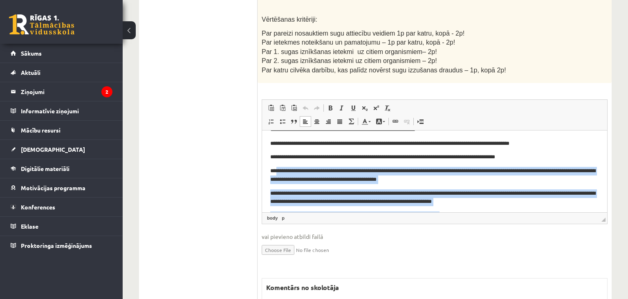
scroll to position [0, 0]
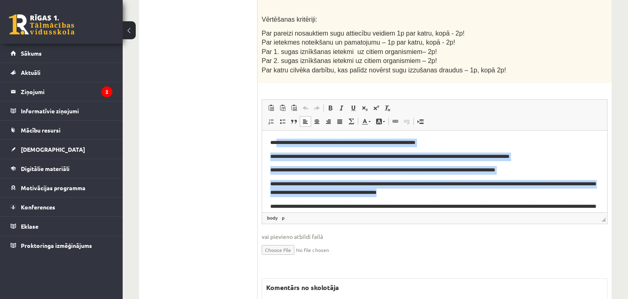
drag, startPoint x: 368, startPoint y: 144, endPoint x: 593, endPoint y: 193, distance: 231.0
click at [593, 193] on body "**********" at bounding box center [434, 192] width 329 height 108
click at [595, 199] on body "**********" at bounding box center [434, 192] width 329 height 108
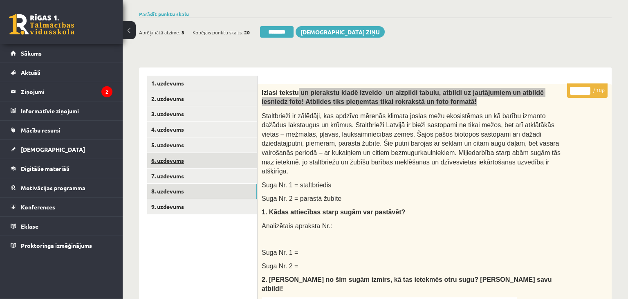
scroll to position [74, 0]
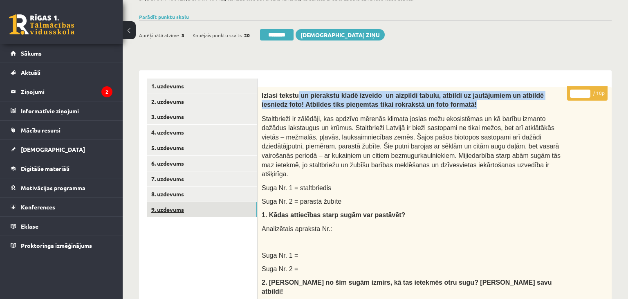
click at [196, 211] on link "9. uzdevums" at bounding box center [202, 209] width 110 height 15
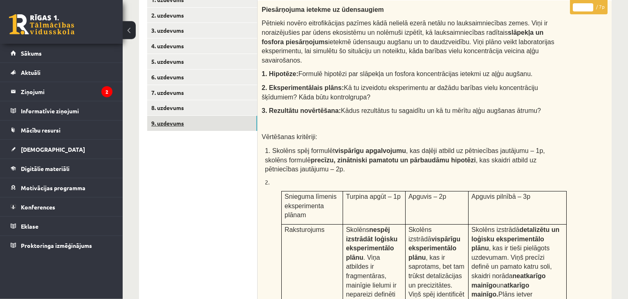
scroll to position [86, 0]
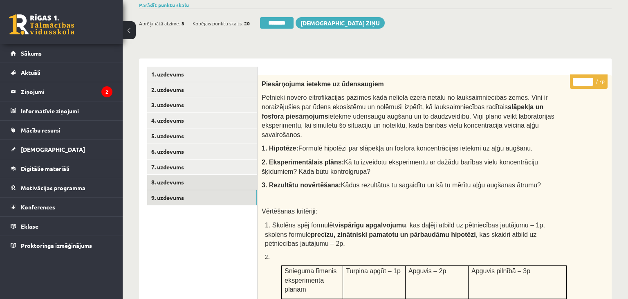
click at [189, 182] on link "8. uzdevums" at bounding box center [202, 182] width 110 height 15
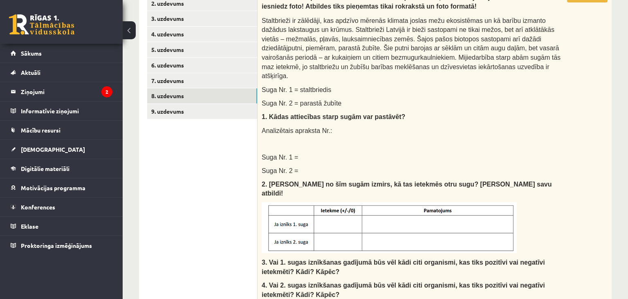
scroll to position [129, 0]
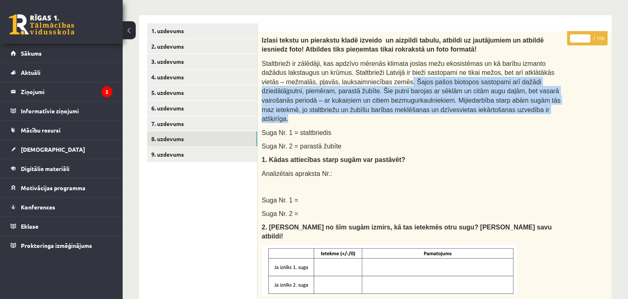
drag, startPoint x: 345, startPoint y: 81, endPoint x: 553, endPoint y: 105, distance: 209.6
click at [553, 105] on p "Staltbrieži ir zālēdāji, kas apdzīvo mērenās klimata joslas mežu ekosistēmas un…" at bounding box center [414, 90] width 305 height 65
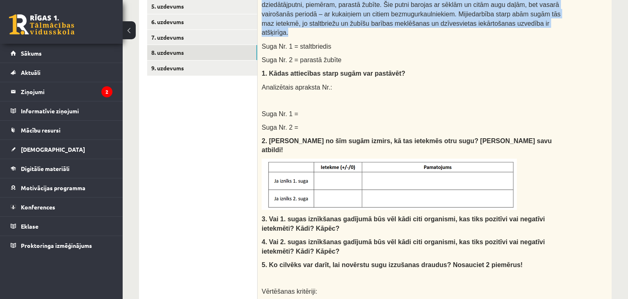
scroll to position [474, 0]
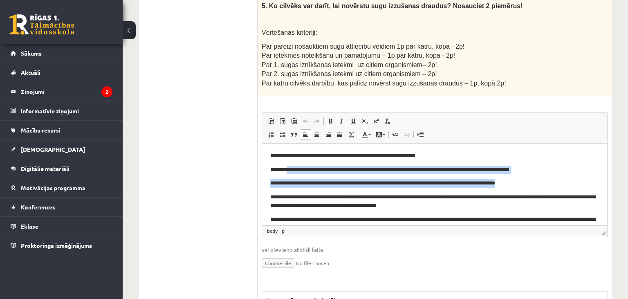
drag, startPoint x: 291, startPoint y: 167, endPoint x: 566, endPoint y: 186, distance: 276.3
click at [566, 186] on body "**********" at bounding box center [434, 205] width 329 height 108
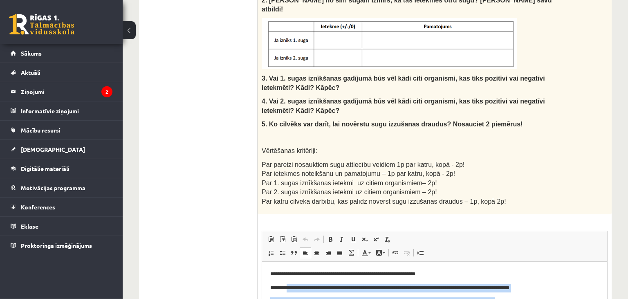
scroll to position [518, 0]
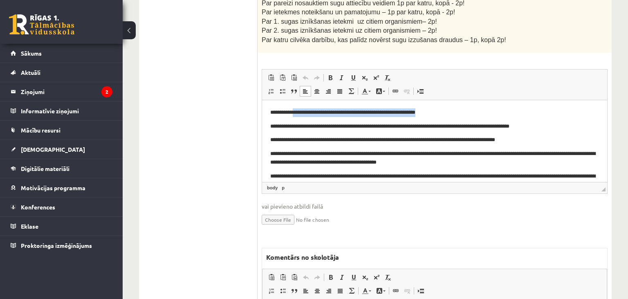
drag, startPoint x: 296, startPoint y: 112, endPoint x: 485, endPoint y: 106, distance: 189.9
click at [485, 106] on html "**********" at bounding box center [434, 141] width 345 height 82
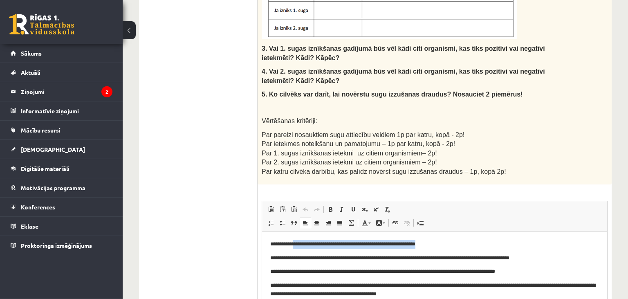
scroll to position [388, 0]
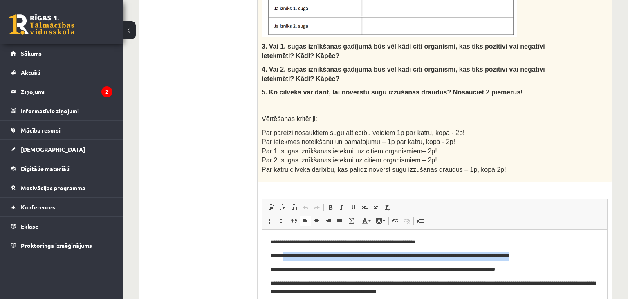
drag, startPoint x: 284, startPoint y: 258, endPoint x: 565, endPoint y: 258, distance: 281.0
click at [565, 258] on p "**********" at bounding box center [434, 256] width 329 height 9
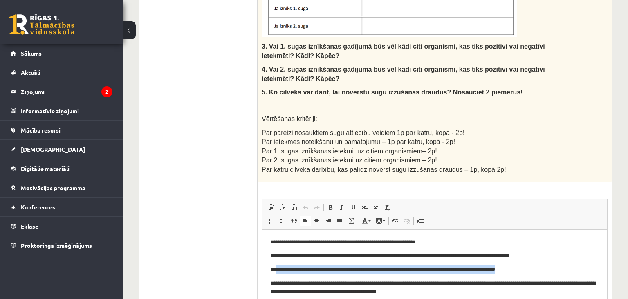
drag, startPoint x: 323, startPoint y: 265, endPoint x: 553, endPoint y: 270, distance: 230.3
click at [553, 270] on body "**********" at bounding box center [434, 292] width 329 height 108
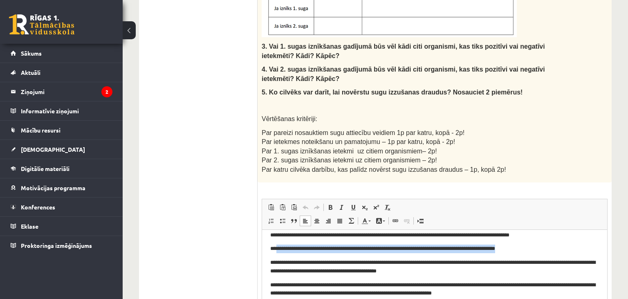
scroll to position [35, 0]
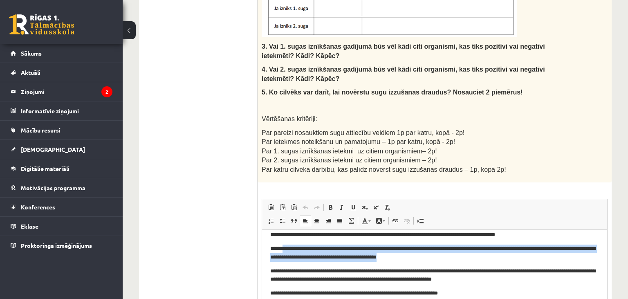
drag, startPoint x: 287, startPoint y: 248, endPoint x: 477, endPoint y: 258, distance: 190.8
click at [477, 258] on p "**********" at bounding box center [434, 252] width 329 height 17
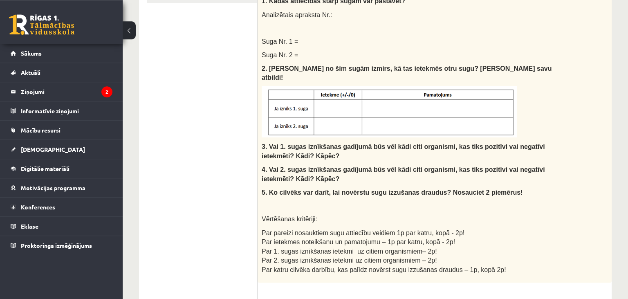
scroll to position [216, 0]
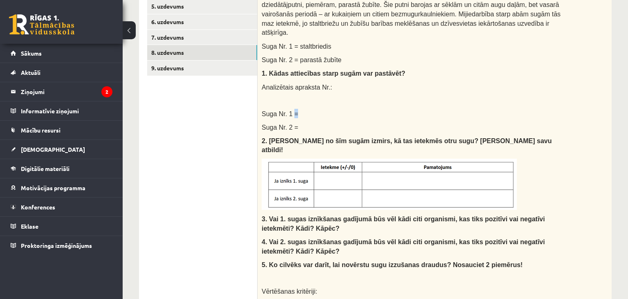
drag, startPoint x: 291, startPoint y: 105, endPoint x: 312, endPoint y: 105, distance: 20.9
click at [312, 109] on p "Suga Nr. 1 =" at bounding box center [414, 113] width 305 height 9
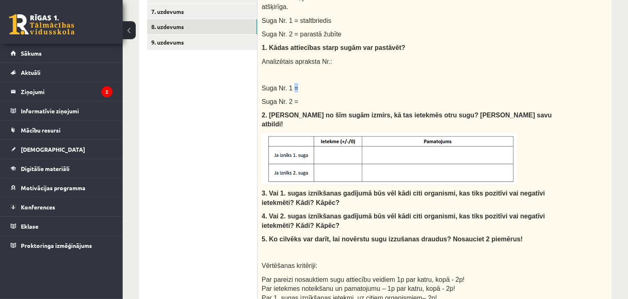
scroll to position [258, 0]
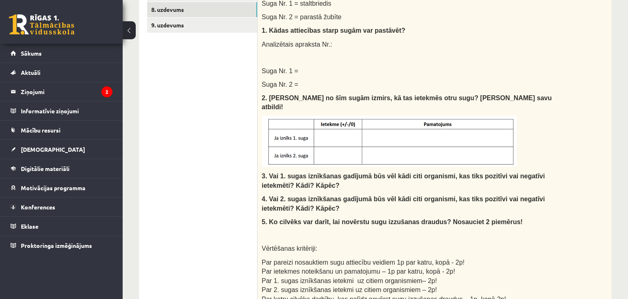
click at [300, 79] on p "Suga Nr. 2 =" at bounding box center [414, 83] width 305 height 9
click at [294, 79] on p "Suga Nr. 2 =" at bounding box center [414, 83] width 305 height 9
click at [291, 81] on span "Suga Nr. 2 =" at bounding box center [280, 84] width 36 height 7
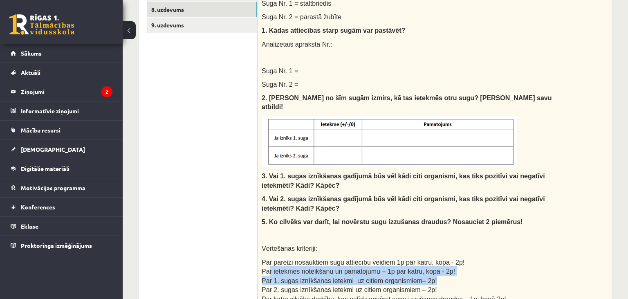
drag, startPoint x: 267, startPoint y: 249, endPoint x: 456, endPoint y: 261, distance: 188.9
click at [456, 261] on ol "Par pareizi nosauktiem sugu attiecību veidiem 1p par katru, kopā - 2p! Par iete…" at bounding box center [414, 280] width 305 height 46
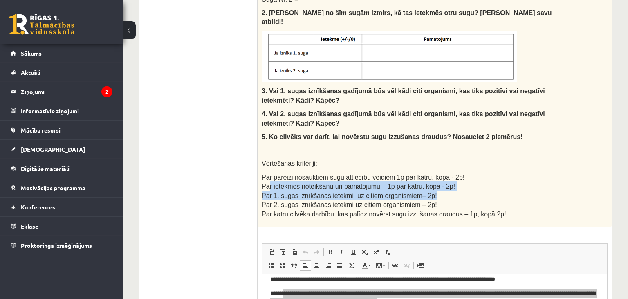
scroll to position [388, 0]
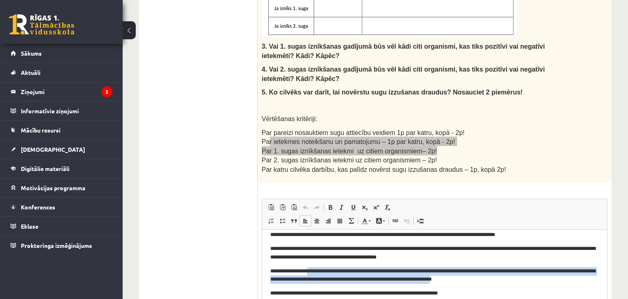
drag, startPoint x: 312, startPoint y: 272, endPoint x: 482, endPoint y: 280, distance: 169.9
click at [482, 280] on p "**********" at bounding box center [434, 275] width 329 height 17
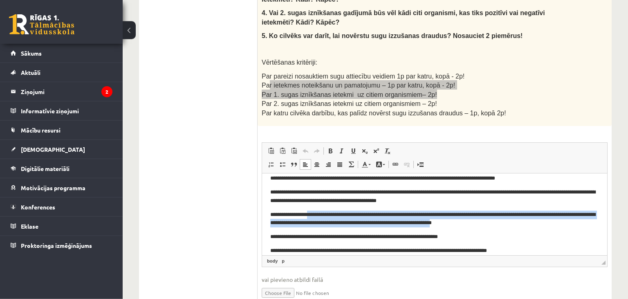
scroll to position [474, 0]
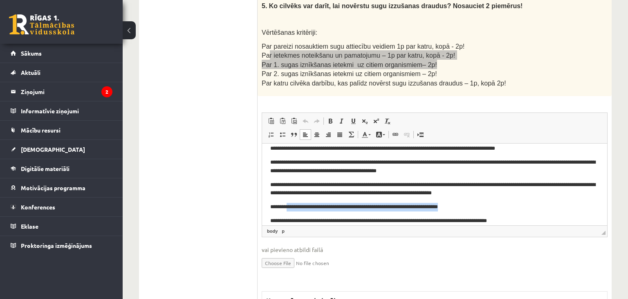
drag, startPoint x: 292, startPoint y: 210, endPoint x: 501, endPoint y: 207, distance: 209.0
click at [501, 207] on p "**********" at bounding box center [434, 206] width 329 height 9
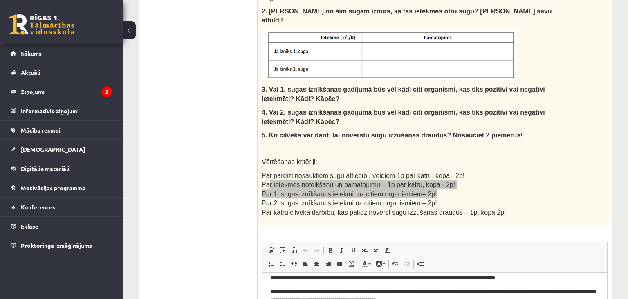
scroll to position [388, 0]
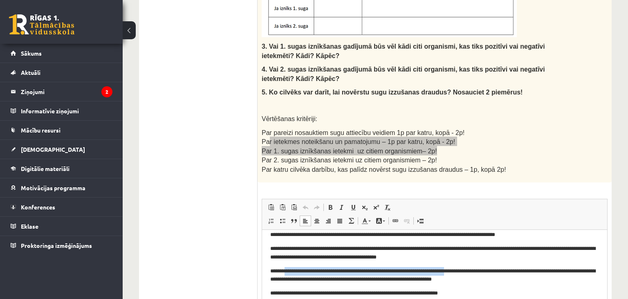
drag, startPoint x: 330, startPoint y: 267, endPoint x: 451, endPoint y: 261, distance: 121.2
click at [465, 270] on body "**********" at bounding box center [434, 257] width 329 height 108
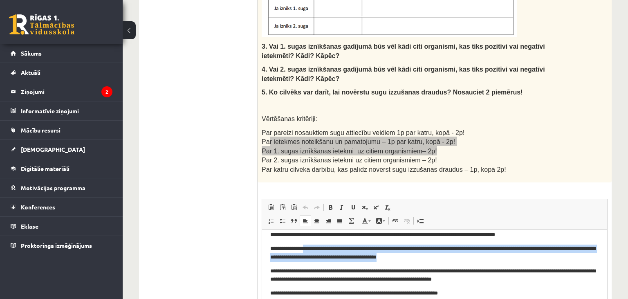
drag, startPoint x: 313, startPoint y: 252, endPoint x: 441, endPoint y: 255, distance: 128.5
click at [441, 255] on p "**********" at bounding box center [434, 252] width 329 height 17
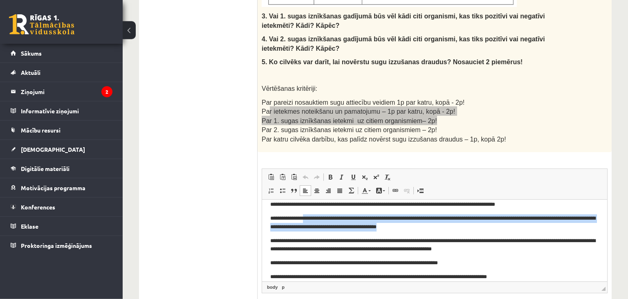
scroll to position [431, 0]
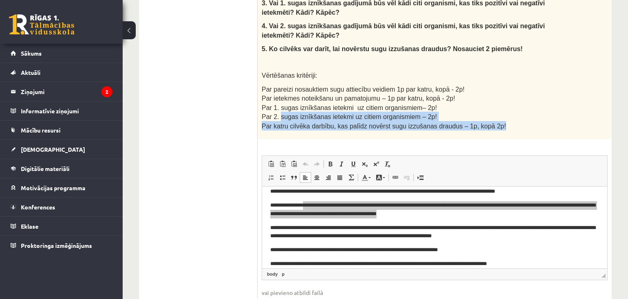
drag, startPoint x: 279, startPoint y: 97, endPoint x: 492, endPoint y: 107, distance: 212.9
click at [492, 107] on ol "Par pareizi nosauktiem sugu attiecību veidiem 1p par katru, kopā - 2p! Par iete…" at bounding box center [414, 107] width 305 height 46
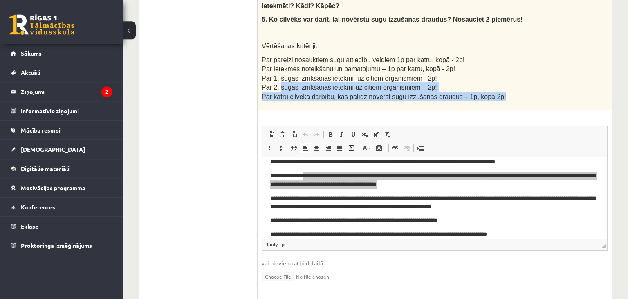
scroll to position [474, 0]
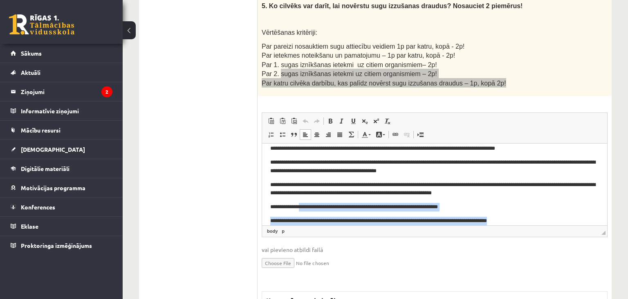
drag, startPoint x: 330, startPoint y: 209, endPoint x: 557, endPoint y: 224, distance: 227.5
click at [557, 224] on body "**********" at bounding box center [434, 171] width 329 height 108
drag, startPoint x: 360, startPoint y: 209, endPoint x: 559, endPoint y: 221, distance: 199.5
click at [559, 221] on body "**********" at bounding box center [434, 171] width 329 height 108
drag, startPoint x: 273, startPoint y: 207, endPoint x: 534, endPoint y: 231, distance: 262.4
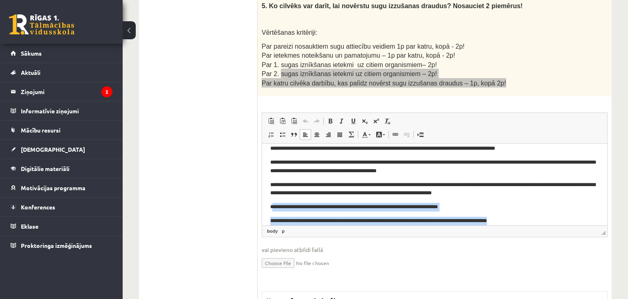
click at [534, 190] on html "**********" at bounding box center [434, 149] width 345 height 82
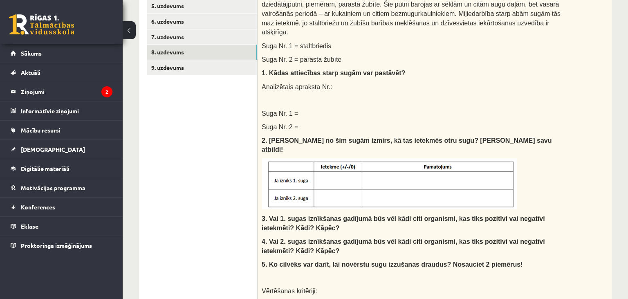
scroll to position [129, 0]
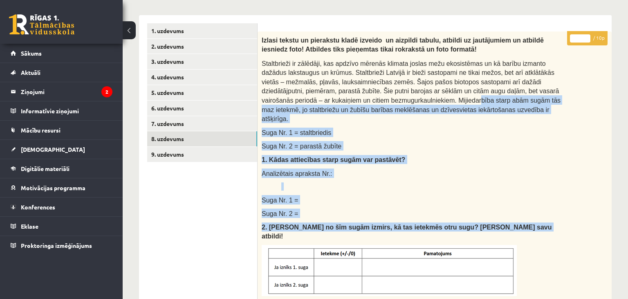
drag, startPoint x: 346, startPoint y: 101, endPoint x: 534, endPoint y: 210, distance: 217.7
click at [534, 210] on div "Izlasi tekstu un pierakstu kladē izveido un aizpildi tabulu, atbildi uz jautāju…" at bounding box center [435, 236] width 354 height 410
click at [293, 170] on span "Analizētais apraksta Nr.:" at bounding box center [297, 173] width 71 height 7
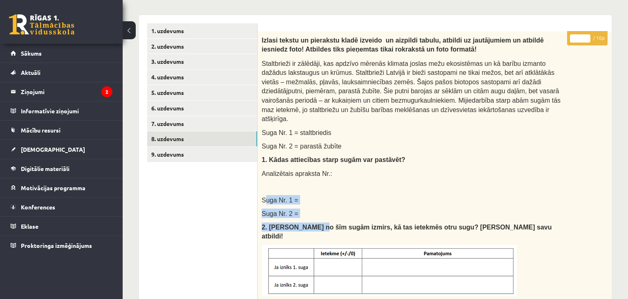
drag, startPoint x: 265, startPoint y: 195, endPoint x: 308, endPoint y: 213, distance: 45.5
click at [308, 213] on div "Izlasi tekstu un pierakstu kladē izveido un aizpildi tabulu, atbildi uz jautāju…" at bounding box center [435, 236] width 354 height 410
click at [182, 154] on link "9. uzdevums" at bounding box center [202, 154] width 110 height 15
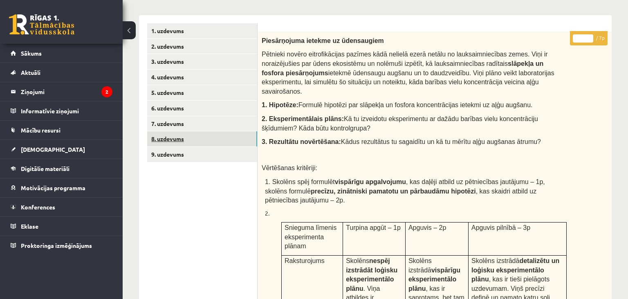
click at [183, 142] on link "8. uzdevums" at bounding box center [202, 138] width 110 height 15
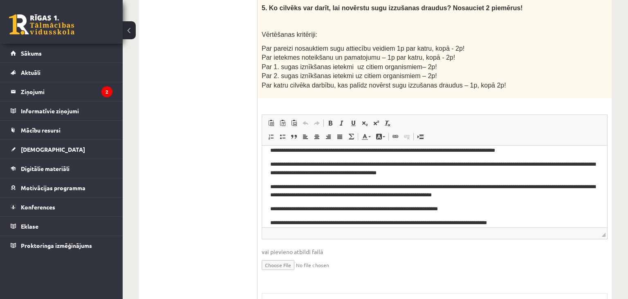
scroll to position [636, 0]
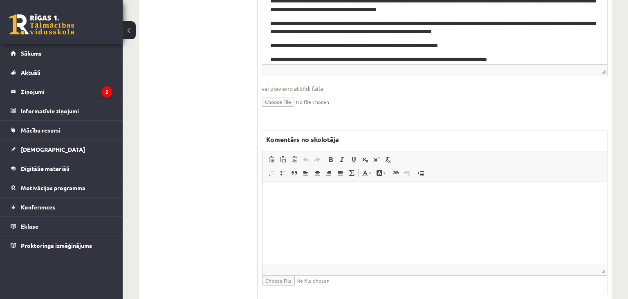
click at [339, 233] on html at bounding box center [435, 223] width 344 height 82
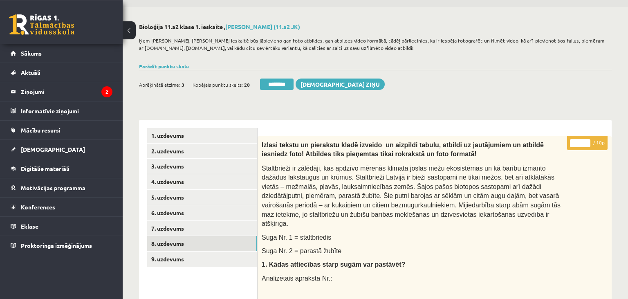
scroll to position [0, 0]
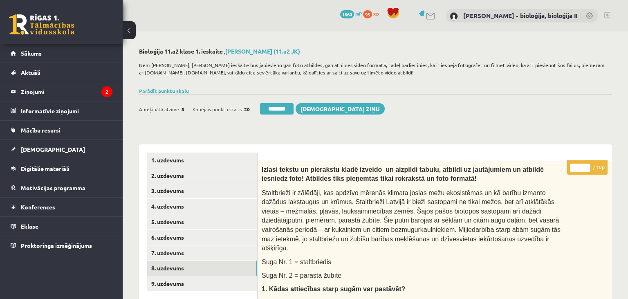
click at [573, 167] on input "*" at bounding box center [580, 168] width 20 height 8
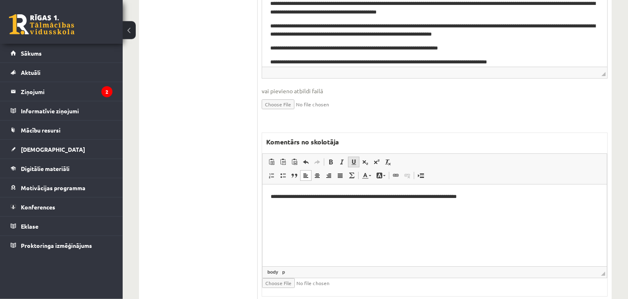
scroll to position [636, 0]
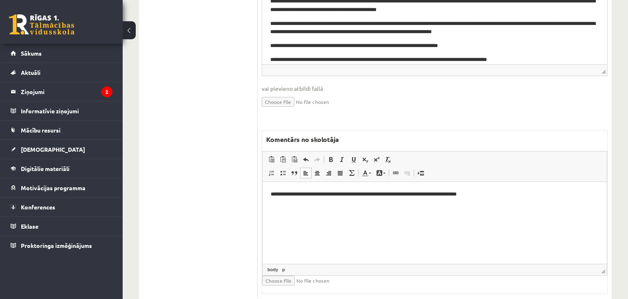
type input "**"
click at [488, 194] on p "**********" at bounding box center [435, 194] width 328 height 9
click at [335, 203] on p "**********" at bounding box center [435, 198] width 328 height 17
click at [389, 203] on p "**********" at bounding box center [435, 198] width 328 height 17
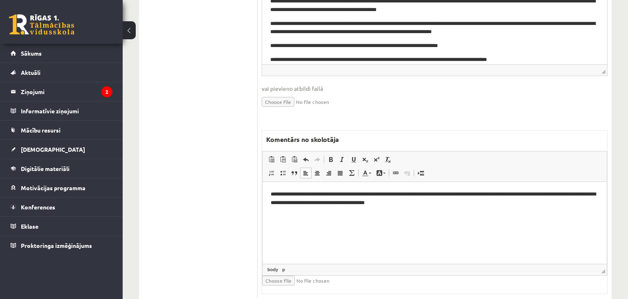
click at [483, 195] on p "**********" at bounding box center [435, 198] width 328 height 17
drag, startPoint x: 528, startPoint y: 194, endPoint x: 584, endPoint y: 211, distance: 58.3
click at [584, 211] on html "**********" at bounding box center [435, 223] width 344 height 82
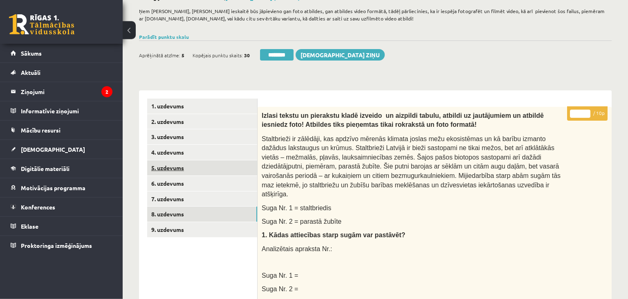
scroll to position [31, 0]
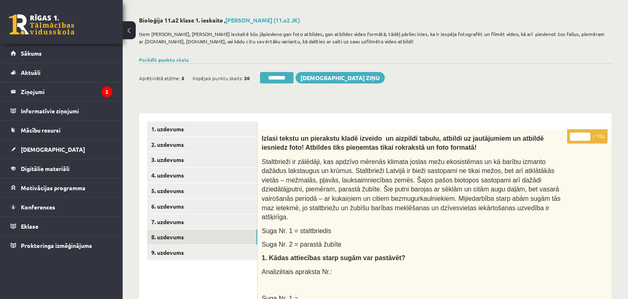
click at [159, 250] on link "9. uzdevums" at bounding box center [202, 252] width 110 height 15
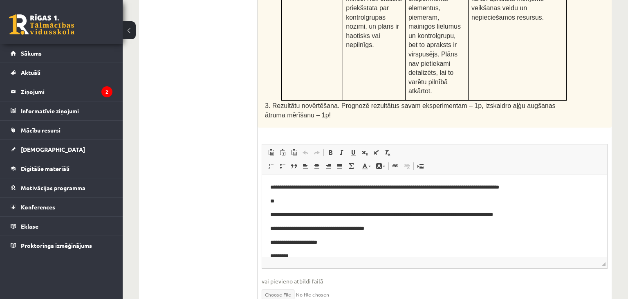
scroll to position [0, 0]
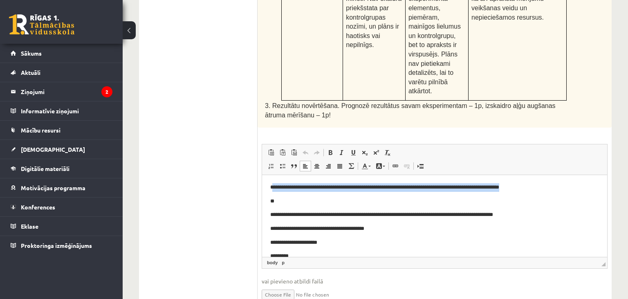
drag, startPoint x: 272, startPoint y: 186, endPoint x: 590, endPoint y: 194, distance: 317.9
click at [590, 194] on body "**********" at bounding box center [434, 288] width 329 height 210
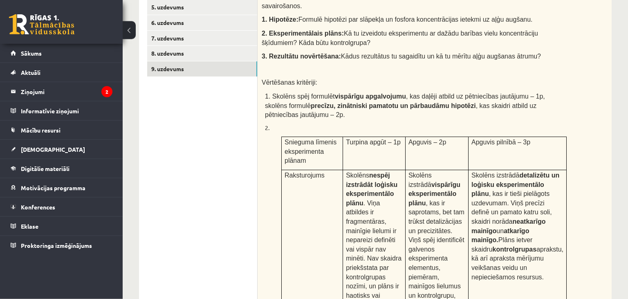
scroll to position [129, 0]
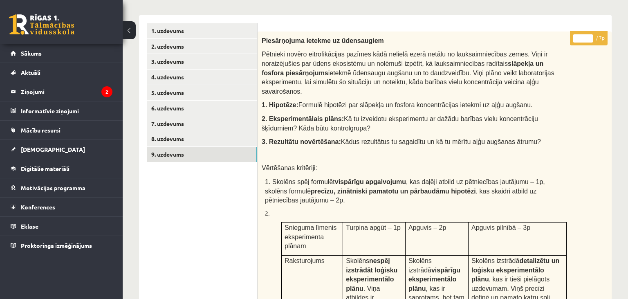
drag, startPoint x: 357, startPoint y: 60, endPoint x: 561, endPoint y: 95, distance: 206.7
click at [561, 95] on div "Piesārņojuma ietekme uz ūdensaugiem Pētnieki novēro eitrofikācijas pazīmes kādā…" at bounding box center [435, 251] width 354 height 441
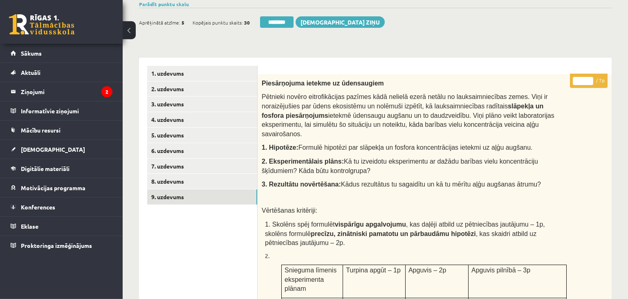
scroll to position [86, 0]
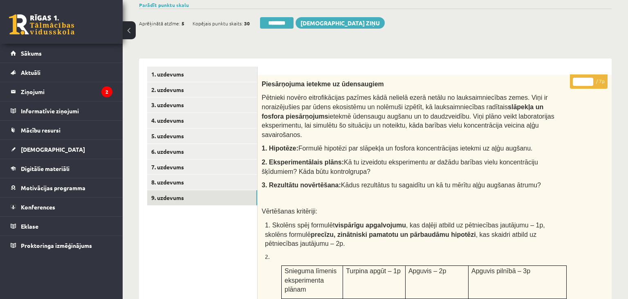
drag, startPoint x: 312, startPoint y: 150, endPoint x: 420, endPoint y: 165, distance: 109.0
click at [420, 165] on p "2. Eksperimentālais plāns: Kā tu izveidotu eksperimentu ar dažādu barības vielu…" at bounding box center [414, 166] width 305 height 18
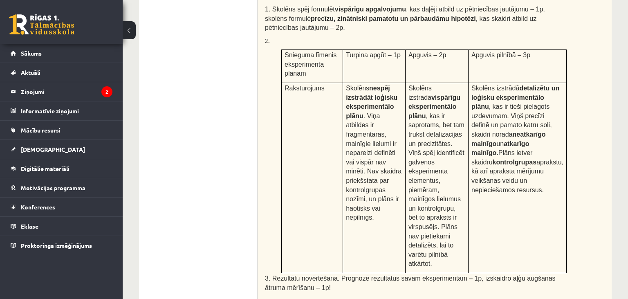
scroll to position [518, 0]
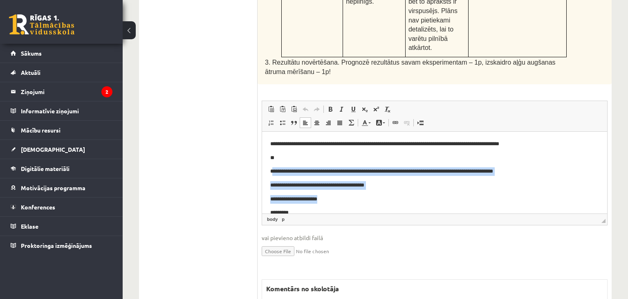
drag, startPoint x: 273, startPoint y: 172, endPoint x: 479, endPoint y: 193, distance: 207.2
click at [479, 193] on body "**********" at bounding box center [434, 245] width 329 height 210
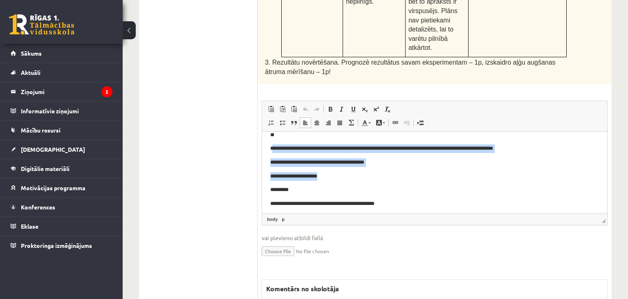
scroll to position [43, 0]
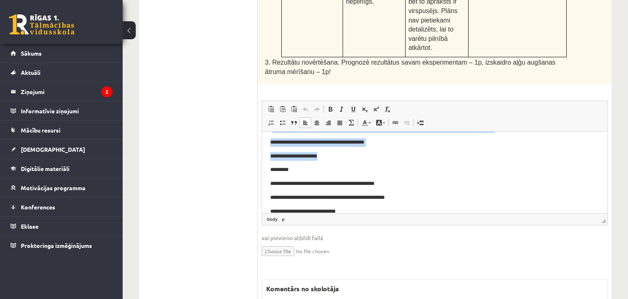
click at [287, 157] on p "**********" at bounding box center [434, 156] width 329 height 9
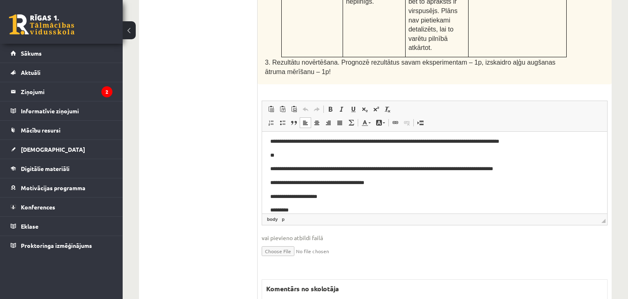
scroll to position [0, 0]
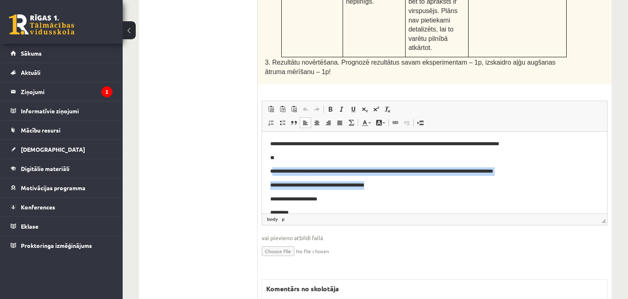
drag, startPoint x: 273, startPoint y: 170, endPoint x: 539, endPoint y: 184, distance: 266.6
click at [539, 184] on body "**********" at bounding box center [434, 245] width 329 height 210
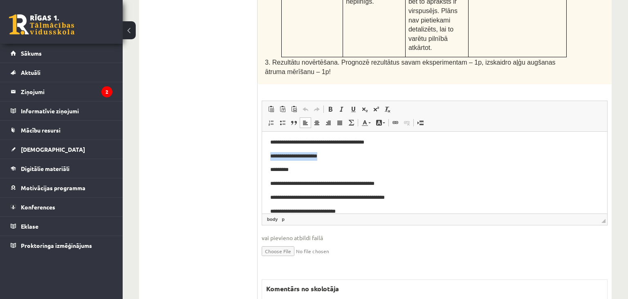
drag, startPoint x: 271, startPoint y: 157, endPoint x: 349, endPoint y: 157, distance: 78.1
click at [349, 157] on p "**********" at bounding box center [434, 156] width 329 height 9
drag, startPoint x: 271, startPoint y: 181, endPoint x: 417, endPoint y: 180, distance: 145.6
click at [417, 180] on body "**********" at bounding box center [434, 202] width 329 height 210
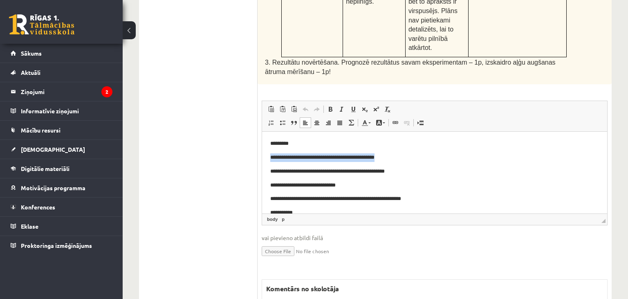
scroll to position [86, 0]
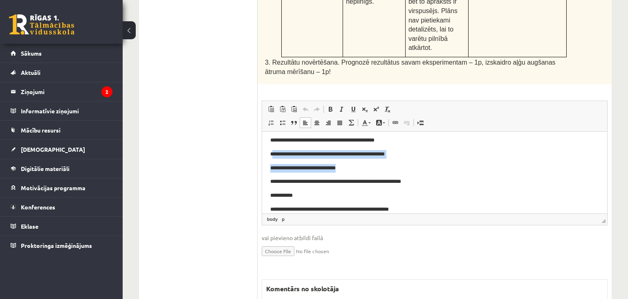
drag, startPoint x: 273, startPoint y: 152, endPoint x: 436, endPoint y: 167, distance: 163.5
click at [436, 167] on body "**********" at bounding box center [434, 159] width 329 height 210
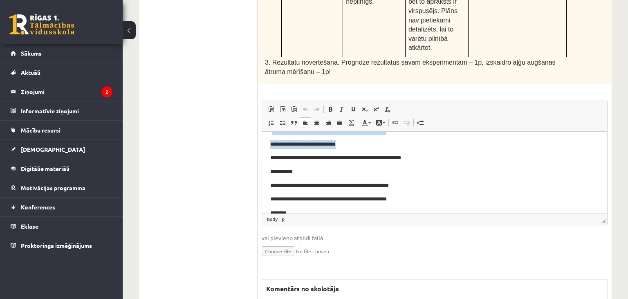
scroll to position [129, 0]
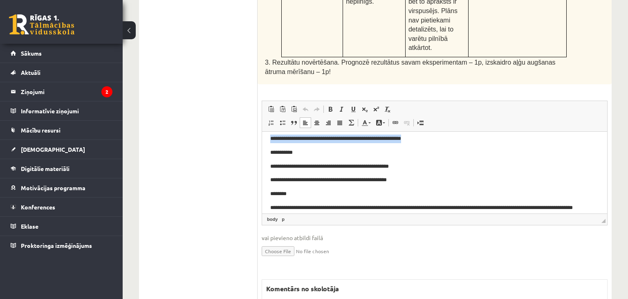
drag, startPoint x: 272, startPoint y: 141, endPoint x: 438, endPoint y: 146, distance: 166.9
click at [438, 146] on body "**********" at bounding box center [434, 116] width 329 height 210
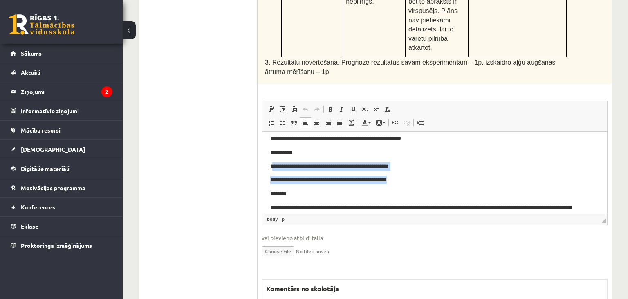
drag, startPoint x: 274, startPoint y: 165, endPoint x: 434, endPoint y: 175, distance: 159.8
click at [434, 175] on body "**********" at bounding box center [434, 116] width 329 height 210
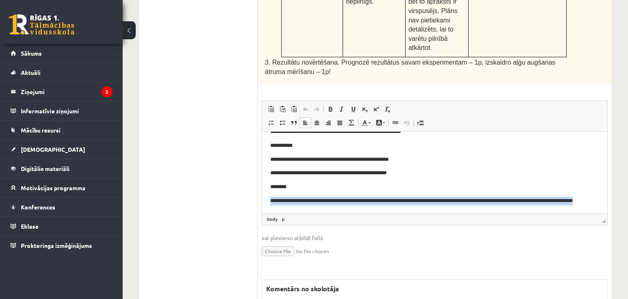
drag, startPoint x: 272, startPoint y: 200, endPoint x: 370, endPoint y: 207, distance: 97.9
click at [370, 207] on p "**********" at bounding box center [434, 205] width 329 height 17
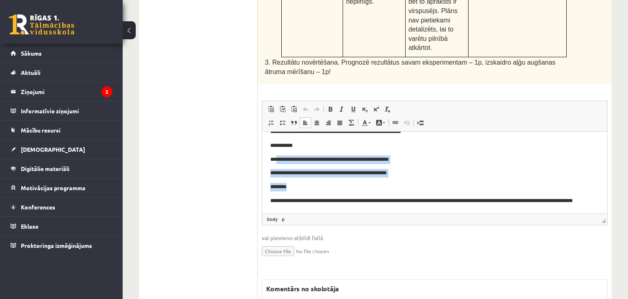
drag, startPoint x: 279, startPoint y: 165, endPoint x: 421, endPoint y: 184, distance: 143.3
click at [421, 184] on body "**********" at bounding box center [434, 109] width 329 height 210
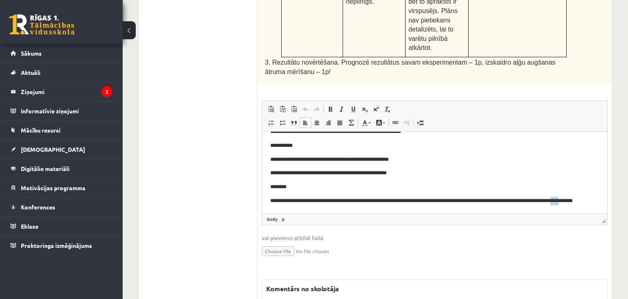
drag, startPoint x: 296, startPoint y: 203, endPoint x: 271, endPoint y: 224, distance: 32.5
click at [271, 77] on html "**********" at bounding box center [434, 37] width 345 height 82
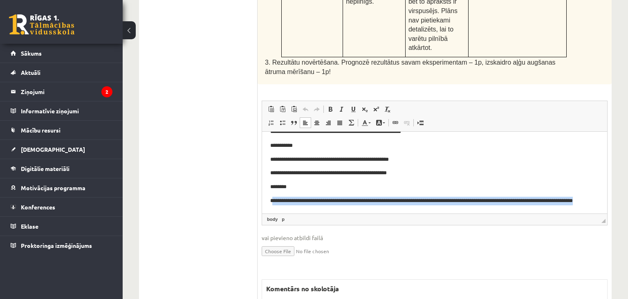
drag, startPoint x: 273, startPoint y: 203, endPoint x: 319, endPoint y: 211, distance: 46.6
click at [319, 211] on p "**********" at bounding box center [434, 205] width 329 height 17
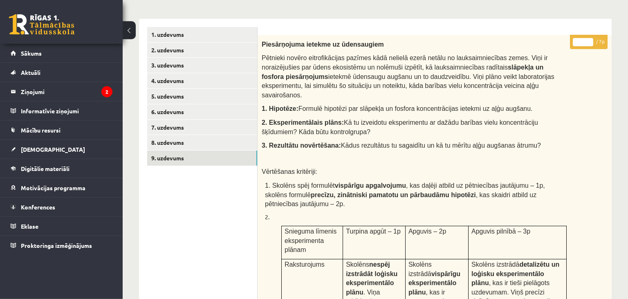
scroll to position [0, 0]
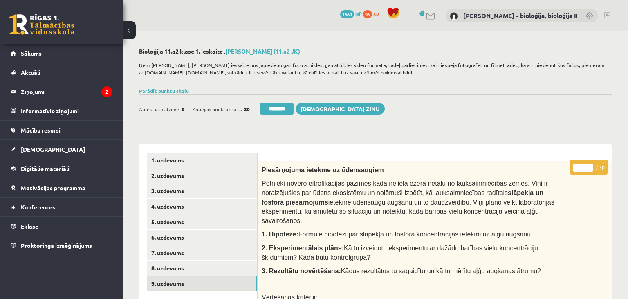
click at [584, 168] on input "*" at bounding box center [583, 168] width 20 height 8
type input "*"
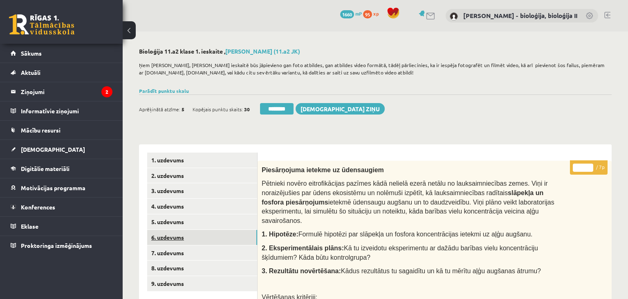
click at [155, 244] on link "6. uzdevums" at bounding box center [202, 237] width 110 height 15
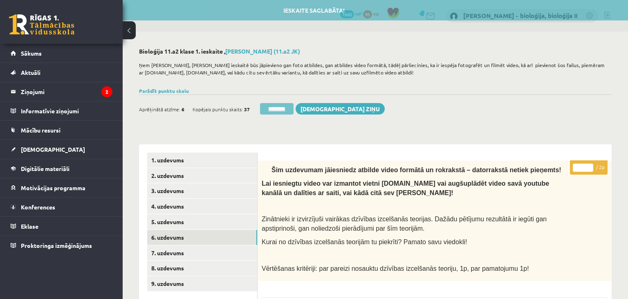
click at [292, 112] on input "********" at bounding box center [277, 108] width 34 height 11
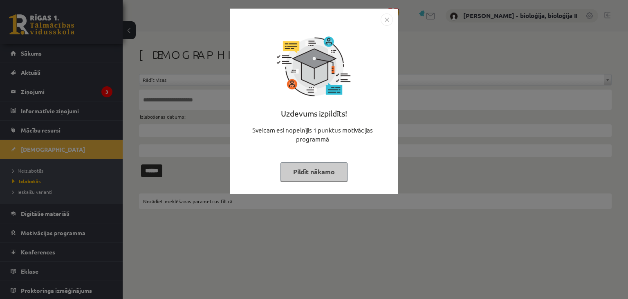
click at [300, 173] on button "Pildīt nākamo" at bounding box center [314, 171] width 67 height 19
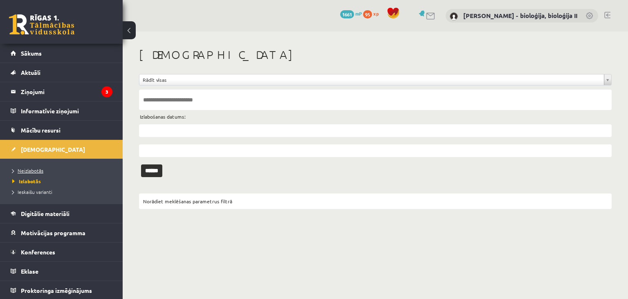
click at [31, 174] on link "Neizlabotās" at bounding box center [63, 170] width 102 height 7
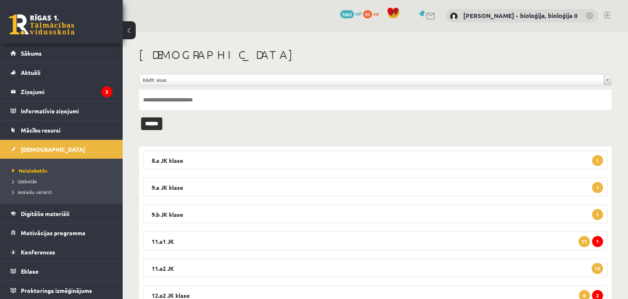
scroll to position [34, 0]
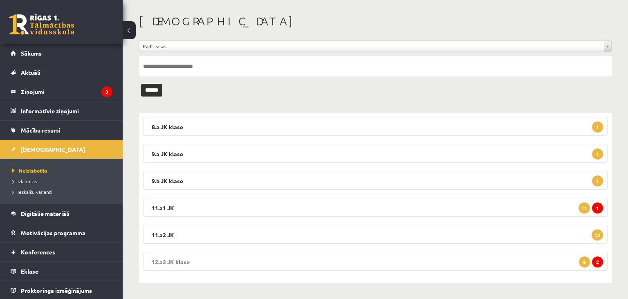
click at [367, 262] on legend "12.a2 JK klase 2 6" at bounding box center [375, 261] width 465 height 19
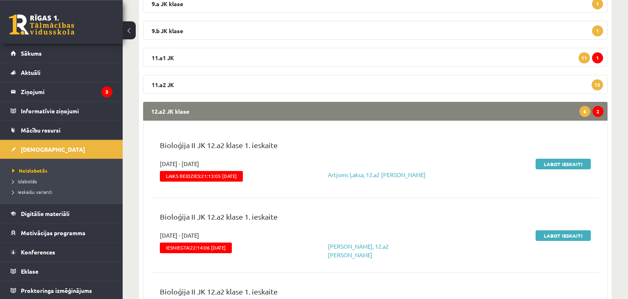
scroll to position [139, 0]
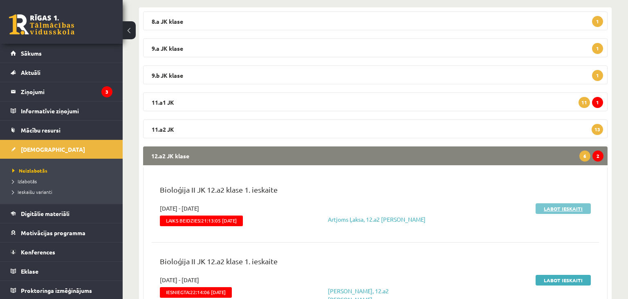
click at [558, 209] on link "Labot ieskaiti" at bounding box center [563, 208] width 55 height 11
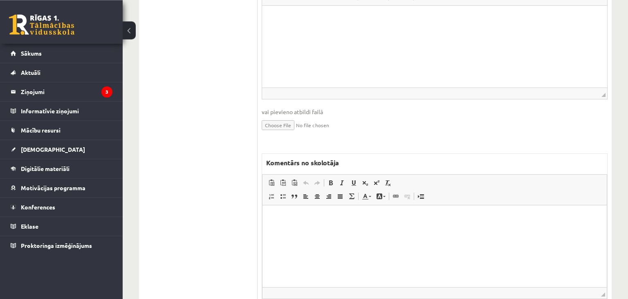
scroll to position [370, 0]
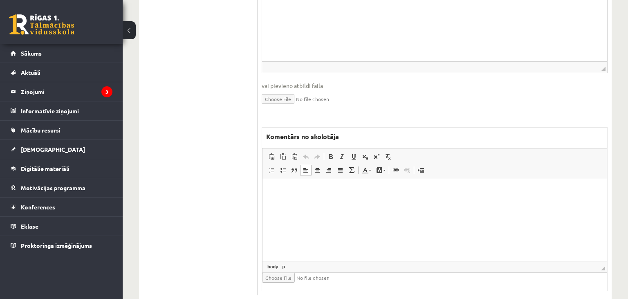
click at [339, 195] on html at bounding box center [435, 220] width 344 height 82
drag, startPoint x: 315, startPoint y: 191, endPoint x: 268, endPoint y: 192, distance: 47.0
click at [268, 192] on html "**********" at bounding box center [435, 220] width 344 height 82
click at [310, 189] on span "Copy" at bounding box center [311, 191] width 25 height 12
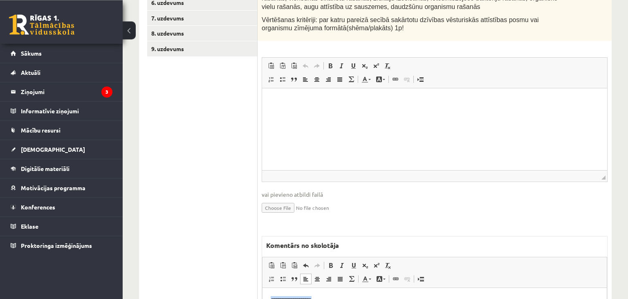
scroll to position [154, 0]
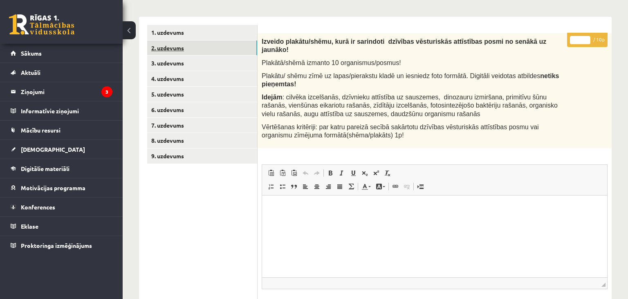
click at [217, 48] on link "2. uzdevums" at bounding box center [202, 47] width 110 height 15
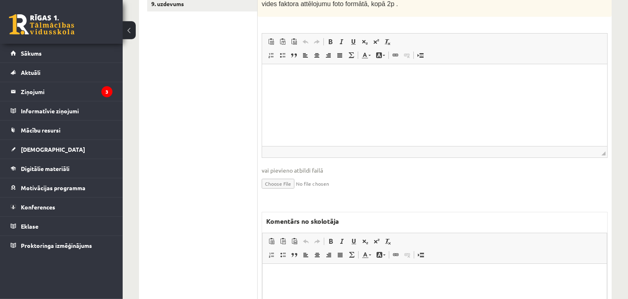
scroll to position [365, 0]
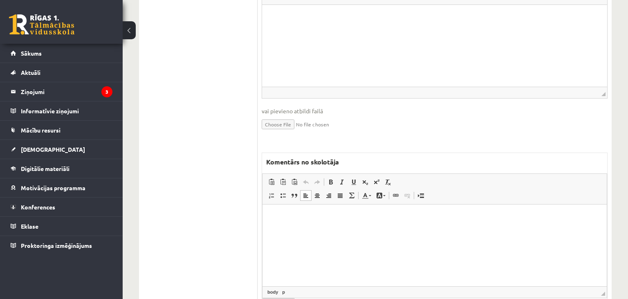
click at [354, 231] on html at bounding box center [435, 245] width 344 height 82
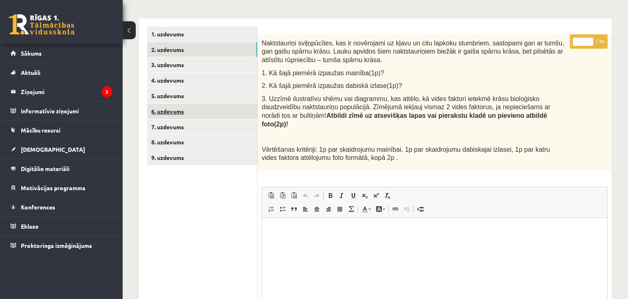
scroll to position [97, 0]
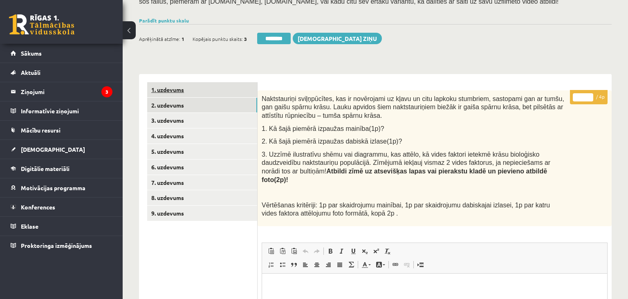
click at [186, 91] on link "1. uzdevums" at bounding box center [202, 89] width 110 height 15
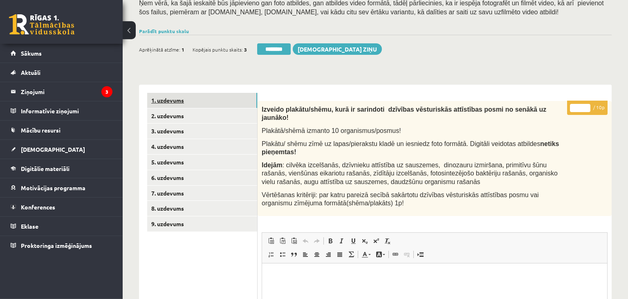
scroll to position [24, 0]
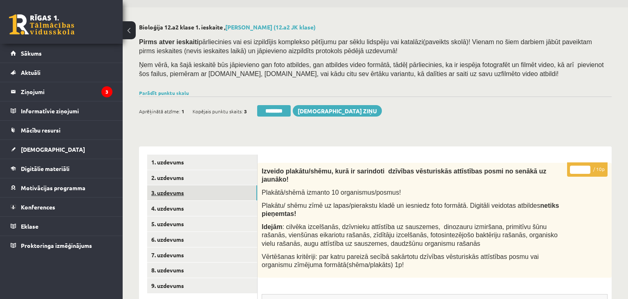
click at [203, 197] on link "3. uzdevums" at bounding box center [202, 192] width 110 height 15
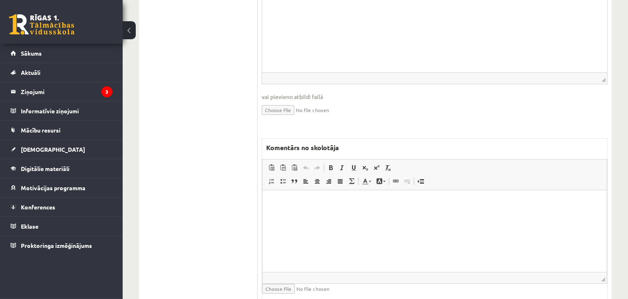
scroll to position [497, 0]
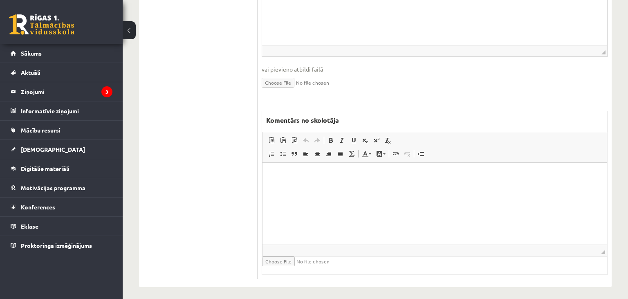
click at [384, 213] on html at bounding box center [435, 203] width 344 height 82
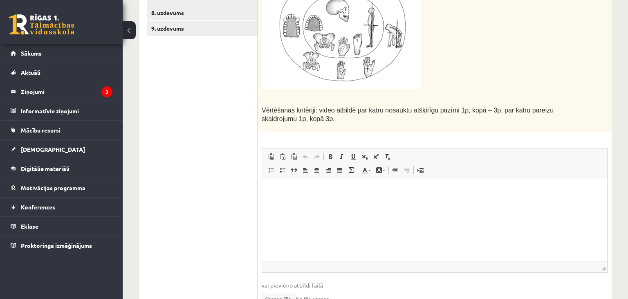
scroll to position [109, 0]
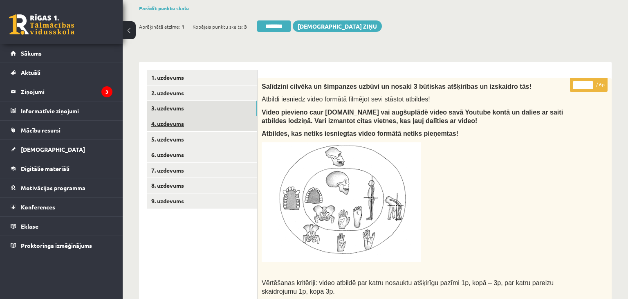
click at [190, 121] on link "4. uzdevums" at bounding box center [202, 123] width 110 height 15
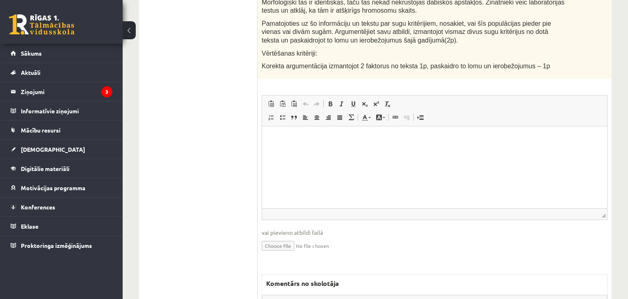
scroll to position [522, 0]
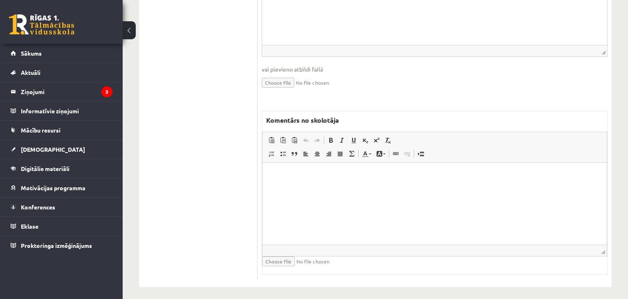
click at [328, 200] on html at bounding box center [435, 203] width 344 height 82
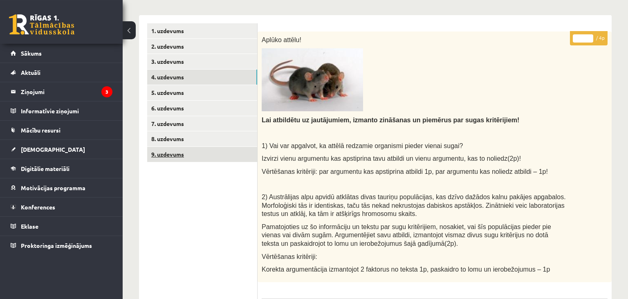
scroll to position [133, 0]
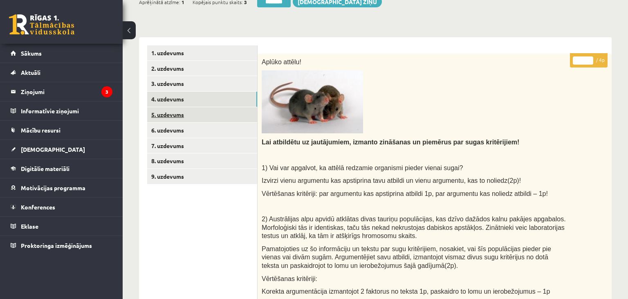
click at [186, 110] on link "5. uzdevums" at bounding box center [202, 114] width 110 height 15
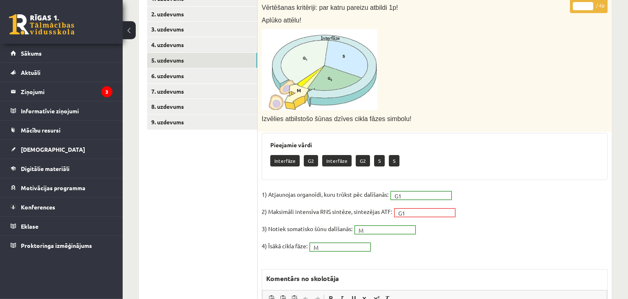
scroll to position [139, 0]
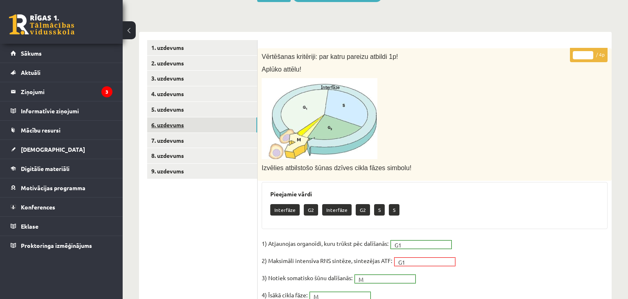
click at [202, 127] on link "6. uzdevums" at bounding box center [202, 124] width 110 height 15
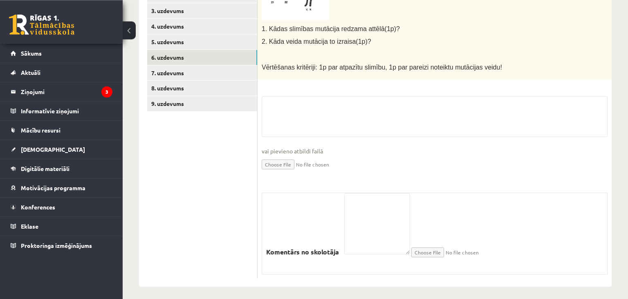
scroll to position [0, 0]
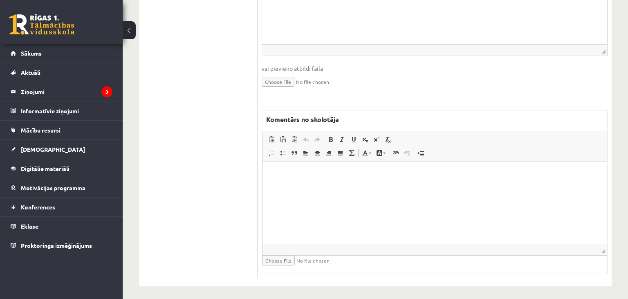
click at [411, 220] on html at bounding box center [435, 203] width 344 height 82
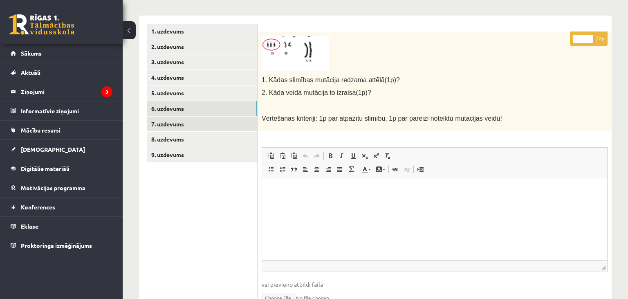
click at [212, 124] on link "7. uzdevums" at bounding box center [202, 124] width 110 height 15
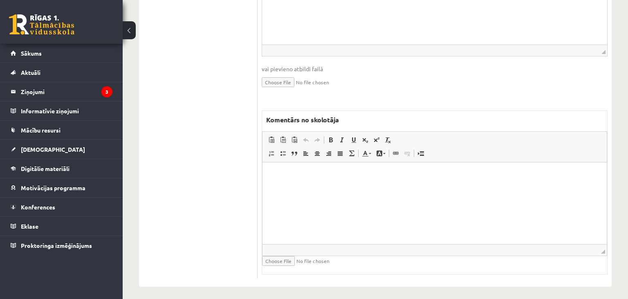
drag, startPoint x: 326, startPoint y: 220, endPoint x: 332, endPoint y: 220, distance: 6.5
click at [326, 219] on html at bounding box center [435, 203] width 344 height 82
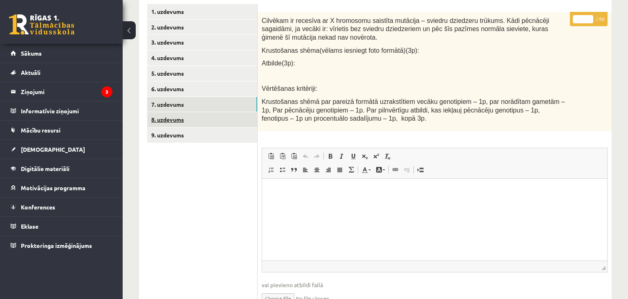
click at [214, 124] on link "8. uzdevums" at bounding box center [202, 119] width 110 height 15
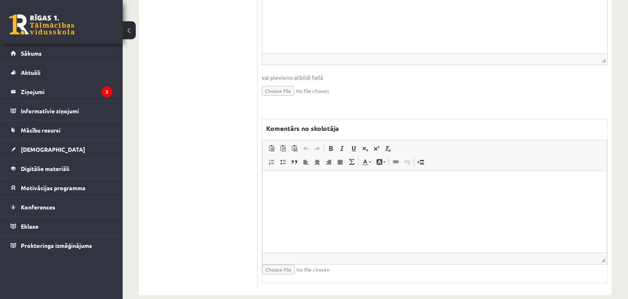
click at [350, 219] on html at bounding box center [435, 212] width 344 height 82
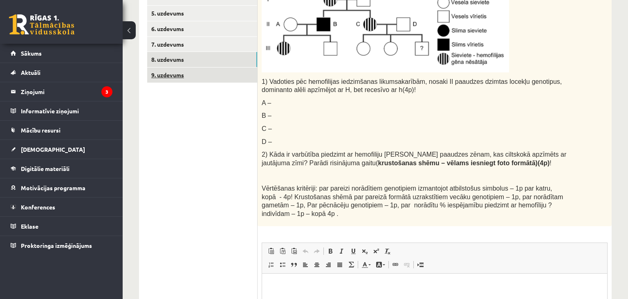
click at [180, 72] on link "9. uzdevums" at bounding box center [202, 74] width 110 height 15
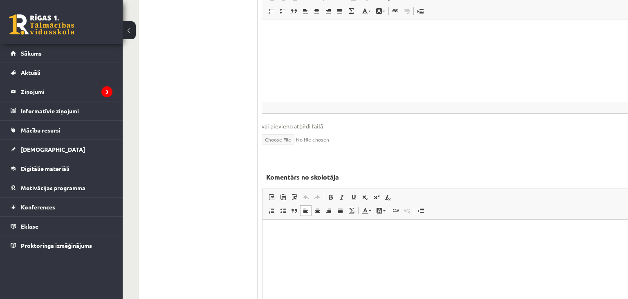
drag, startPoint x: 395, startPoint y: 227, endPoint x: 405, endPoint y: 225, distance: 10.4
click at [396, 227] on html at bounding box center [475, 261] width 424 height 82
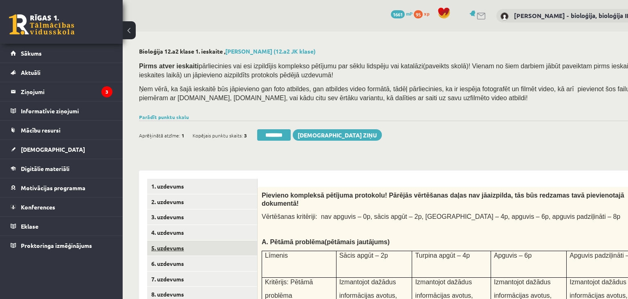
click at [180, 250] on link "5. uzdevums" at bounding box center [202, 247] width 110 height 15
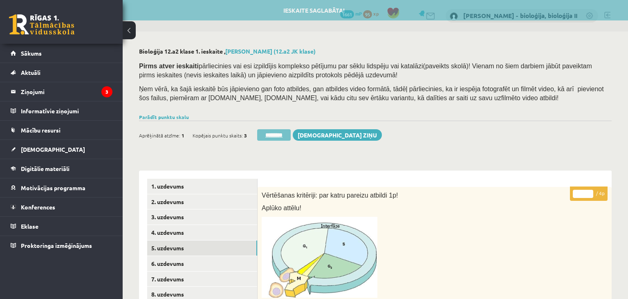
click at [279, 136] on input "********" at bounding box center [274, 134] width 34 height 11
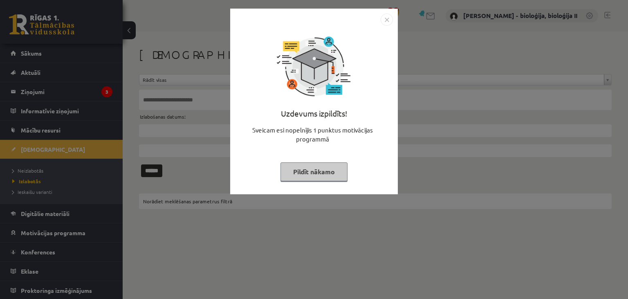
click at [304, 171] on button "Pildīt nākamo" at bounding box center [314, 171] width 67 height 19
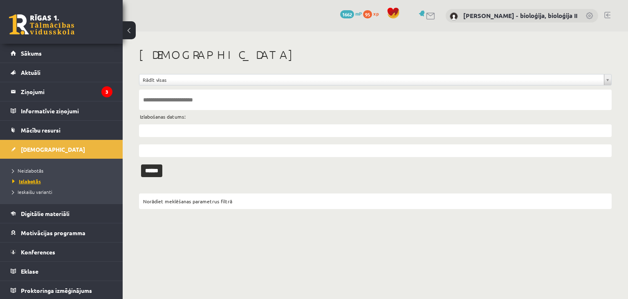
click at [33, 181] on span "Izlabotās" at bounding box center [26, 181] width 29 height 7
click at [173, 102] on input "text" at bounding box center [375, 100] width 473 height 20
click at [141, 164] on input "******" at bounding box center [151, 170] width 21 height 13
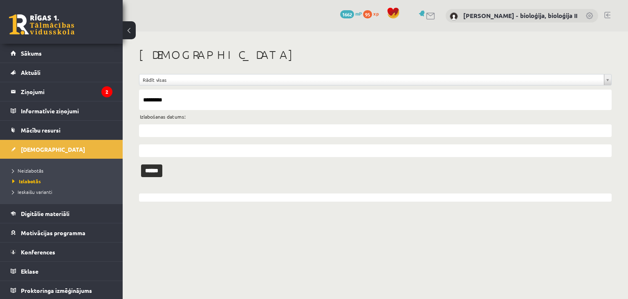
click at [191, 97] on input "*********" at bounding box center [375, 100] width 473 height 20
click at [233, 97] on input "*********" at bounding box center [375, 100] width 473 height 20
click at [232, 97] on input "*********" at bounding box center [375, 100] width 473 height 20
type input "********"
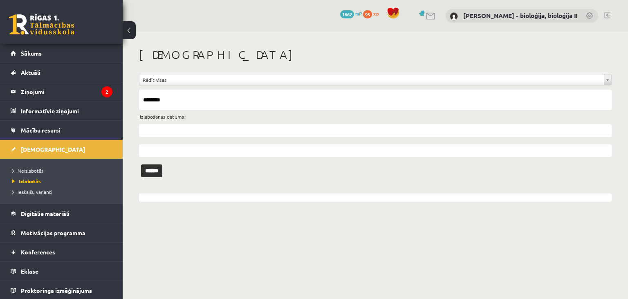
click at [141, 164] on input "******" at bounding box center [151, 170] width 21 height 13
drag, startPoint x: 193, startPoint y: 97, endPoint x: 133, endPoint y: 99, distance: 60.1
click at [139, 99] on input "********" at bounding box center [375, 100] width 473 height 20
click at [218, 97] on input "text" at bounding box center [375, 100] width 473 height 20
type input "**********"
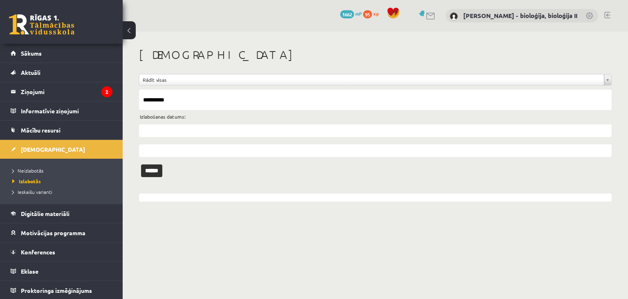
click at [141, 164] on input "******" at bounding box center [151, 170] width 21 height 13
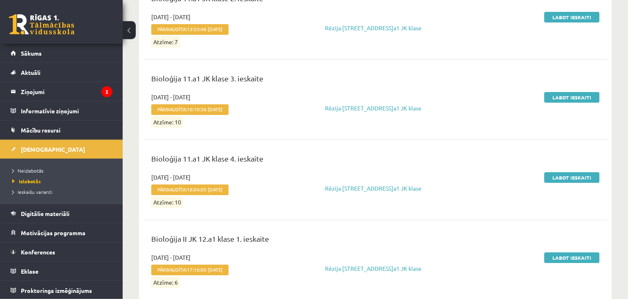
scroll to position [469, 0]
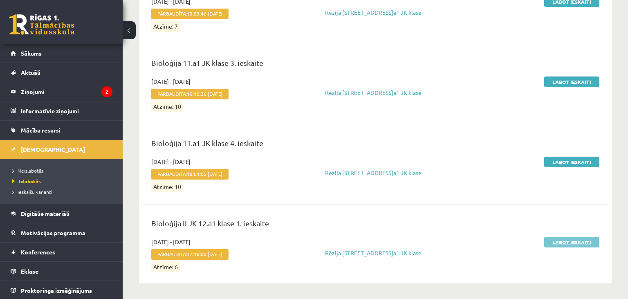
click at [579, 243] on link "Labot ieskaiti" at bounding box center [571, 242] width 55 height 11
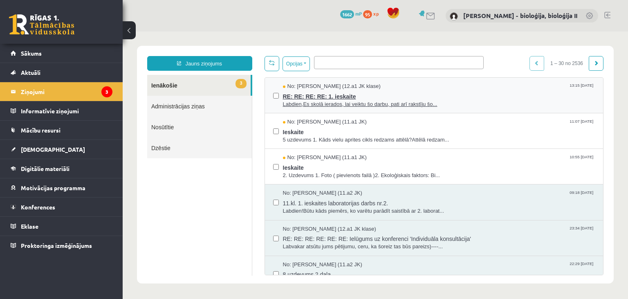
click at [506, 93] on span "RE: RE: RE: RE: 1. ieskaite" at bounding box center [439, 95] width 312 height 10
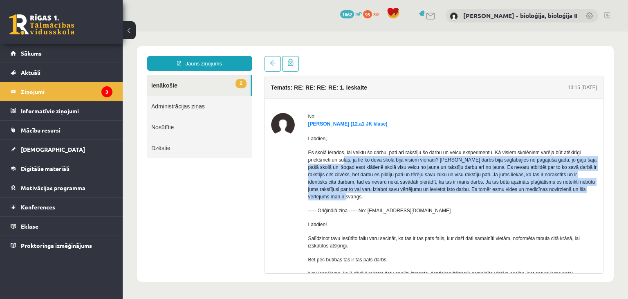
drag, startPoint x: 355, startPoint y: 157, endPoint x: 590, endPoint y: 190, distance: 237.8
click at [590, 190] on p "Es skolā ierados, lai veiktu šo darbu, pati arī rakstīju šo darbu un veicu eksp…" at bounding box center [452, 175] width 289 height 52
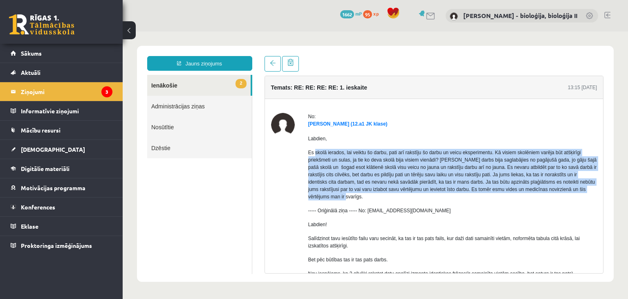
drag, startPoint x: 314, startPoint y: 153, endPoint x: 588, endPoint y: 194, distance: 277.1
click at [588, 194] on div "Labdien, Es skolā ierados, lai veiktu šo darbu, pati arī rakstīju šo darbu un v…" at bounding box center [452, 301] width 289 height 347
drag, startPoint x: 477, startPoint y: 184, endPoint x: 462, endPoint y: 184, distance: 15.1
click at [477, 184] on p "Es skolā ierados, lai veiktu šo darbu, pati arī rakstīju šo darbu un veicu eksp…" at bounding box center [452, 175] width 289 height 52
drag, startPoint x: 309, startPoint y: 152, endPoint x: 616, endPoint y: 189, distance: 309.7
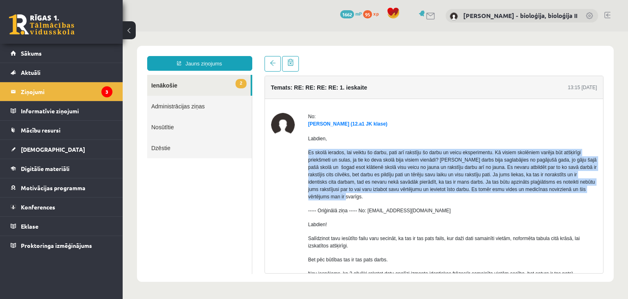
click at [604, 189] on div "Temats: RE: RE: RE: RE: 1. ieskaite 13:15 [DATE] No: [PERSON_NAME] (12.a1 JK kl…" at bounding box center [434, 175] width 339 height 198
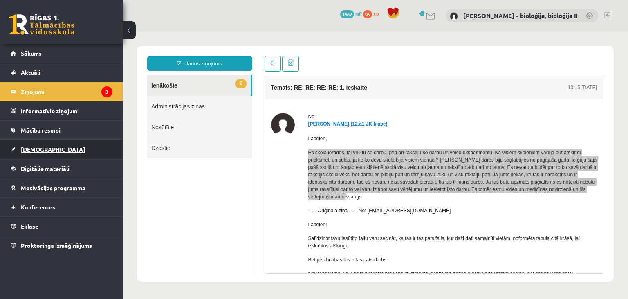
click at [47, 148] on link "[DEMOGRAPHIC_DATA]" at bounding box center [62, 149] width 102 height 19
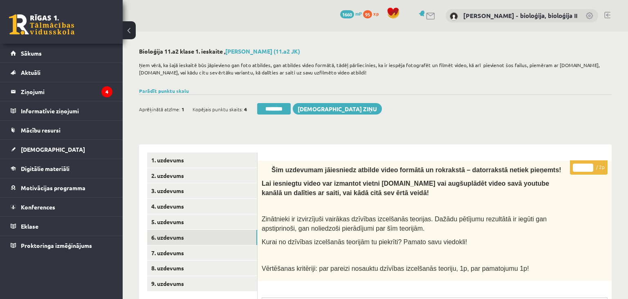
scroll to position [259, 0]
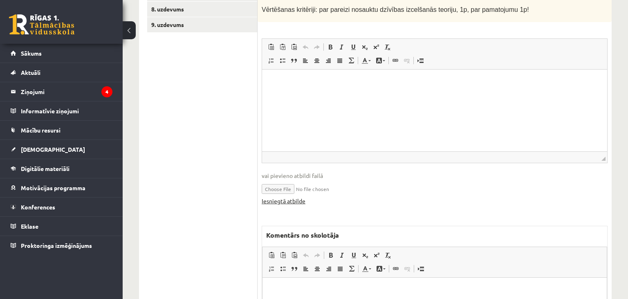
click at [303, 200] on link "Iesniegtā atbilde" at bounding box center [284, 201] width 44 height 9
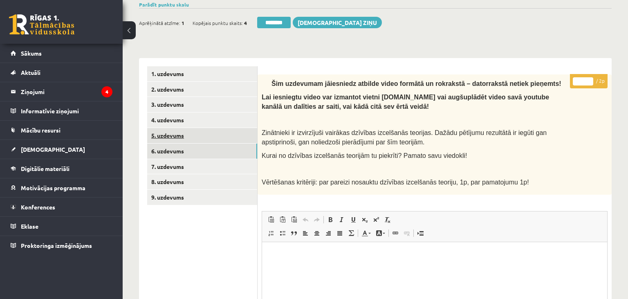
click at [178, 139] on link "5. uzdevums" at bounding box center [202, 135] width 110 height 15
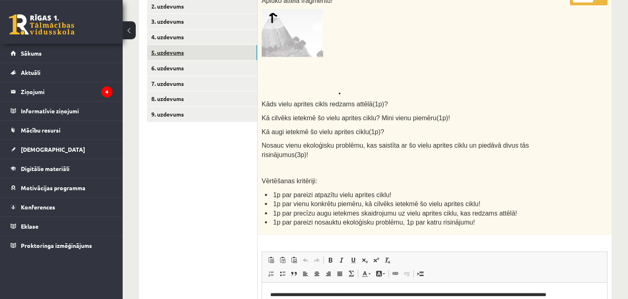
scroll to position [134, 0]
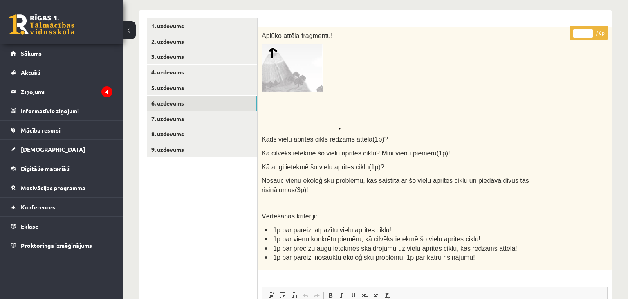
click at [192, 105] on link "6. uzdevums" at bounding box center [202, 103] width 110 height 15
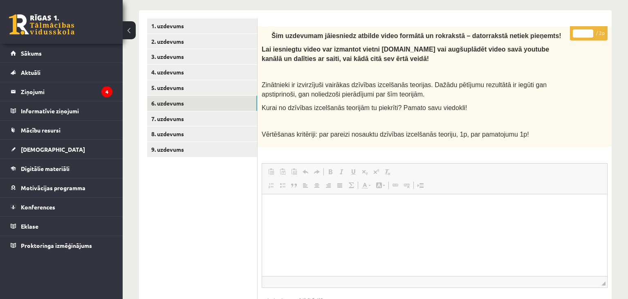
scroll to position [0, 0]
click at [589, 33] on input "*" at bounding box center [583, 33] width 20 height 8
type input "*"
click at [589, 33] on input "*" at bounding box center [583, 33] width 20 height 8
click at [178, 61] on link "3. uzdevums" at bounding box center [202, 56] width 110 height 15
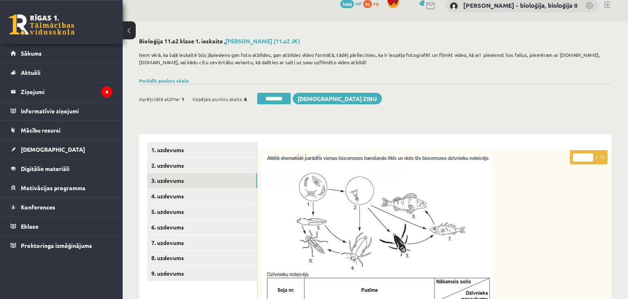
scroll to position [4, 0]
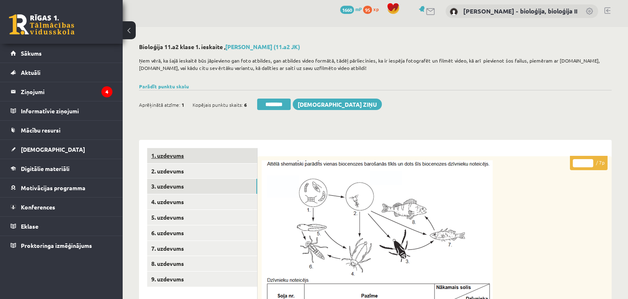
click at [178, 157] on link "1. uzdevums" at bounding box center [202, 155] width 110 height 15
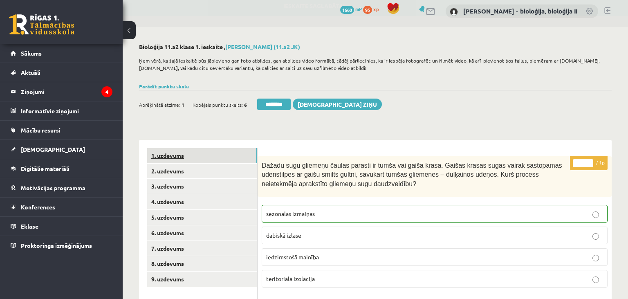
scroll to position [0, 0]
click at [192, 236] on link "6. uzdevums" at bounding box center [202, 232] width 110 height 15
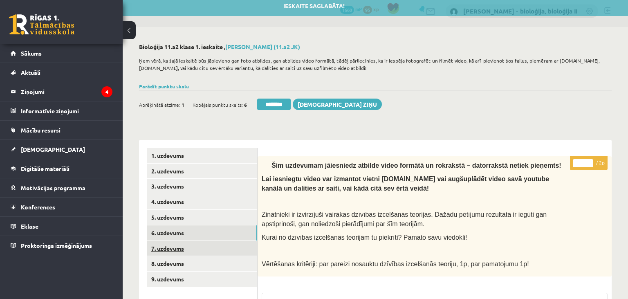
click at [185, 247] on link "7. uzdevums" at bounding box center [202, 248] width 110 height 15
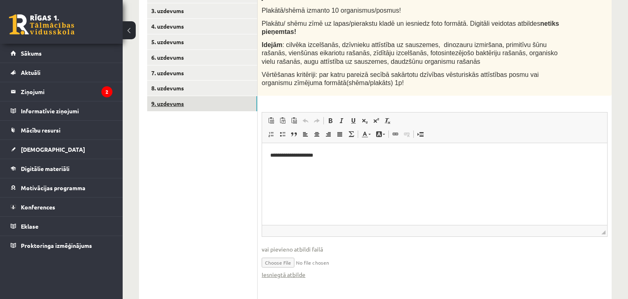
click at [187, 96] on link "9. uzdevums" at bounding box center [202, 103] width 110 height 15
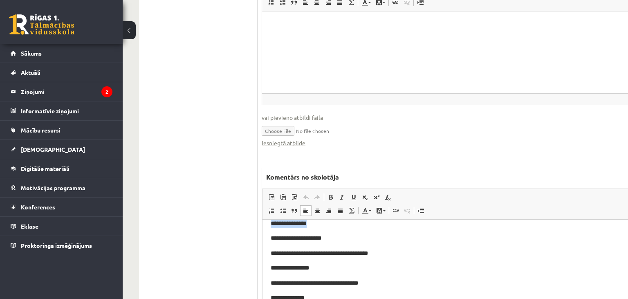
scroll to position [86, 0]
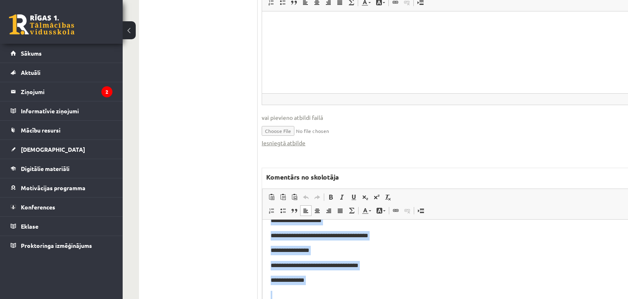
drag, startPoint x: 271, startPoint y: 233, endPoint x: 361, endPoint y: 288, distance: 106.1
click at [372, 292] on body "**********" at bounding box center [474, 227] width 407 height 171
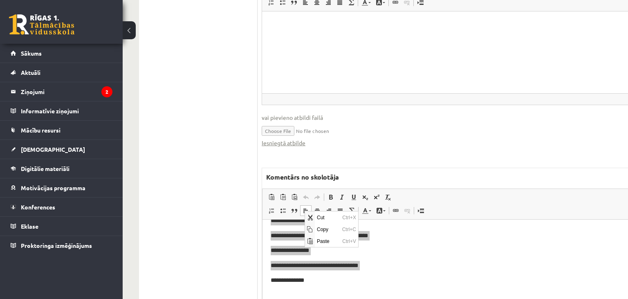
scroll to position [0, 0]
click at [326, 227] on span "Copy" at bounding box center [326, 229] width 25 height 12
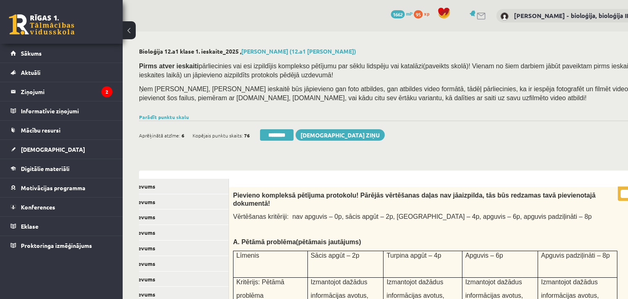
scroll to position [0, 51]
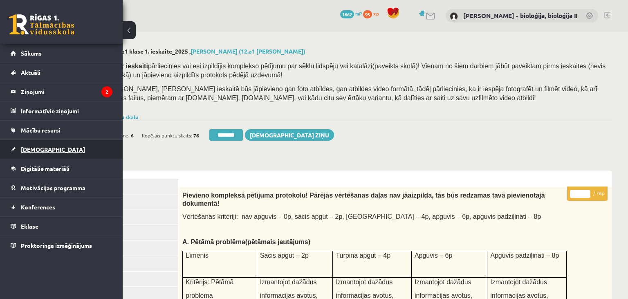
click at [38, 150] on span "[DEMOGRAPHIC_DATA]" at bounding box center [53, 149] width 64 height 7
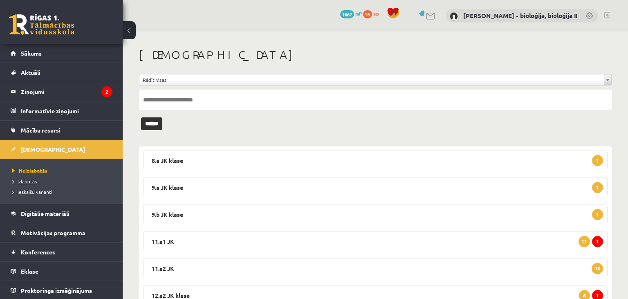
click at [27, 183] on span "Izlabotās" at bounding box center [24, 181] width 25 height 7
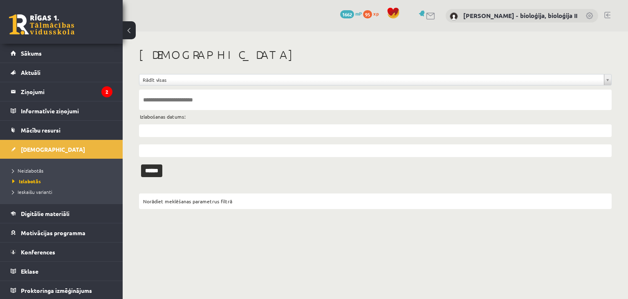
click at [213, 99] on input "text" at bounding box center [375, 100] width 473 height 20
type input "*"
type input "******"
click at [141, 164] on input "******" at bounding box center [151, 170] width 21 height 13
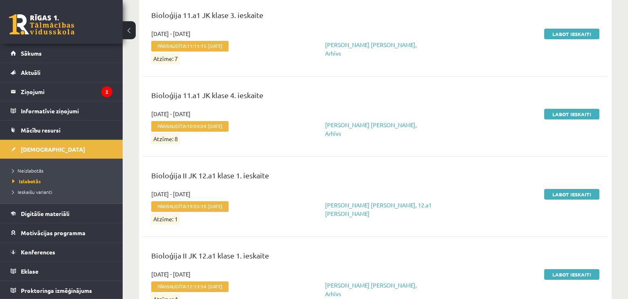
scroll to position [573, 0]
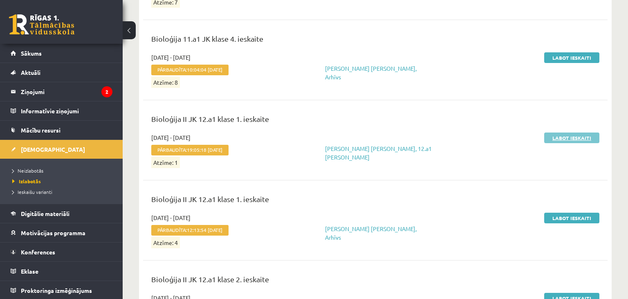
click at [582, 140] on link "Labot ieskaiti" at bounding box center [571, 138] width 55 height 11
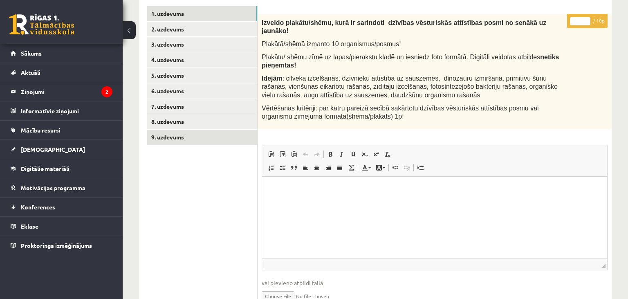
click at [181, 138] on link "9. uzdevums" at bounding box center [202, 137] width 110 height 15
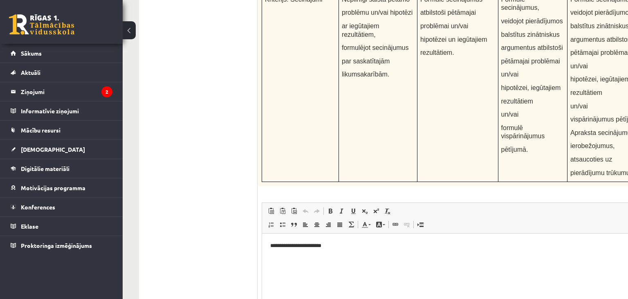
scroll to position [3169, 0]
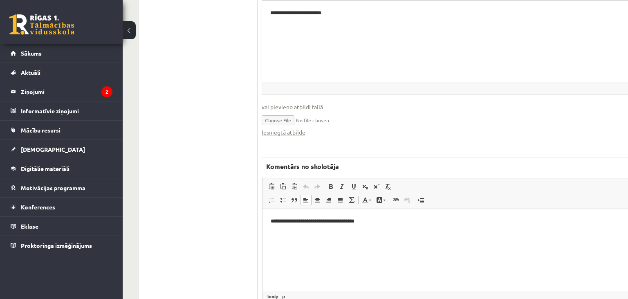
click at [379, 240] on html "**********" at bounding box center [475, 250] width 424 height 82
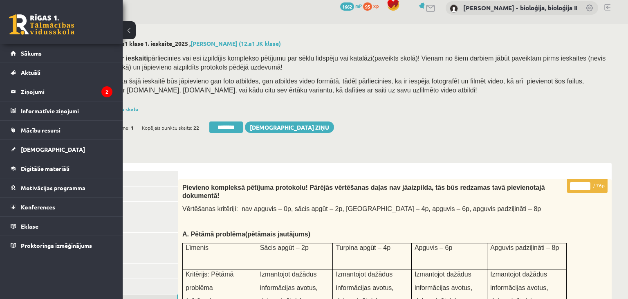
scroll to position [0, 51]
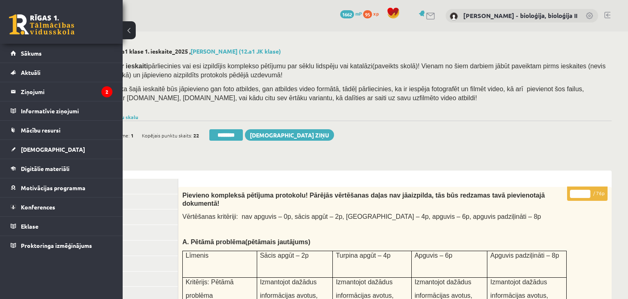
click at [575, 191] on input "*" at bounding box center [580, 194] width 20 height 8
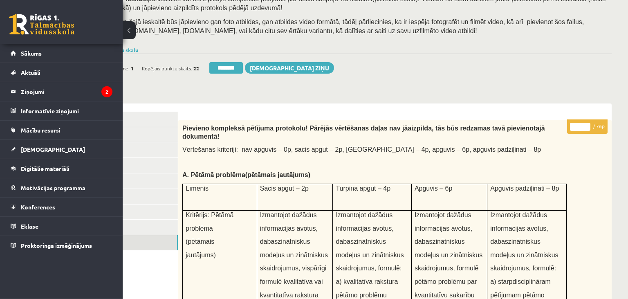
scroll to position [129, 51]
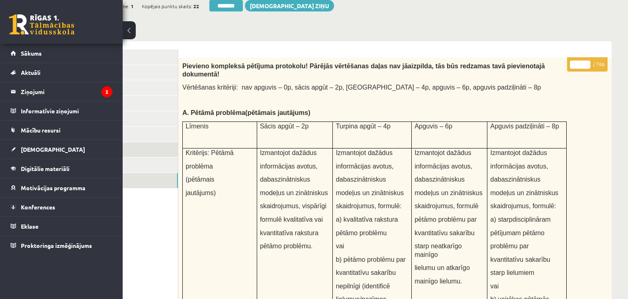
type input "**"
click at [158, 155] on link "7. uzdevums" at bounding box center [123, 149] width 110 height 15
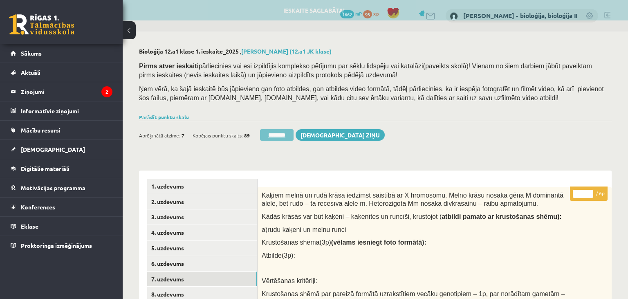
scroll to position [0, 0]
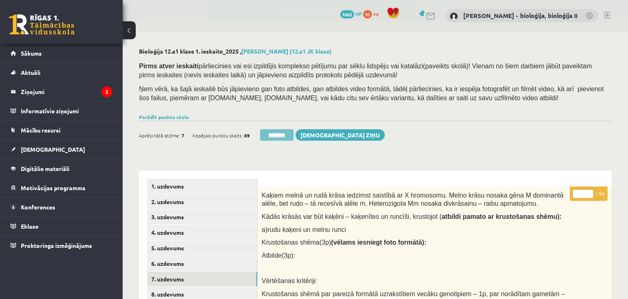
click at [265, 135] on input "********" at bounding box center [277, 134] width 34 height 11
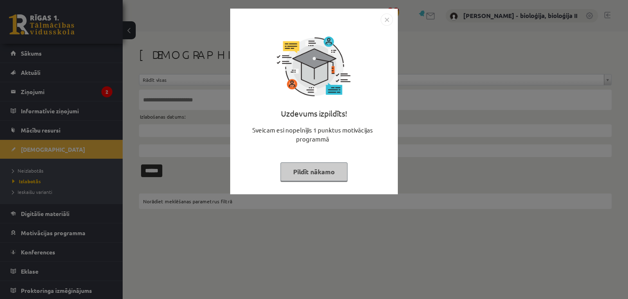
click at [326, 167] on button "Pildīt nākamo" at bounding box center [314, 171] width 67 height 19
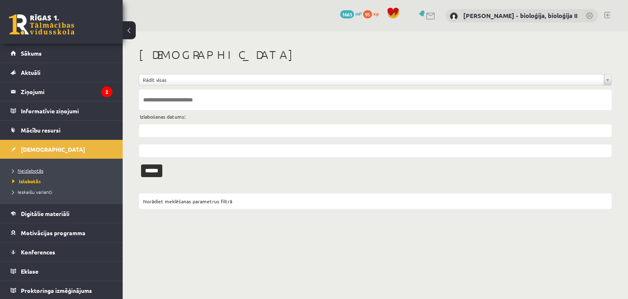
click at [36, 172] on span "Neizlabotās" at bounding box center [27, 170] width 31 height 7
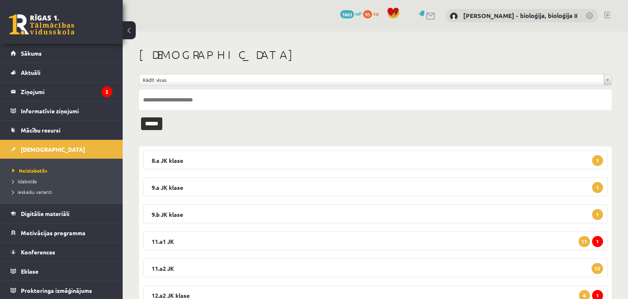
scroll to position [34, 0]
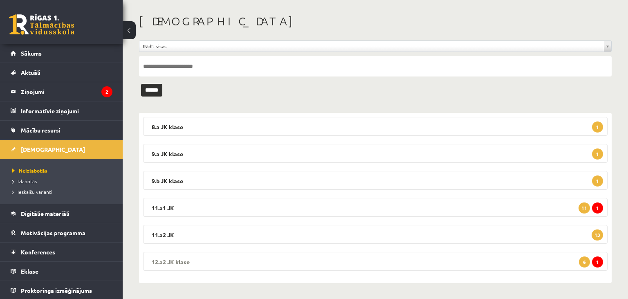
click at [518, 263] on legend "12.a2 [PERSON_NAME] 1 6" at bounding box center [375, 261] width 465 height 19
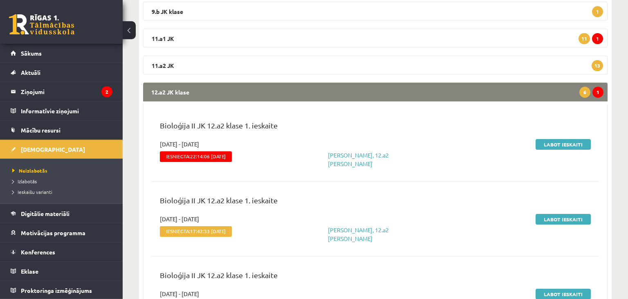
scroll to position [206, 0]
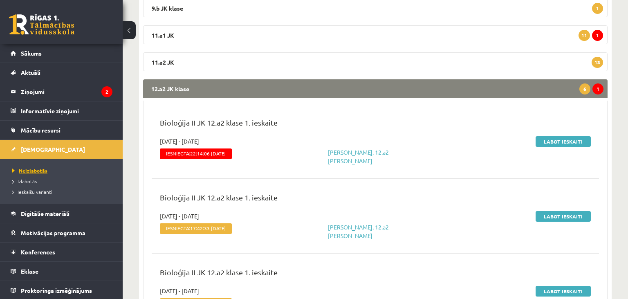
click at [26, 170] on span "Neizlabotās" at bounding box center [29, 170] width 35 height 7
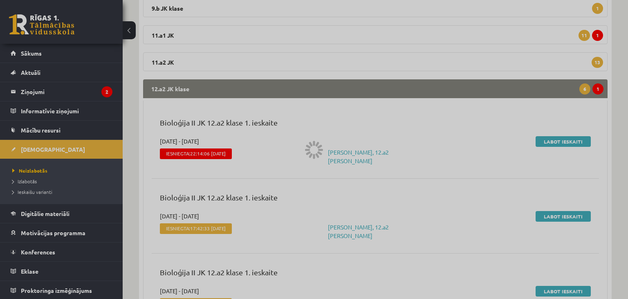
scroll to position [34, 0]
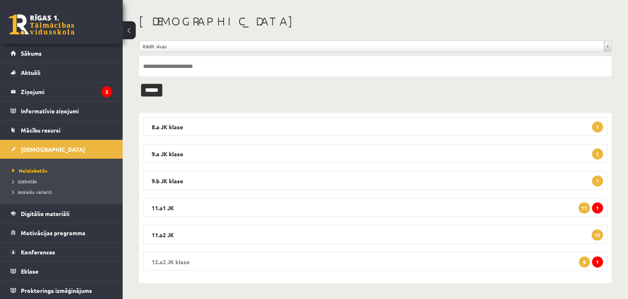
click at [465, 261] on legend "12.a2 [PERSON_NAME] 1 6" at bounding box center [375, 261] width 465 height 19
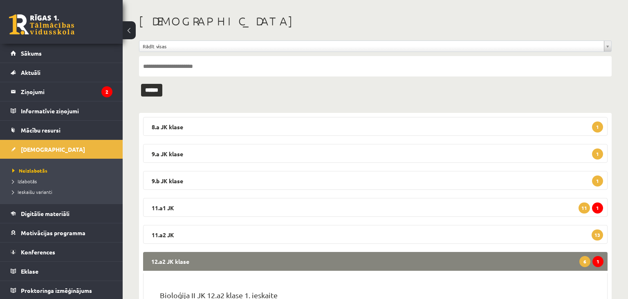
scroll to position [206, 0]
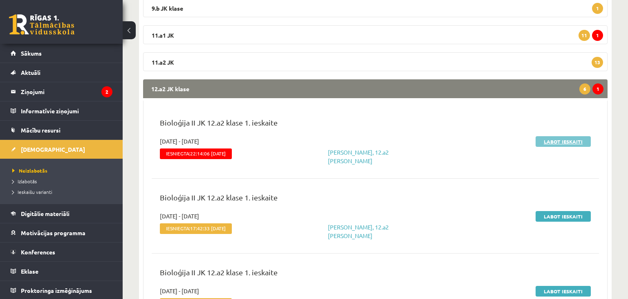
click at [561, 139] on link "Labot ieskaiti" at bounding box center [563, 141] width 55 height 11
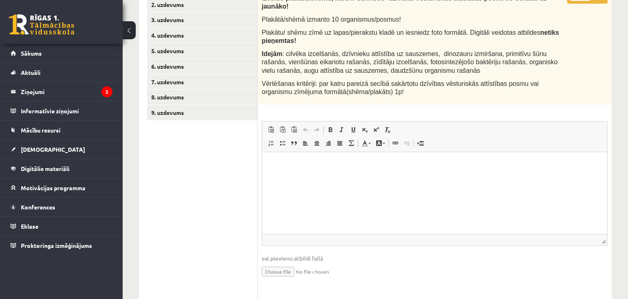
scroll to position [370, 0]
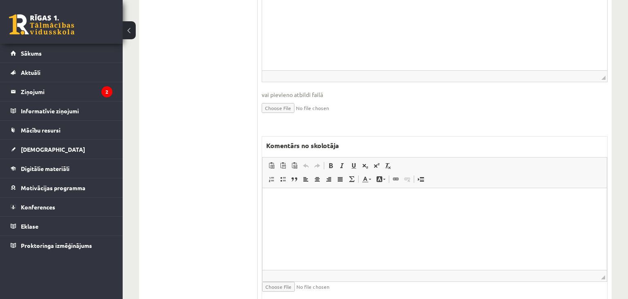
click at [329, 208] on html at bounding box center [435, 229] width 344 height 82
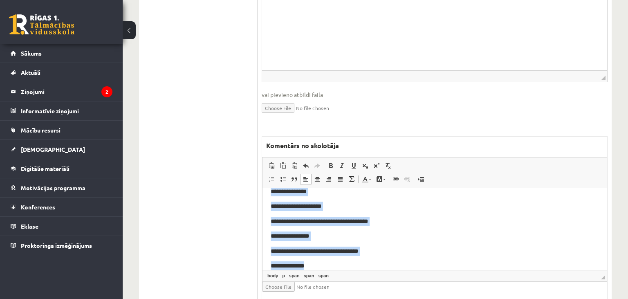
scroll to position [0, 0]
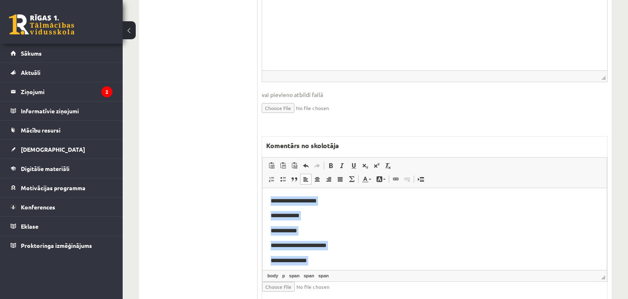
drag, startPoint x: 323, startPoint y: 264, endPoint x: 254, endPoint y: 154, distance: 129.6
click at [263, 188] on html "**********" at bounding box center [435, 229] width 344 height 82
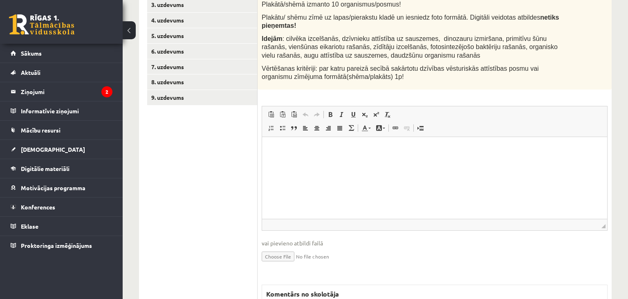
scroll to position [154, 0]
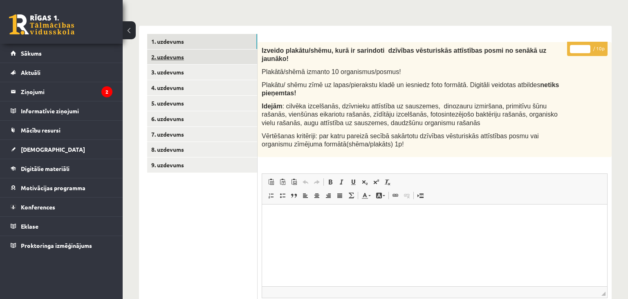
click at [205, 49] on link "2. uzdevums" at bounding box center [202, 56] width 110 height 15
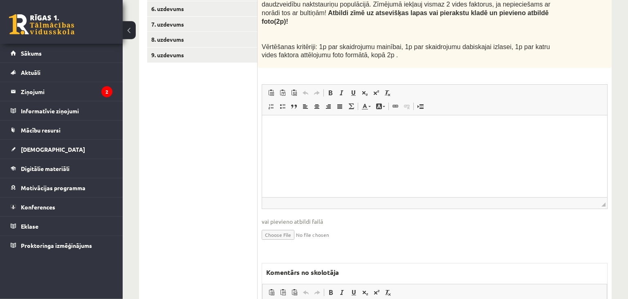
scroll to position [63, 0]
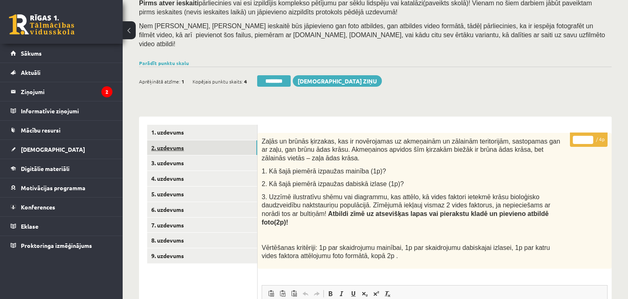
click at [216, 140] on link "2. uzdevums" at bounding box center [202, 147] width 110 height 15
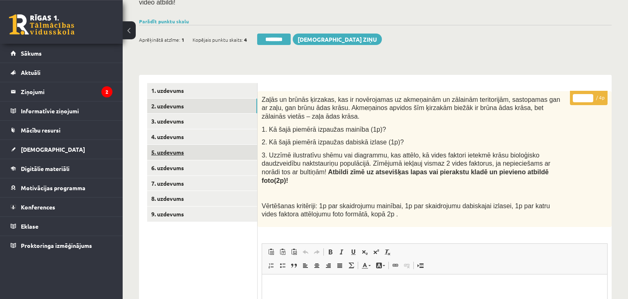
scroll to position [97, 0]
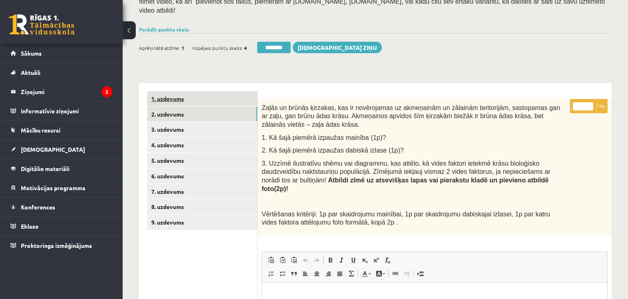
click at [193, 91] on link "1. uzdevums" at bounding box center [202, 98] width 110 height 15
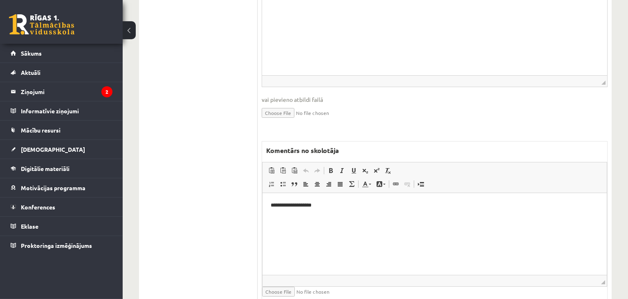
scroll to position [370, 0]
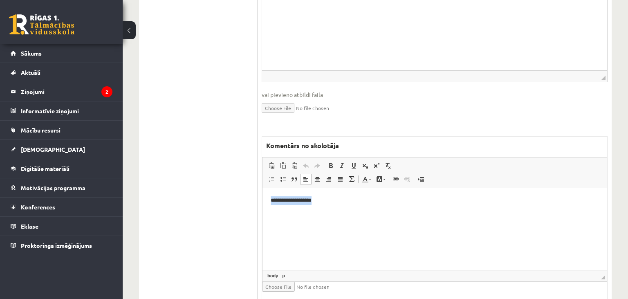
drag, startPoint x: 317, startPoint y: 202, endPoint x: 235, endPoint y: 200, distance: 81.8
click at [263, 200] on html "**********" at bounding box center [435, 229] width 344 height 82
click at [304, 192] on span "Copy" at bounding box center [302, 191] width 25 height 12
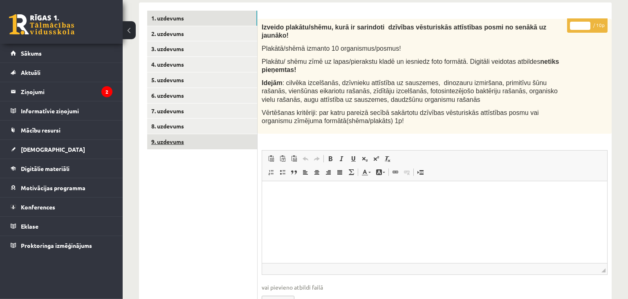
scroll to position [154, 0]
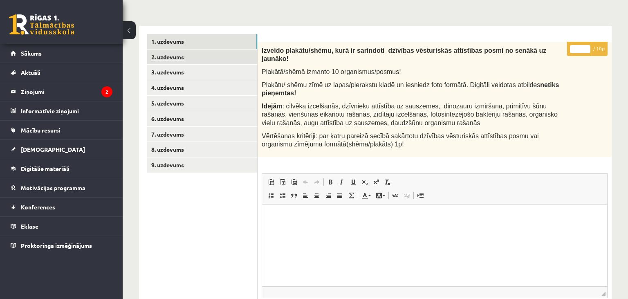
click at [171, 49] on link "2. uzdevums" at bounding box center [202, 56] width 110 height 15
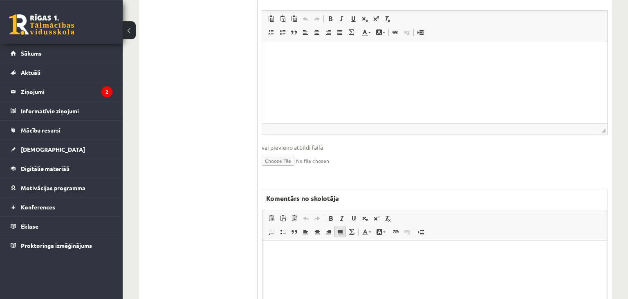
scroll to position [0, 0]
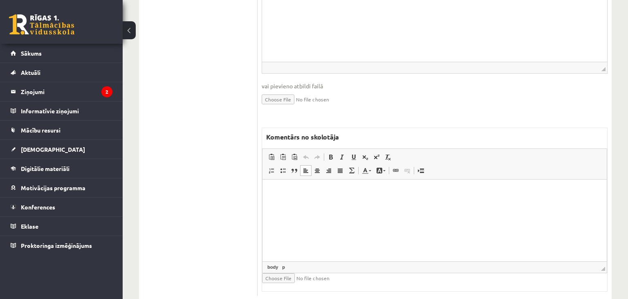
click at [322, 211] on html at bounding box center [435, 220] width 344 height 82
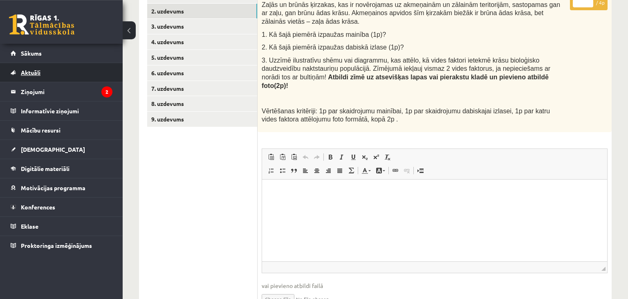
scroll to position [140, 0]
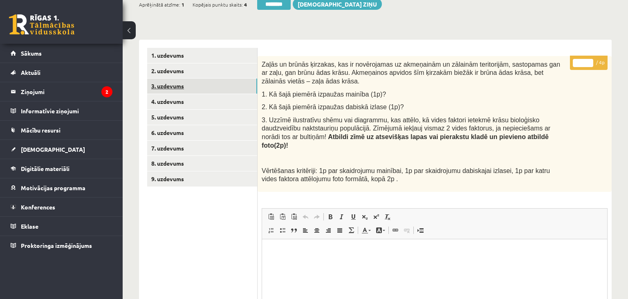
click at [203, 79] on link "3. uzdevums" at bounding box center [202, 86] width 110 height 15
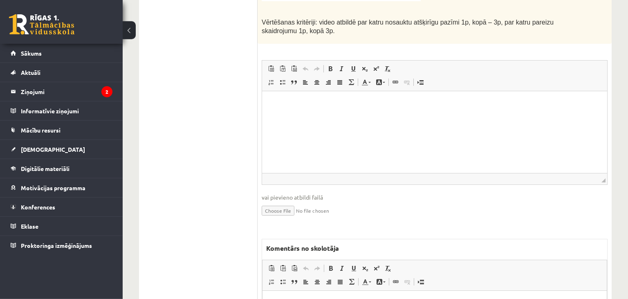
scroll to position [497, 0]
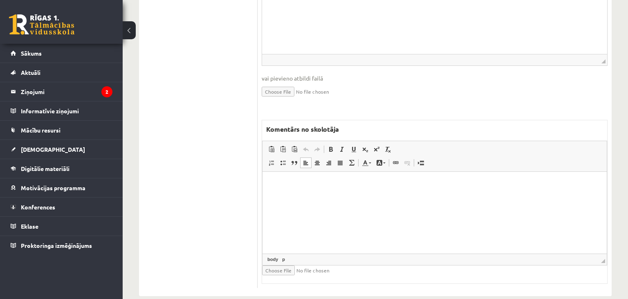
click at [341, 211] on html at bounding box center [435, 212] width 344 height 82
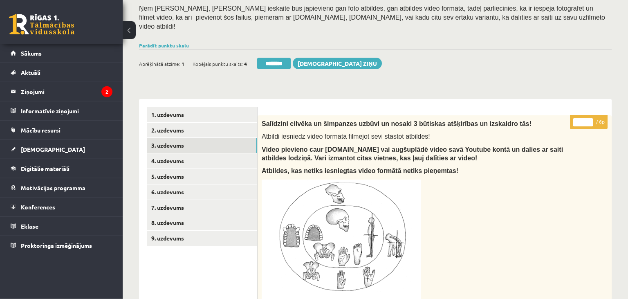
scroll to position [65, 0]
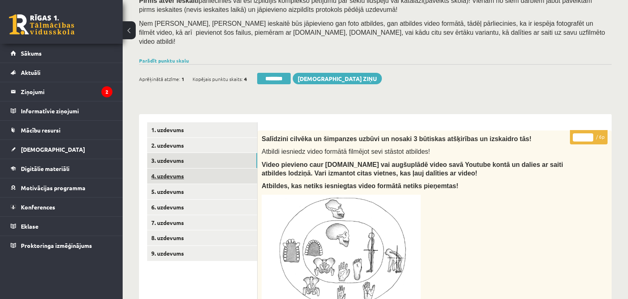
click at [201, 168] on link "4. uzdevums" at bounding box center [202, 175] width 110 height 15
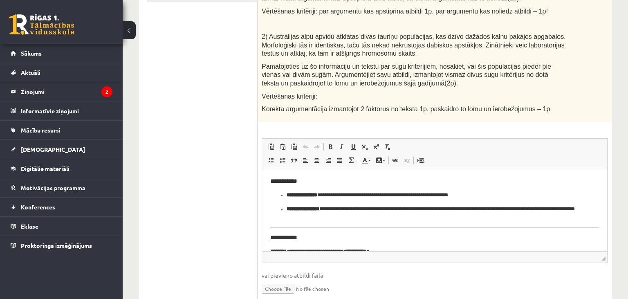
scroll to position [0, 0]
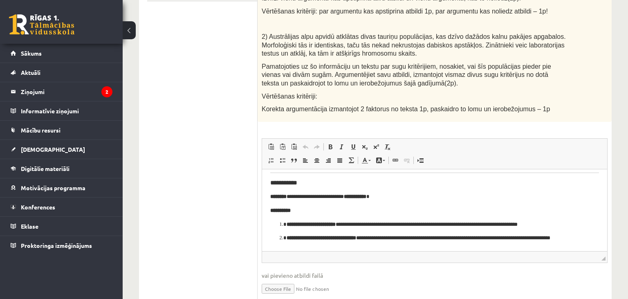
click at [452, 286] on fieldset "Rich Text Editor, wiswyg-editor-user-answer-47433914111640 Editor toolbars Past…" at bounding box center [435, 221] width 346 height 166
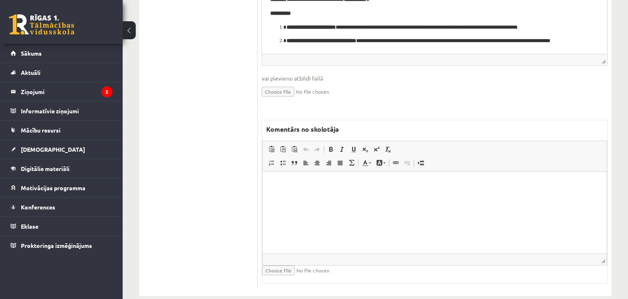
click at [337, 199] on html at bounding box center [435, 212] width 344 height 82
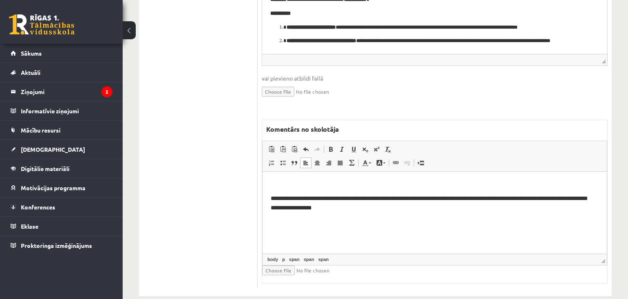
click at [269, 199] on html "**********" at bounding box center [435, 212] width 344 height 82
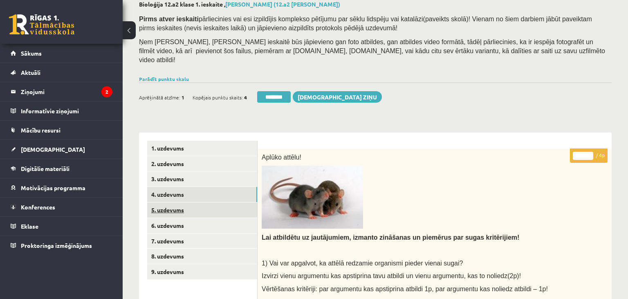
click at [200, 203] on link "5. uzdevums" at bounding box center [202, 209] width 110 height 15
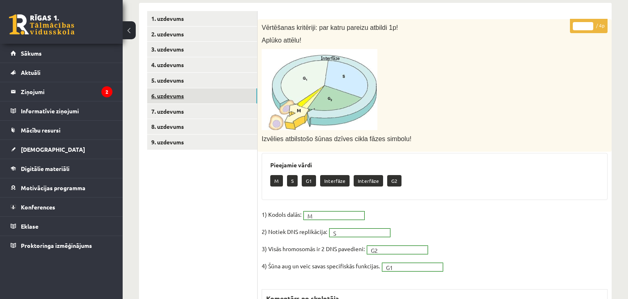
click at [185, 88] on link "6. uzdevums" at bounding box center [202, 95] width 110 height 15
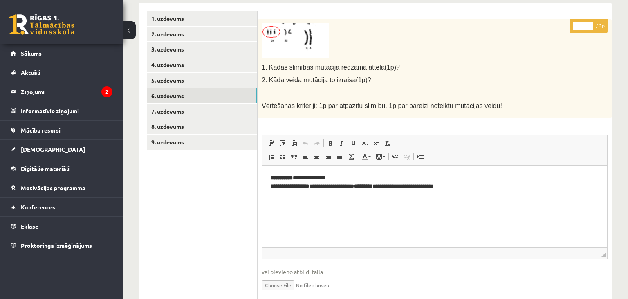
click at [588, 22] on input "*" at bounding box center [583, 26] width 20 height 8
type input "*"
click at [588, 22] on input "*" at bounding box center [583, 26] width 20 height 8
click at [170, 104] on link "7. uzdevums" at bounding box center [202, 111] width 110 height 15
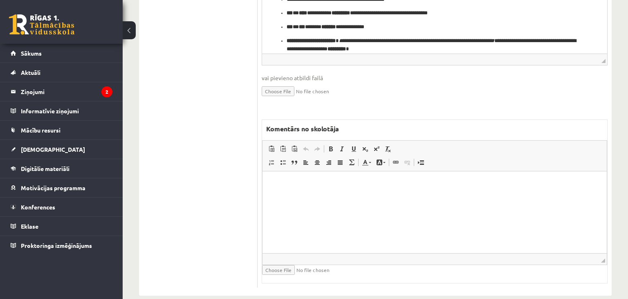
click at [383, 218] on html at bounding box center [435, 212] width 344 height 82
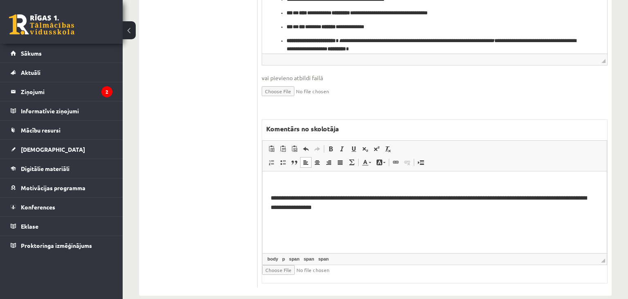
click at [272, 198] on span "**********" at bounding box center [429, 202] width 316 height 15
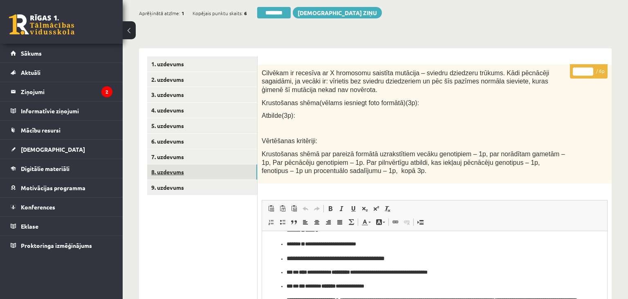
click at [204, 164] on link "8. uzdevums" at bounding box center [202, 171] width 110 height 15
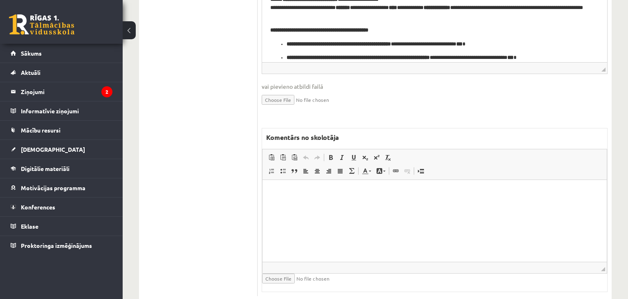
click at [360, 198] on html at bounding box center [435, 221] width 344 height 82
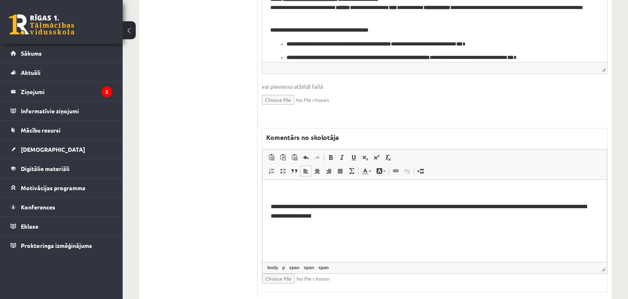
click at [272, 207] on span "**********" at bounding box center [429, 211] width 316 height 15
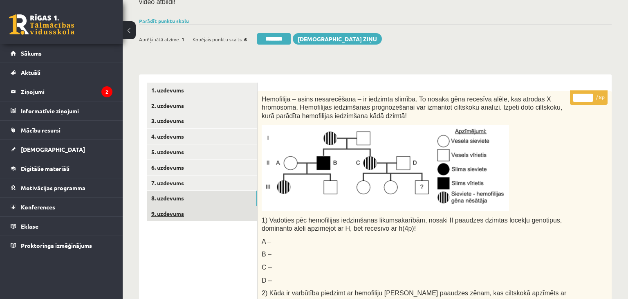
click at [176, 206] on link "9. uzdevums" at bounding box center [202, 213] width 110 height 15
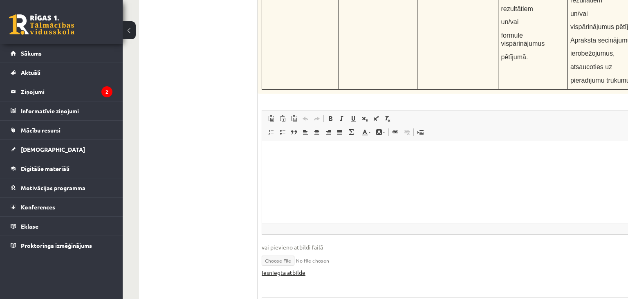
click at [300, 268] on link "Iesniegtā atbilde" at bounding box center [284, 272] width 44 height 9
click at [577, 243] on span "vai pievieno atbildi failā" at bounding box center [474, 247] width 425 height 9
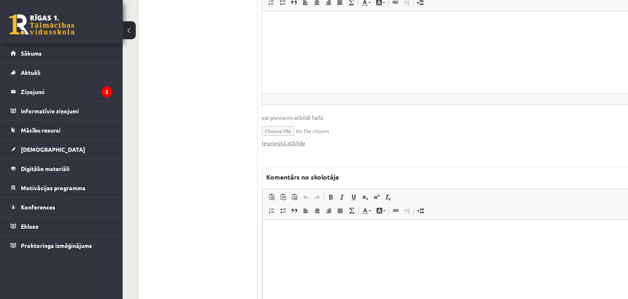
click at [332, 249] on html at bounding box center [475, 261] width 424 height 82
drag, startPoint x: 448, startPoint y: 233, endPoint x: 442, endPoint y: 235, distance: 6.6
click at [442, 235] on p "**********" at bounding box center [475, 232] width 408 height 9
click at [503, 259] on html "**********" at bounding box center [475, 261] width 424 height 82
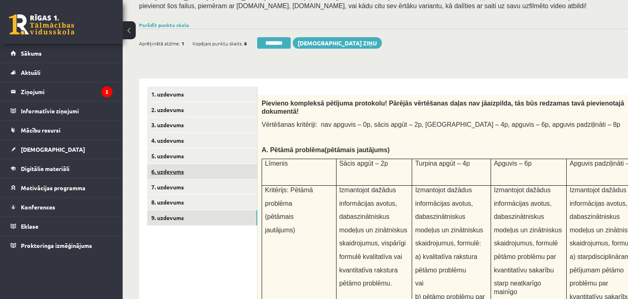
scroll to position [0, 0]
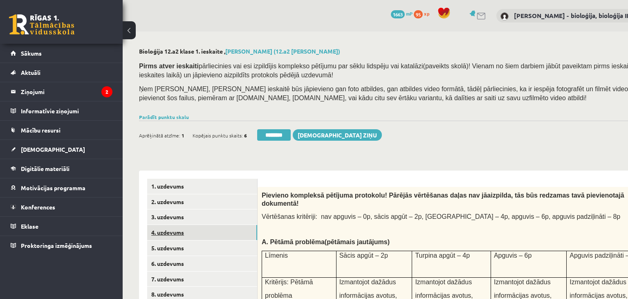
click at [204, 239] on link "4. uzdevums" at bounding box center [202, 232] width 110 height 15
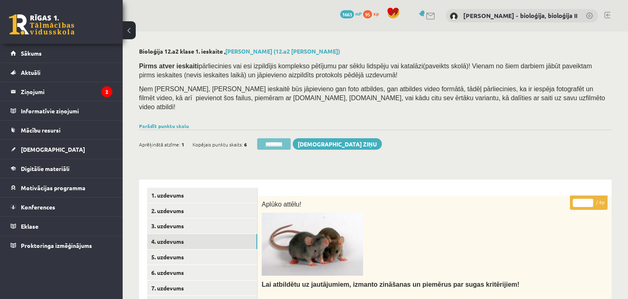
click at [276, 138] on input "********" at bounding box center [274, 143] width 34 height 11
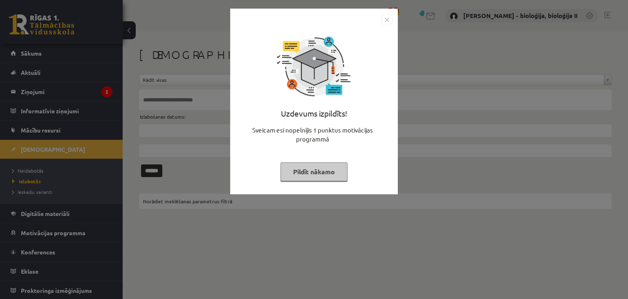
click at [310, 167] on button "Pildīt nākamo" at bounding box center [314, 171] width 67 height 19
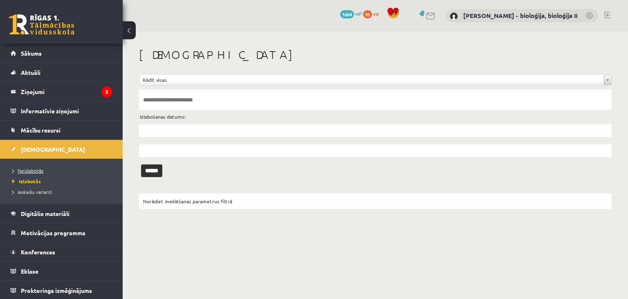
click at [51, 168] on link "Neizlabotās" at bounding box center [63, 170] width 102 height 7
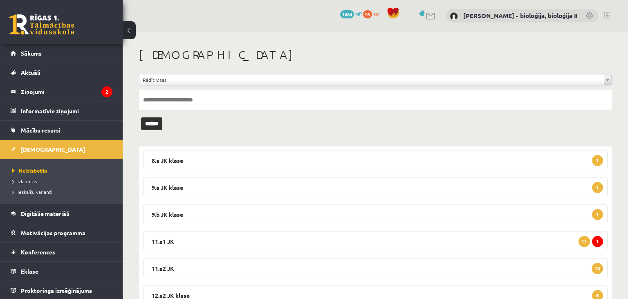
scroll to position [34, 0]
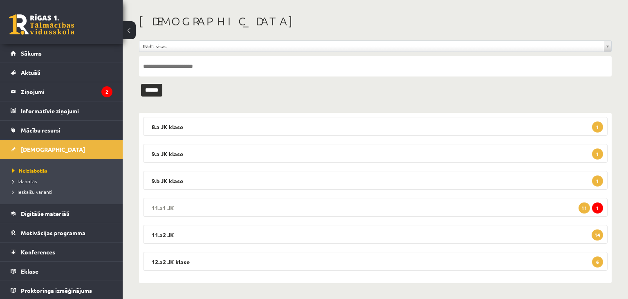
click at [291, 207] on legend "11.a1 JK 1 11" at bounding box center [375, 207] width 465 height 19
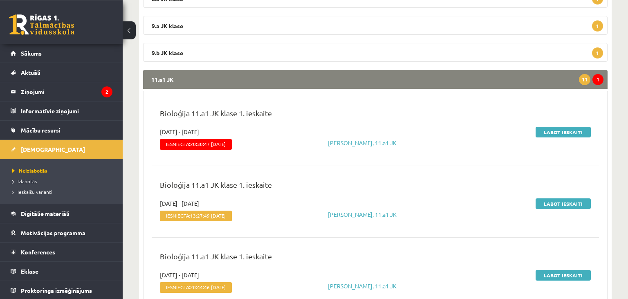
scroll to position [163, 0]
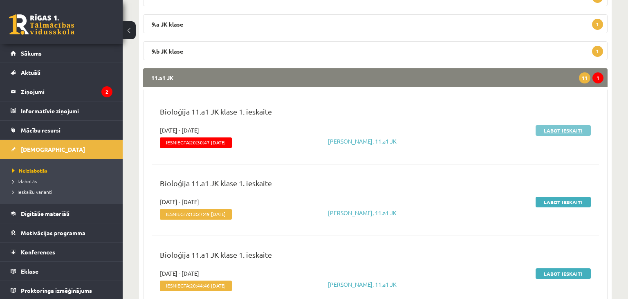
click at [572, 130] on link "Labot ieskaiti" at bounding box center [563, 130] width 55 height 11
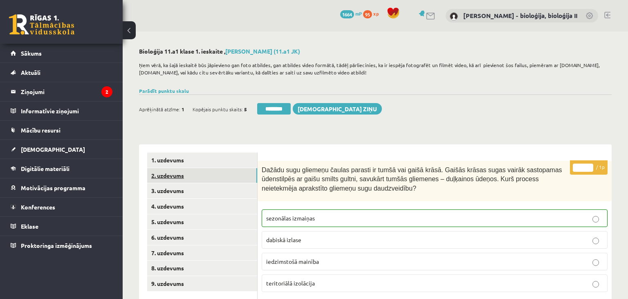
click at [210, 174] on link "2. uzdevums" at bounding box center [202, 175] width 110 height 15
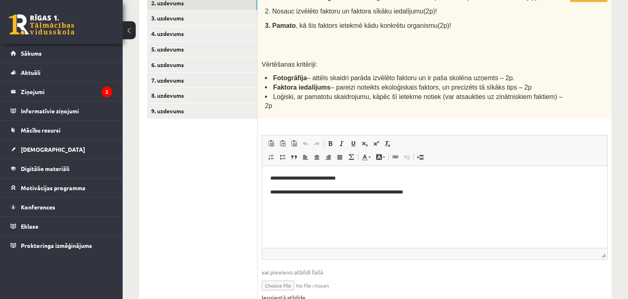
click at [301, 293] on link "Iesniegtā atbilde" at bounding box center [284, 297] width 44 height 9
drag, startPoint x: 286, startPoint y: 193, endPoint x: 443, endPoint y: 193, distance: 156.6
click at [443, 193] on p "**********" at bounding box center [434, 192] width 329 height 9
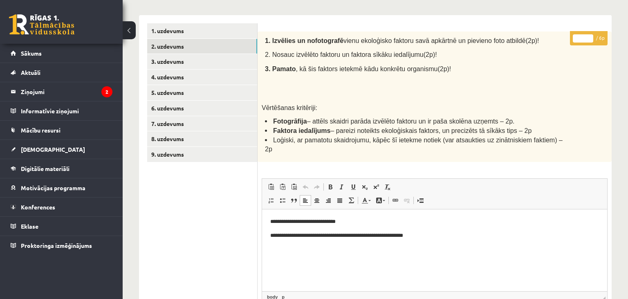
click at [283, 236] on p "**********" at bounding box center [434, 235] width 329 height 9
drag, startPoint x: 325, startPoint y: 235, endPoint x: 437, endPoint y: 235, distance: 111.6
click at [437, 235] on p "**********" at bounding box center [434, 235] width 329 height 9
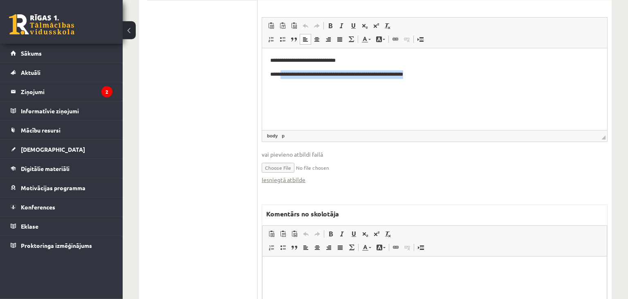
scroll to position [302, 0]
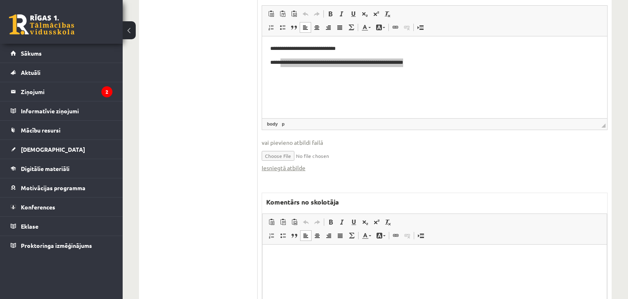
click at [321, 266] on html at bounding box center [435, 285] width 344 height 82
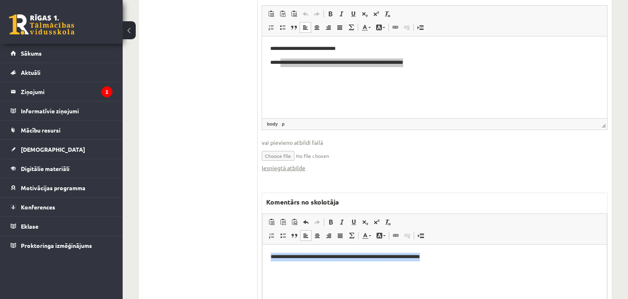
drag, startPoint x: 457, startPoint y: 255, endPoint x: 261, endPoint y: 274, distance: 197.2
click at [263, 274] on html "**********" at bounding box center [435, 285] width 344 height 82
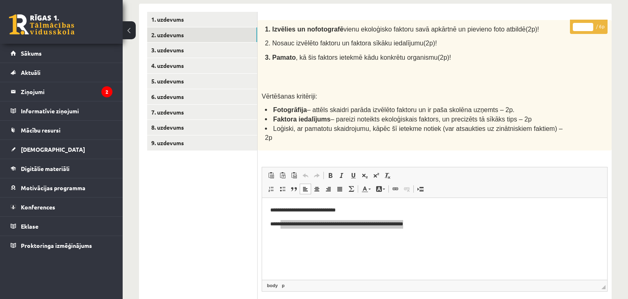
scroll to position [86, 0]
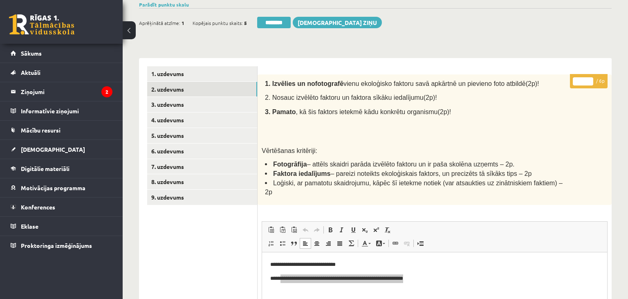
click at [590, 80] on input "*" at bounding box center [583, 81] width 20 height 8
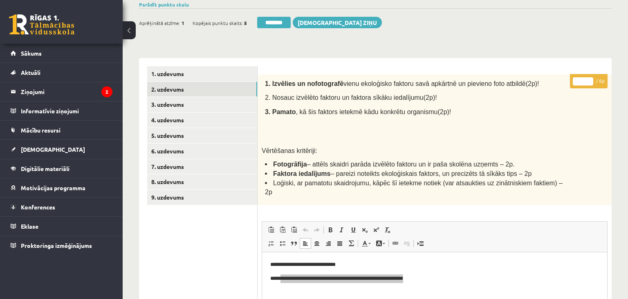
type input "*"
click at [590, 80] on input "*" at bounding box center [583, 81] width 20 height 8
click at [207, 105] on link "3. uzdevums" at bounding box center [202, 104] width 110 height 15
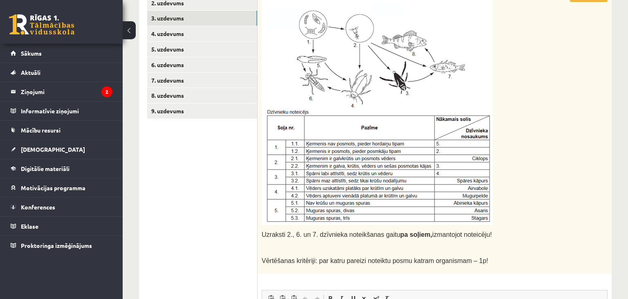
scroll to position [0, 0]
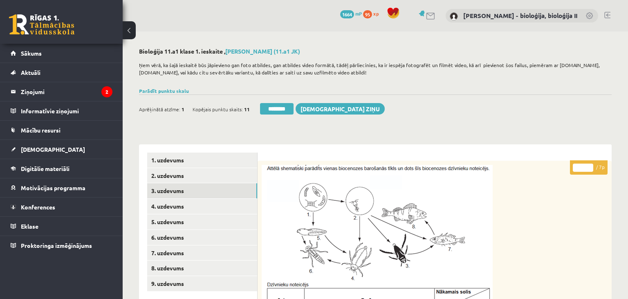
click at [588, 164] on input "*" at bounding box center [583, 168] width 20 height 8
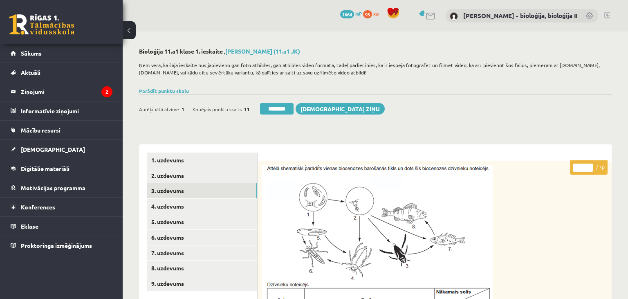
click at [588, 164] on input "*" at bounding box center [583, 168] width 20 height 8
type input "*"
click at [588, 164] on input "*" at bounding box center [583, 168] width 20 height 8
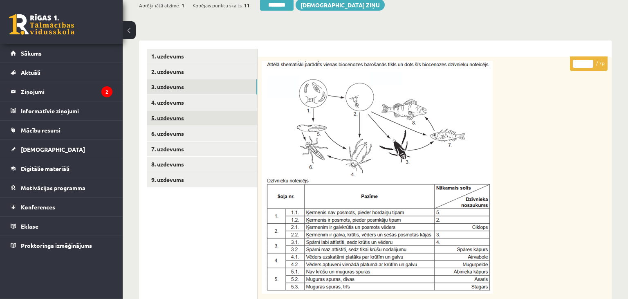
scroll to position [86, 0]
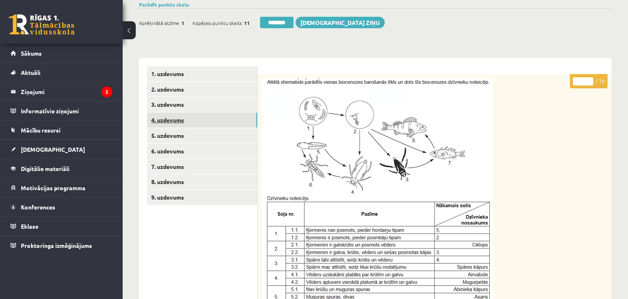
click at [171, 121] on link "4. uzdevums" at bounding box center [202, 119] width 110 height 15
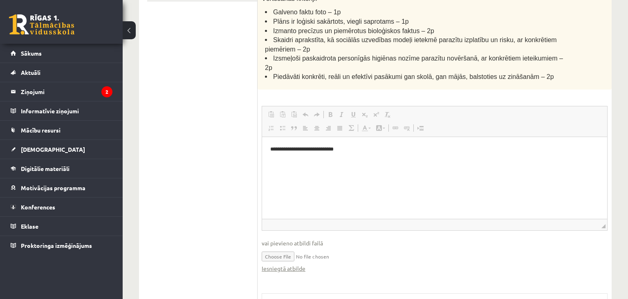
scroll to position [0, 0]
click at [304, 264] on link "Iesniegtā atbilde" at bounding box center [284, 268] width 44 height 9
drag, startPoint x: 341, startPoint y: 151, endPoint x: 276, endPoint y: 148, distance: 64.7
click at [262, 146] on html "**********" at bounding box center [434, 178] width 345 height 82
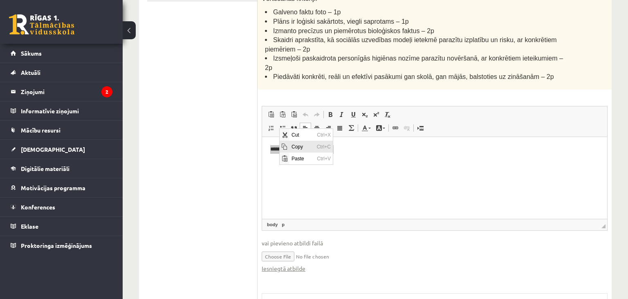
drag, startPoint x: 302, startPoint y: 148, endPoint x: 768, endPoint y: 130, distance: 466.6
click at [302, 148] on span "Copy" at bounding box center [301, 146] width 25 height 12
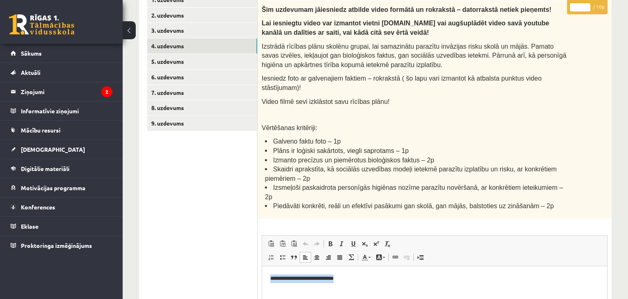
scroll to position [117, 0]
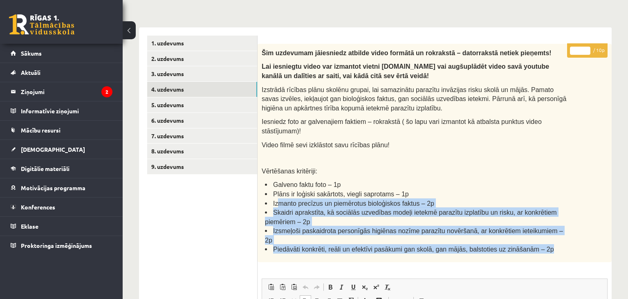
drag, startPoint x: 304, startPoint y: 195, endPoint x: 571, endPoint y: 230, distance: 269.3
click at [571, 230] on div "Šim uzdevumam jāiesniedz atbilde video formātā un rokrakstā – datorrakstā netie…" at bounding box center [435, 153] width 354 height 218
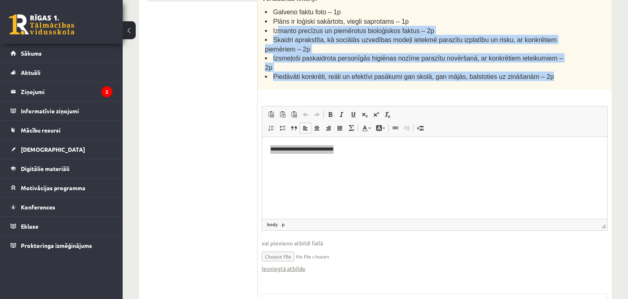
scroll to position [453, 0]
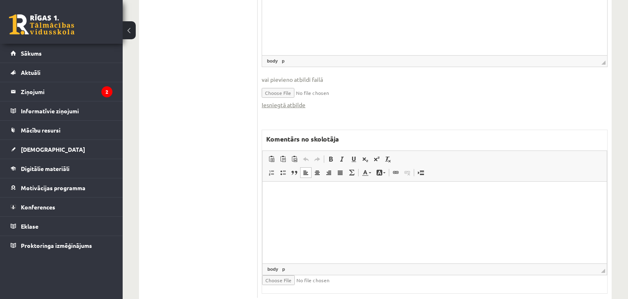
click at [345, 214] on html at bounding box center [435, 223] width 344 height 82
click at [285, 195] on p "**********" at bounding box center [435, 194] width 328 height 9
click at [394, 196] on p "**********" at bounding box center [435, 194] width 328 height 9
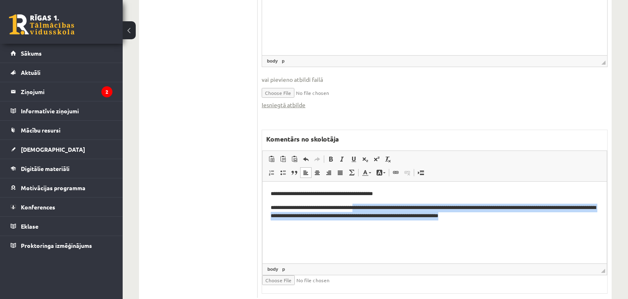
drag, startPoint x: 368, startPoint y: 210, endPoint x: 611, endPoint y: 225, distance: 243.0
click at [607, 225] on html "**********" at bounding box center [435, 223] width 344 height 82
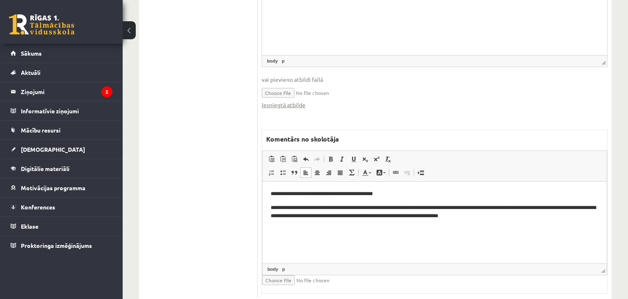
click at [393, 221] on html "**********" at bounding box center [435, 223] width 344 height 82
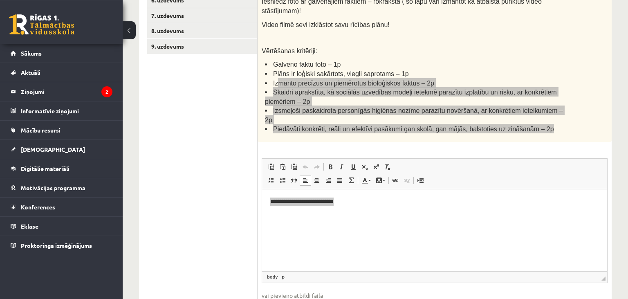
scroll to position [237, 0]
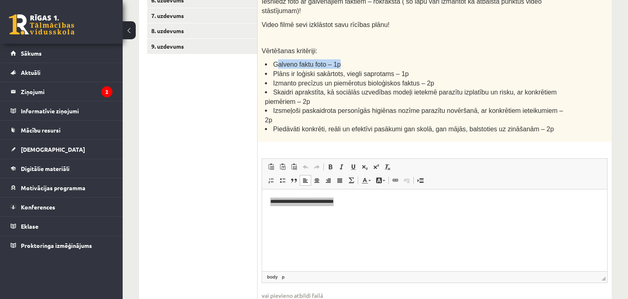
drag, startPoint x: 275, startPoint y: 53, endPoint x: 349, endPoint y: 54, distance: 73.6
click at [349, 59] on li "Galveno faktu foto – 1p" at bounding box center [416, 63] width 302 height 9
drag, startPoint x: 282, startPoint y: 65, endPoint x: 424, endPoint y: 65, distance: 141.5
click at [424, 69] on li "Plāns ir loģiski sakārtots, viegli saprotams – 1p" at bounding box center [416, 73] width 302 height 9
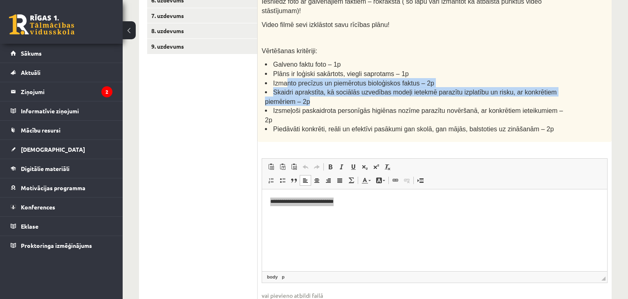
drag, startPoint x: 291, startPoint y: 72, endPoint x: 580, endPoint y: 89, distance: 288.8
click at [580, 89] on div "Šim uzdevumam jāiesniedz atbilde video formātā un rokrakstā – datorrakstā netie…" at bounding box center [435, 33] width 354 height 218
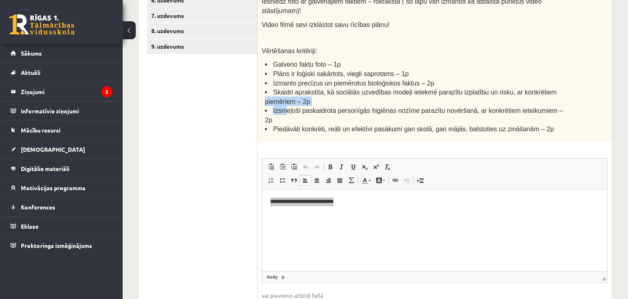
drag, startPoint x: 344, startPoint y: 97, endPoint x: 526, endPoint y: 83, distance: 183.4
click at [526, 83] on ul "Galveno faktu foto – 1p Plāns ir loģiski sakārtots, viegli saprotams – 1p Izman…" at bounding box center [414, 96] width 305 height 74
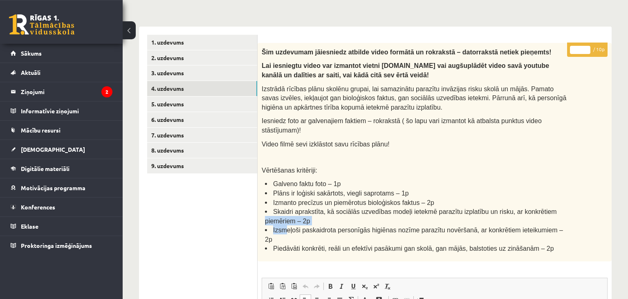
scroll to position [0, 0]
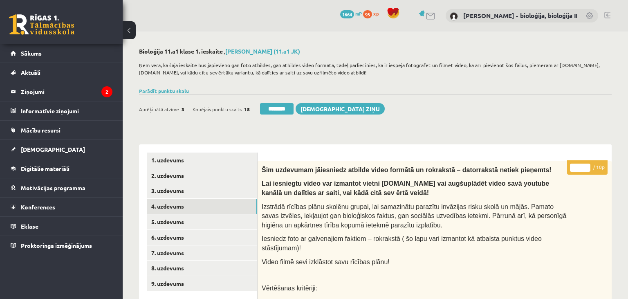
click at [586, 165] on input "*" at bounding box center [580, 168] width 20 height 8
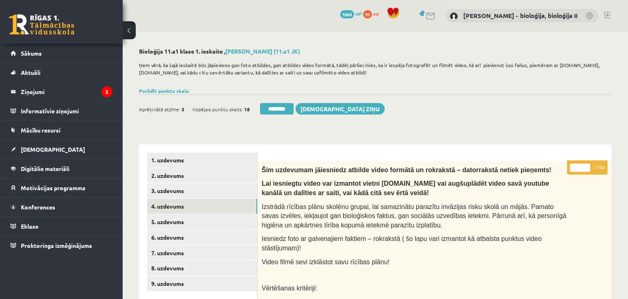
type input "*"
click at [586, 165] on input "*" at bounding box center [580, 168] width 20 height 8
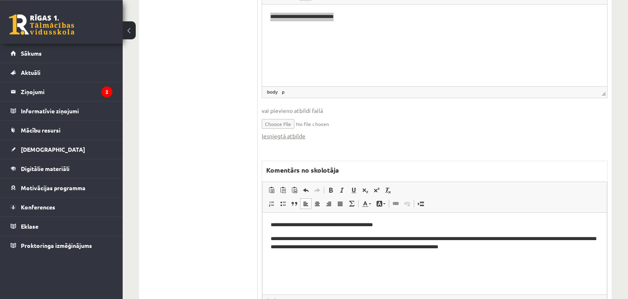
scroll to position [453, 0]
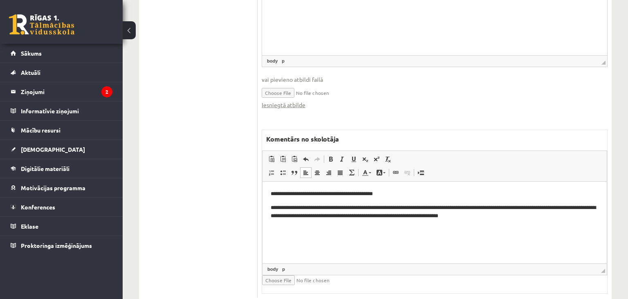
click at [540, 219] on p "**********" at bounding box center [435, 212] width 328 height 17
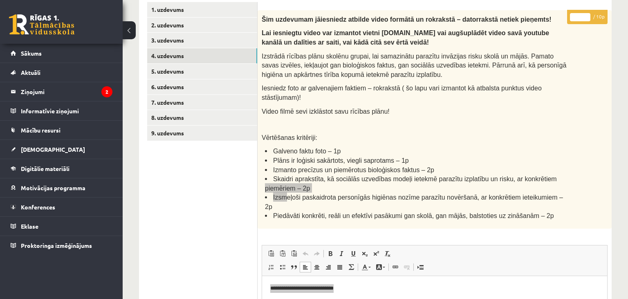
scroll to position [64, 0]
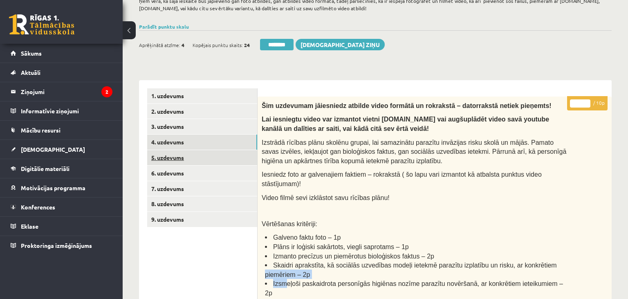
click at [183, 152] on link "5. uzdevums" at bounding box center [202, 157] width 110 height 15
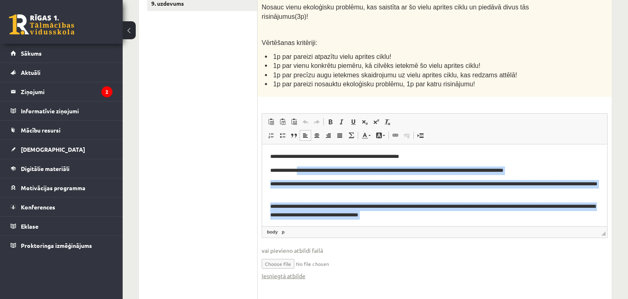
scroll to position [7, 0]
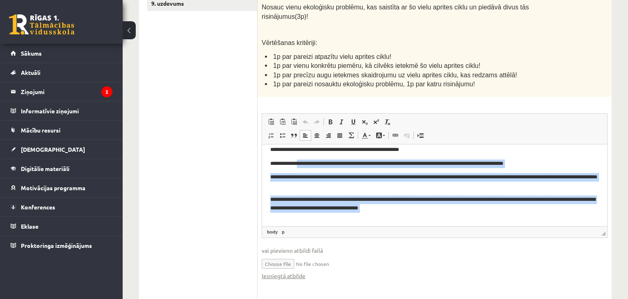
drag, startPoint x: 360, startPoint y: 169, endPoint x: 516, endPoint y: 228, distance: 167.0
click at [516, 219] on html "**********" at bounding box center [434, 178] width 345 height 82
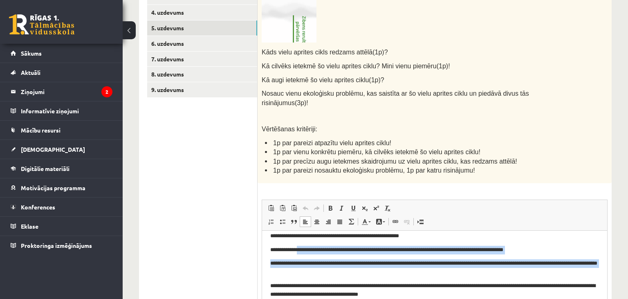
scroll to position [366, 0]
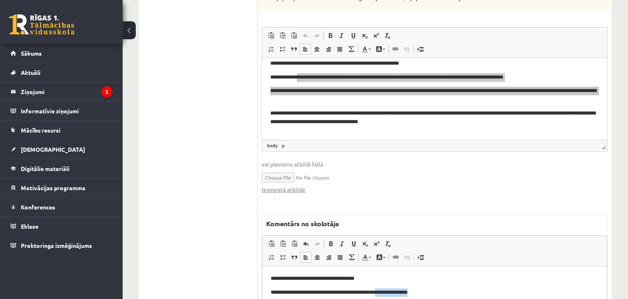
drag, startPoint x: 385, startPoint y: 291, endPoint x: 459, endPoint y: 294, distance: 74.1
click at [459, 294] on p "**********" at bounding box center [435, 292] width 328 height 9
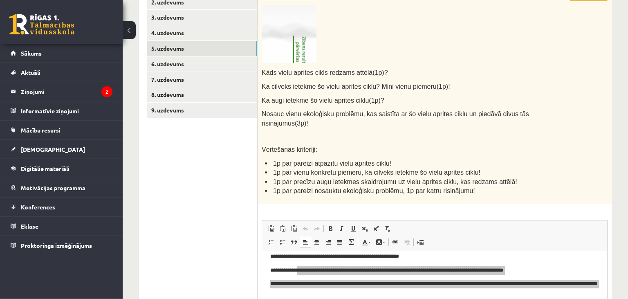
scroll to position [64, 0]
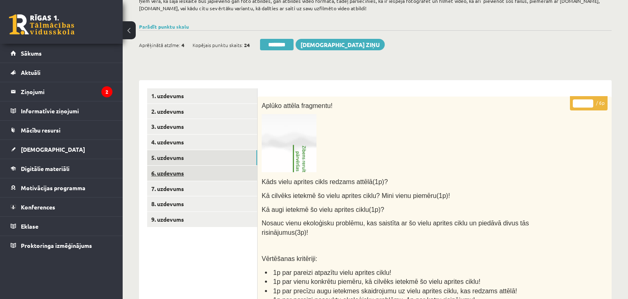
click at [155, 172] on link "6. uzdevums" at bounding box center [202, 173] width 110 height 15
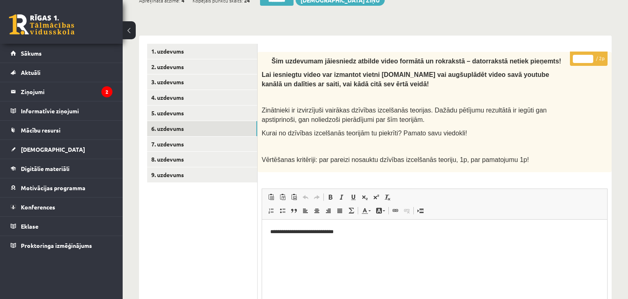
scroll to position [151, 0]
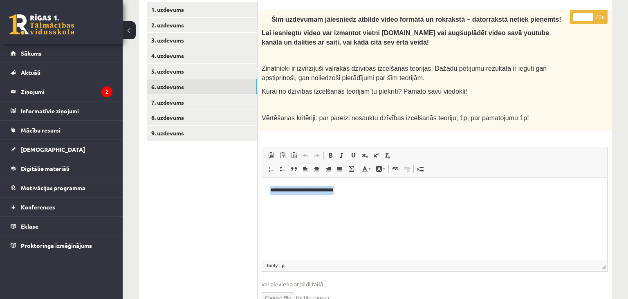
drag, startPoint x: 325, startPoint y: 193, endPoint x: 281, endPoint y: 191, distance: 43.8
click at [262, 189] on html "**********" at bounding box center [434, 219] width 345 height 82
click at [304, 207] on span "Copy" at bounding box center [306, 206] width 25 height 12
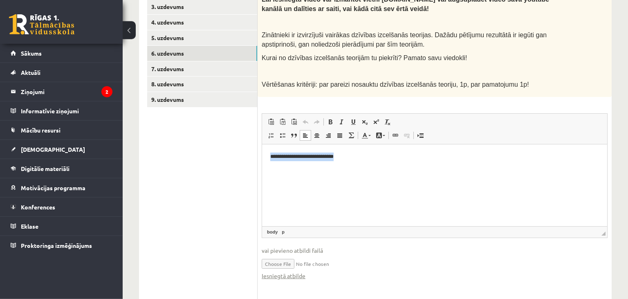
scroll to position [280, 0]
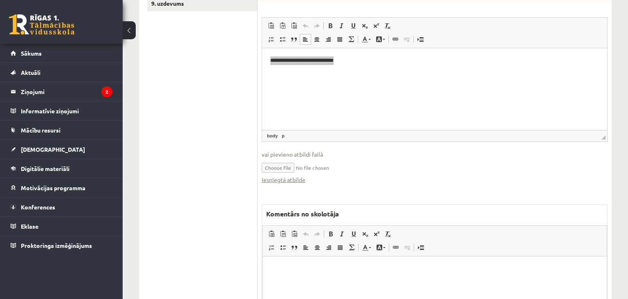
click at [312, 269] on p "Editor, wiswyg-editor-47433778117920-1760438682-410" at bounding box center [435, 269] width 328 height 9
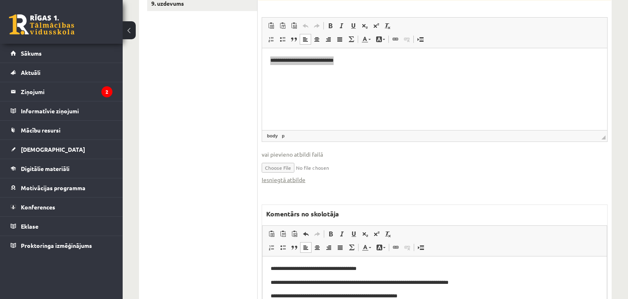
click at [473, 284] on p "**********" at bounding box center [435, 283] width 328 height 9
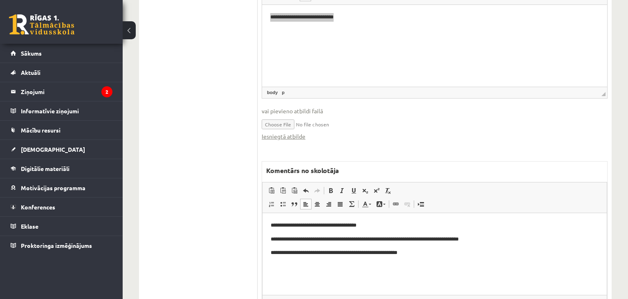
scroll to position [108, 0]
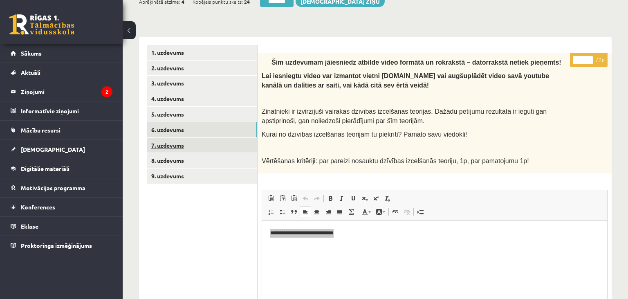
click at [189, 151] on link "7. uzdevums" at bounding box center [202, 145] width 110 height 15
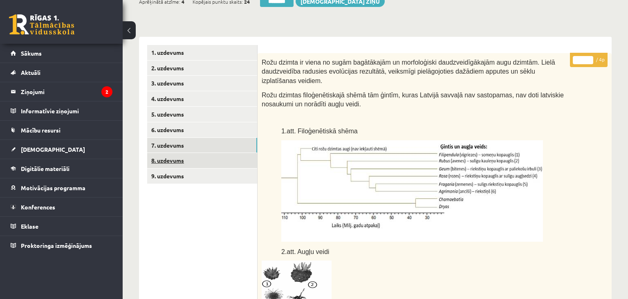
click at [177, 159] on link "8. uzdevums" at bounding box center [202, 160] width 110 height 15
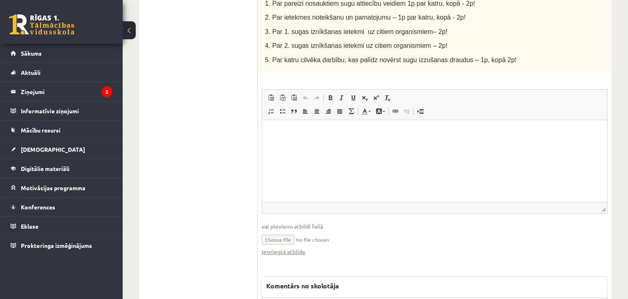
scroll to position [582, 0]
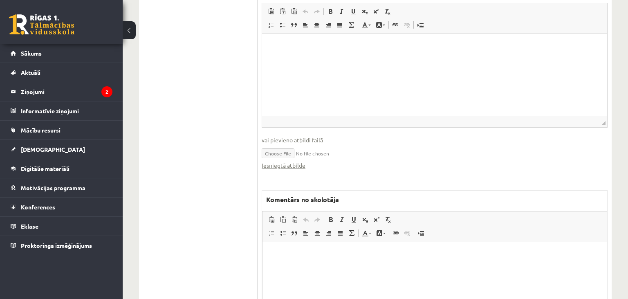
click at [307, 161] on div "Iesniegtā atbilde" at bounding box center [435, 165] width 346 height 9
click at [304, 161] on link "Iesniegtā atbilde" at bounding box center [284, 165] width 44 height 9
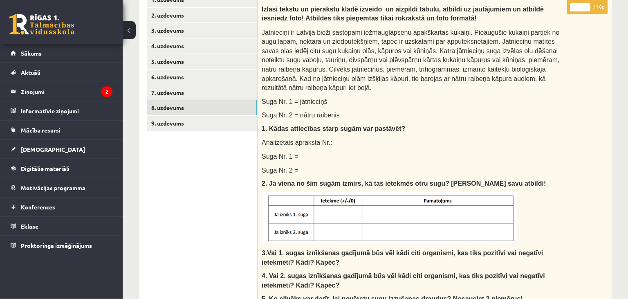
scroll to position [151, 0]
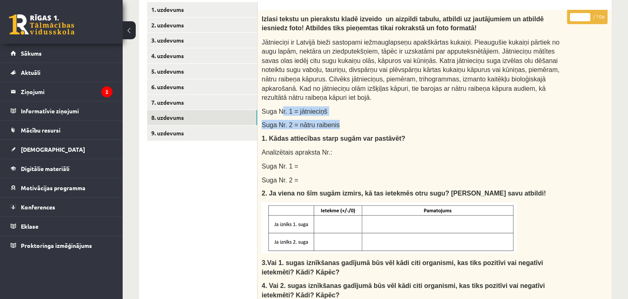
drag, startPoint x: 279, startPoint y: 101, endPoint x: 366, endPoint y: 115, distance: 88.7
click at [366, 115] on div "Izlasi tekstu un pierakstu kladē izveido un aizpildi tabulu, atbildi uz jautāju…" at bounding box center [435, 214] width 354 height 408
drag, startPoint x: 269, startPoint y: 159, endPoint x: 334, endPoint y: 155, distance: 64.8
click at [334, 161] on p "Suga Nr. 1 =" at bounding box center [414, 165] width 305 height 9
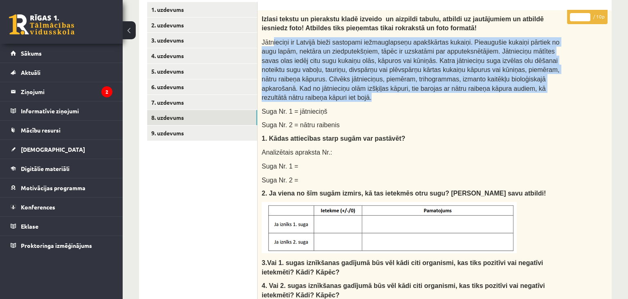
drag, startPoint x: 303, startPoint y: 43, endPoint x: 571, endPoint y: 89, distance: 271.3
click at [571, 89] on div "Izlasi tekstu un pierakstu kladē izveido un aizpildi tabulu, atbildi uz jautāju…" at bounding box center [435, 214] width 354 height 408
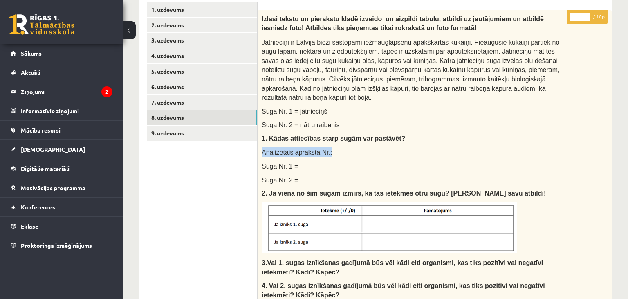
drag, startPoint x: 263, startPoint y: 142, endPoint x: 341, endPoint y: 141, distance: 78.1
click at [341, 147] on p "Analizētais apraksta Nr.:" at bounding box center [414, 151] width 305 height 9
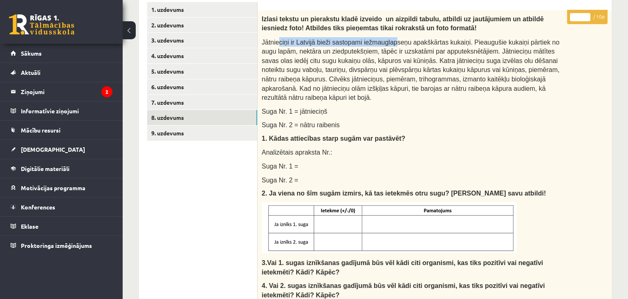
drag, startPoint x: 277, startPoint y: 43, endPoint x: 385, endPoint y: 39, distance: 108.4
click at [385, 39] on span "Jātnieciņi ir Latvijā bieži sastopami iežmauglapseņu apakškārtas kukaiņi. Pieau…" at bounding box center [411, 70] width 298 height 63
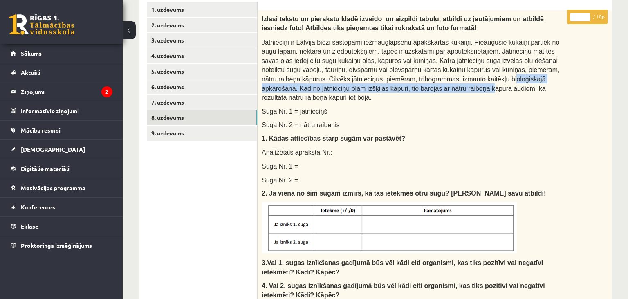
drag, startPoint x: 331, startPoint y: 83, endPoint x: 384, endPoint y: 79, distance: 52.9
click at [384, 79] on p "Jātnieciņi ir Latvijā bieži sastopami iežmauglapseņu apakškārtas kukaiņi. Pieau…" at bounding box center [414, 69] width 305 height 65
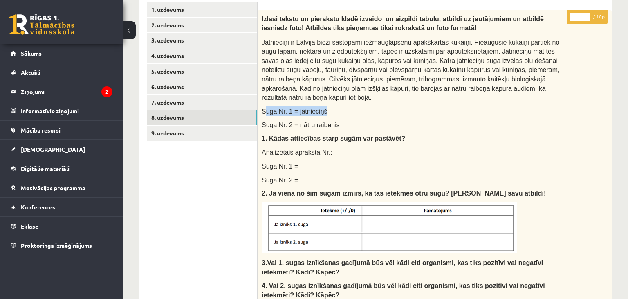
drag, startPoint x: 265, startPoint y: 101, endPoint x: 326, endPoint y: 98, distance: 60.6
click at [326, 106] on p "Suga Nr. 1 = jātnieciņš" at bounding box center [414, 110] width 305 height 9
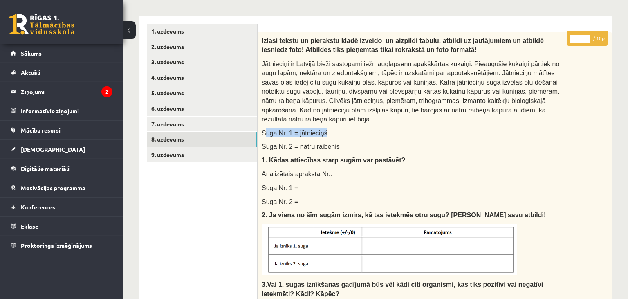
scroll to position [108, 0]
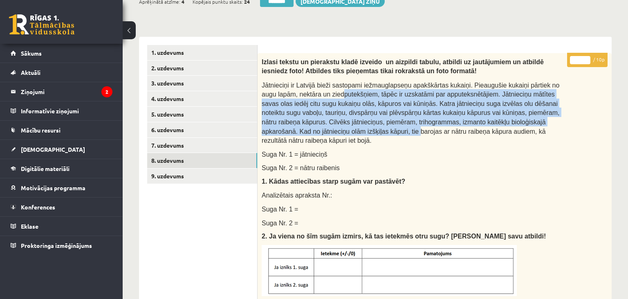
drag, startPoint x: 303, startPoint y: 93, endPoint x: 572, endPoint y: 126, distance: 270.2
click at [572, 126] on div "Izlasi tekstu un pierakstu kladē izveido un aizpildi tabulu, atbildi uz jautāju…" at bounding box center [435, 257] width 354 height 408
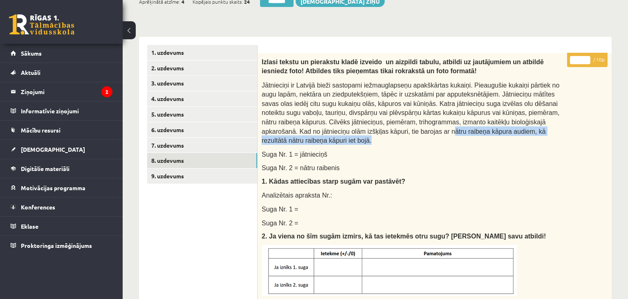
drag, startPoint x: 294, startPoint y: 131, endPoint x: 487, endPoint y: 132, distance: 193.9
click at [487, 132] on p "Jātnieciņi ir Latvijā bieži sastopami iežmauglapseņu apakškārtas kukaiņi. Pieau…" at bounding box center [414, 112] width 305 height 65
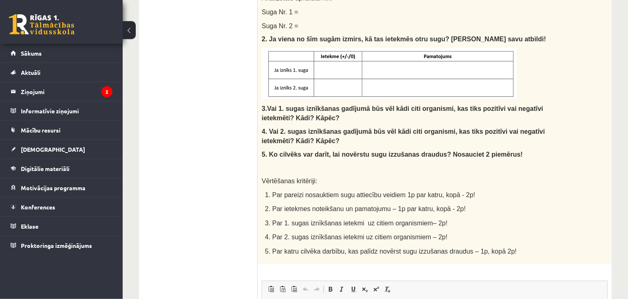
scroll to position [453, 0]
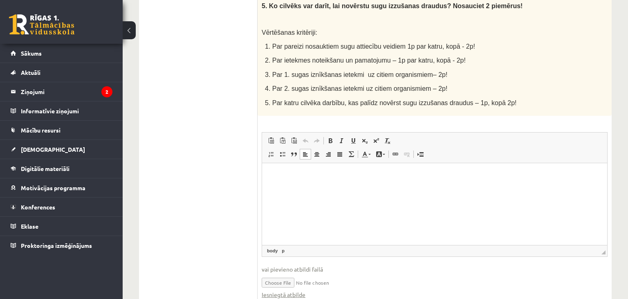
click at [301, 198] on html at bounding box center [434, 204] width 345 height 82
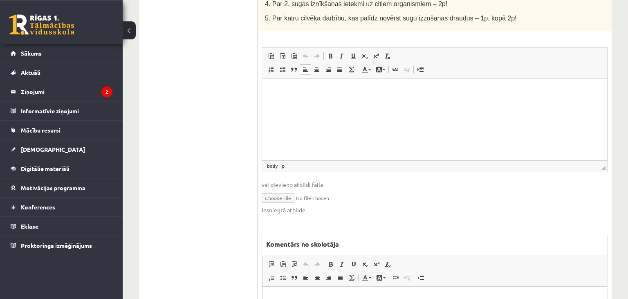
scroll to position [626, 0]
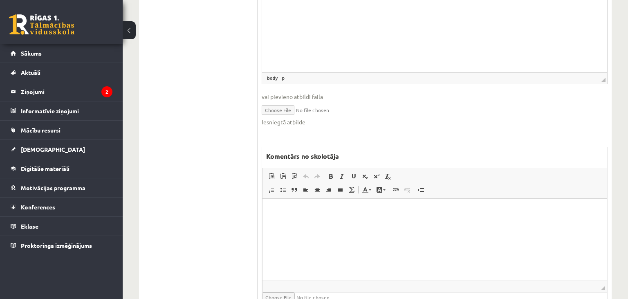
click at [315, 203] on html at bounding box center [435, 239] width 344 height 82
click at [354, 211] on p "**********" at bounding box center [435, 211] width 328 height 9
click at [413, 209] on p "**********" at bounding box center [435, 211] width 328 height 9
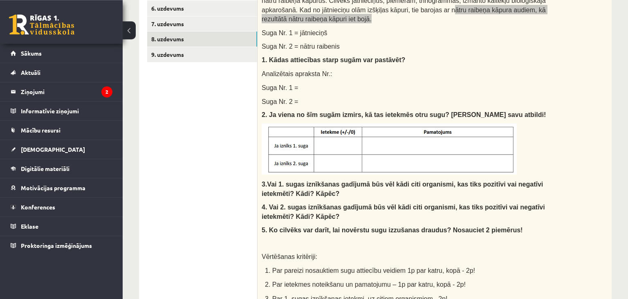
scroll to position [280, 0]
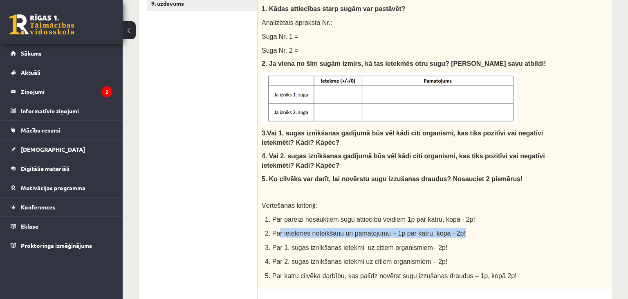
drag, startPoint x: 282, startPoint y: 223, endPoint x: 485, endPoint y: 219, distance: 203.3
click at [485, 228] on p "2. Par ietekmes noteikšanu un pamatojumu – 1p par katru, kopā - 2p!" at bounding box center [416, 232] width 302 height 9
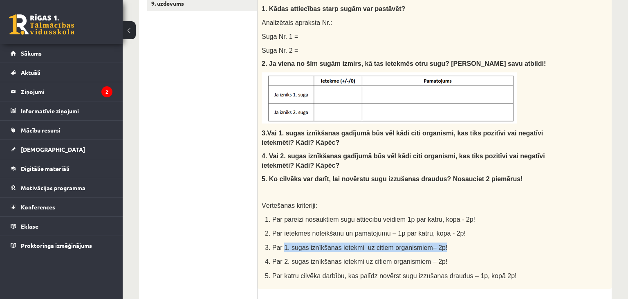
drag, startPoint x: 282, startPoint y: 237, endPoint x: 459, endPoint y: 237, distance: 177.5
click at [459, 243] on p "3. Par 1. sugas iznīkšanas ietekmi uz citiem organismiem– 2p!" at bounding box center [416, 247] width 302 height 9
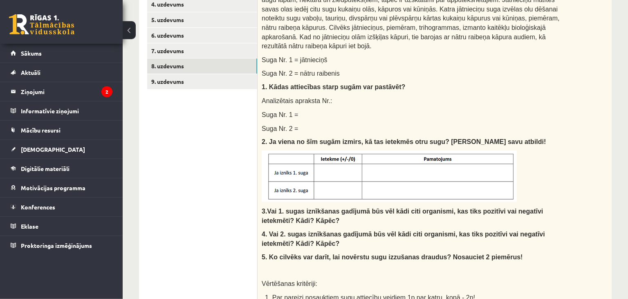
scroll to position [194, 0]
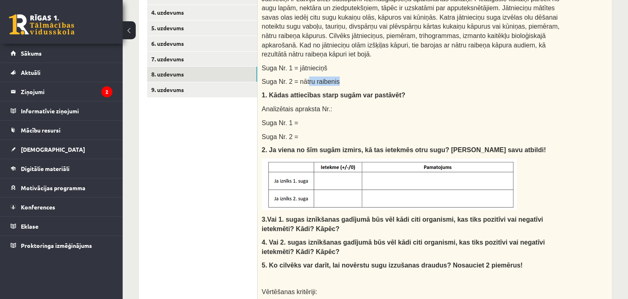
drag, startPoint x: 302, startPoint y: 71, endPoint x: 349, endPoint y: 74, distance: 46.7
click at [349, 76] on p "Suga Nr. 2 = nātru raibenis" at bounding box center [414, 80] width 305 height 9
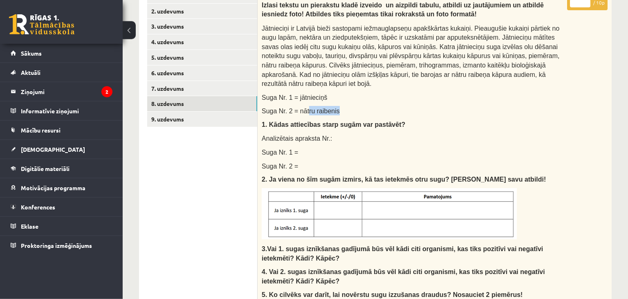
scroll to position [151, 0]
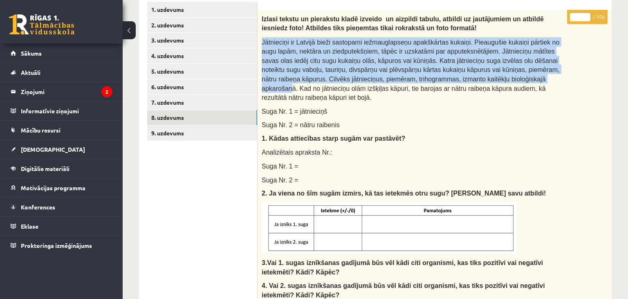
drag, startPoint x: 443, startPoint y: 78, endPoint x: 543, endPoint y: 34, distance: 109.5
click at [543, 34] on div "Izlasi tekstu un pierakstu kladē izveido un aizpildi tabulu, atbildi uz jautāju…" at bounding box center [435, 214] width 354 height 408
click at [397, 62] on span "Jātnieciņi ir Latvijā bieži sastopami iežmauglapseņu apakškārtas kukaiņi. Pieau…" at bounding box center [411, 70] width 298 height 63
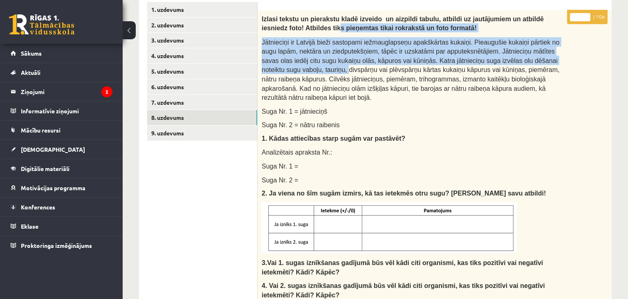
drag, startPoint x: 313, startPoint y: 34, endPoint x: 545, endPoint y: 64, distance: 233.9
click at [545, 64] on div "Izlasi tekstu un pierakstu kladē izveido un aizpildi tabulu, atbildi uz jautāju…" at bounding box center [435, 214] width 354 height 408
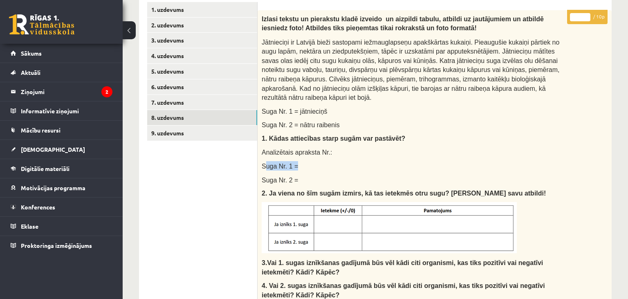
drag, startPoint x: 266, startPoint y: 157, endPoint x: 321, endPoint y: 151, distance: 55.5
click at [321, 161] on p "Suga Nr. 1 =" at bounding box center [414, 165] width 305 height 9
drag, startPoint x: 295, startPoint y: 101, endPoint x: 356, endPoint y: 71, distance: 67.7
click at [342, 106] on p "Suga Nr. 1 = jātnieciņš" at bounding box center [414, 110] width 305 height 9
drag, startPoint x: 294, startPoint y: 115, endPoint x: 360, endPoint y: 113, distance: 65.5
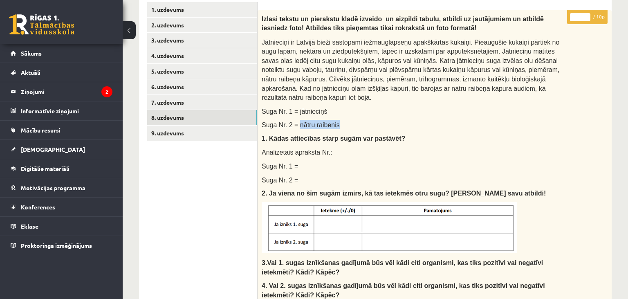
click at [360, 120] on p "Suga Nr. 2 = nātru raibenis" at bounding box center [414, 124] width 305 height 9
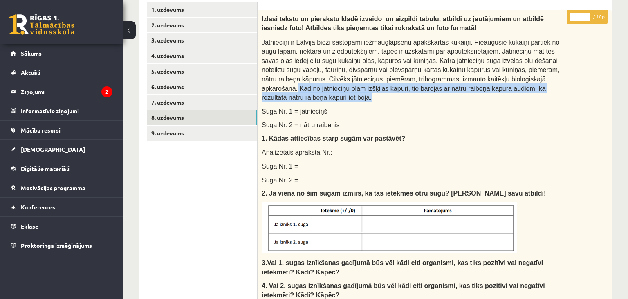
drag, startPoint x: 443, startPoint y: 78, endPoint x: 553, endPoint y: 88, distance: 110.8
click at [553, 88] on p "Jātnieciņi ir Latvijā bieži sastopami iežmauglapseņu apakškārtas kukaiņi. Pieau…" at bounding box center [414, 69] width 305 height 65
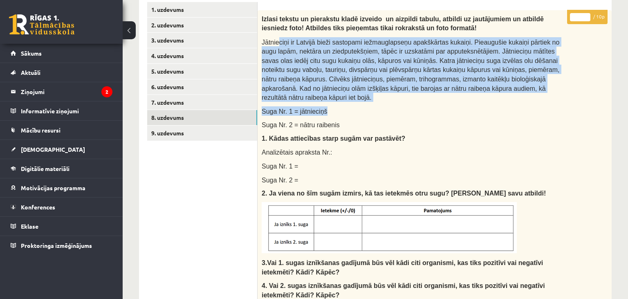
drag, startPoint x: 339, startPoint y: 42, endPoint x: 521, endPoint y: 94, distance: 188.7
click at [521, 94] on div "Izlasi tekstu un pierakstu kladē izveido un aizpildi tabulu, atbildi uz jautāju…" at bounding box center [435, 214] width 354 height 408
click at [472, 69] on span "Jātnieciņi ir Latvijā bieži sastopami iežmauglapseņu apakškārtas kukaiņi. Pieau…" at bounding box center [411, 70] width 298 height 63
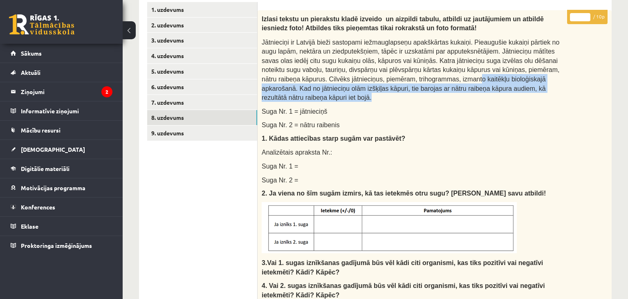
drag, startPoint x: 356, startPoint y: 78, endPoint x: 567, endPoint y: 92, distance: 211.5
click at [567, 92] on div "Izlasi tekstu un pierakstu kladē izveido un aizpildi tabulu, atbildi uz jautāju…" at bounding box center [435, 214] width 354 height 408
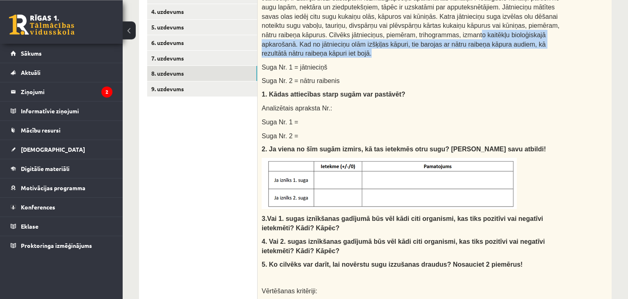
scroll to position [194, 0]
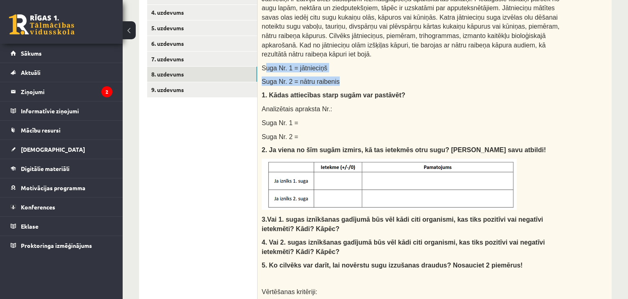
drag, startPoint x: 263, startPoint y: 54, endPoint x: 355, endPoint y: 76, distance: 94.4
click at [355, 76] on div "Izlasi tekstu un pierakstu kladē izveido un aizpildi tabulu, atbildi uz jautāju…" at bounding box center [435, 171] width 354 height 408
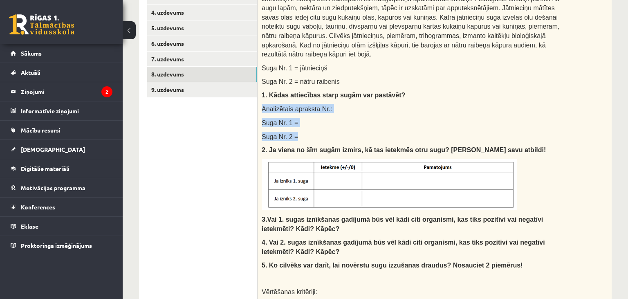
drag, startPoint x: 263, startPoint y: 100, endPoint x: 343, endPoint y: 124, distance: 83.5
click at [343, 124] on div "Izlasi tekstu un pierakstu kladē izveido un aizpildi tabulu, atbildi uz jautāju…" at bounding box center [435, 171] width 354 height 408
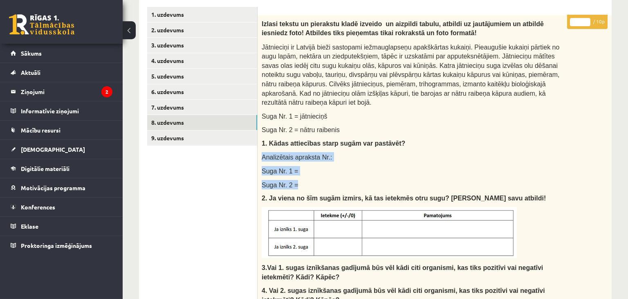
scroll to position [108, 0]
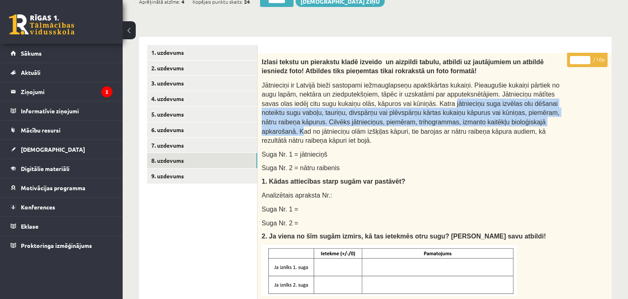
drag, startPoint x: 422, startPoint y: 117, endPoint x: 450, endPoint y: 125, distance: 29.8
click at [446, 122] on span "Jātnieciņi ir Latvijā bieži sastopami iežmauglapseņu apakškārtas kukaiņi. Pieau…" at bounding box center [411, 113] width 298 height 63
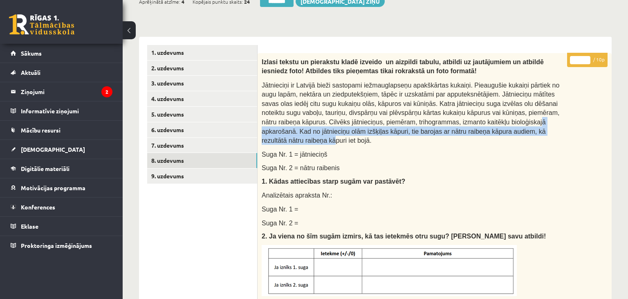
drag, startPoint x: 410, startPoint y: 127, endPoint x: 446, endPoint y: 132, distance: 36.4
click at [444, 132] on p "Jātnieciņi ir Latvijā bieži sastopami iežmauglapseņu apakškārtas kukaiņi. Pieau…" at bounding box center [414, 112] width 305 height 65
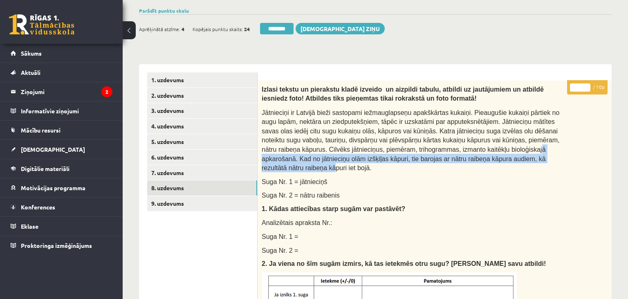
scroll to position [21, 0]
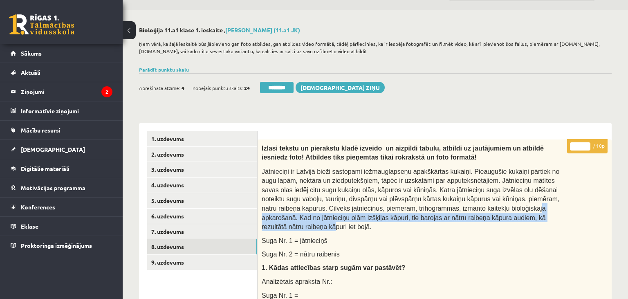
click at [589, 145] on input "*" at bounding box center [580, 146] width 20 height 8
type input "*"
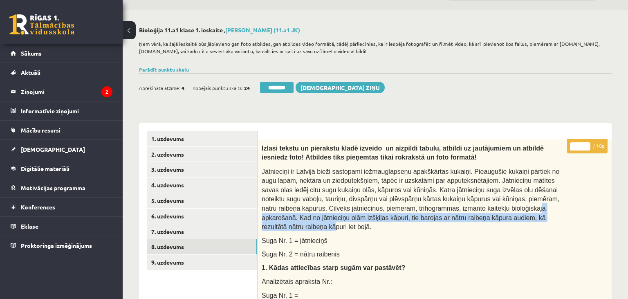
click at [589, 145] on input "*" at bounding box center [580, 146] width 20 height 8
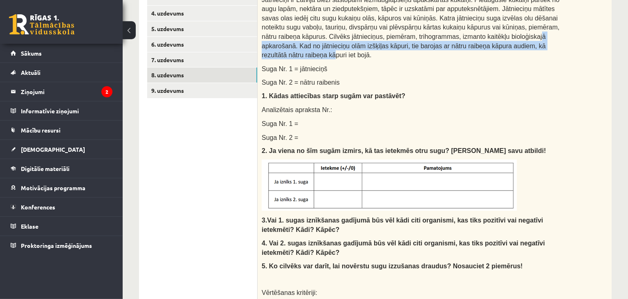
scroll to position [194, 0]
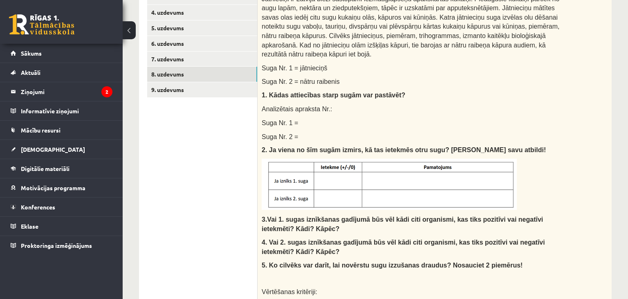
drag, startPoint x: 292, startPoint y: 114, endPoint x: 335, endPoint y: 112, distance: 42.6
click at [335, 118] on p "Suga Nr. 1 =" at bounding box center [414, 122] width 305 height 9
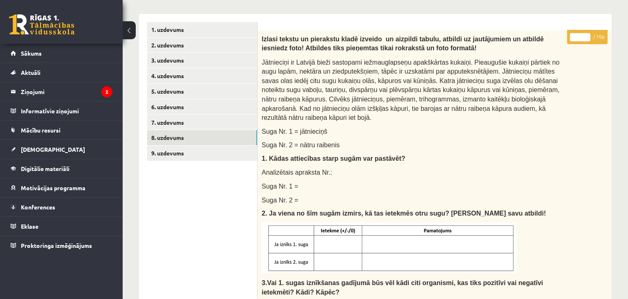
scroll to position [108, 0]
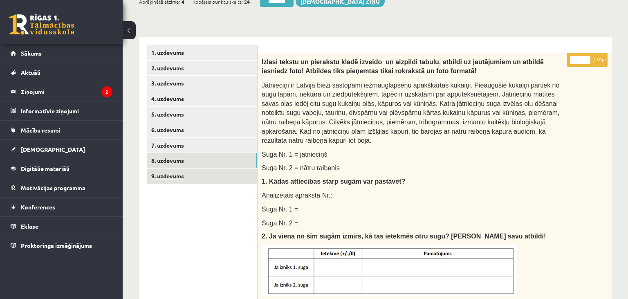
click at [159, 175] on link "9. uzdevums" at bounding box center [202, 175] width 110 height 15
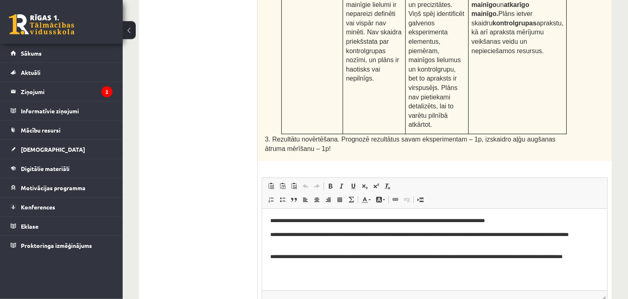
scroll to position [453, 0]
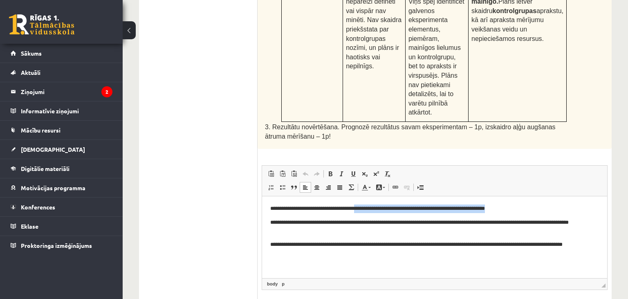
drag, startPoint x: 405, startPoint y: 208, endPoint x: 540, endPoint y: 213, distance: 134.6
click at [540, 213] on p "**********" at bounding box center [434, 208] width 329 height 9
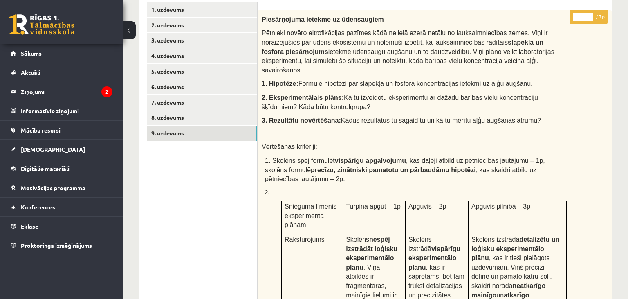
scroll to position [410, 0]
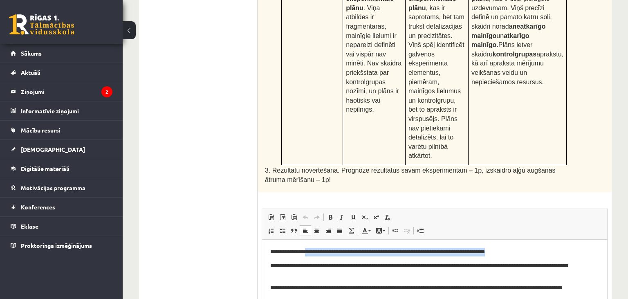
drag, startPoint x: 310, startPoint y: 252, endPoint x: 546, endPoint y: 250, distance: 236.0
click at [546, 250] on p "**********" at bounding box center [434, 252] width 329 height 9
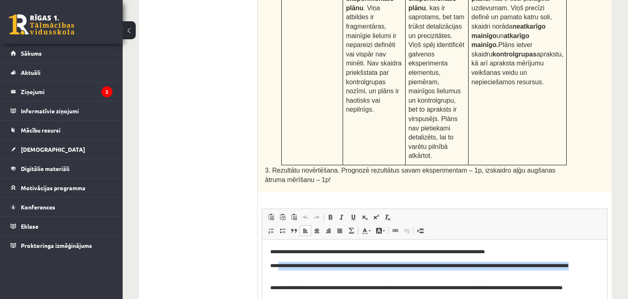
drag, startPoint x: 279, startPoint y: 267, endPoint x: 353, endPoint y: 274, distance: 74.0
click at [353, 274] on p "**********" at bounding box center [434, 270] width 329 height 17
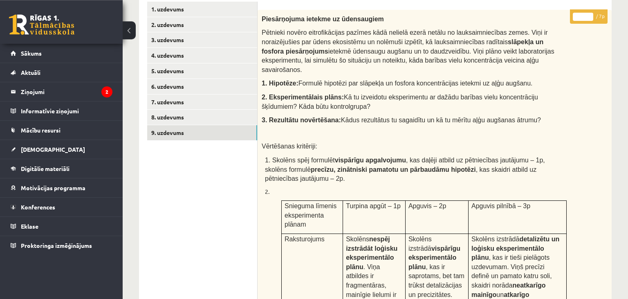
scroll to position [151, 0]
drag, startPoint x: 287, startPoint y: 33, endPoint x: 588, endPoint y: 102, distance: 308.9
click at [588, 102] on div "Piesārņojuma ietekme uz ūdensaugiem Pētnieki novēro eitrofikācijas pazīmes kādā…" at bounding box center [435, 230] width 354 height 441
click at [418, 36] on span "Pētnieki novēro eitrofikācijas pazīmes kādā nelielā ezerā netālu no lauksaimnie…" at bounding box center [408, 51] width 293 height 44
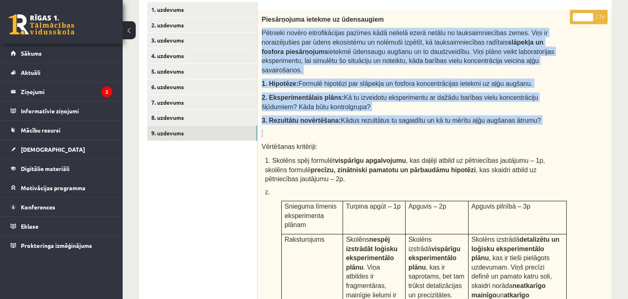
drag, startPoint x: 263, startPoint y: 36, endPoint x: 538, endPoint y: 124, distance: 289.1
click at [538, 124] on div "Piesārņojuma ietekme uz ūdensaugiem Pētnieki novēro eitrofikācijas pazīmes kādā…" at bounding box center [435, 230] width 354 height 441
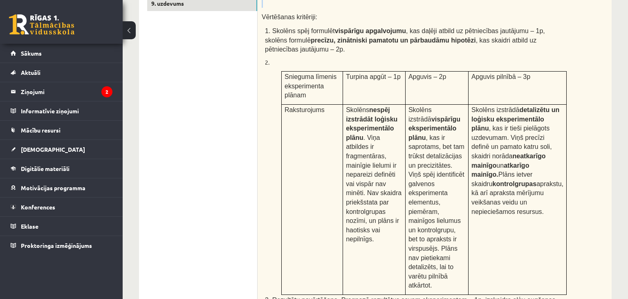
scroll to position [410, 0]
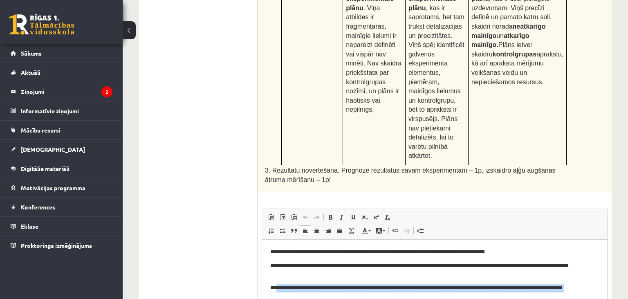
drag, startPoint x: 348, startPoint y: 288, endPoint x: 879, endPoint y: 485, distance: 566.5
click at [607, 296] on html "**********" at bounding box center [434, 281] width 345 height 82
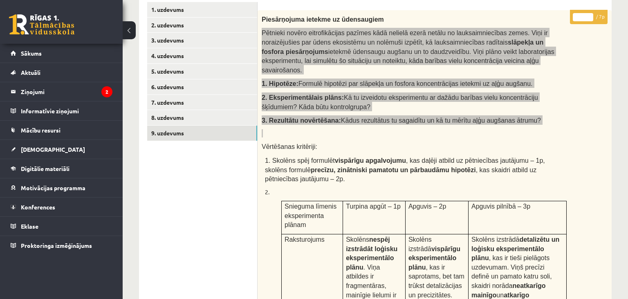
scroll to position [64, 0]
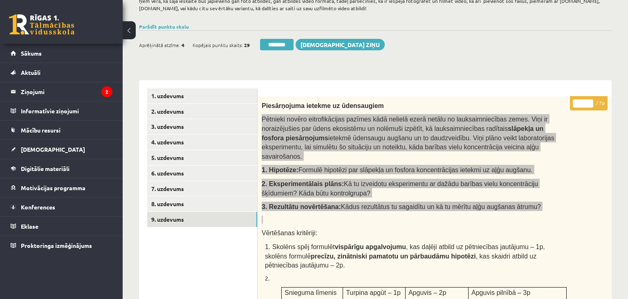
type input "*"
click at [589, 101] on input "*" at bounding box center [583, 103] width 20 height 8
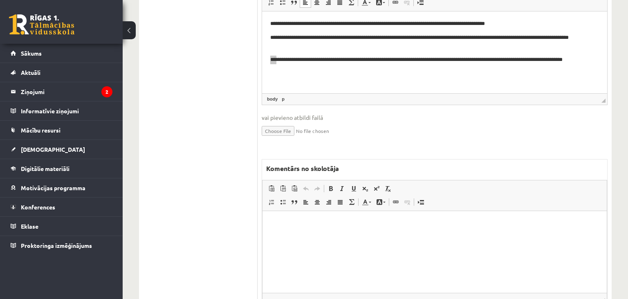
click at [323, 246] on html at bounding box center [435, 252] width 344 height 82
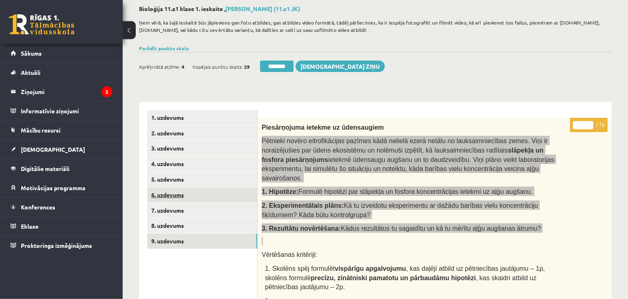
scroll to position [43, 0]
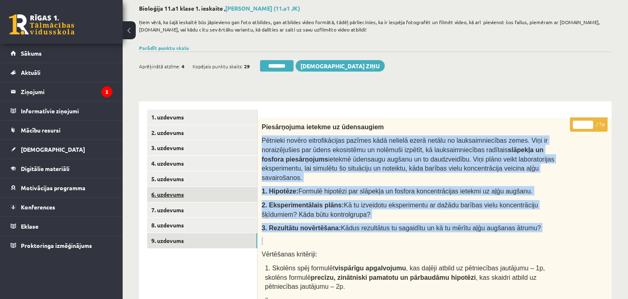
click at [197, 198] on link "6. uzdevums" at bounding box center [202, 194] width 110 height 15
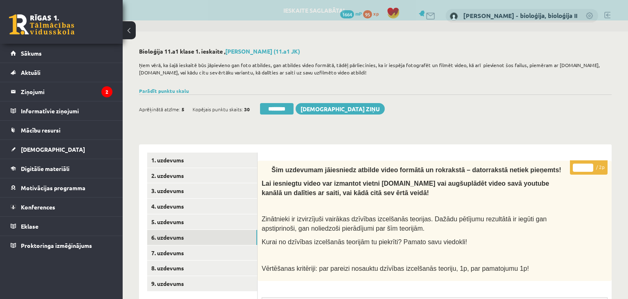
scroll to position [0, 0]
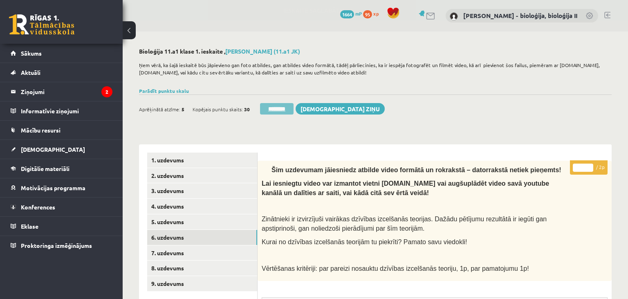
click at [278, 103] on input "********" at bounding box center [277, 108] width 34 height 11
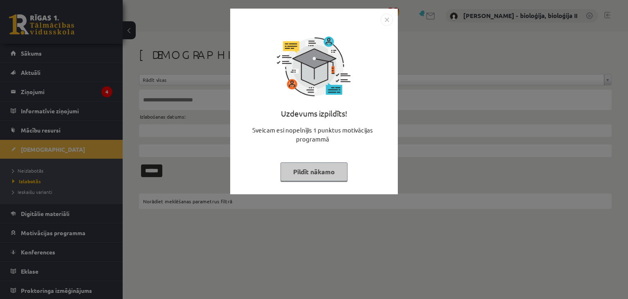
click at [298, 174] on button "Pildīt nākamo" at bounding box center [314, 171] width 67 height 19
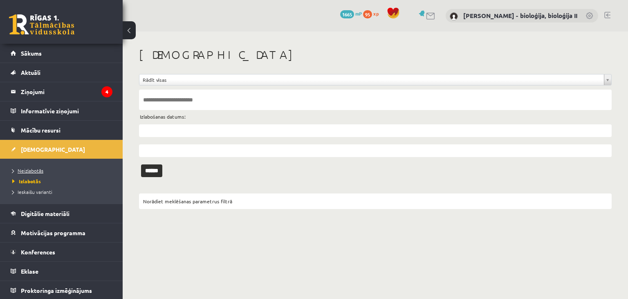
click at [35, 168] on span "Neizlabotās" at bounding box center [27, 170] width 31 height 7
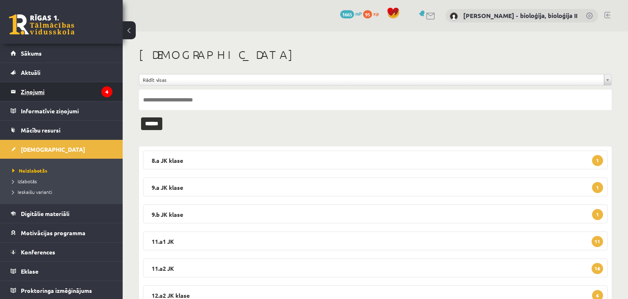
click at [58, 84] on legend "Ziņojumi 4" at bounding box center [67, 91] width 92 height 19
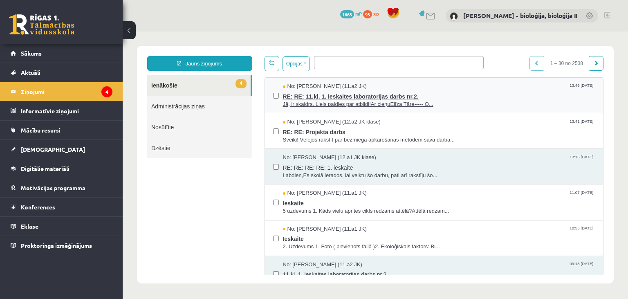
click at [488, 91] on span "RE: RE: 11.kl. 1. ieskaites laboratorijas darbs nr.2." at bounding box center [439, 95] width 312 height 10
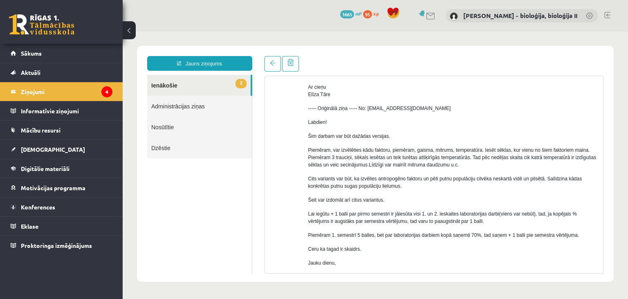
scroll to position [79, 0]
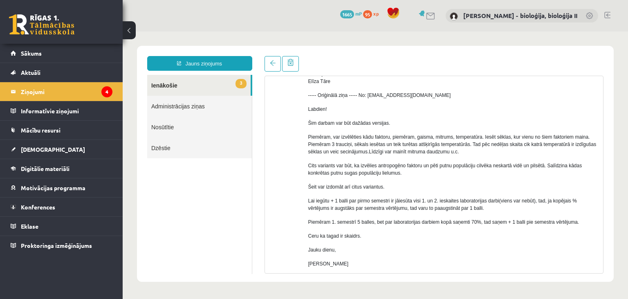
click at [168, 83] on link "3 Ienākošie" at bounding box center [198, 85] width 103 height 21
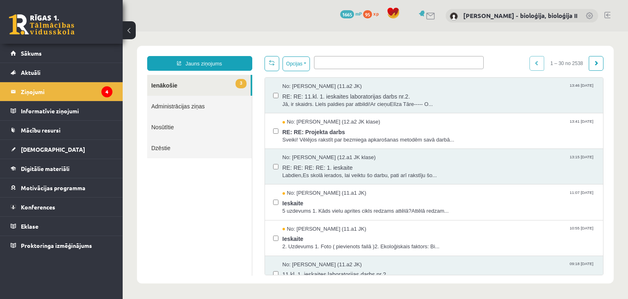
scroll to position [0, 0]
click at [77, 91] on legend "Ziņojumi 4" at bounding box center [67, 91] width 92 height 19
click at [40, 148] on span "[DEMOGRAPHIC_DATA]" at bounding box center [53, 149] width 64 height 7
